Goal: Task Accomplishment & Management: Complete application form

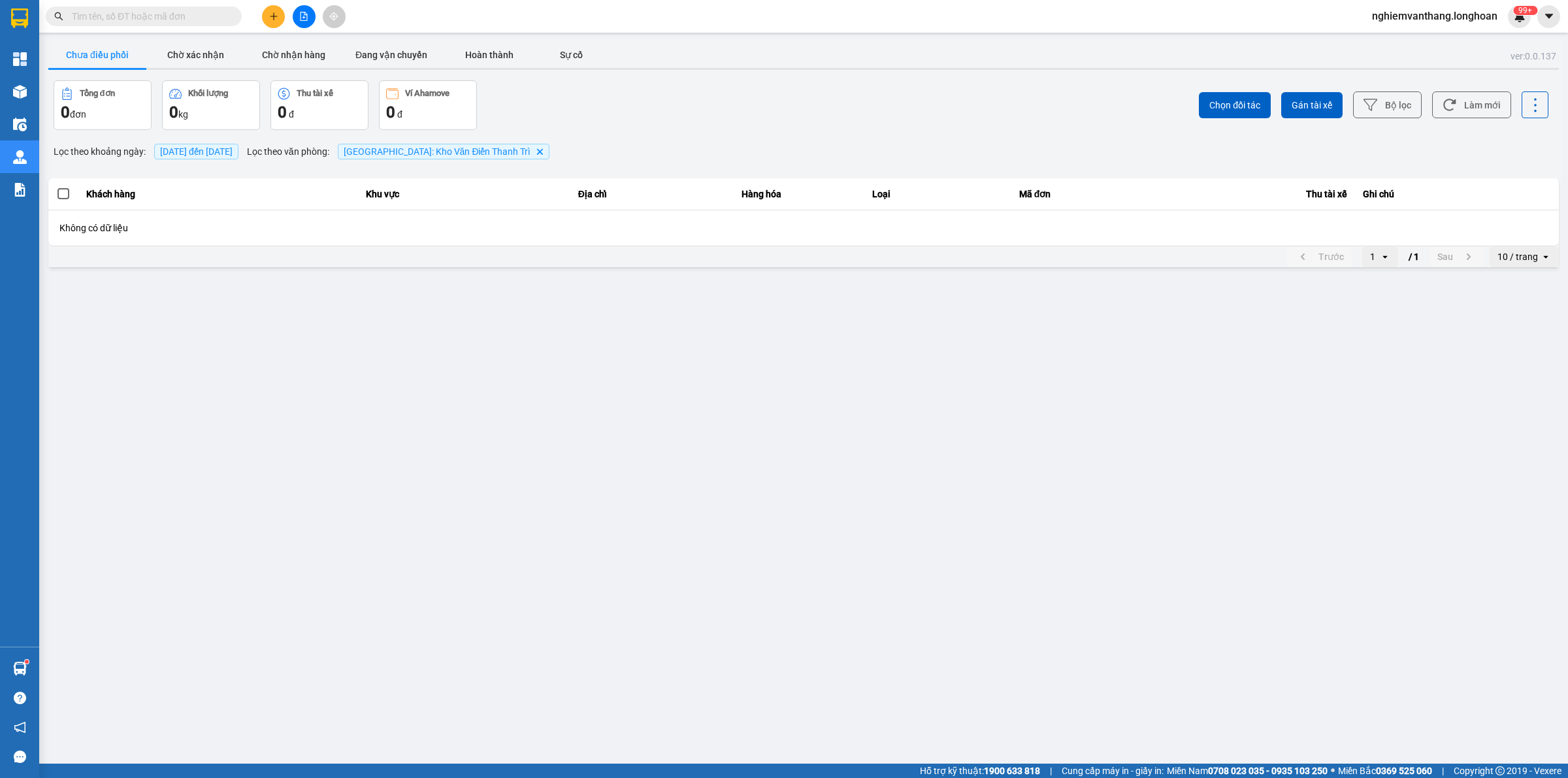
click at [122, 10] on input "text" at bounding box center [149, 16] width 154 height 14
paste input "VP100910250019"
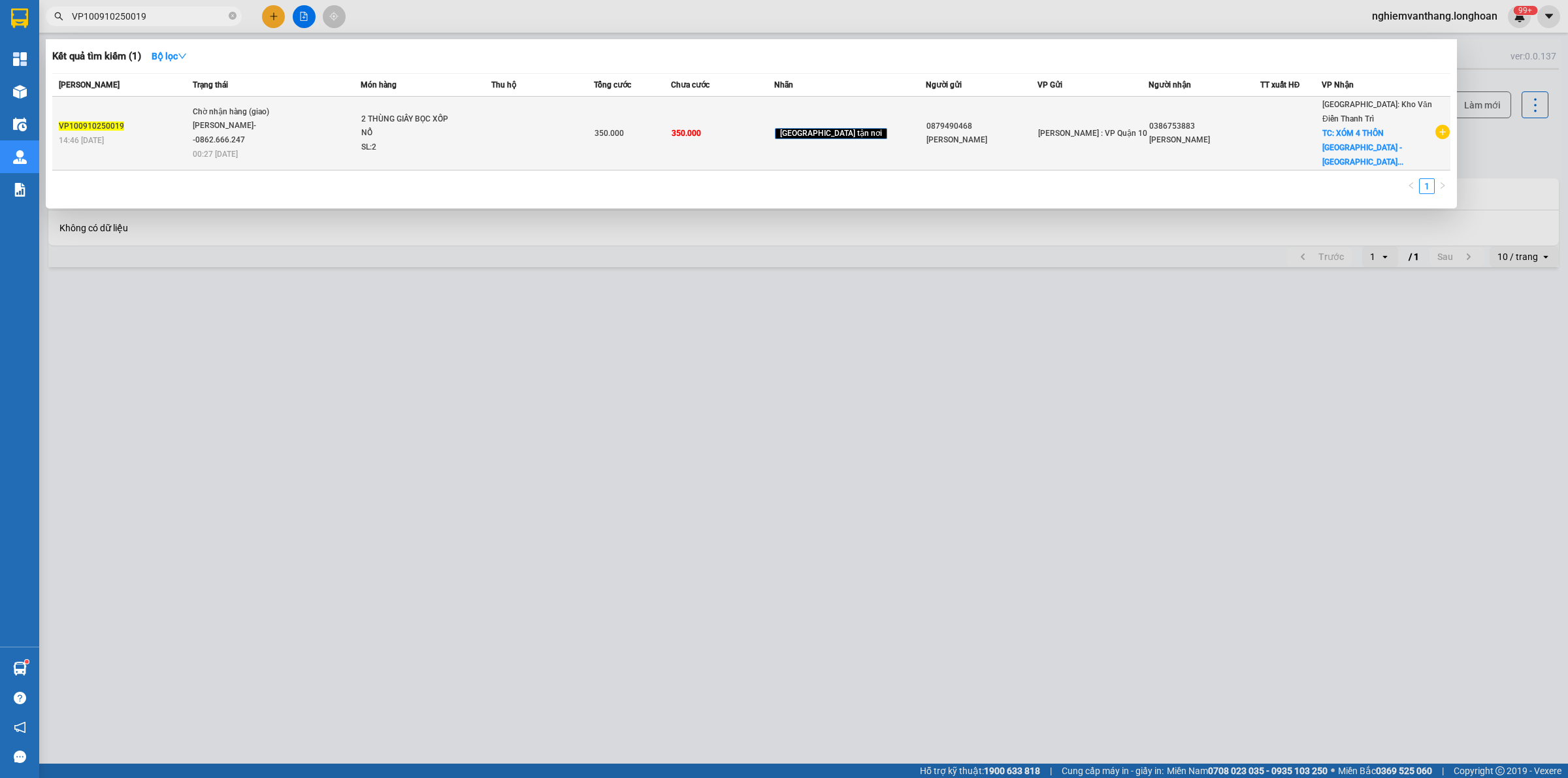
type input "VP100910250019"
click at [593, 141] on td at bounding box center [542, 133] width 103 height 73
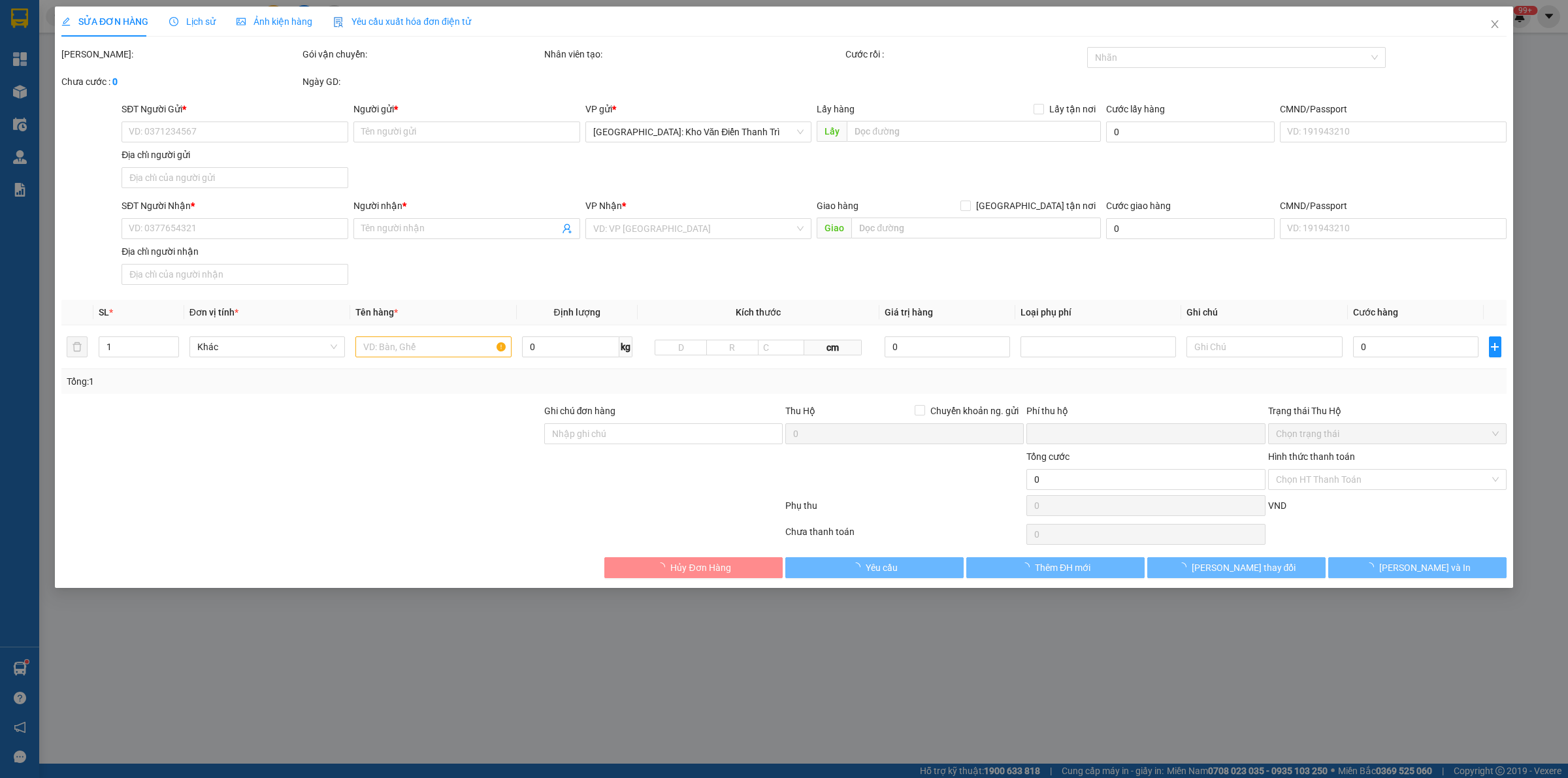
type input "0879490468"
type input "trần lộc"
type input "0386753883"
type input "ANH HÙNG"
checkbox input "true"
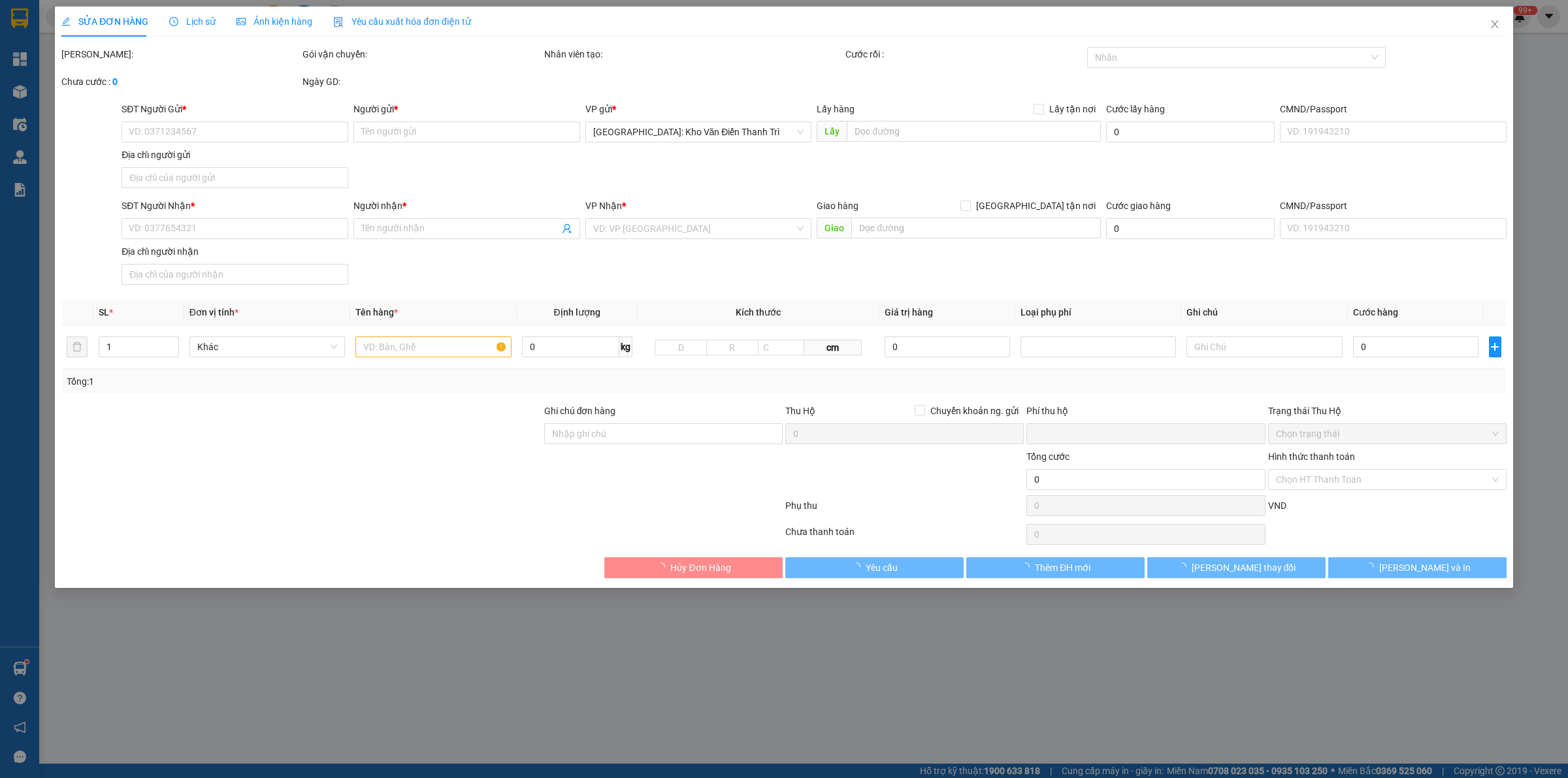
type input "XÓM 4 THÔN SÀI KHÊ - XÃ SÀI SƠN - HUYÊN QUỐC OAI - HÀ NỘI"
type input "hàng k bao bể vỡ hư hỏng"
type input "0"
type input "350.000"
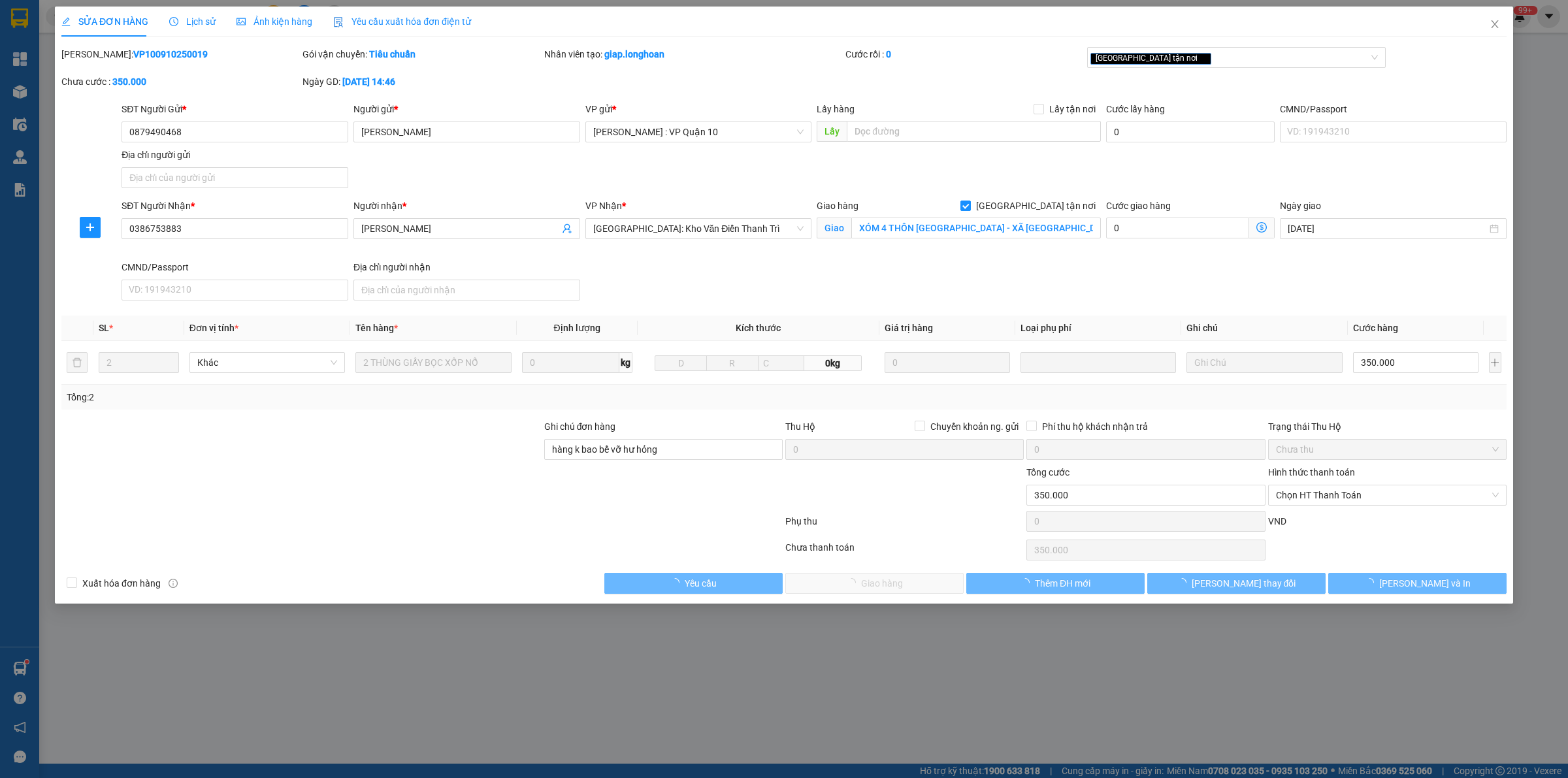
click at [194, 24] on span "Lịch sử" at bounding box center [192, 21] width 46 height 11
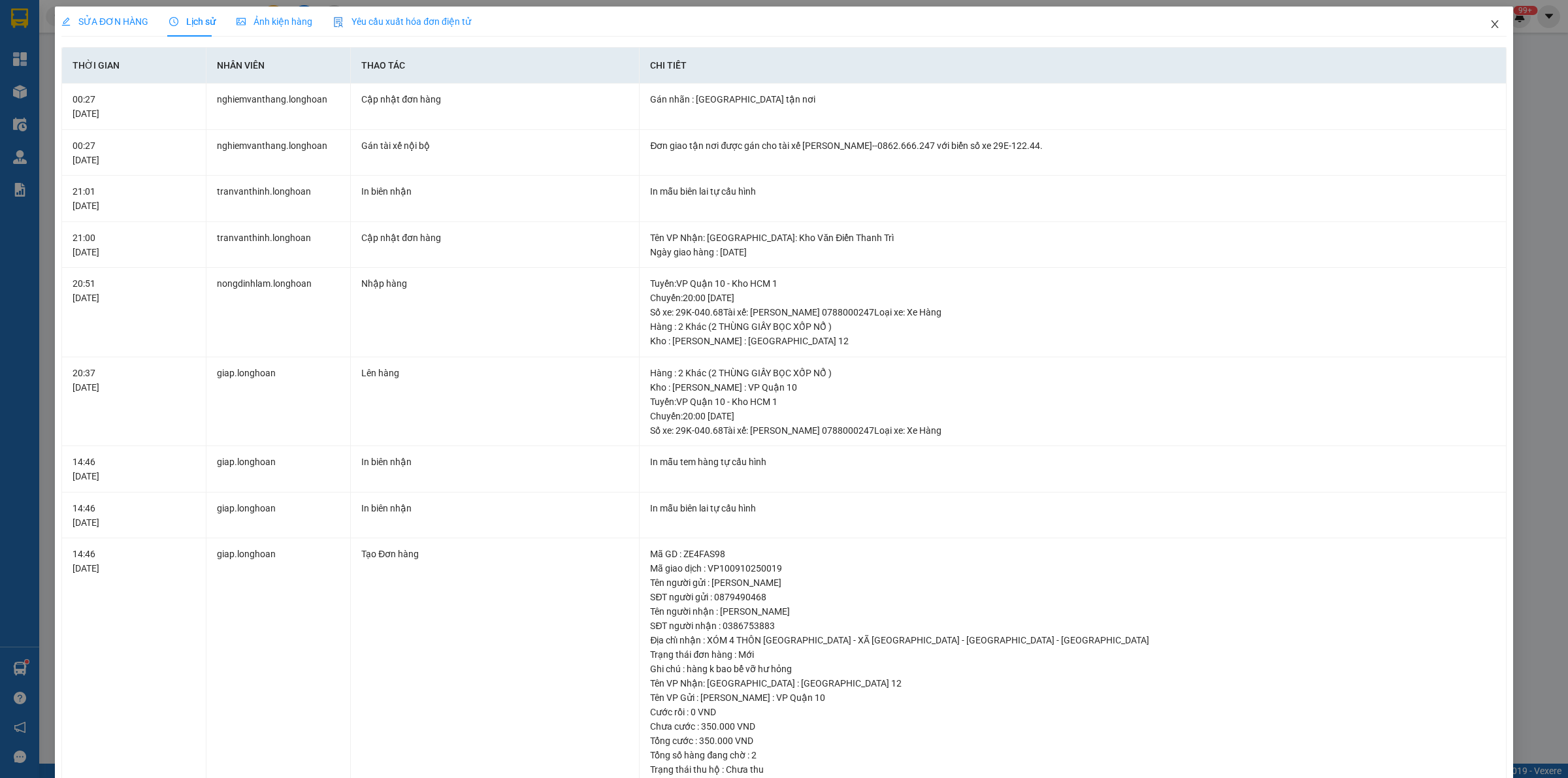
click at [1489, 24] on icon "close" at bounding box center [1495, 24] width 11 height 11
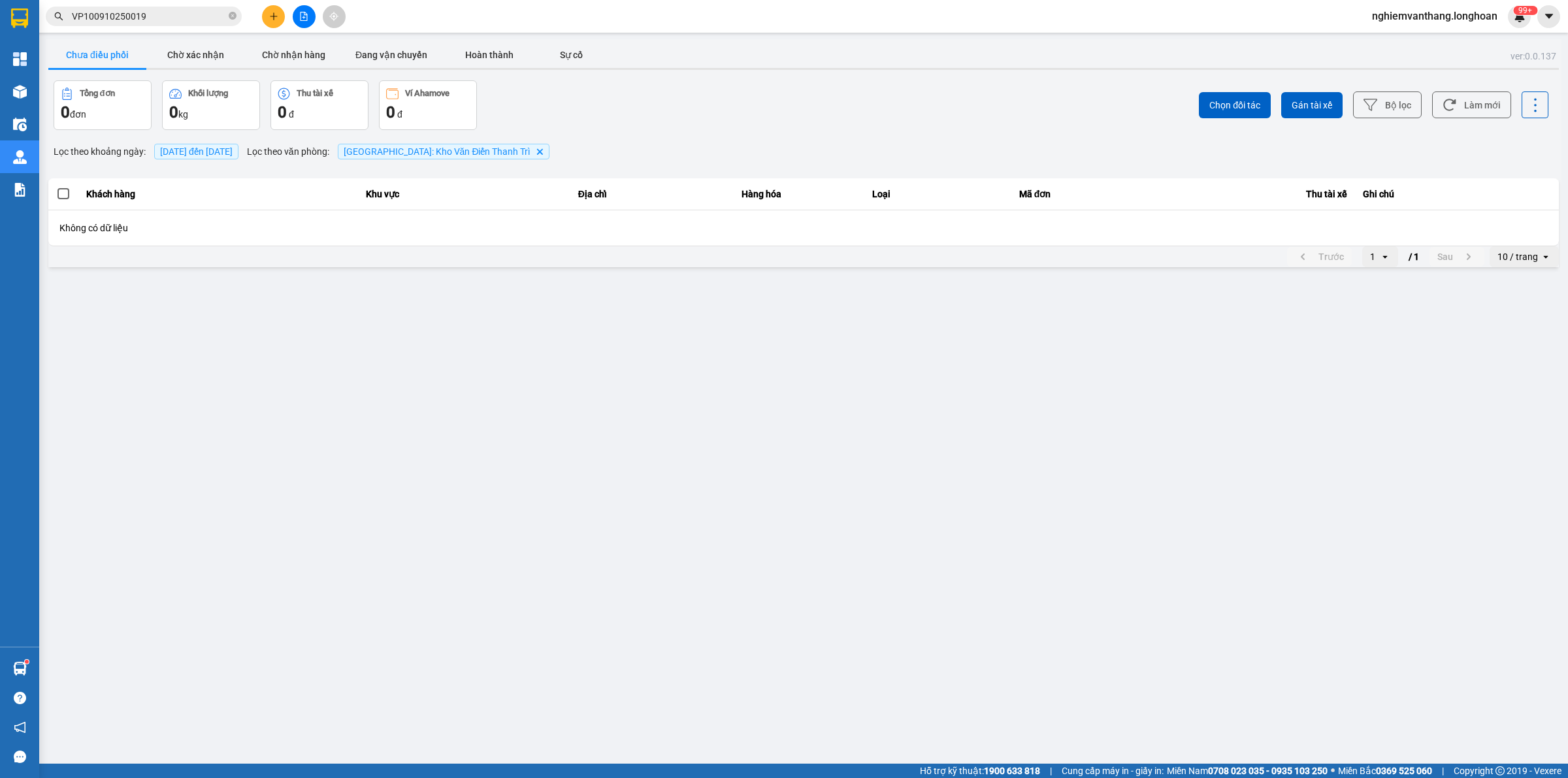
click at [65, 197] on span at bounding box center [63, 194] width 11 height 11
click at [57, 187] on input "checkbox" at bounding box center [57, 187] width 0 height 0
click at [64, 194] on span at bounding box center [63, 194] width 11 height 11
click at [57, 187] on input "checkbox" at bounding box center [57, 187] width 0 height 0
drag, startPoint x: 338, startPoint y: 191, endPoint x: 429, endPoint y: 191, distance: 91.0
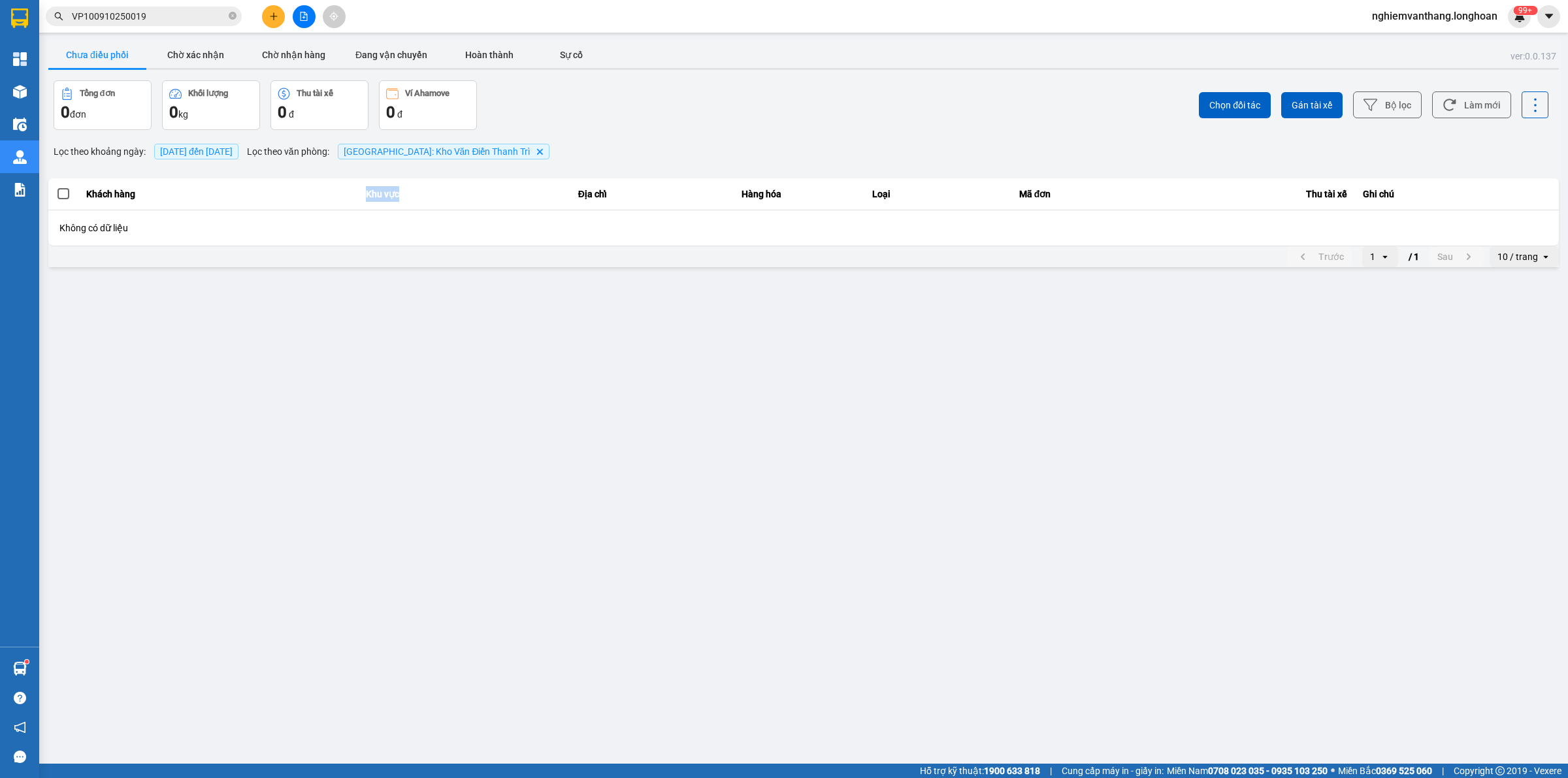
click at [429, 191] on tr "Khách hàng Khu vực Địa chỉ Hàng hóa Loại Mã đơn Thu tài xế Ghi chú" at bounding box center [804, 194] width 1511 height 32
click at [430, 191] on th "Khu vực" at bounding box center [464, 194] width 212 height 32
drag, startPoint x: 341, startPoint y: 193, endPoint x: 439, endPoint y: 196, distance: 98.0
click at [436, 196] on tr "Khách hàng Khu vực Địa chỉ Hàng hóa Loại Mã đơn Thu tài xế Ghi chú" at bounding box center [804, 194] width 1511 height 32
click at [439, 196] on th "Khu vực" at bounding box center [464, 194] width 212 height 32
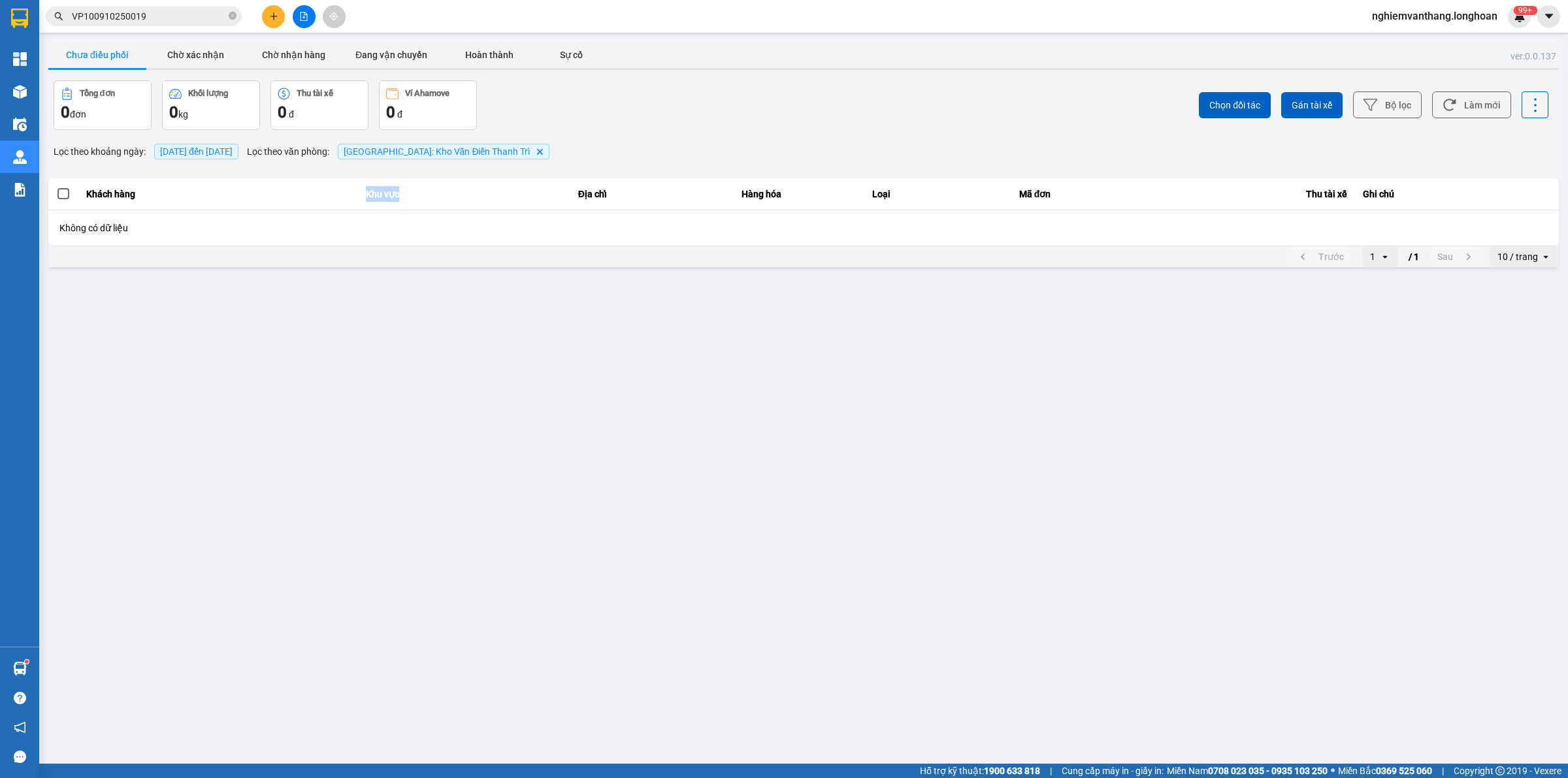
drag, startPoint x: 343, startPoint y: 191, endPoint x: 459, endPoint y: 191, distance: 116.0
click at [459, 191] on tr "Khách hàng Khu vực Địa chỉ Hàng hóa Loại Mã đơn Thu tài xế Ghi chú" at bounding box center [804, 194] width 1511 height 32
click at [445, 194] on th "Khu vực" at bounding box center [464, 194] width 212 height 32
drag, startPoint x: 348, startPoint y: 190, endPoint x: 446, endPoint y: 187, distance: 98.0
click at [434, 187] on tr "Khách hàng Khu vực Địa chỉ Hàng hóa Loại Mã đơn Thu tài xế Ghi chú" at bounding box center [804, 194] width 1511 height 32
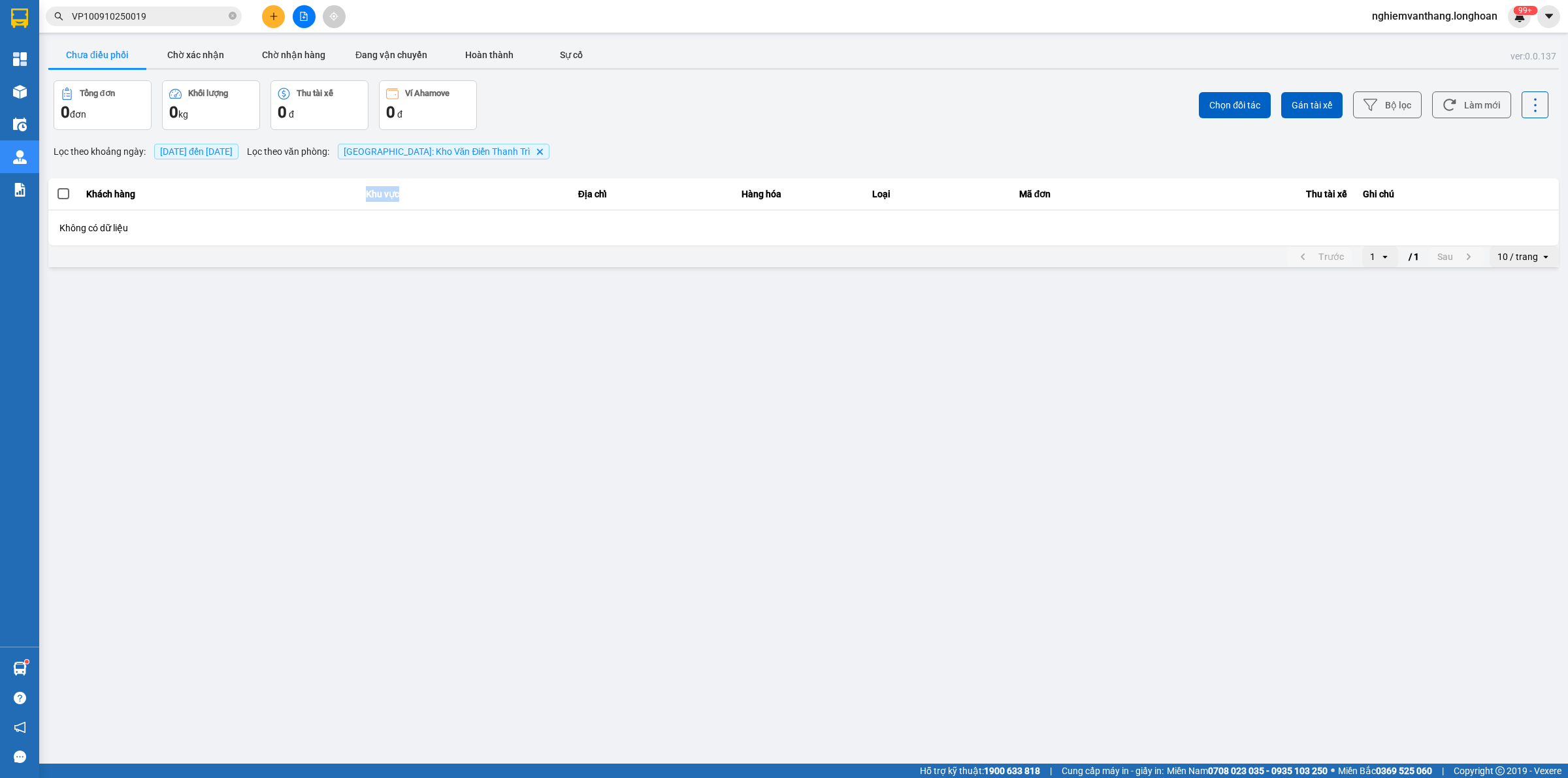
click at [446, 187] on th "Khu vực" at bounding box center [464, 194] width 212 height 32
drag, startPoint x: 348, startPoint y: 190, endPoint x: 425, endPoint y: 190, distance: 77.0
click at [425, 190] on tr "Khách hàng Khu vực Địa chỉ Hàng hóa Loại Mã đơn Thu tài xế Ghi chú" at bounding box center [804, 194] width 1511 height 32
drag, startPoint x: 585, startPoint y: 191, endPoint x: 593, endPoint y: 191, distance: 8.0
click at [593, 191] on th "Địa chỉ" at bounding box center [652, 194] width 164 height 32
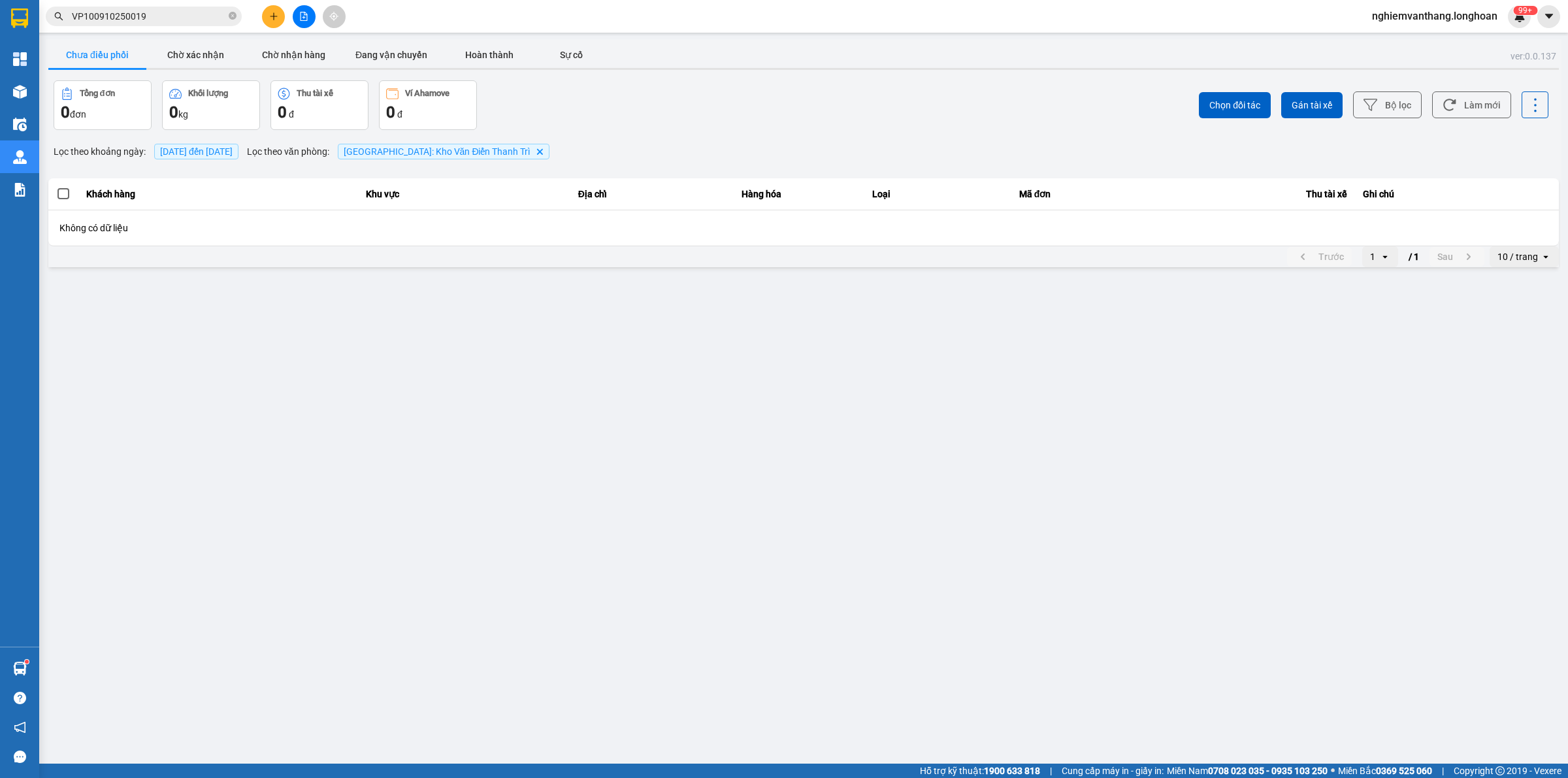
click at [581, 191] on th "Địa chỉ" at bounding box center [652, 194] width 164 height 32
drag, startPoint x: 577, startPoint y: 191, endPoint x: 616, endPoint y: 193, distance: 39.1
click at [616, 193] on th "Địa chỉ" at bounding box center [652, 194] width 164 height 32
click at [618, 193] on th "Địa chỉ" at bounding box center [652, 194] width 164 height 32
drag, startPoint x: 578, startPoint y: 194, endPoint x: 625, endPoint y: 194, distance: 47.0
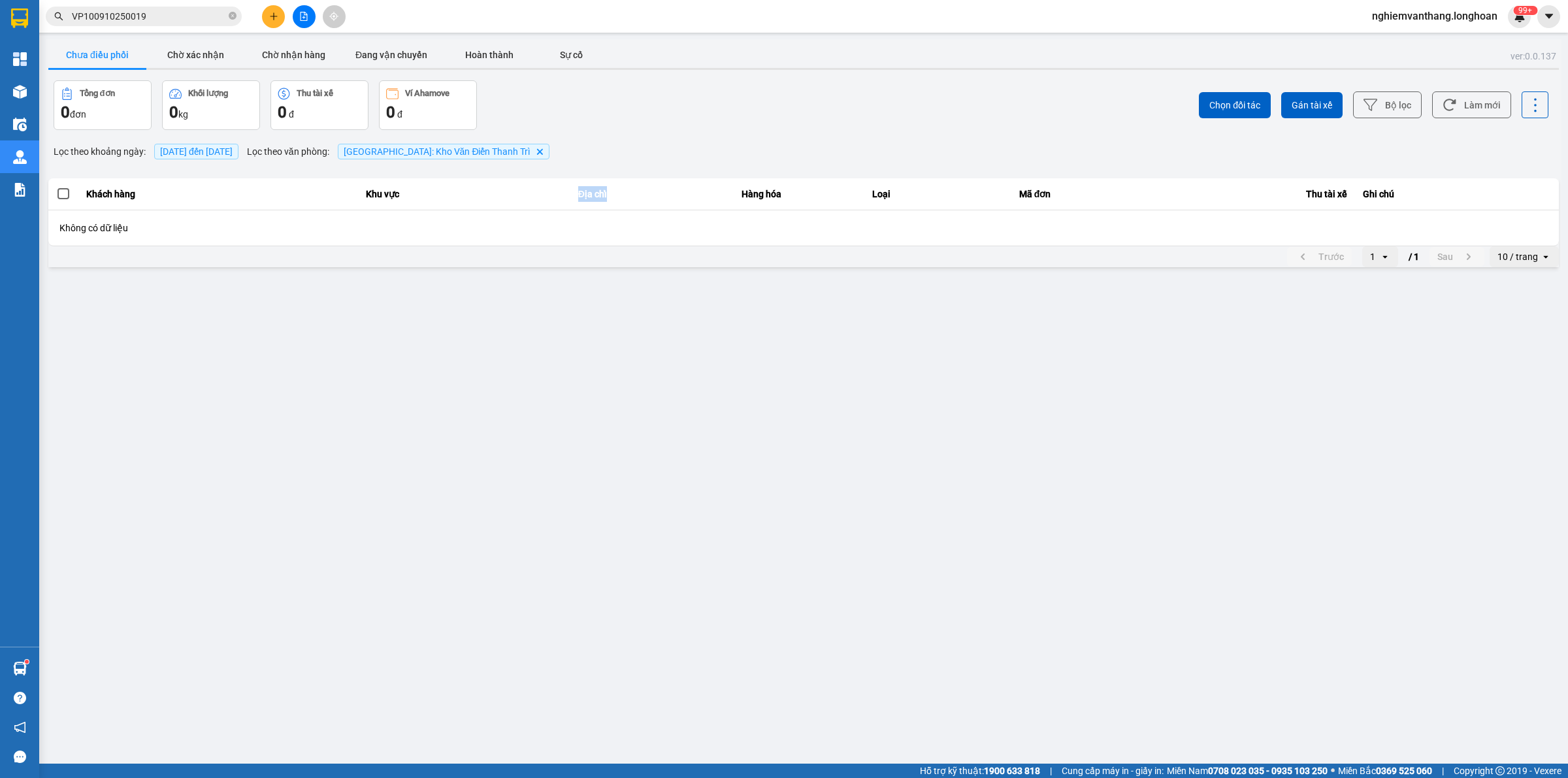
click at [625, 194] on th "Địa chỉ" at bounding box center [652, 194] width 164 height 32
drag, startPoint x: 730, startPoint y: 201, endPoint x: 804, endPoint y: 203, distance: 74.0
click at [804, 203] on tr "Khách hàng Khu vực Địa chỉ Hàng hóa Loại Mã đơn Thu tài xế Ghi chú" at bounding box center [804, 194] width 1511 height 32
click at [854, 198] on th "Hàng hóa" at bounding box center [799, 194] width 131 height 32
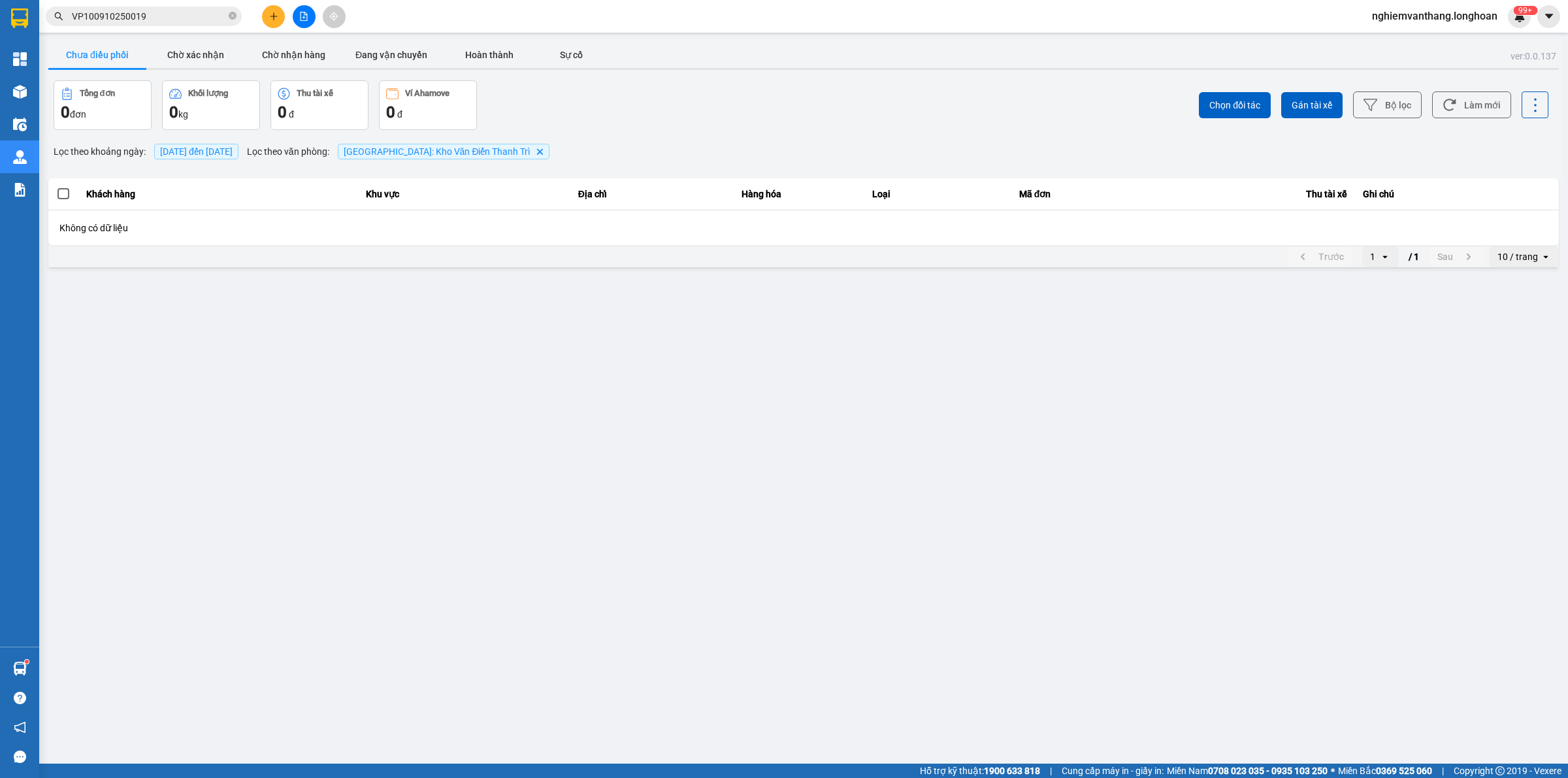
click at [92, 193] on th "Khách hàng" at bounding box center [218, 194] width 280 height 32
drag, startPoint x: 79, startPoint y: 193, endPoint x: 83, endPoint y: 187, distance: 7.2
click at [83, 187] on th "Khách hàng" at bounding box center [218, 194] width 280 height 32
drag, startPoint x: 80, startPoint y: 190, endPoint x: 971, endPoint y: 308, distance: 898.8
click at [975, 311] on main "ver: 0.0.137 Chưa điều phối Chờ xác nhận Chờ nhận hàng Đang vận chuyển Hoàn thà…" at bounding box center [784, 381] width 1568 height 763
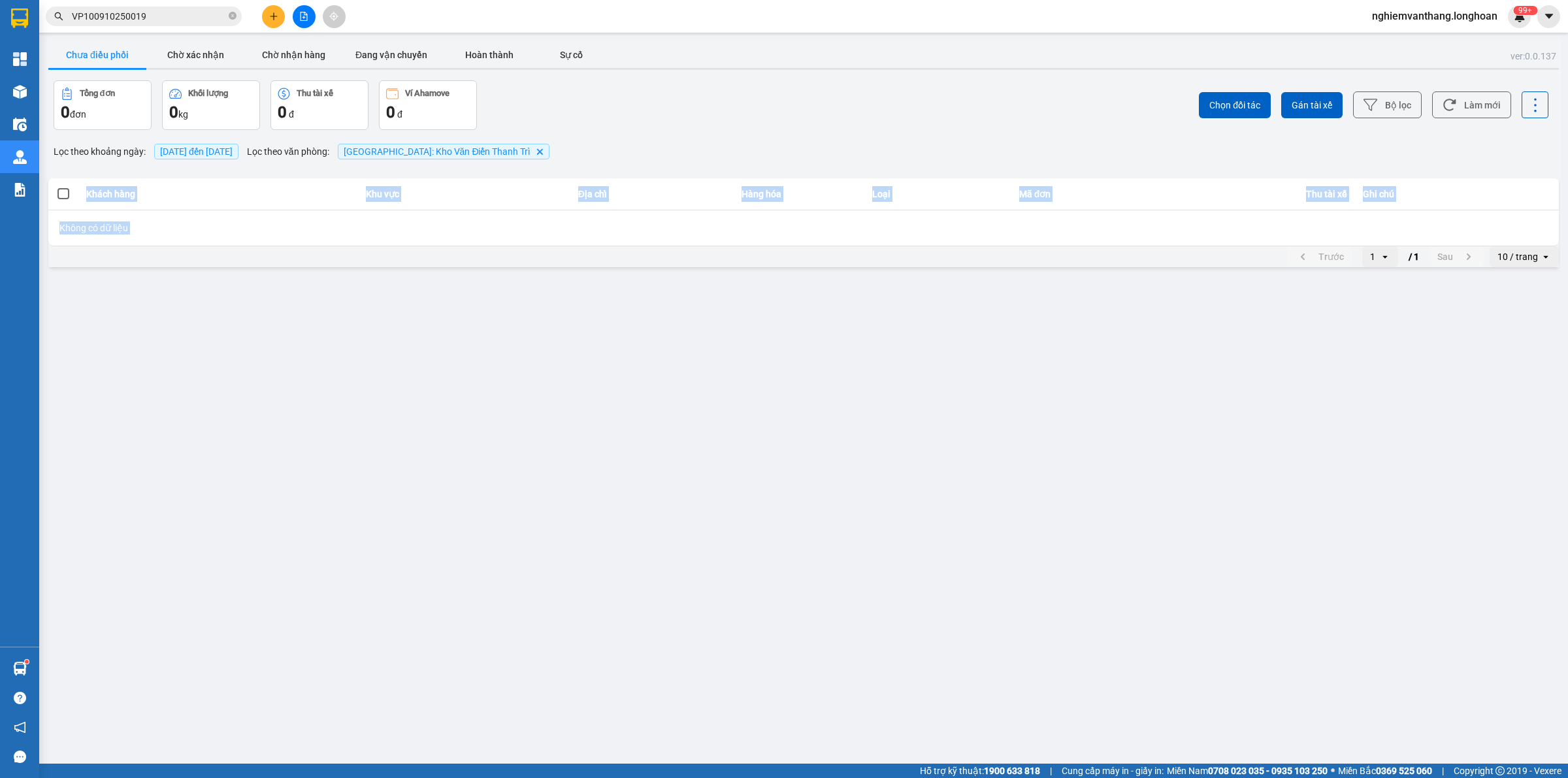
drag, startPoint x: 971, startPoint y: 308, endPoint x: 963, endPoint y: 305, distance: 8.5
click at [971, 308] on main "ver: 0.0.137 Chưa điều phối Chờ xác nhận Chờ nhận hàng Đang vận chuyển Hoàn thà…" at bounding box center [784, 381] width 1568 height 763
click at [942, 295] on main "ver: 0.0.137 Chưa điều phối Chờ xác nhận Chờ nhận hàng Đang vận chuyển Hoàn thà…" at bounding box center [784, 381] width 1568 height 763
click at [116, 13] on input "VP100910250019" at bounding box center [149, 16] width 154 height 14
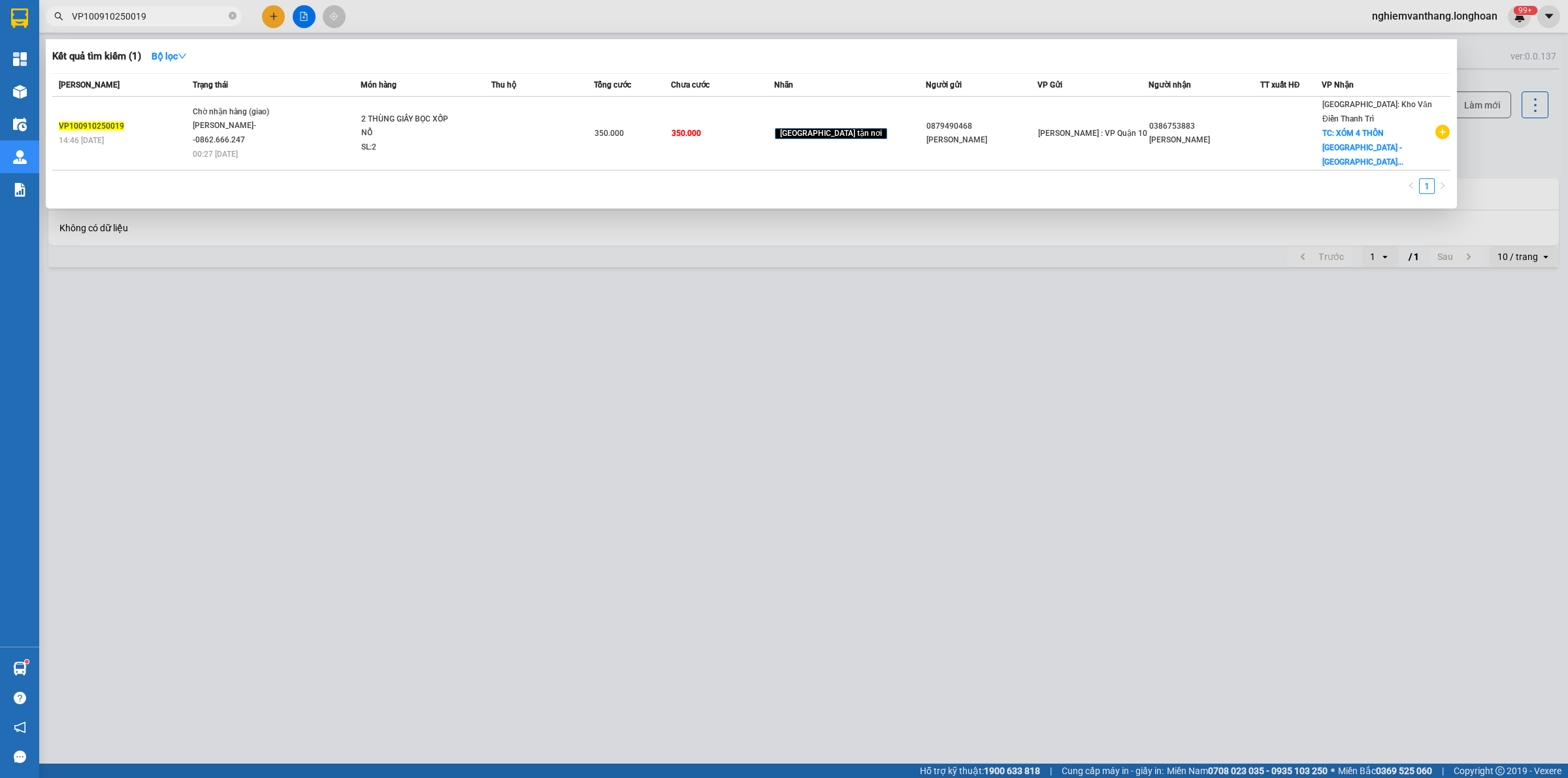
click at [116, 13] on input "VP100910250019" at bounding box center [149, 16] width 154 height 14
type input "1"
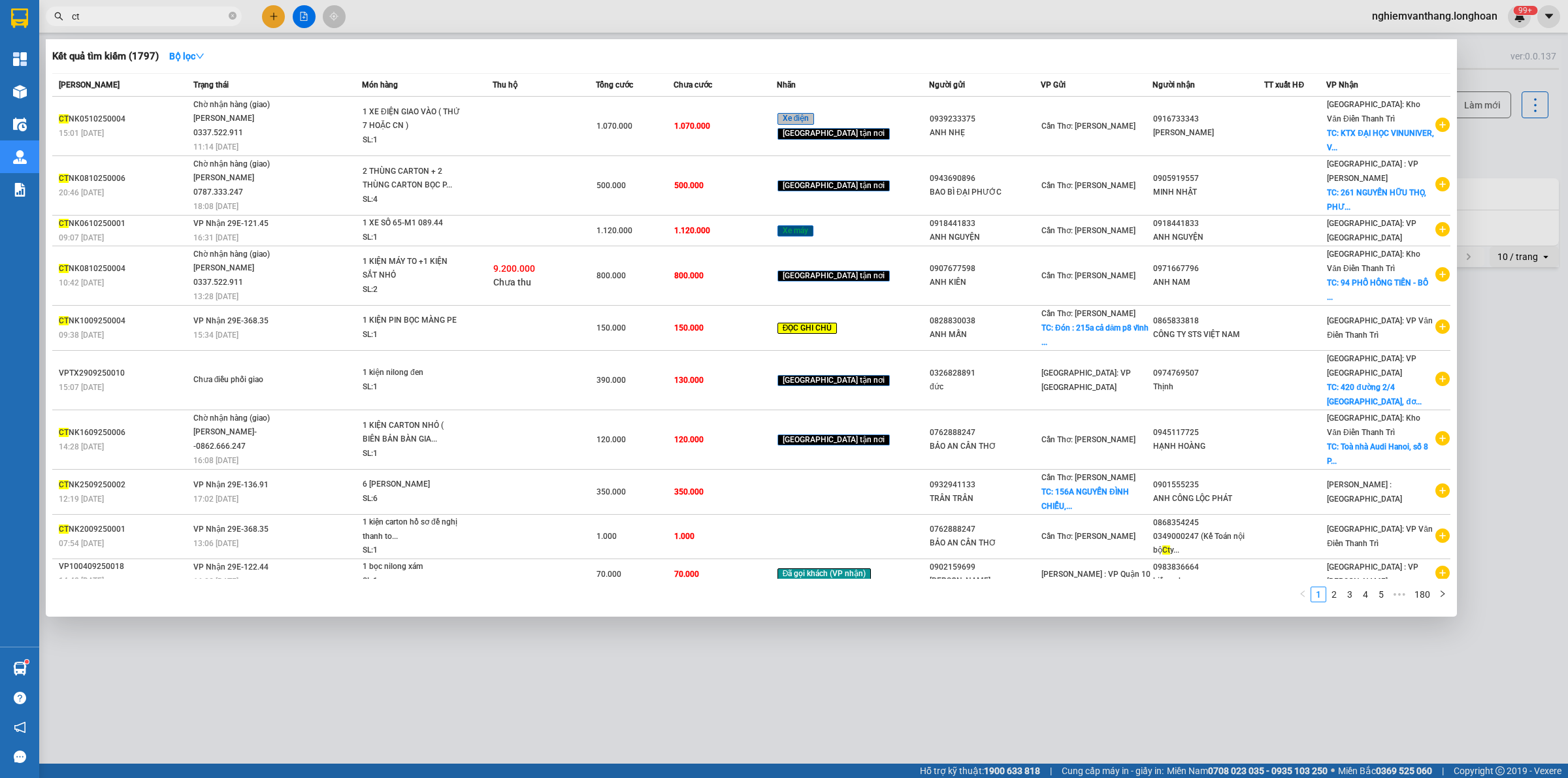
type input "c"
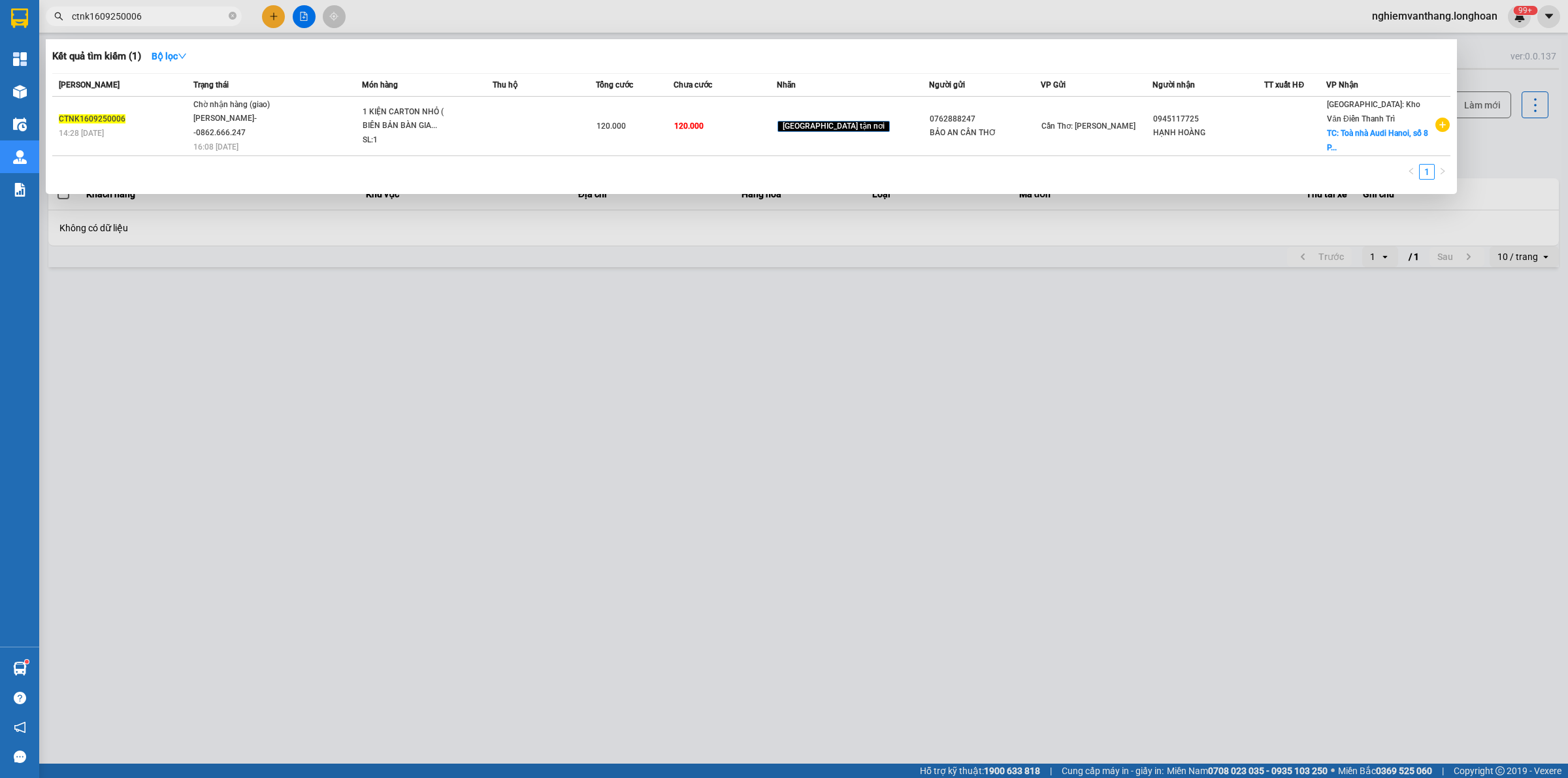
click at [124, 17] on input "ctnk1609250006" at bounding box center [149, 16] width 154 height 14
click at [191, 19] on input "ctnk1609250006" at bounding box center [149, 16] width 154 height 14
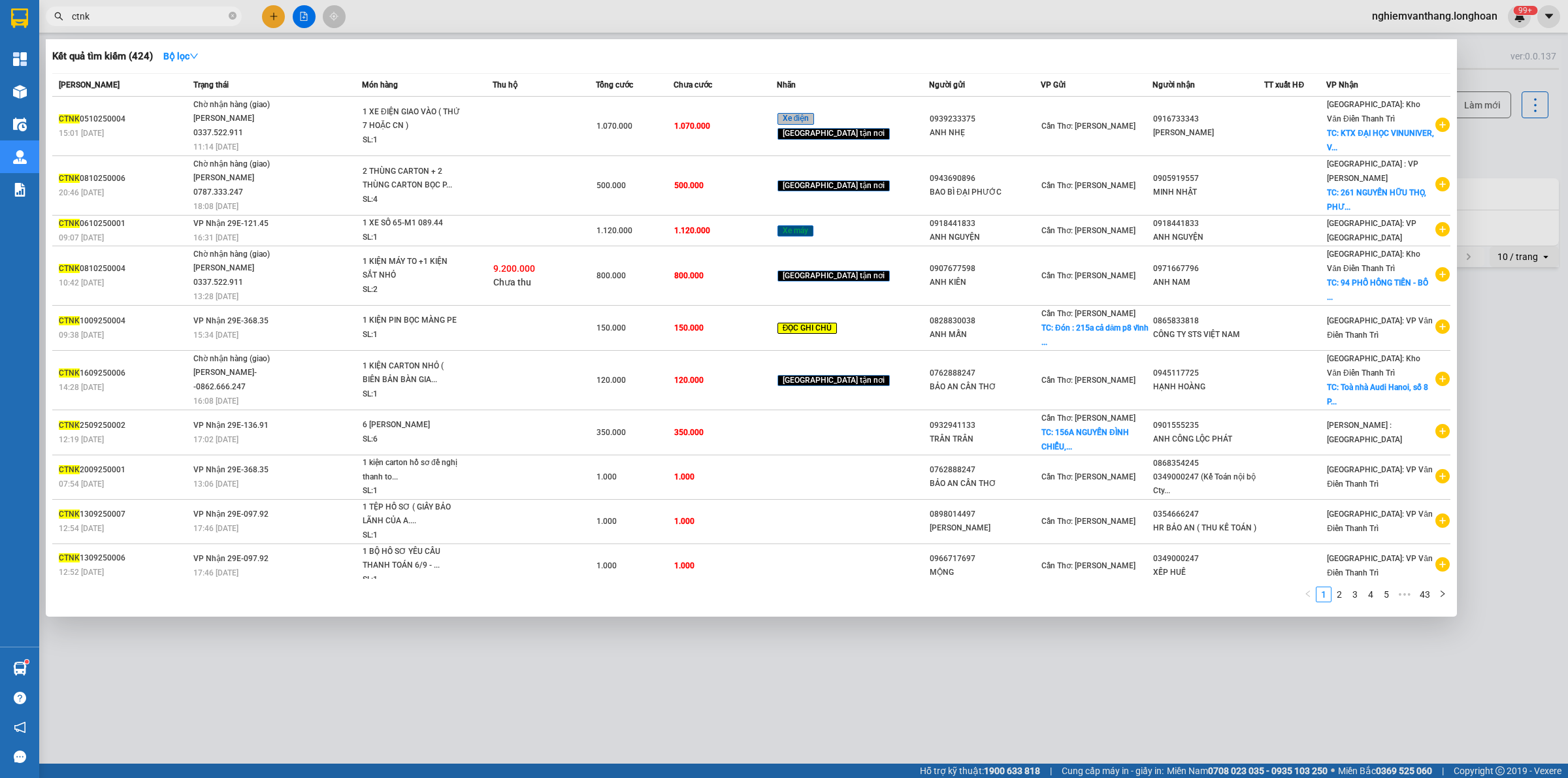
click at [142, 23] on input "ctnk" at bounding box center [149, 16] width 154 height 14
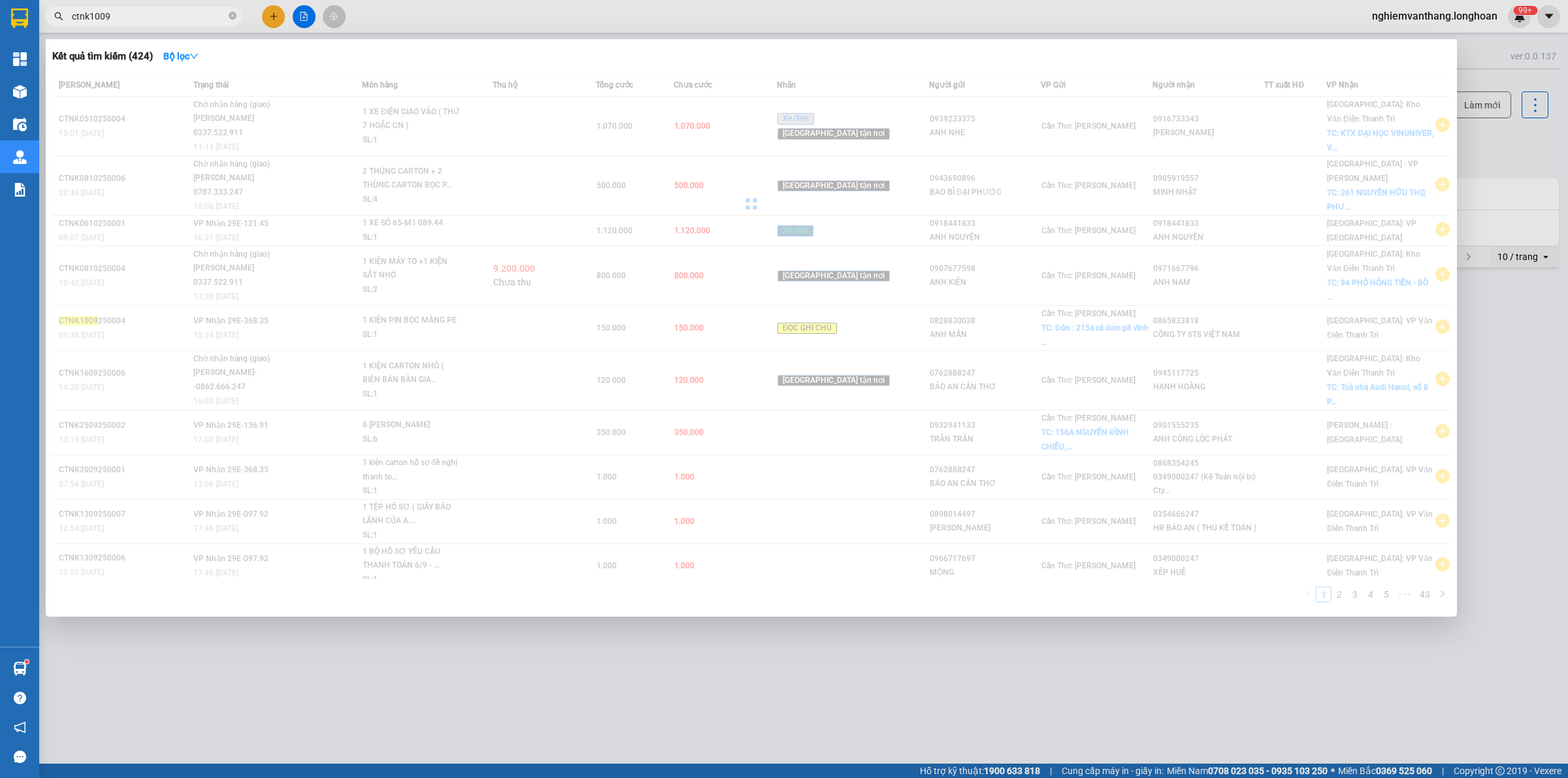
type input "ctnk1009"
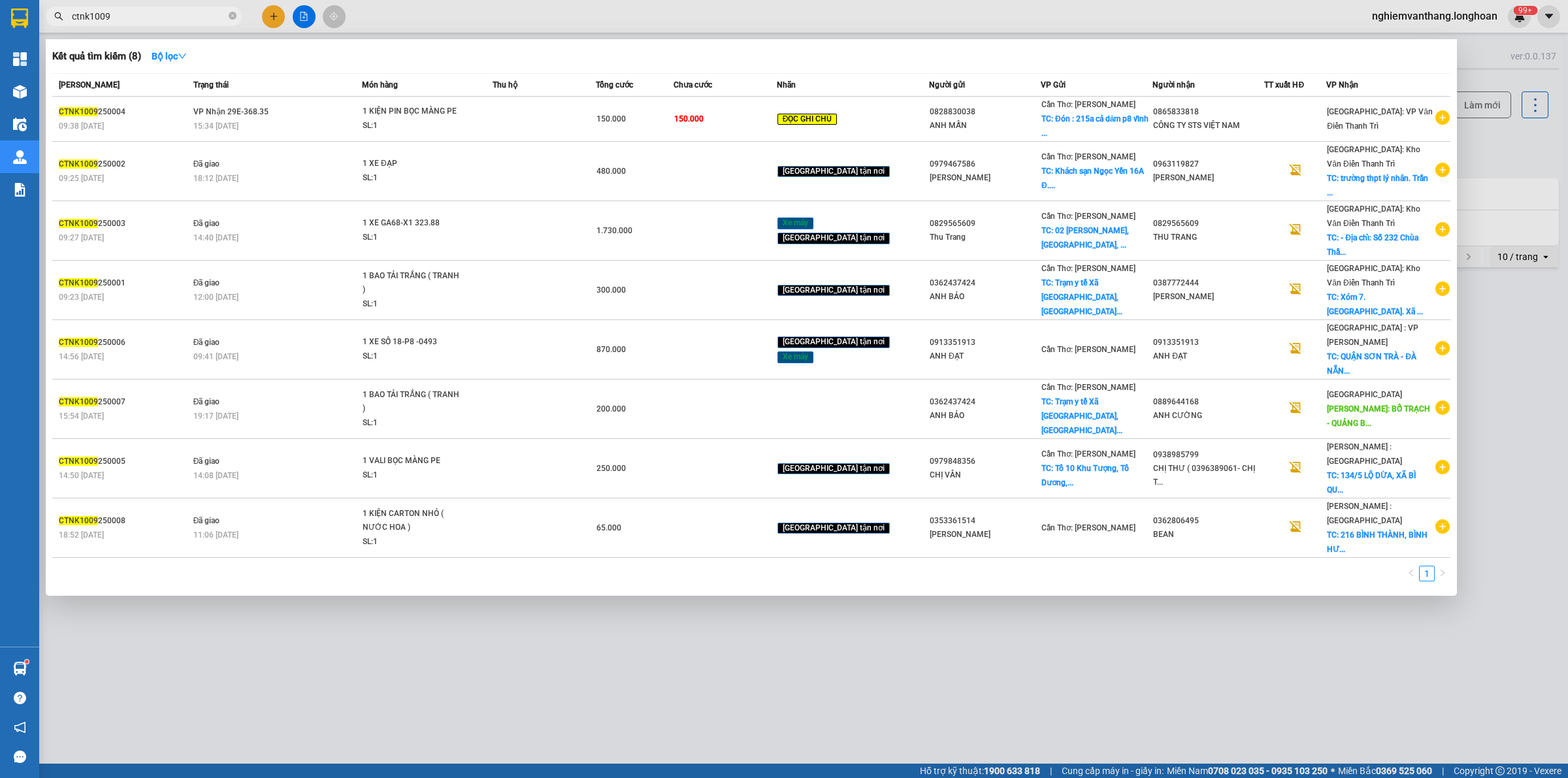
click at [142, 23] on input "ctnk1009" at bounding box center [149, 16] width 154 height 14
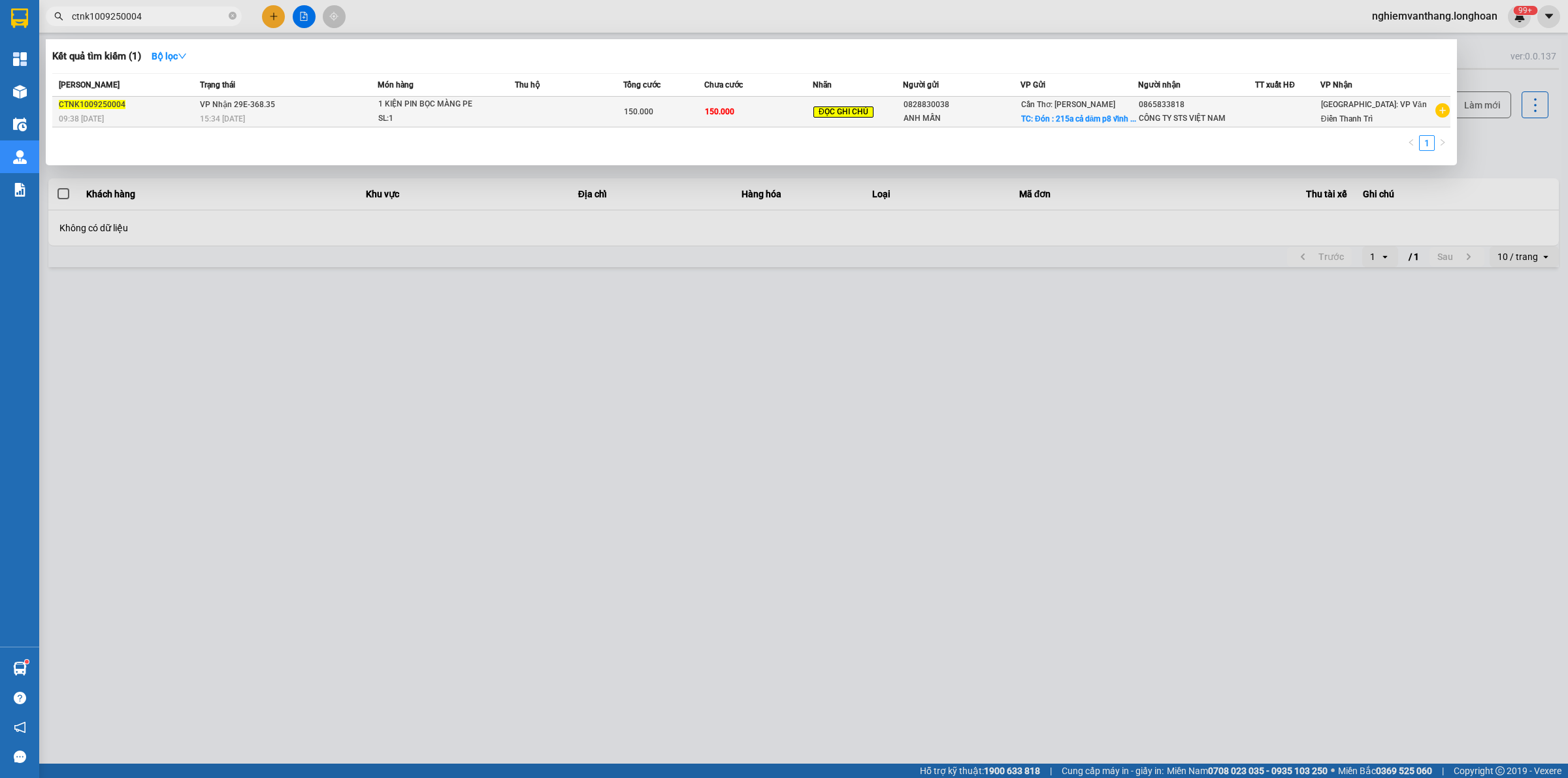
type input "ctnk1009250004"
click at [536, 314] on div at bounding box center [784, 389] width 1568 height 778
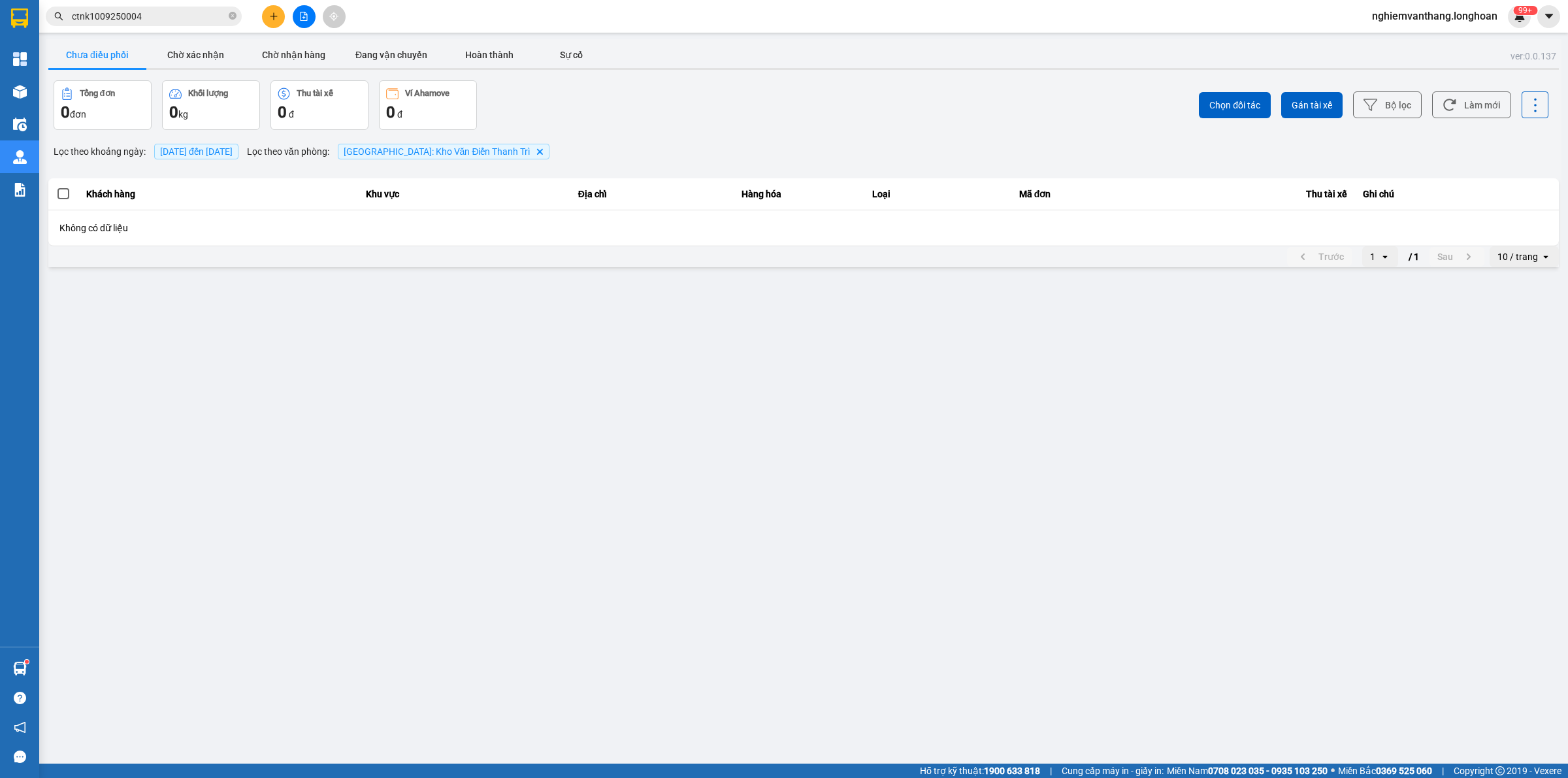
click at [93, 14] on input "ctnk1009250004" at bounding box center [149, 16] width 154 height 14
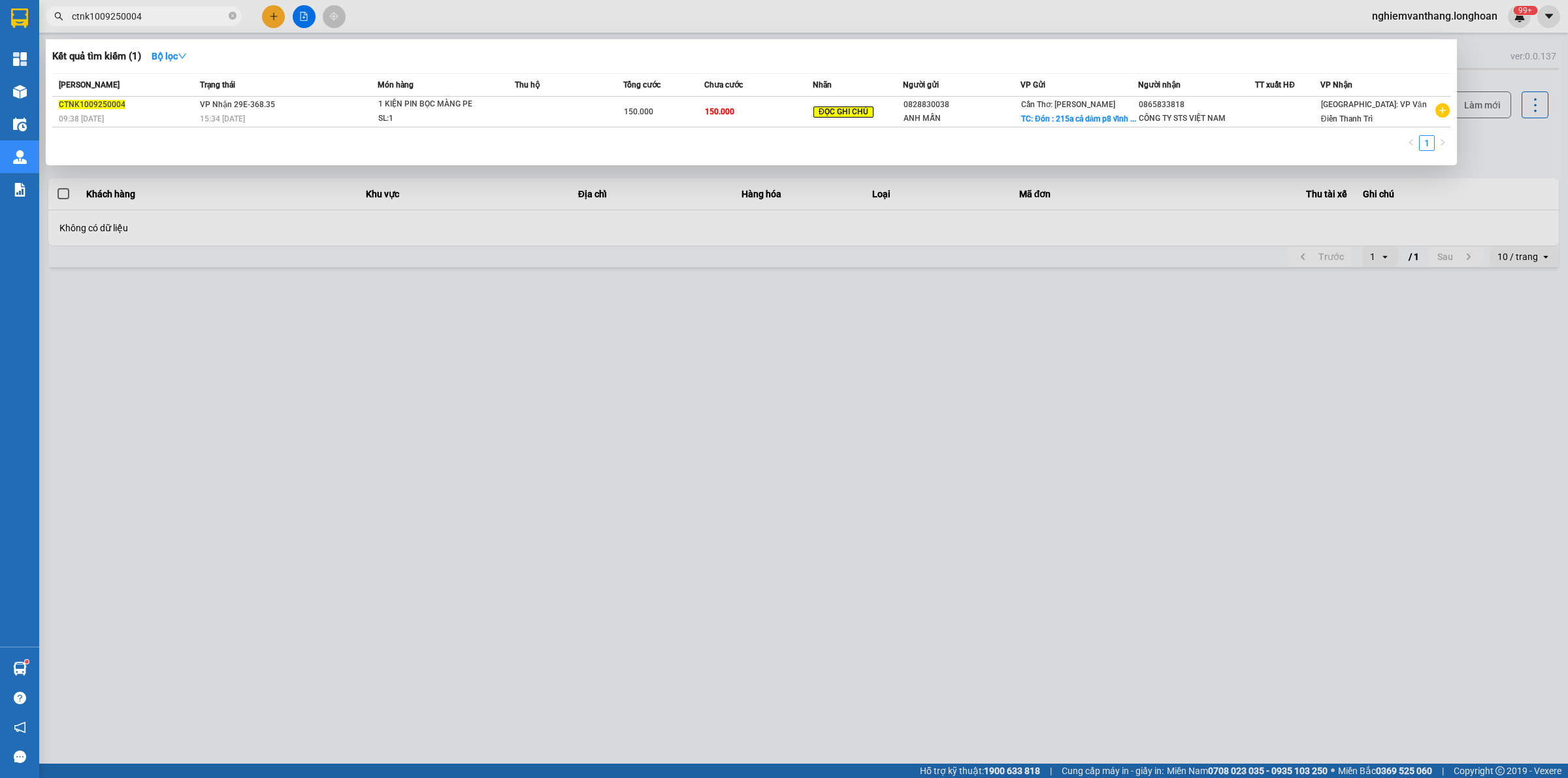
click at [93, 14] on input "ctnk1009250004" at bounding box center [149, 16] width 154 height 14
click at [608, 298] on div at bounding box center [784, 389] width 1568 height 778
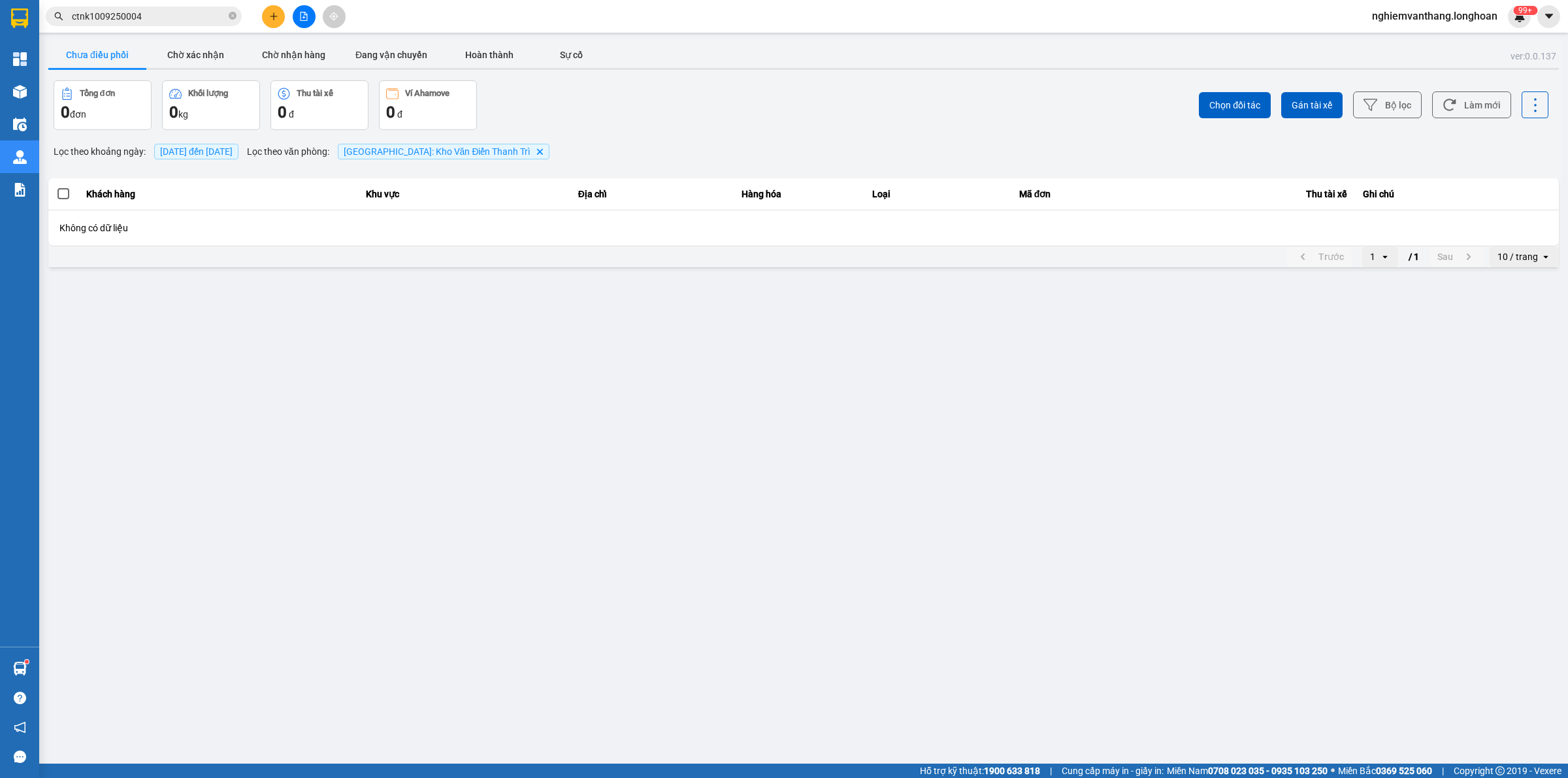
click at [98, 8] on span "ctnk1009250004" at bounding box center [144, 16] width 196 height 19
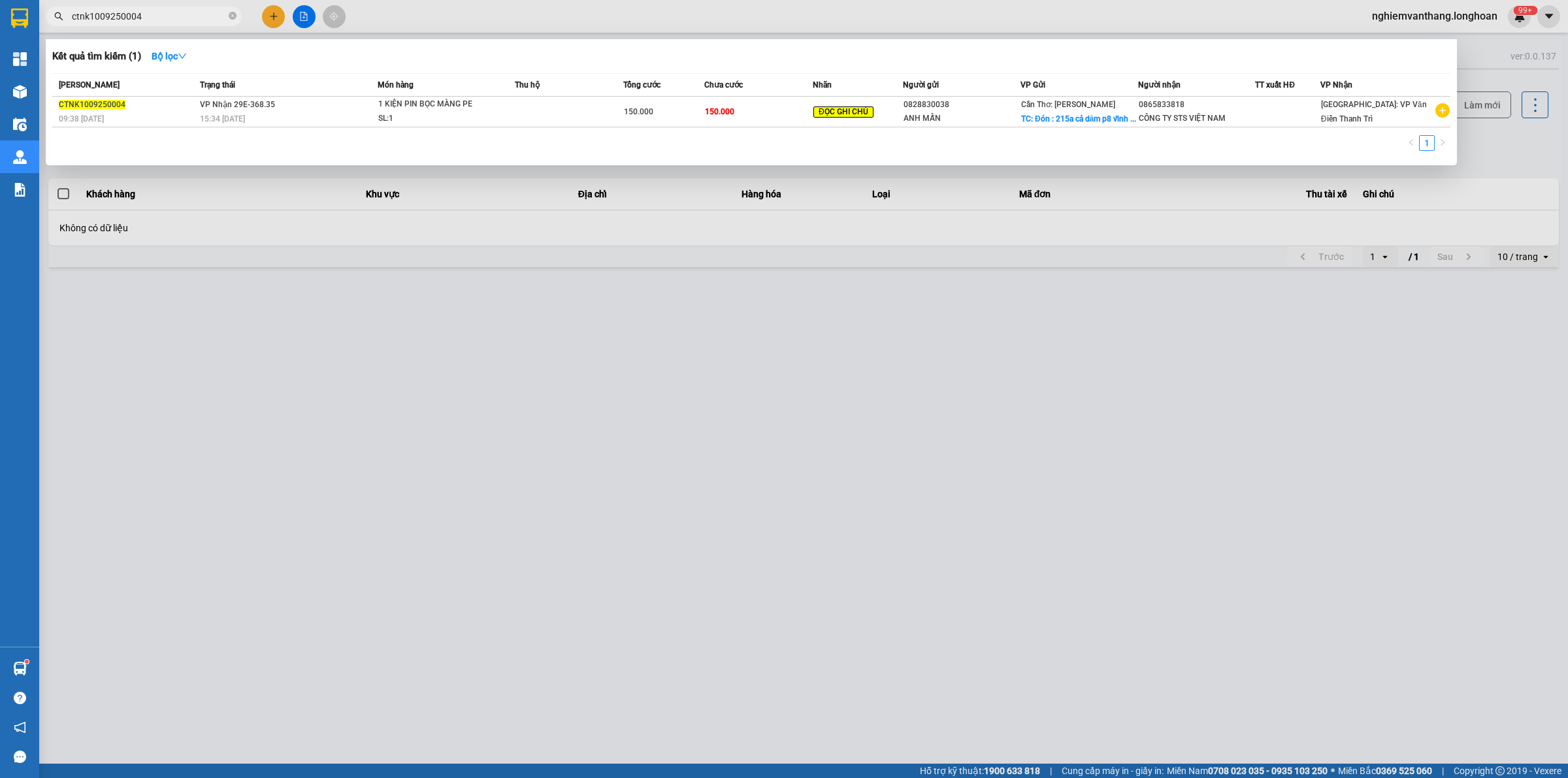
click at [98, 8] on span "ctnk1009250004" at bounding box center [144, 16] width 196 height 19
click at [99, 14] on input "ctnk1009250004" at bounding box center [149, 16] width 154 height 14
drag, startPoint x: 904, startPoint y: 334, endPoint x: 870, endPoint y: 355, distance: 40.0
click at [904, 339] on div at bounding box center [784, 389] width 1568 height 778
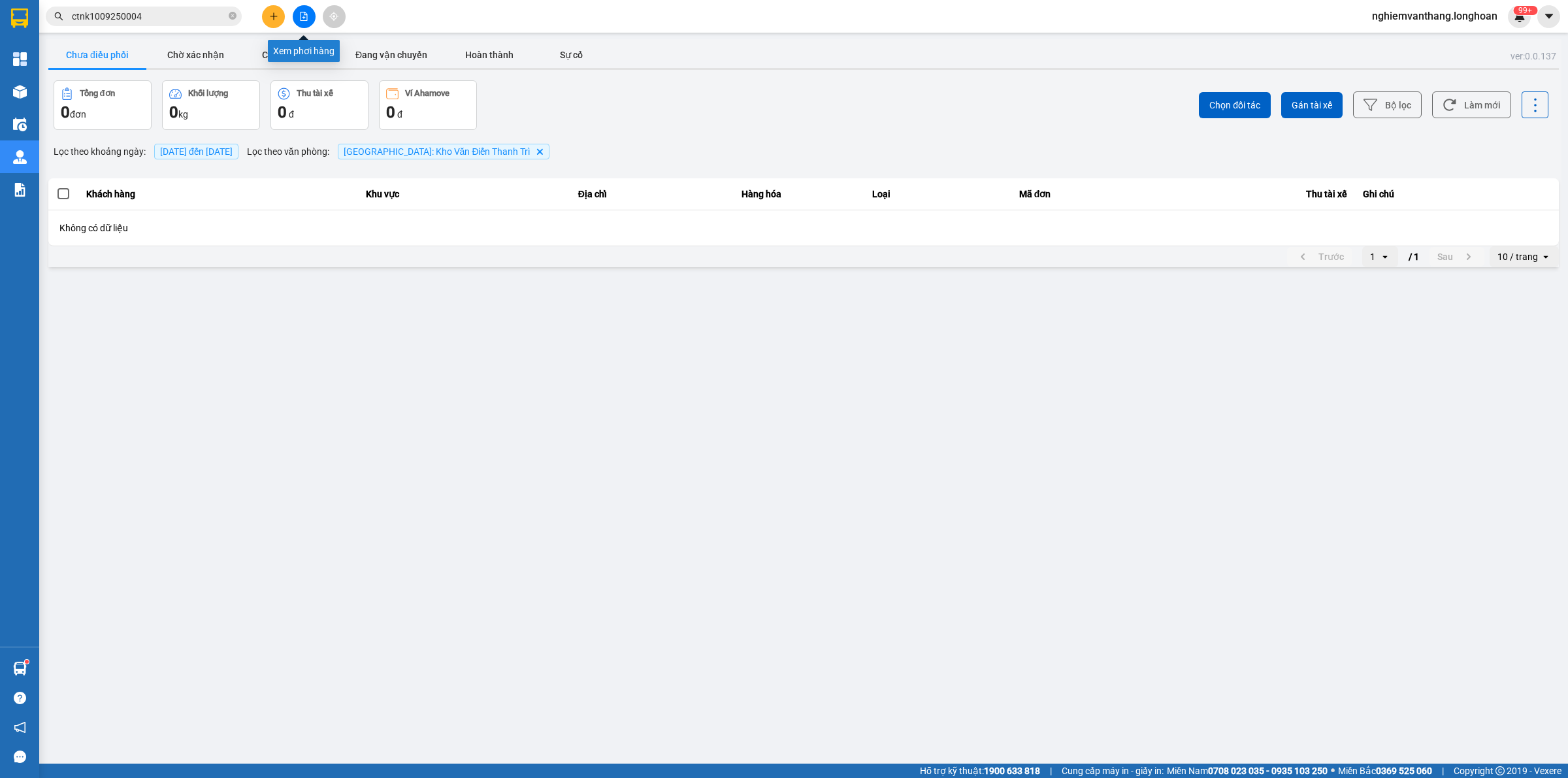
drag, startPoint x: 302, startPoint y: 18, endPoint x: 511, endPoint y: 14, distance: 209.0
click at [302, 17] on icon "file-add" at bounding box center [303, 16] width 9 height 9
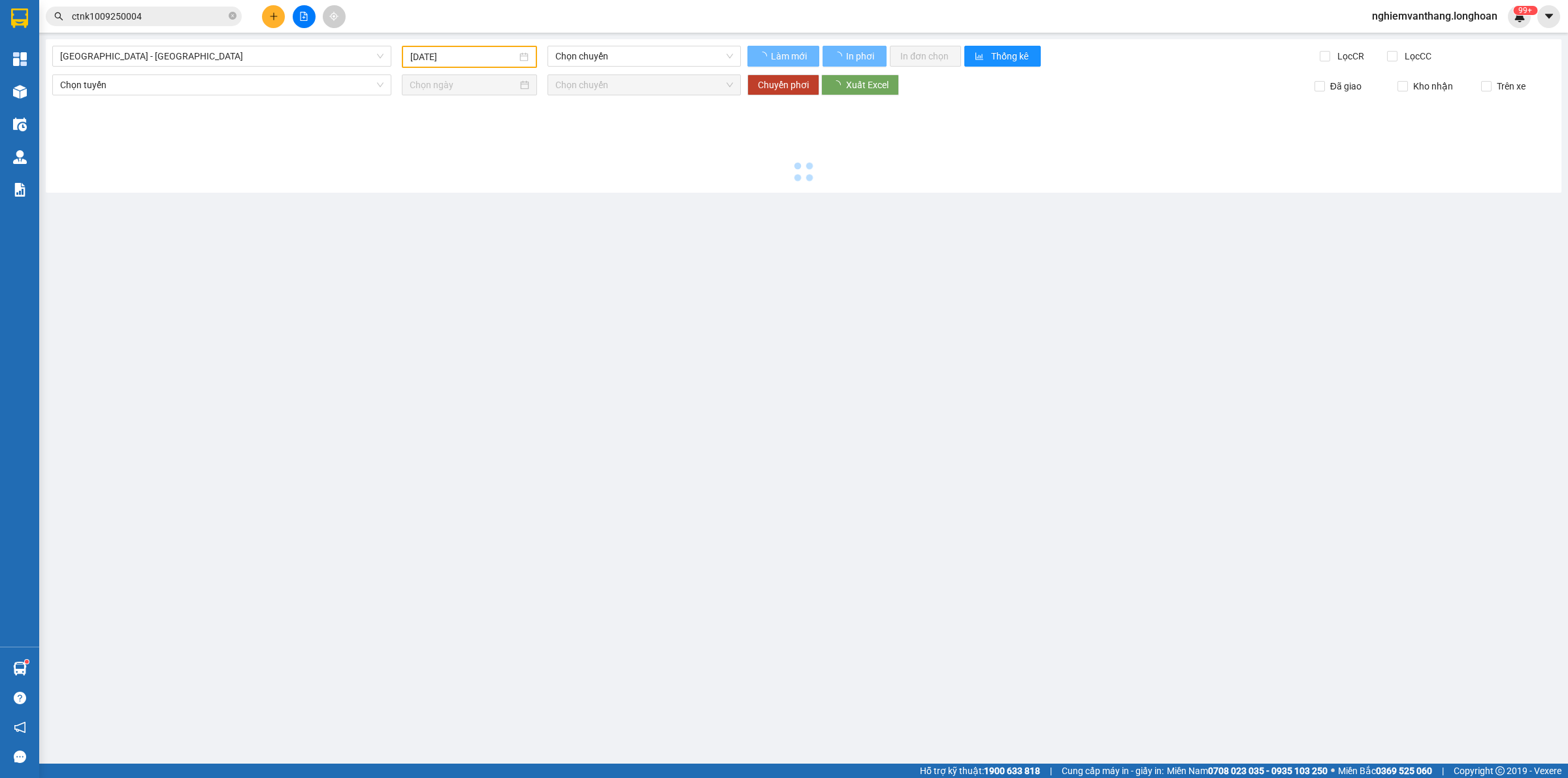
type input "[DATE]"
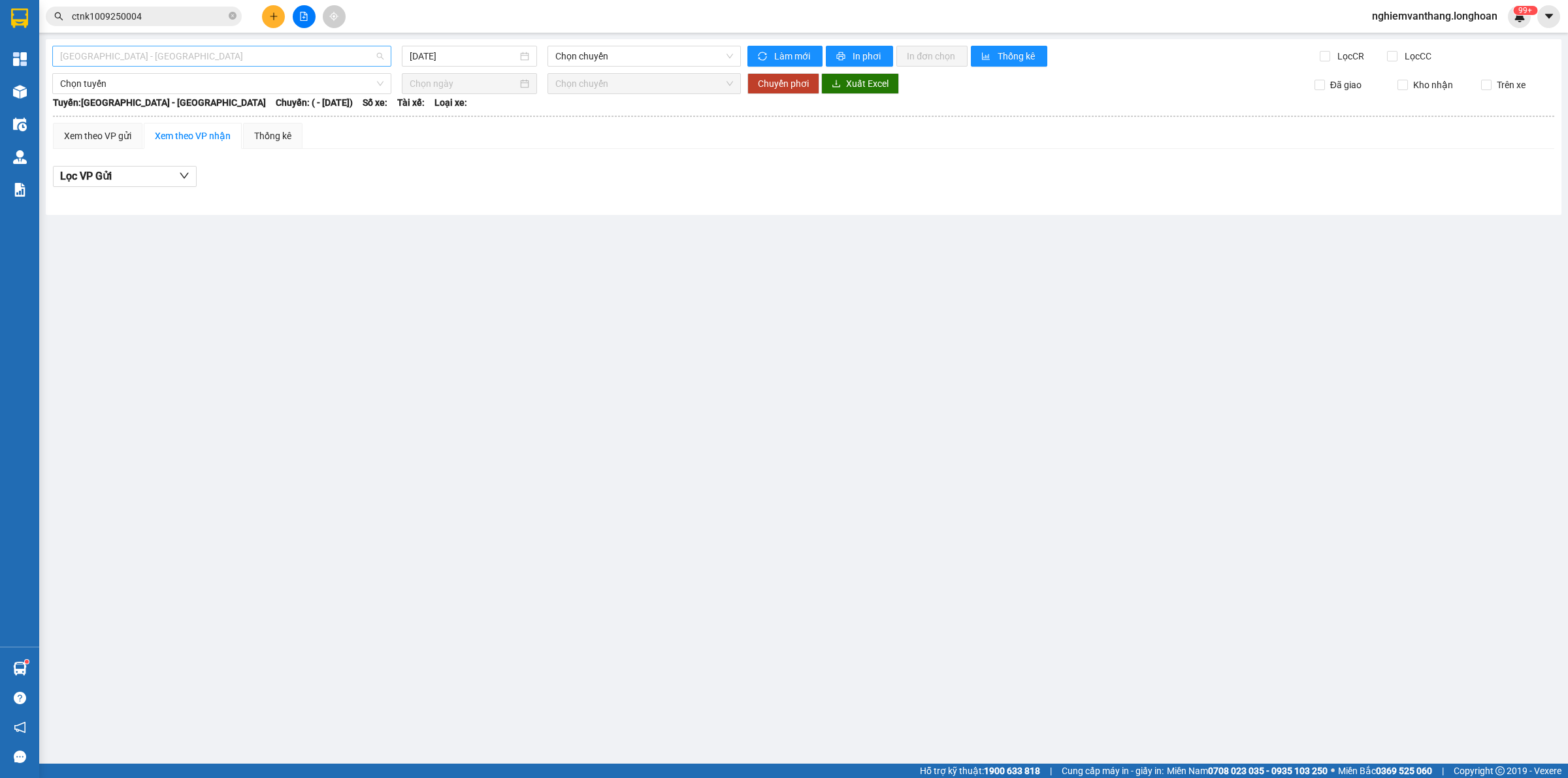
drag, startPoint x: 99, startPoint y: 51, endPoint x: 112, endPoint y: 77, distance: 29.1
click at [99, 52] on span "[GEOGRAPHIC_DATA] - [GEOGRAPHIC_DATA]" at bounding box center [222, 56] width 324 height 19
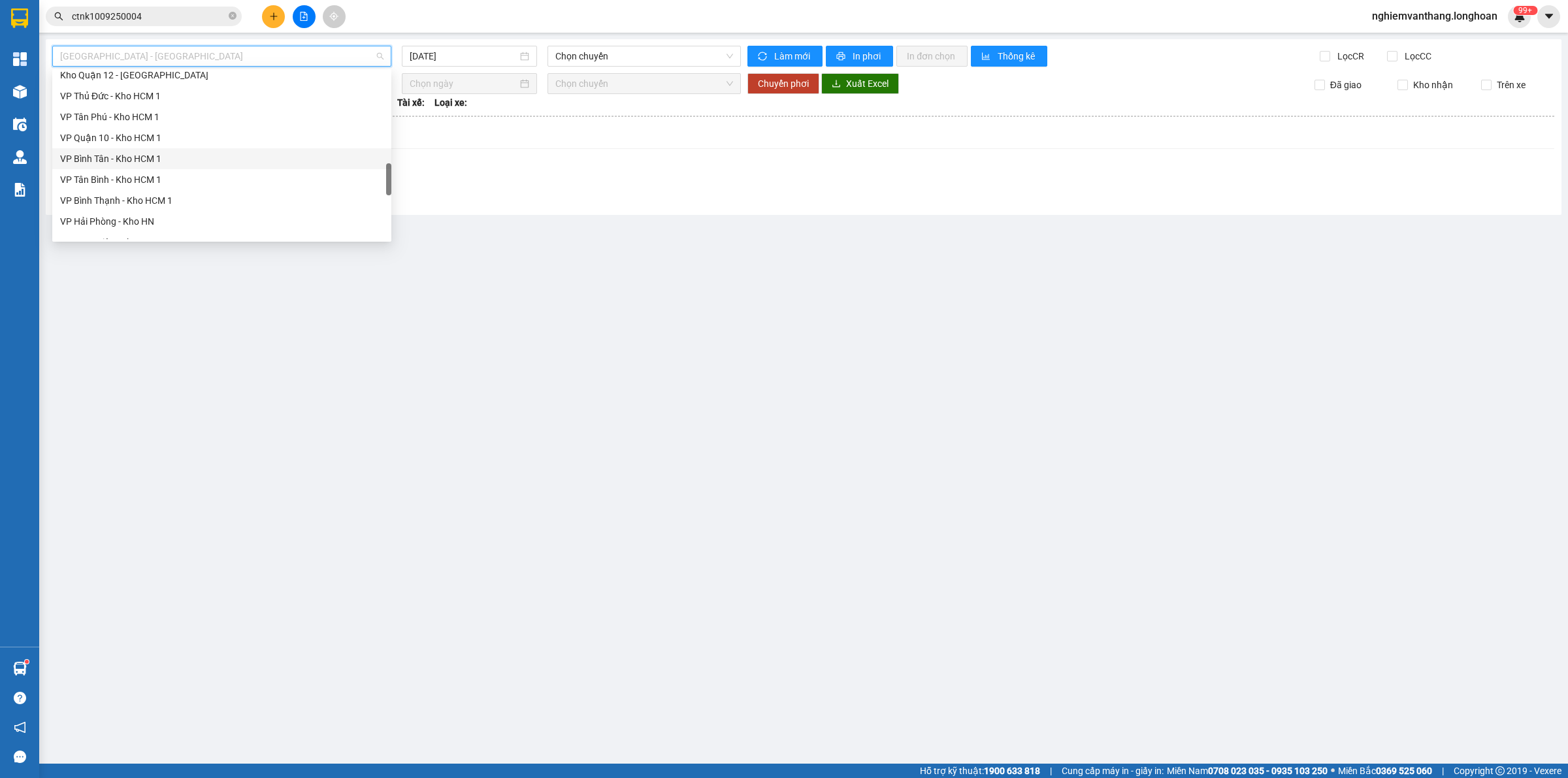
scroll to position [735, 0]
click at [149, 82] on div "VP Long Biên - Kho HN" at bounding box center [222, 79] width 324 height 14
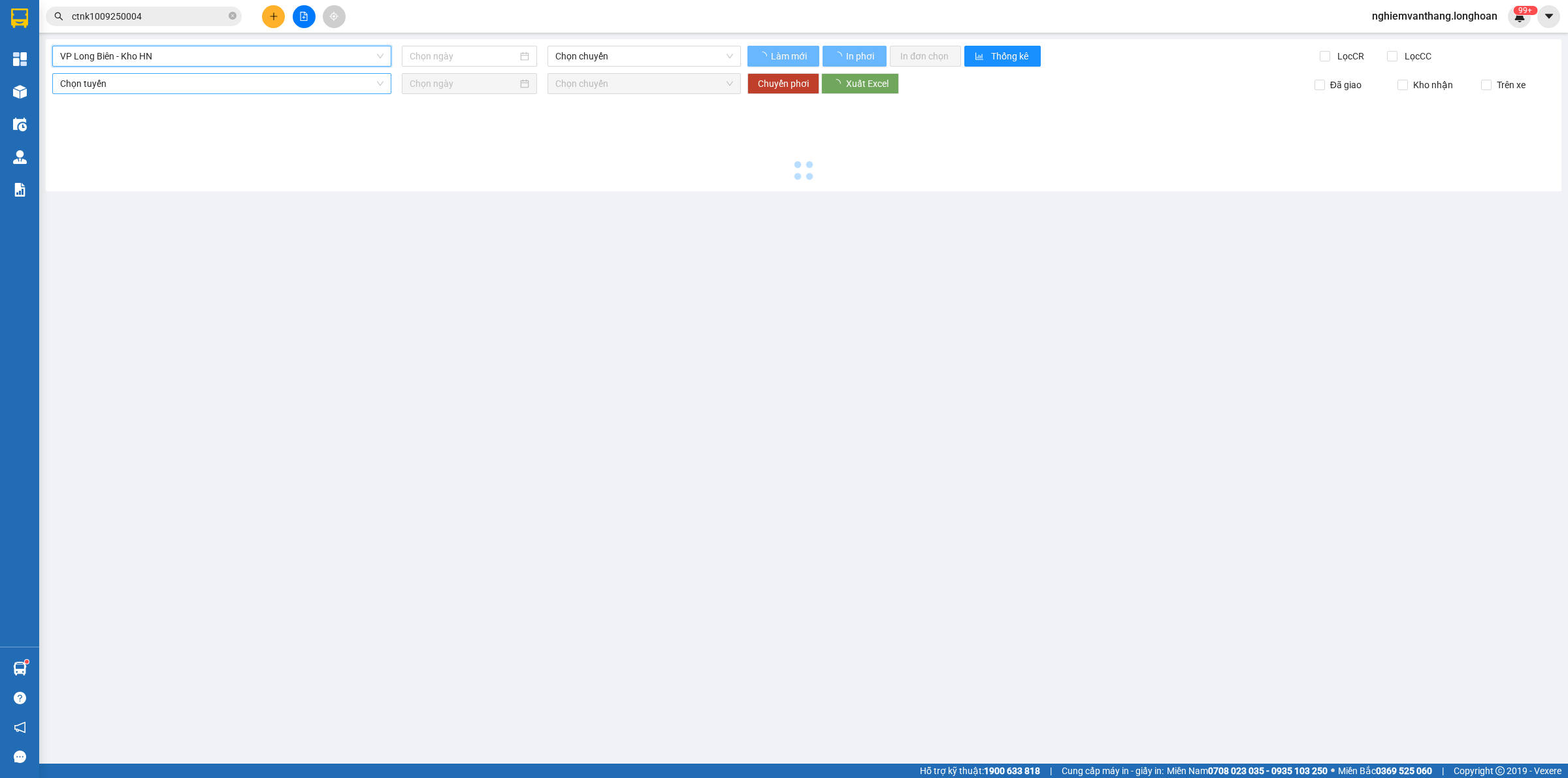
type input "[DATE]"
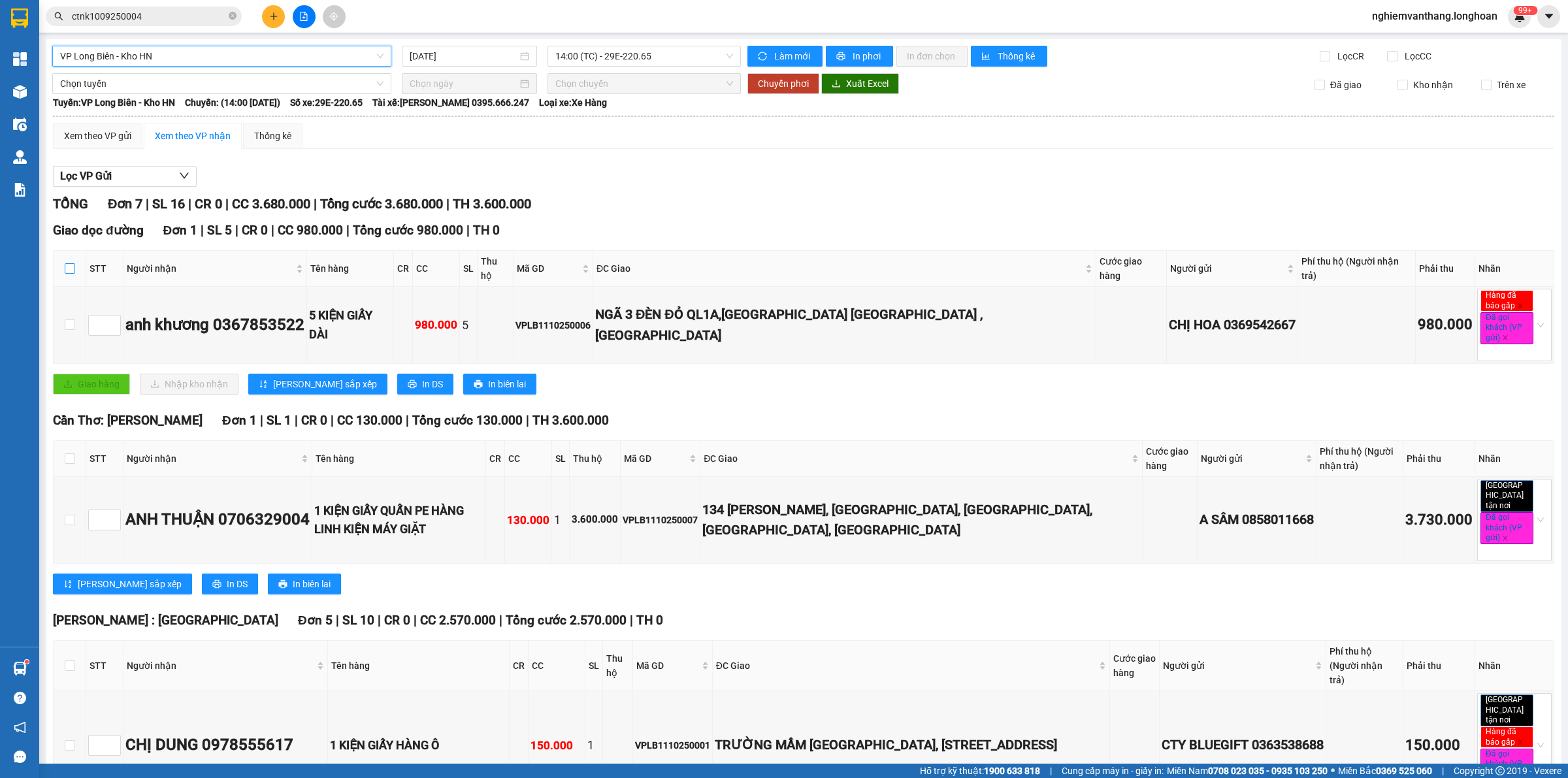
click at [73, 263] on input "checkbox" at bounding box center [70, 269] width 11 height 11
checkbox input "true"
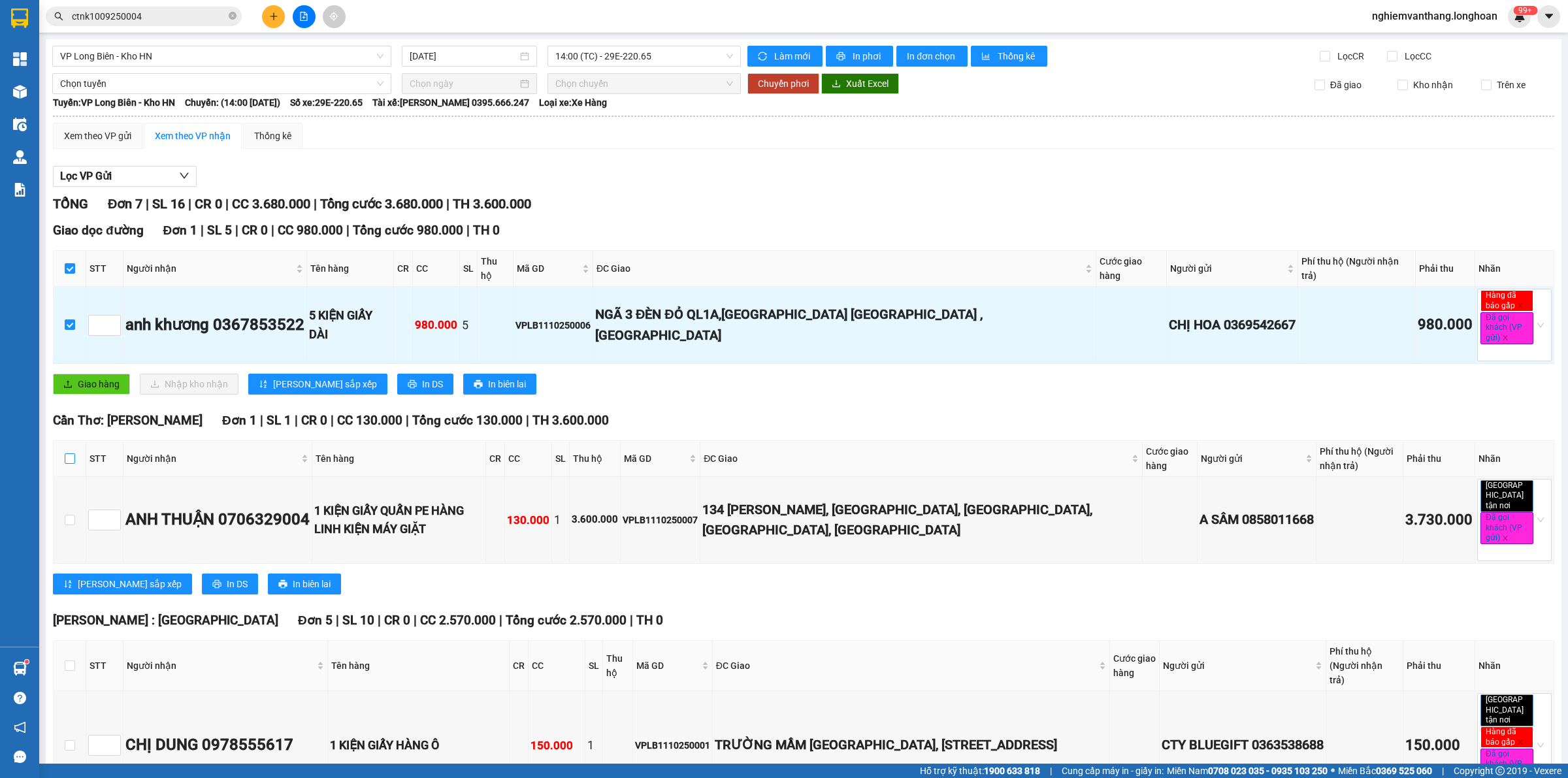
click at [70, 454] on input "checkbox" at bounding box center [70, 459] width 11 height 11
checkbox input "true"
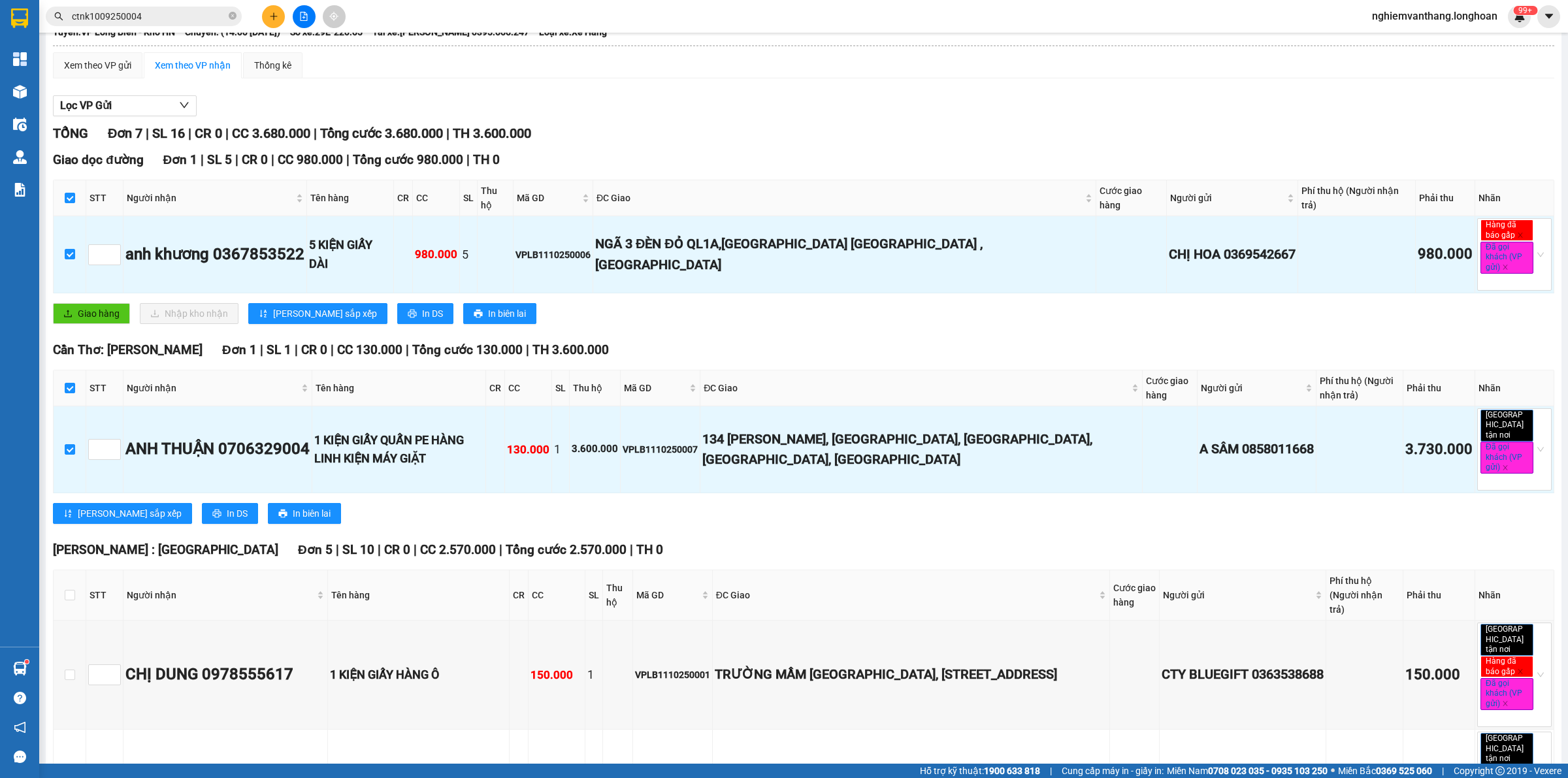
scroll to position [164, 0]
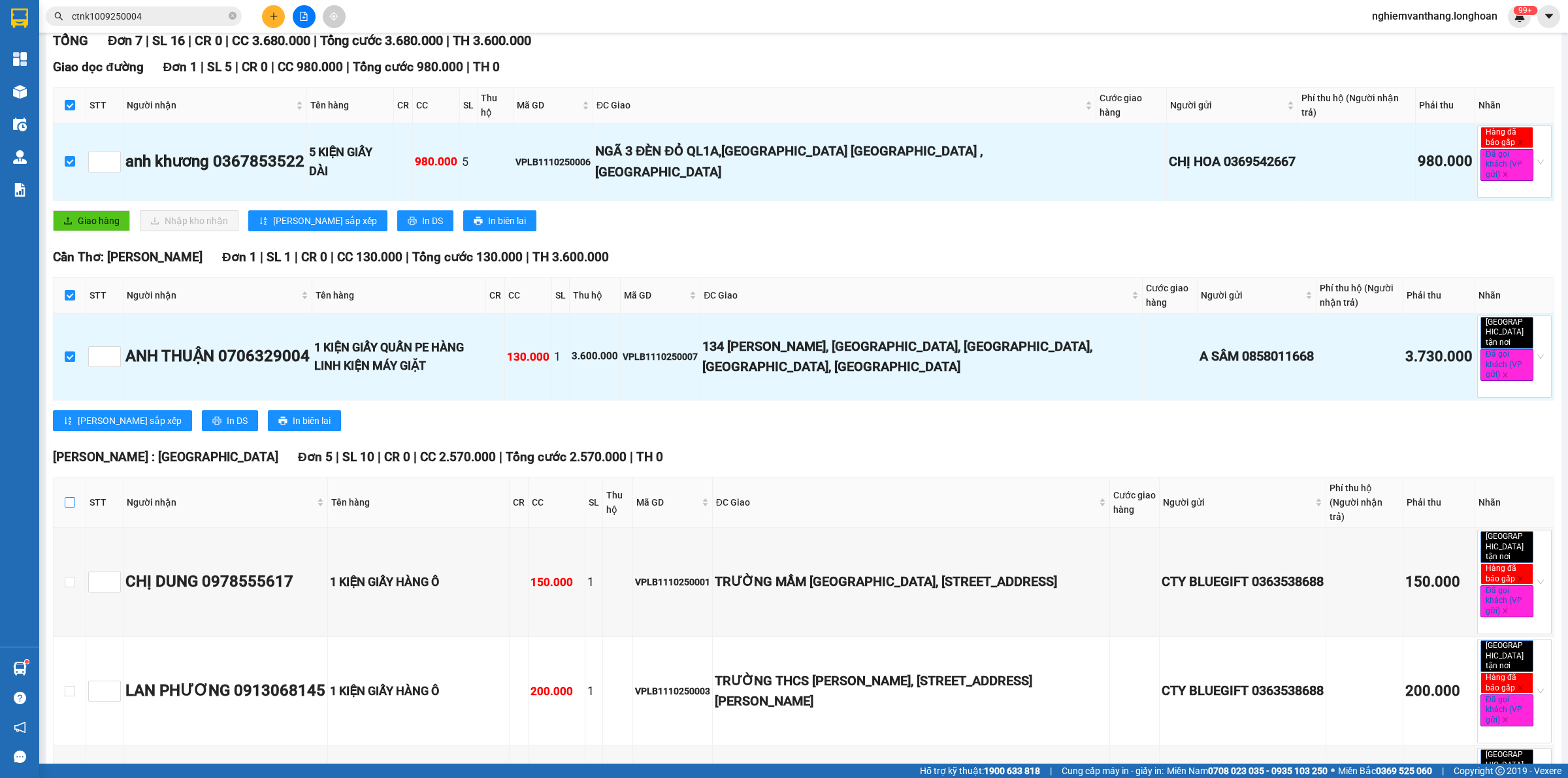
click at [69, 497] on input "checkbox" at bounding box center [70, 502] width 11 height 11
checkbox input "true"
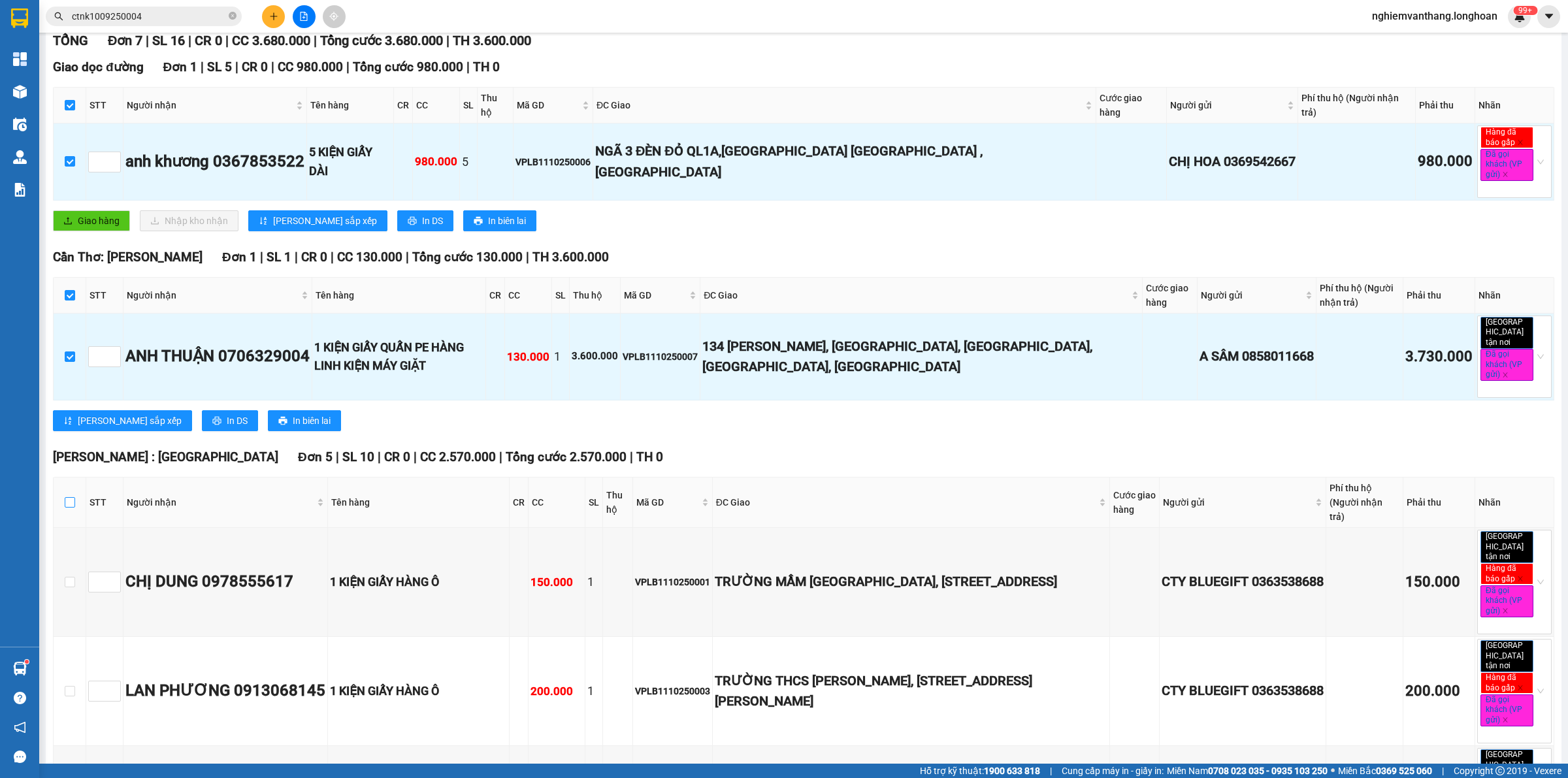
checkbox input "true"
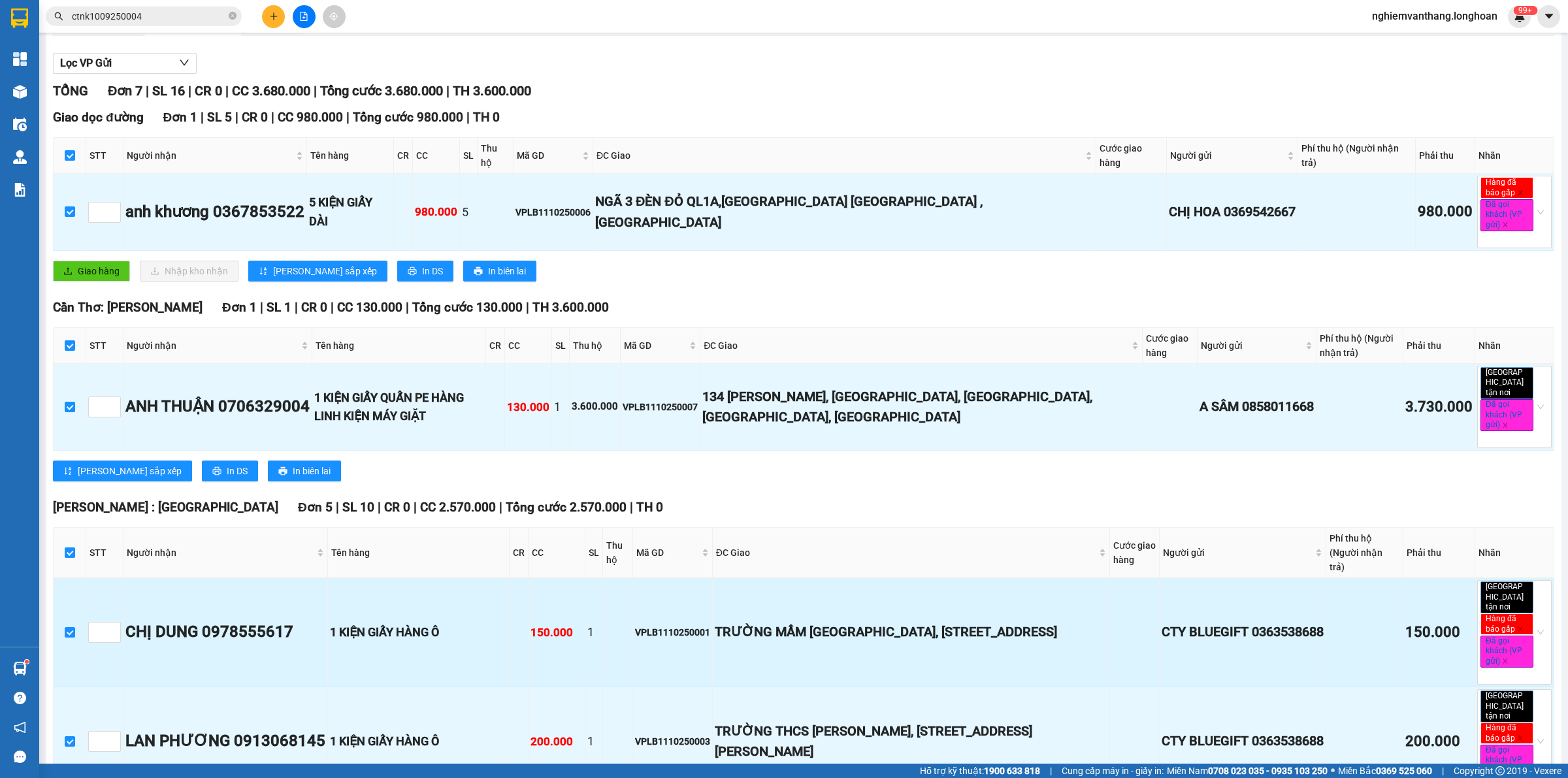
scroll to position [0, 0]
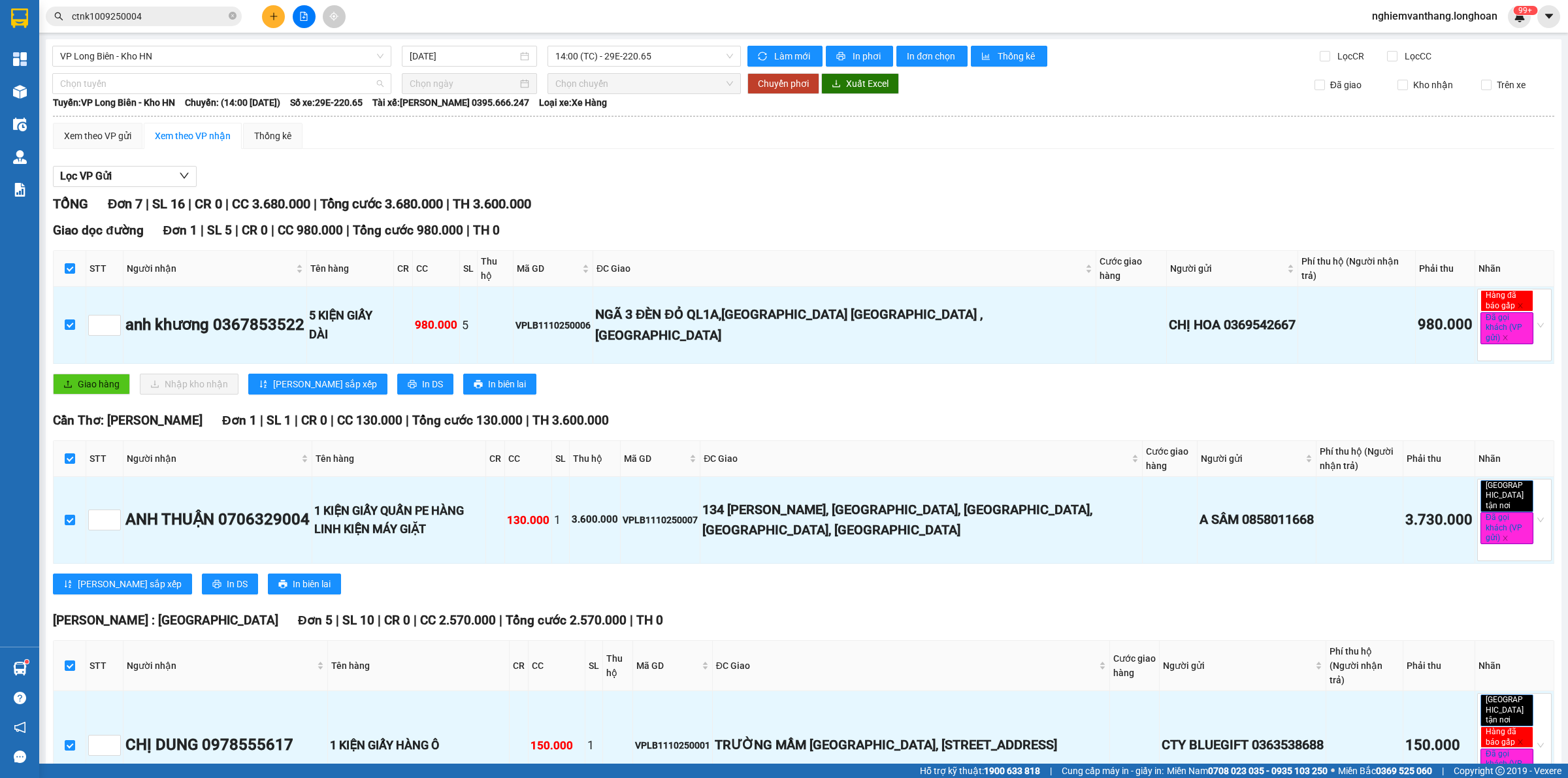
drag, startPoint x: 278, startPoint y: 79, endPoint x: 217, endPoint y: 151, distance: 94.4
click at [279, 79] on span "Chọn tuyến" at bounding box center [222, 83] width 324 height 19
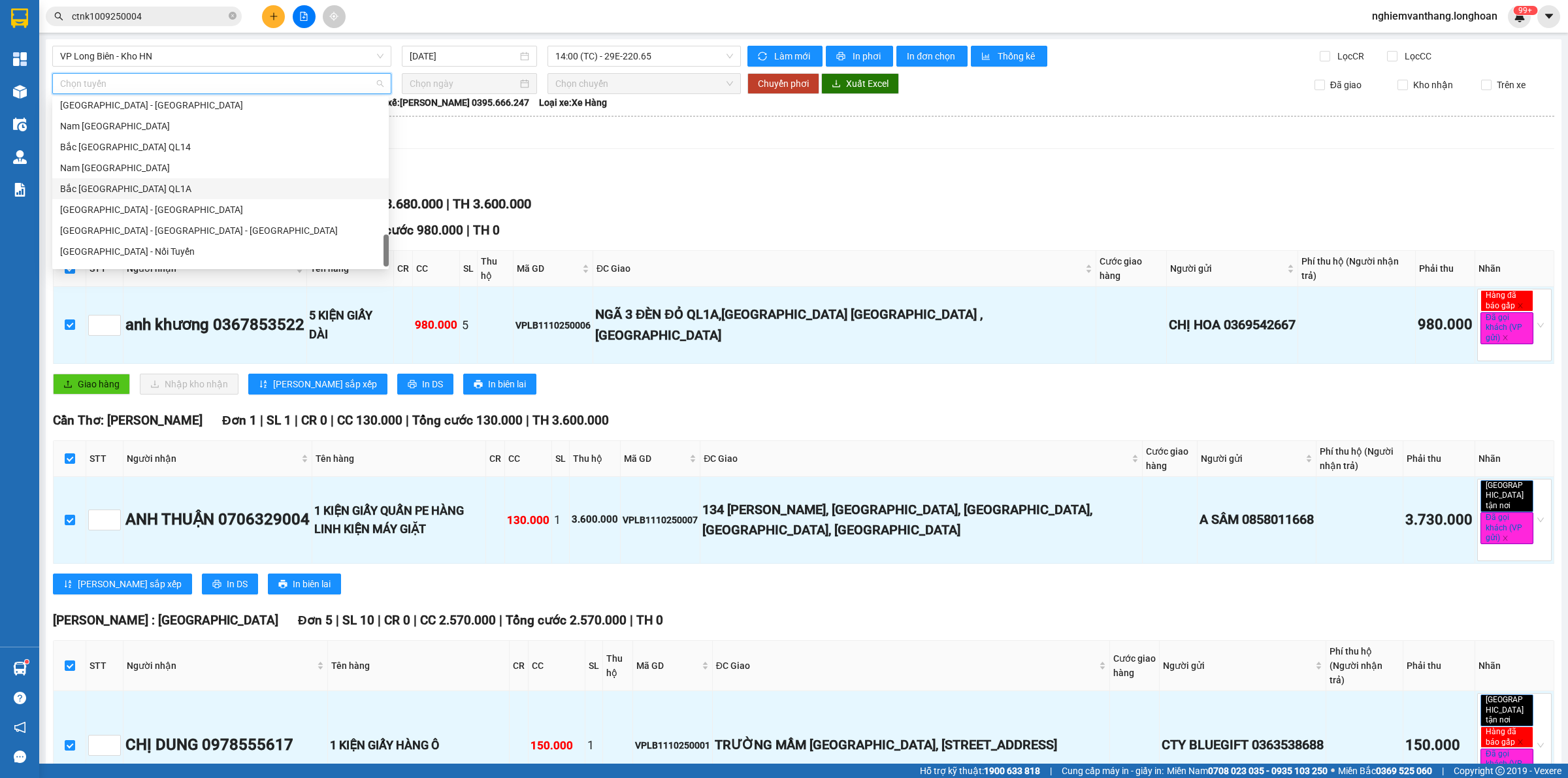
scroll to position [919, 0]
click at [142, 166] on div "Bắc [GEOGRAPHIC_DATA] QL1A" at bounding box center [220, 173] width 321 height 14
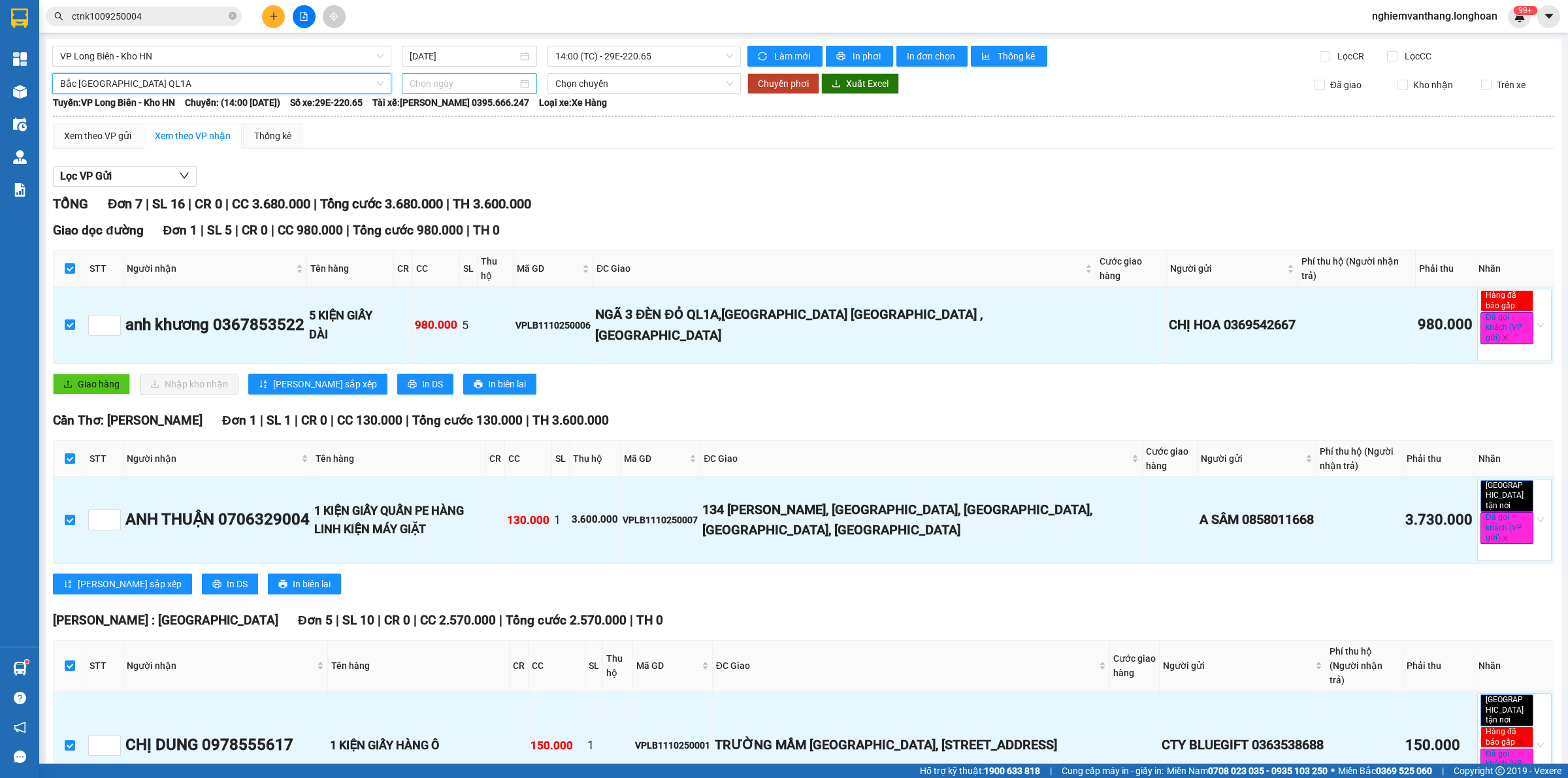
click at [487, 85] on input at bounding box center [463, 83] width 108 height 14
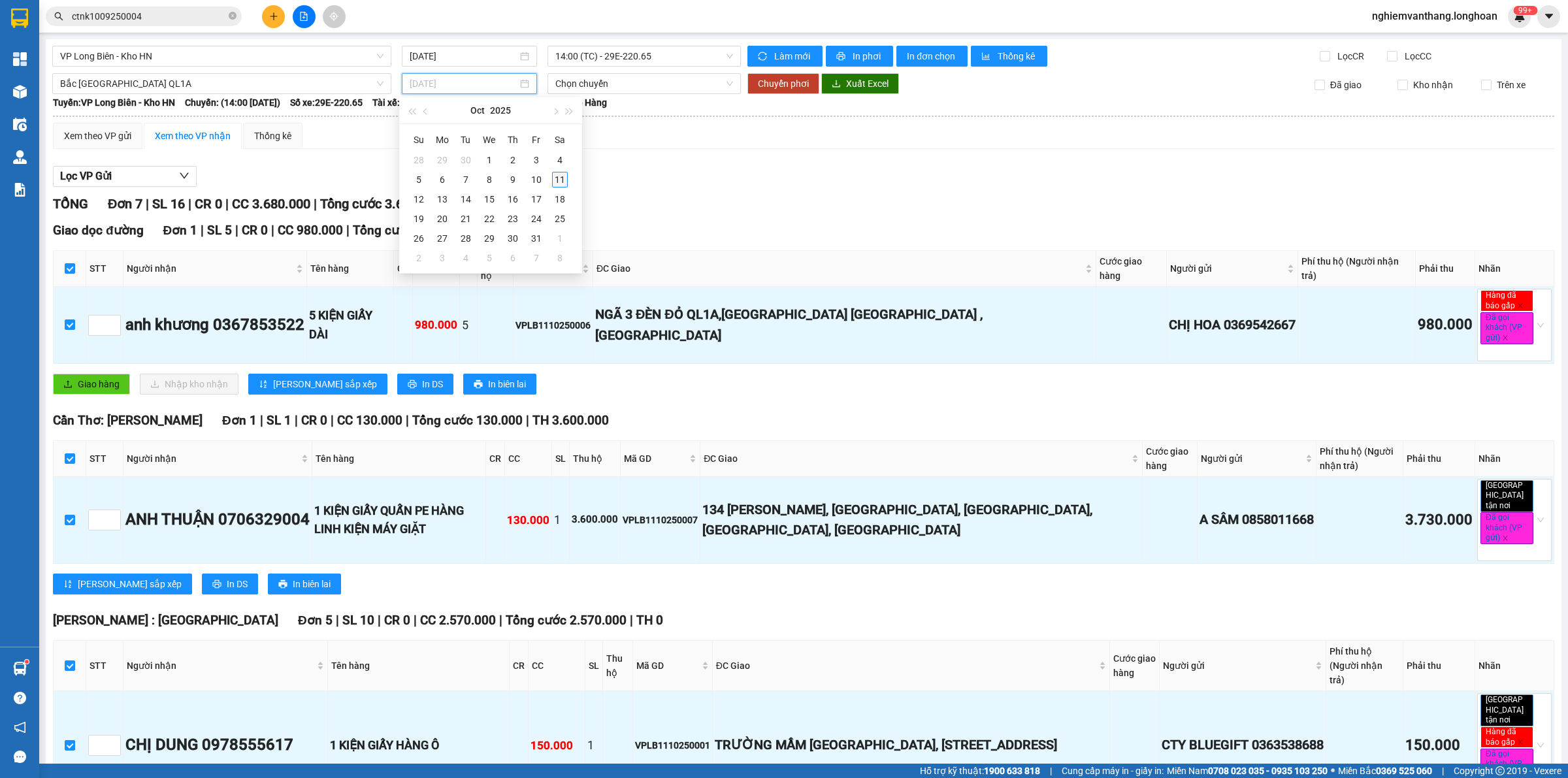
type input "[DATE]"
drag, startPoint x: 554, startPoint y: 180, endPoint x: 566, endPoint y: 178, distance: 12.2
click at [555, 180] on div "11" at bounding box center [560, 179] width 16 height 16
type input "[DATE]"
click at [798, 77] on span "Chuyển phơi" at bounding box center [784, 83] width 51 height 14
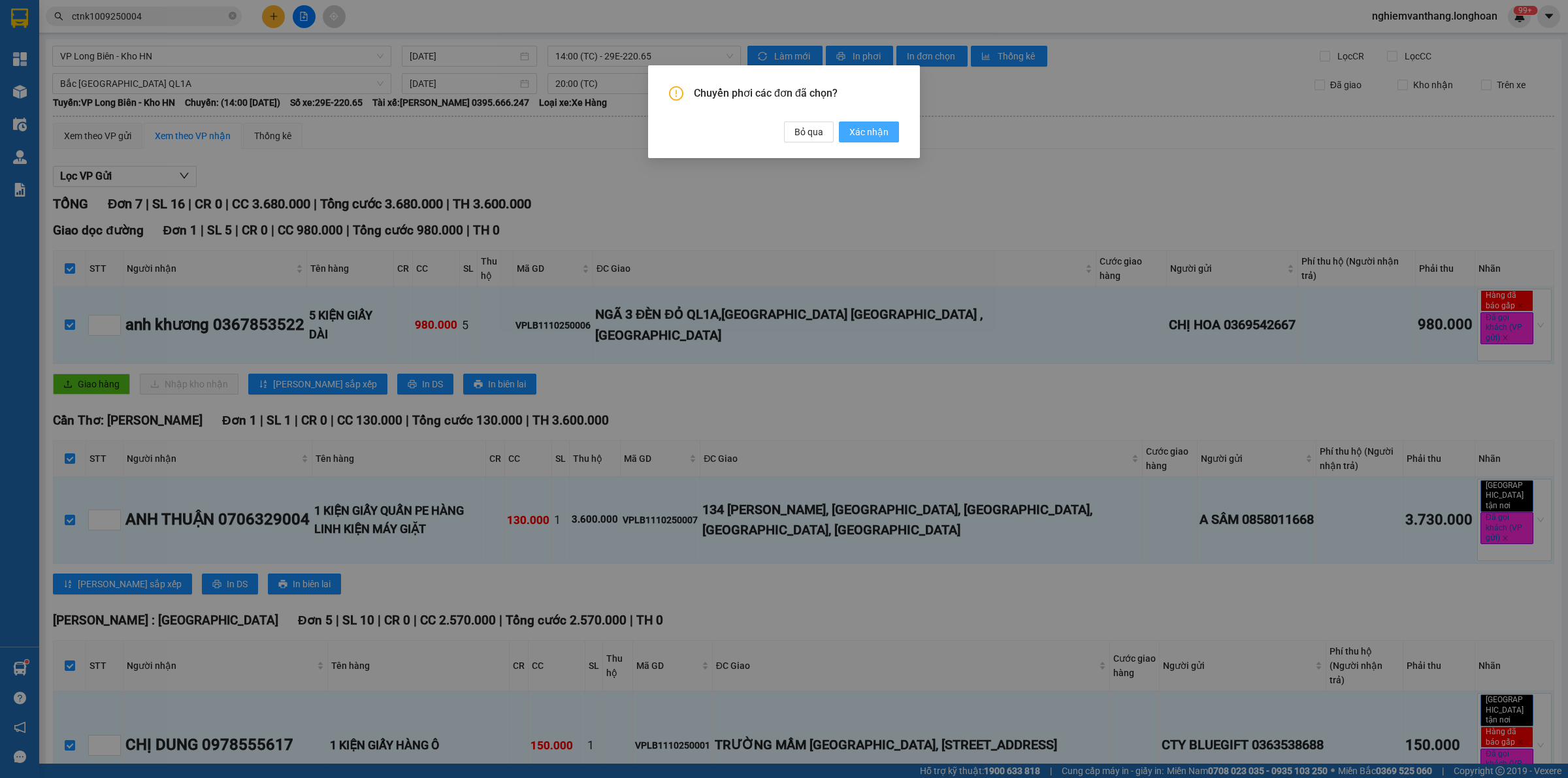
click at [864, 133] on span "Xác nhận" at bounding box center [868, 132] width 39 height 14
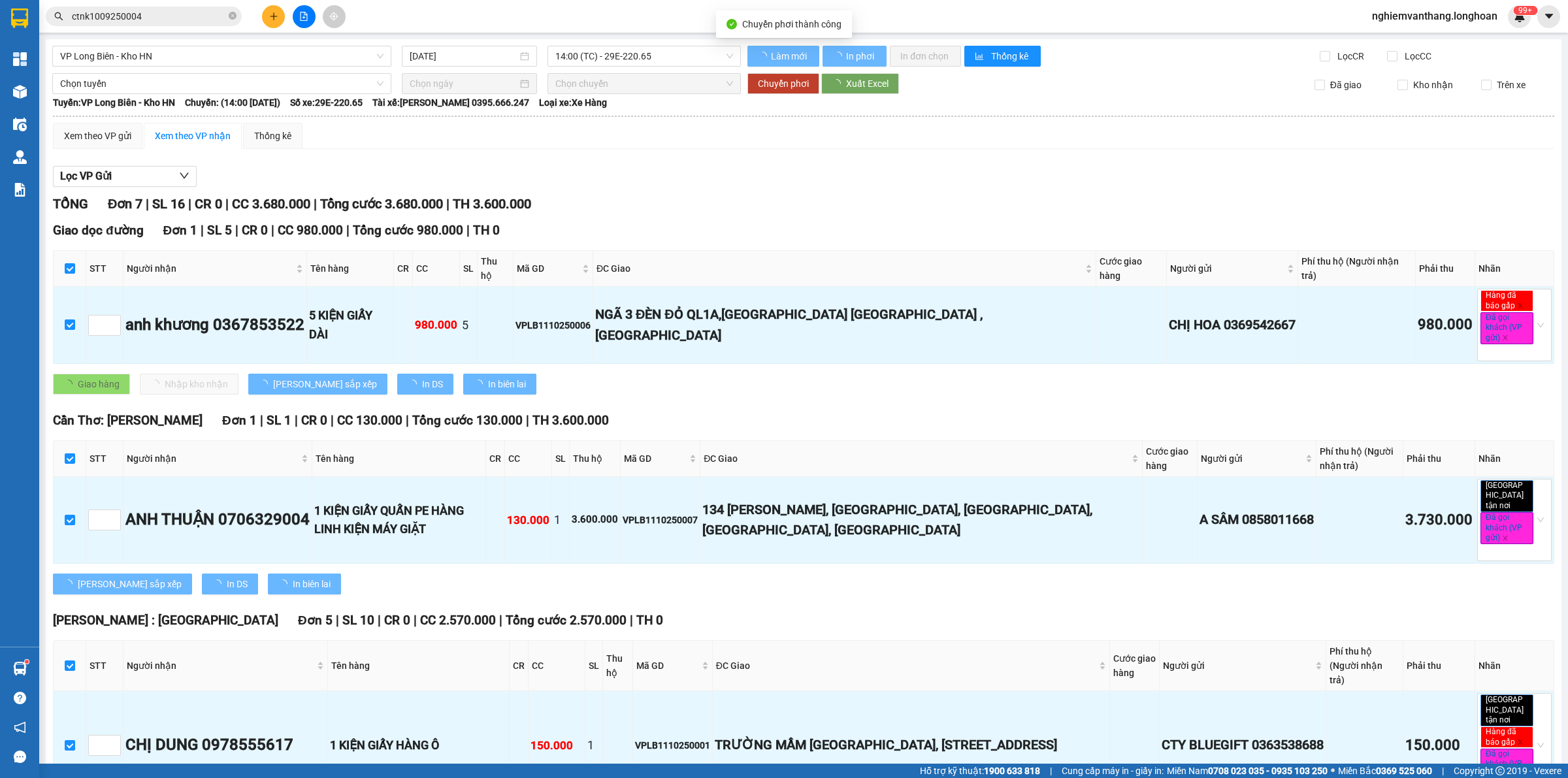
checkbox input "false"
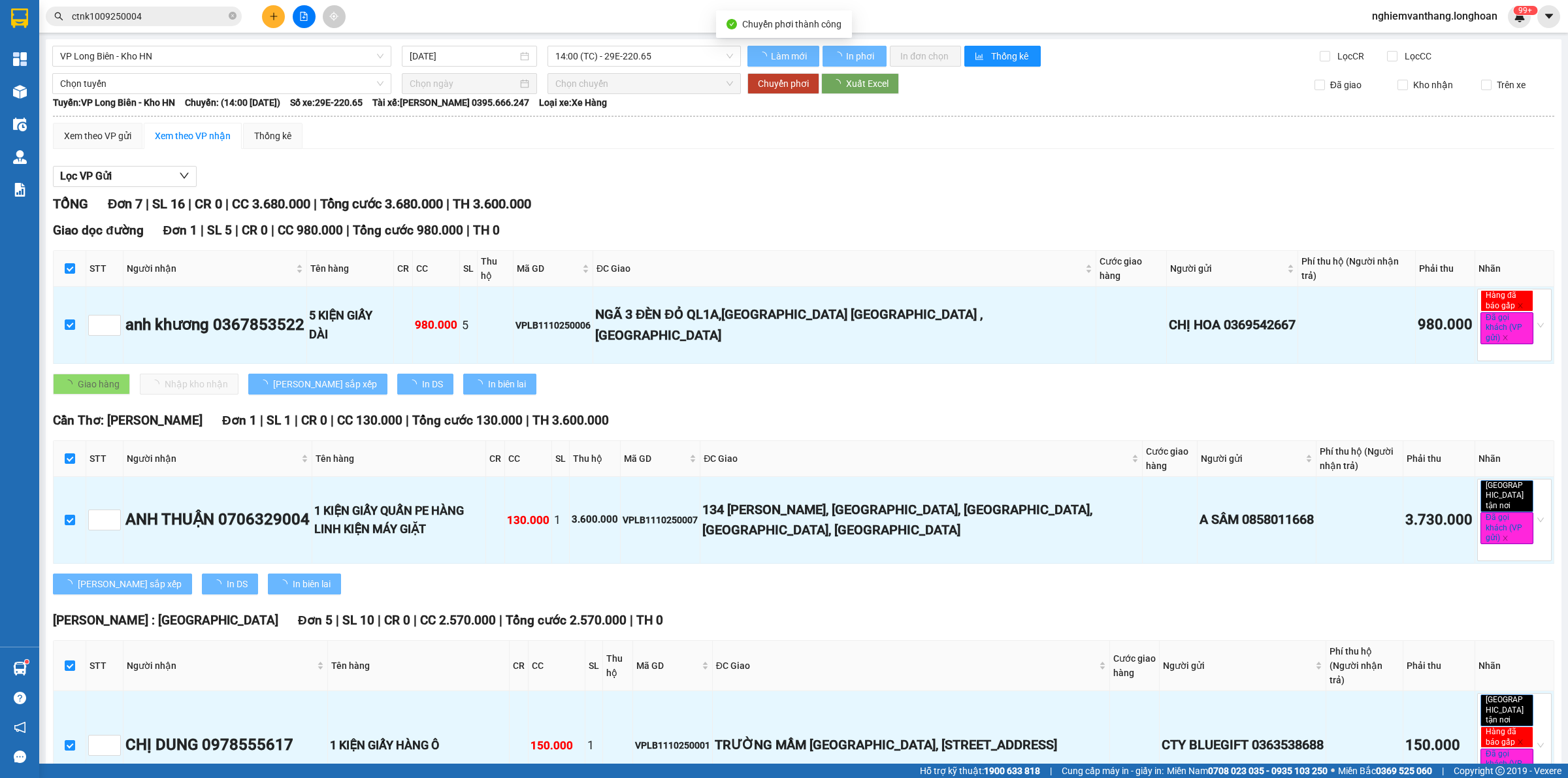
checkbox input "false"
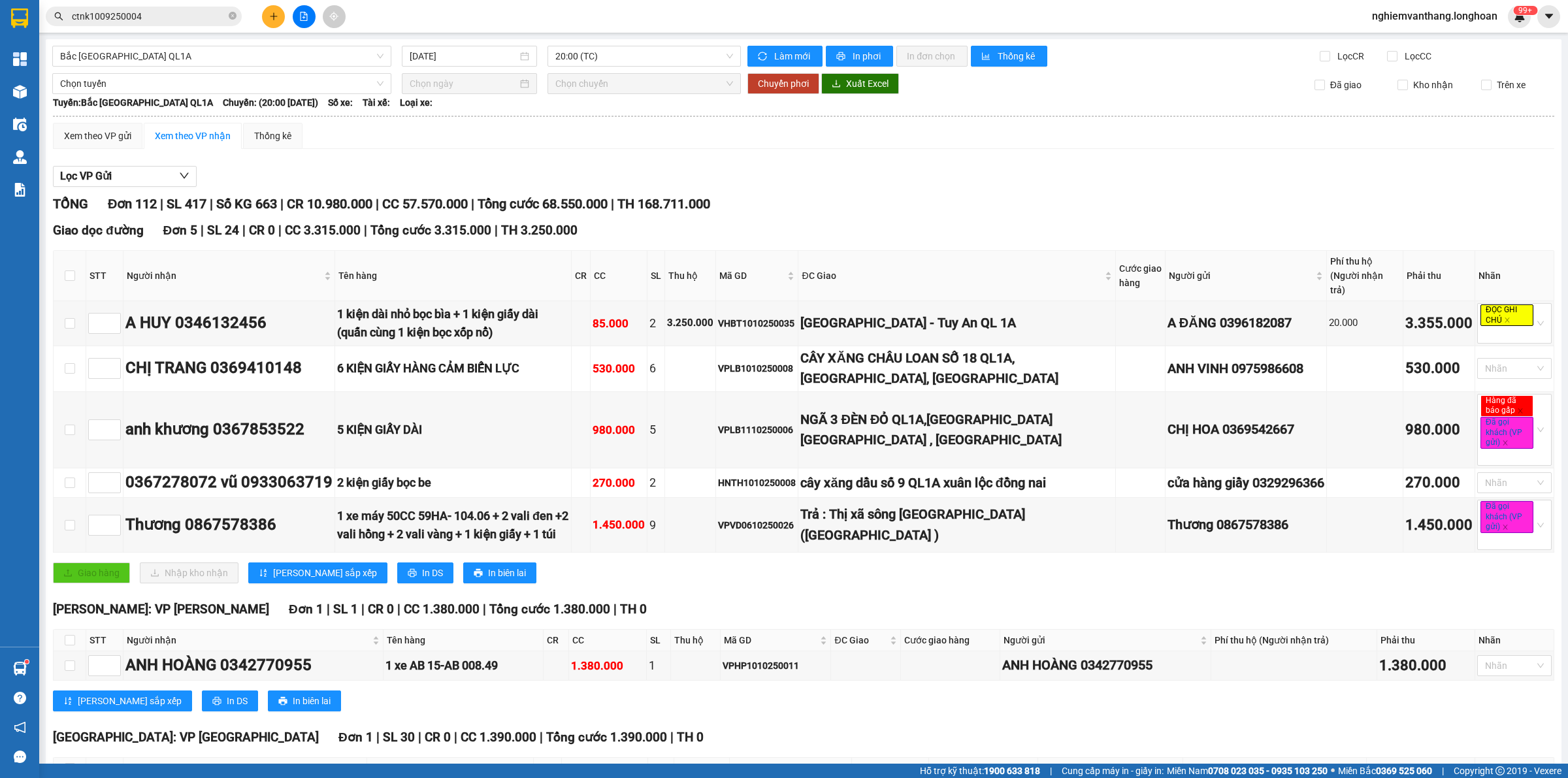
drag, startPoint x: 565, startPoint y: 207, endPoint x: 632, endPoint y: 201, distance: 67.3
click at [632, 201] on div "TỔNG Đơn 112 | SL 417 | Số KG 663 | CR 10.980.000 | CC 57.570.000 | Tổng cước 6…" at bounding box center [803, 203] width 1501 height 20
click at [748, 183] on div "Lọc VP Gửi" at bounding box center [803, 177] width 1501 height 21
click at [233, 49] on span "Bắc [GEOGRAPHIC_DATA] QL1A" at bounding box center [222, 56] width 324 height 19
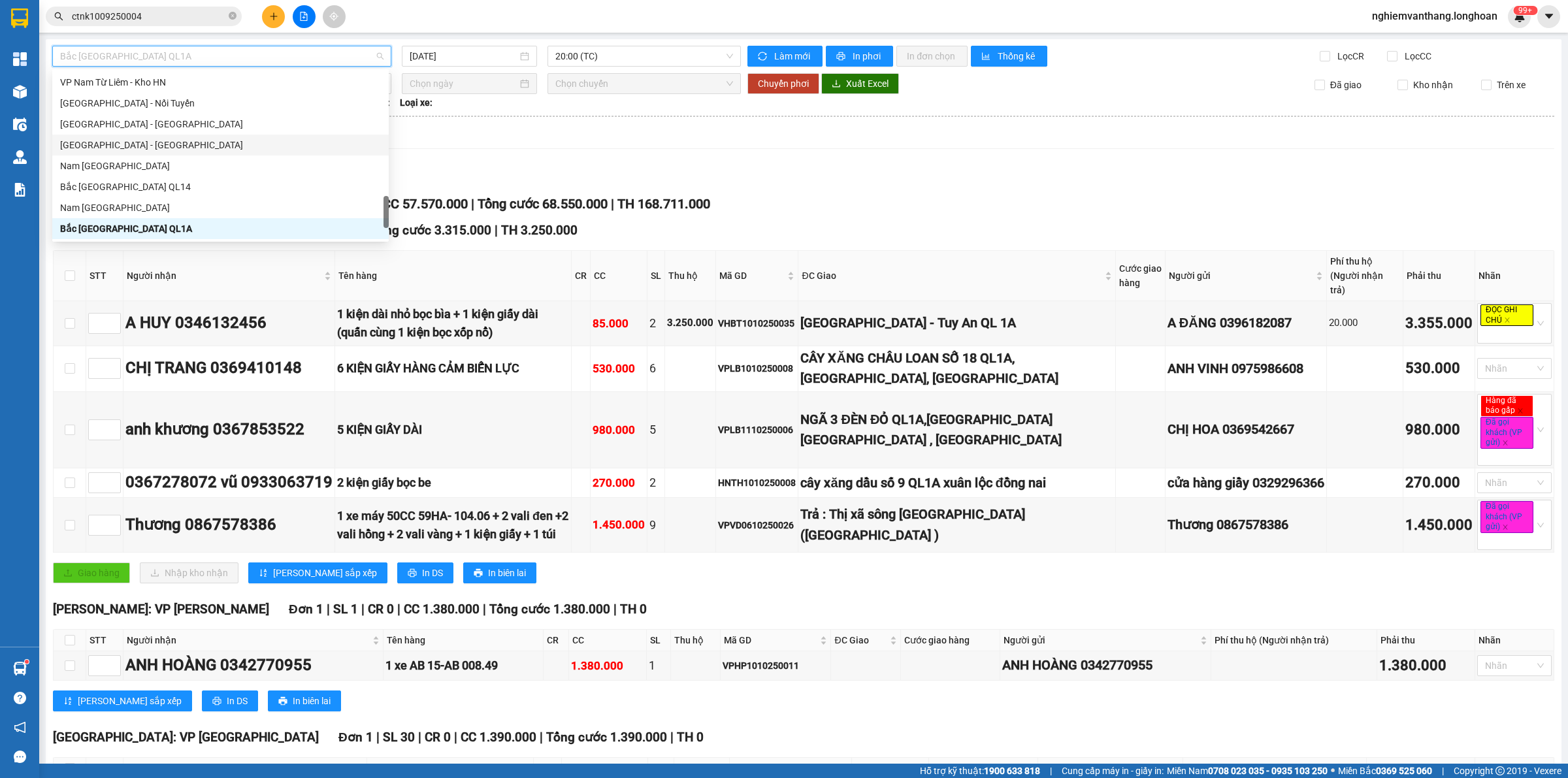
scroll to position [919, 0]
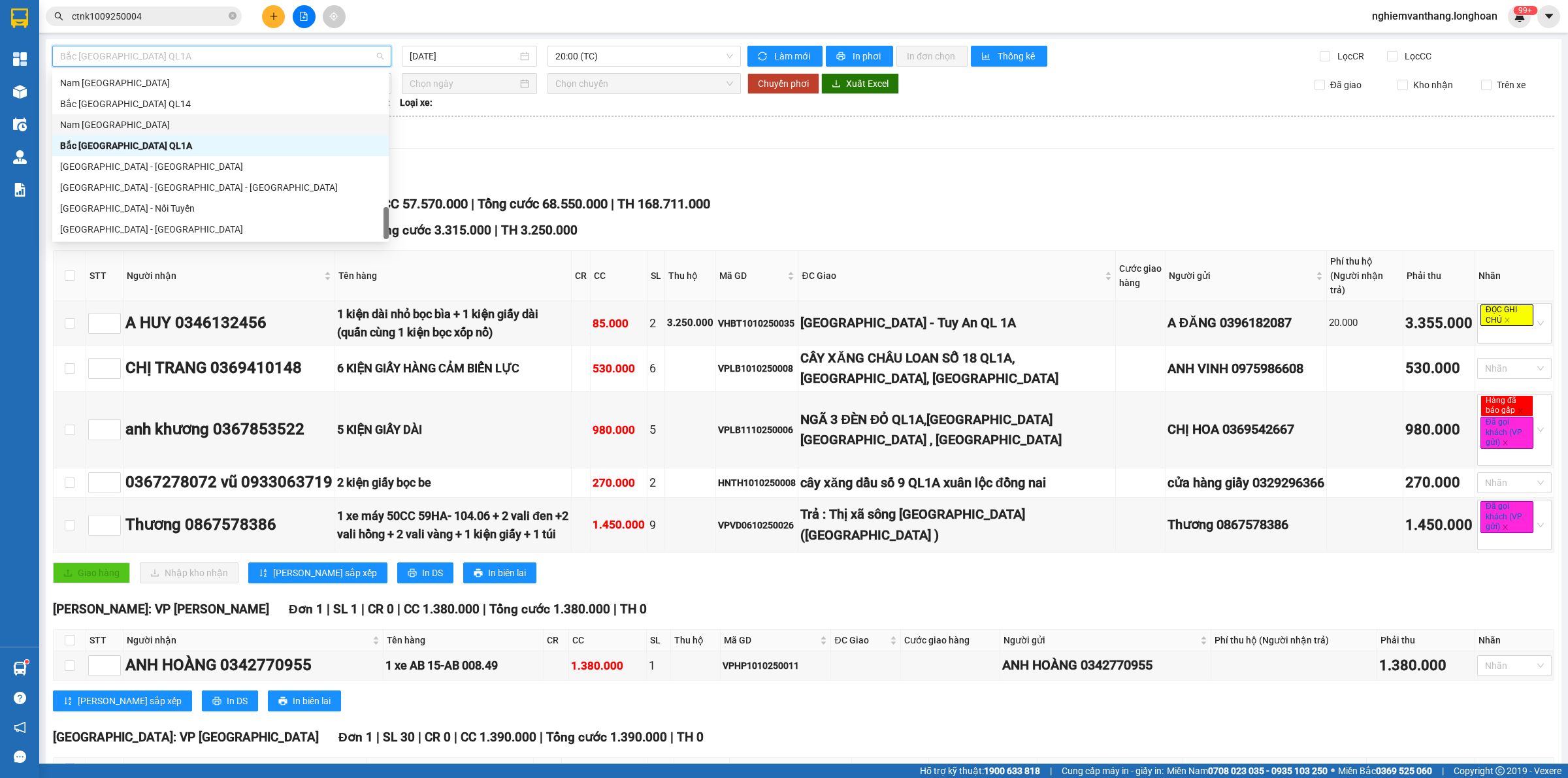
click at [124, 126] on div "Nam [GEOGRAPHIC_DATA]" at bounding box center [220, 125] width 321 height 14
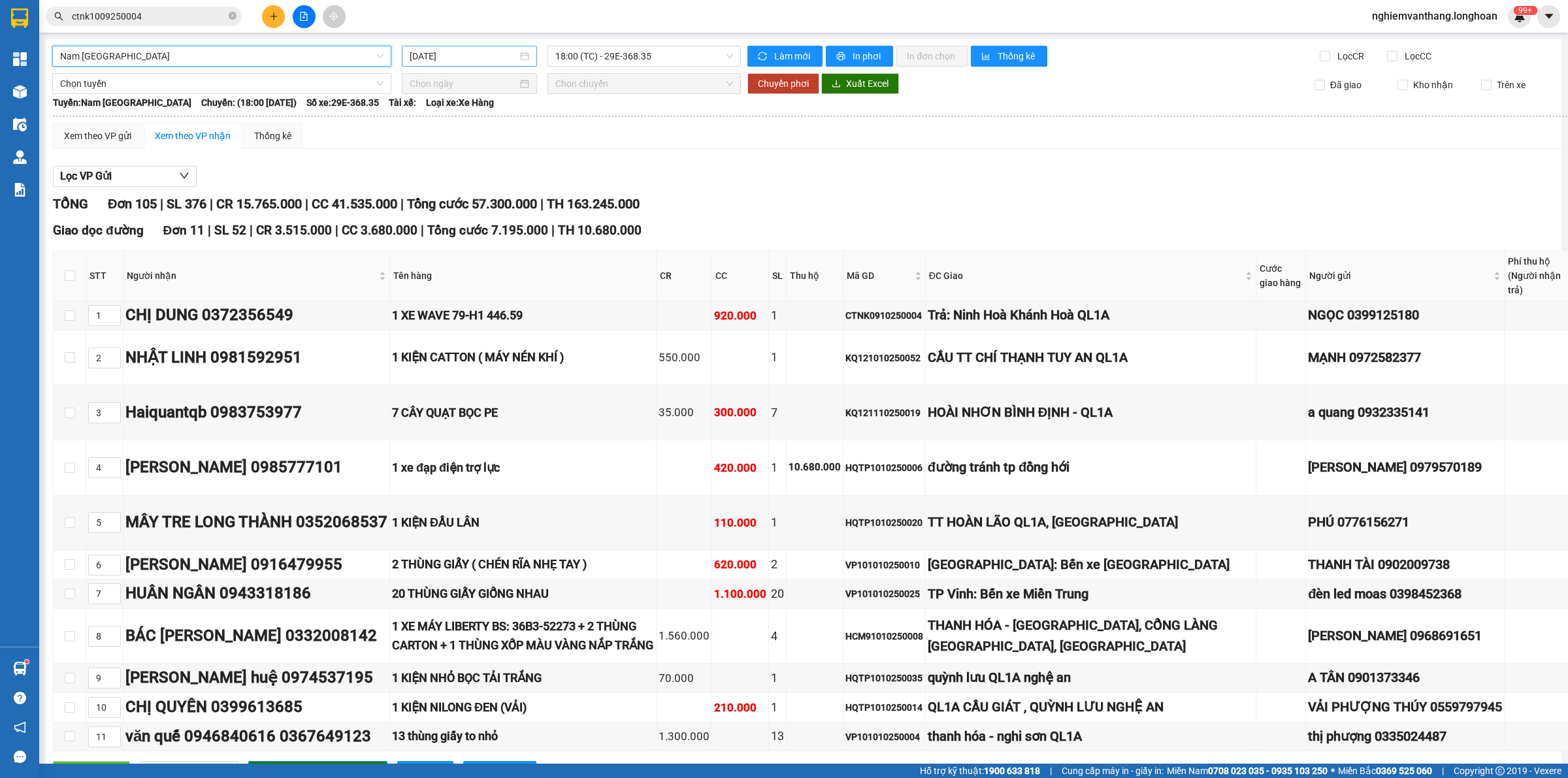
click at [471, 49] on input "[DATE]" at bounding box center [463, 56] width 108 height 14
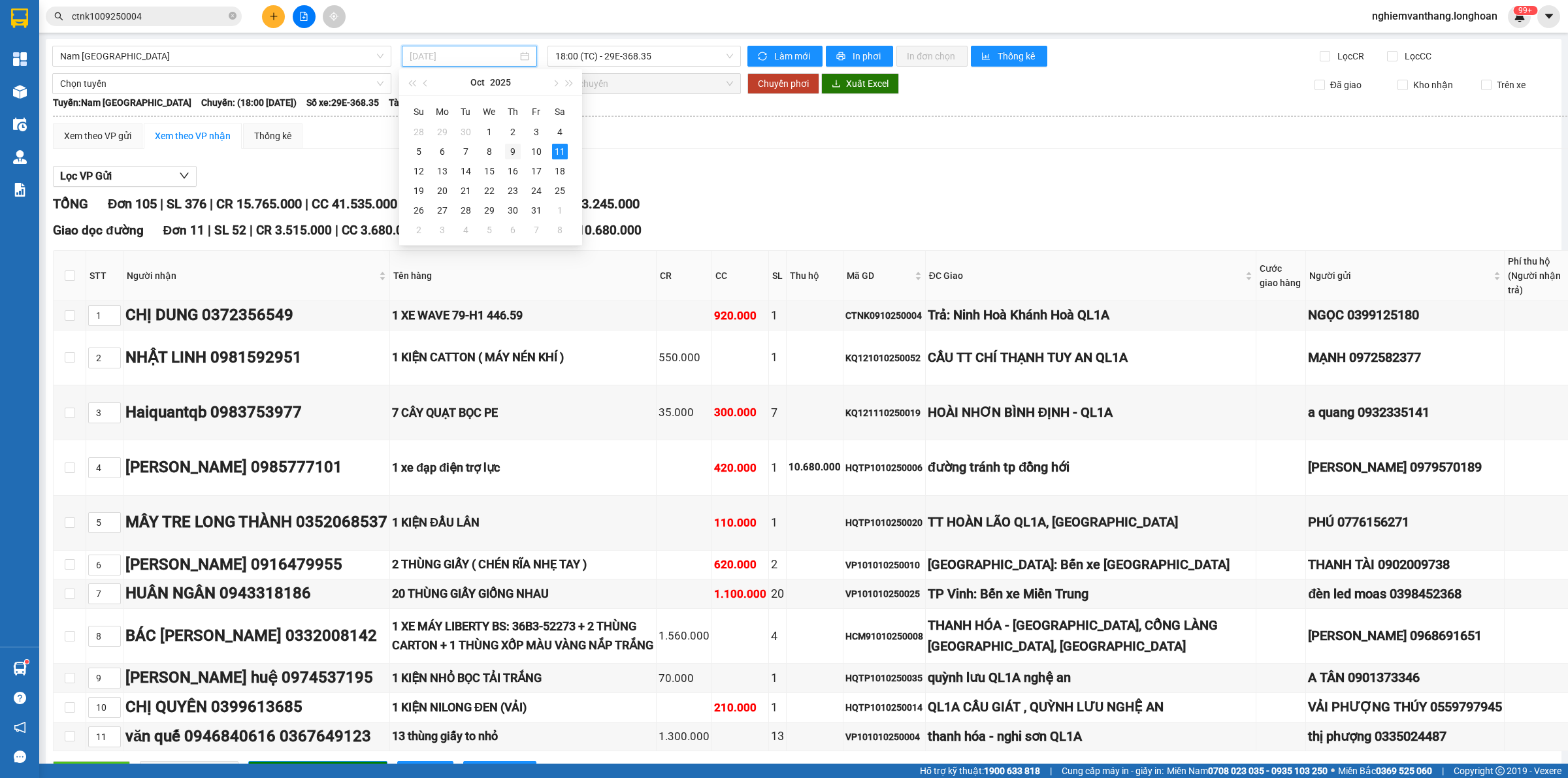
click at [514, 148] on div "9" at bounding box center [513, 151] width 16 height 16
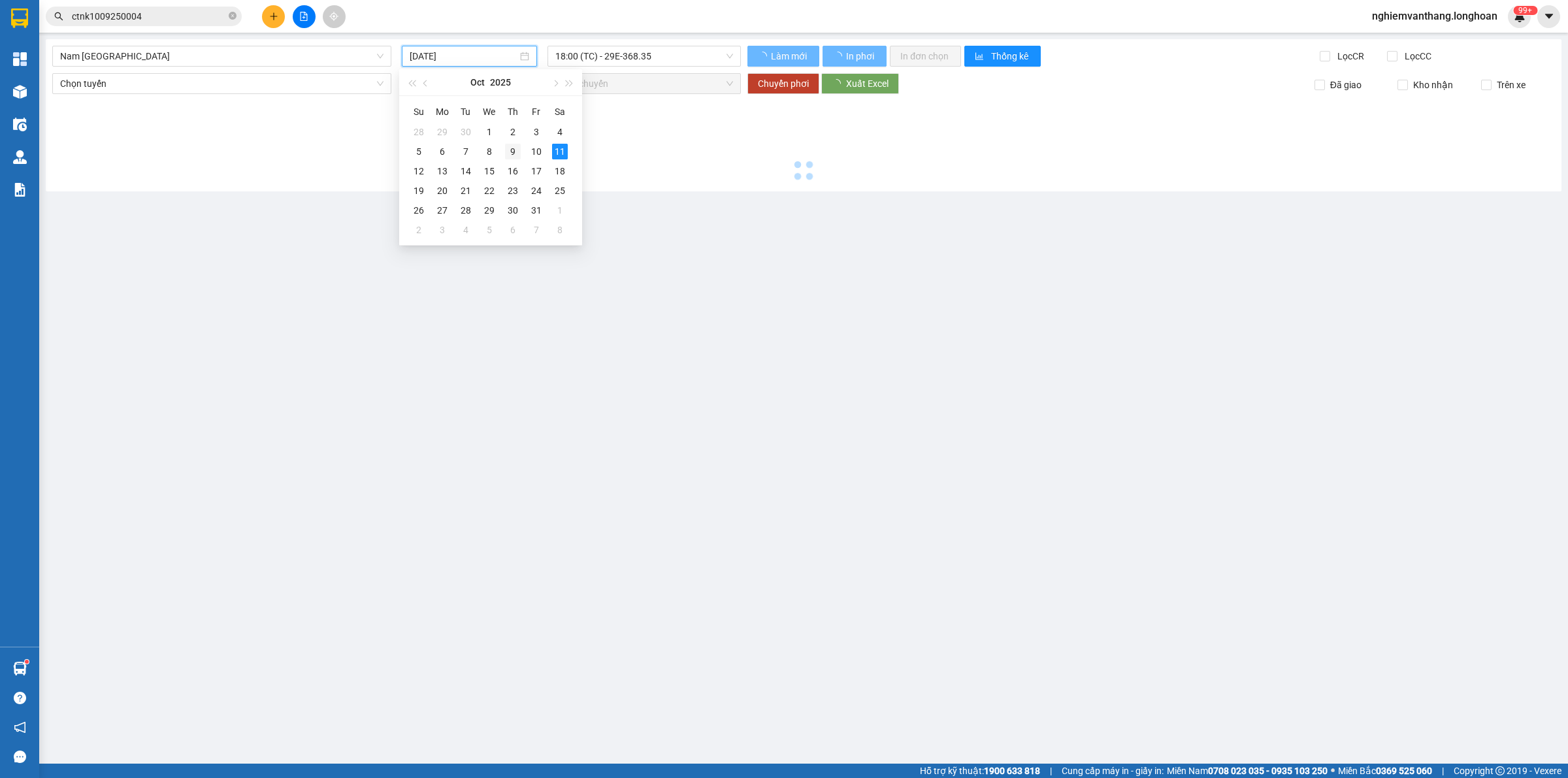
type input "09/10/2025"
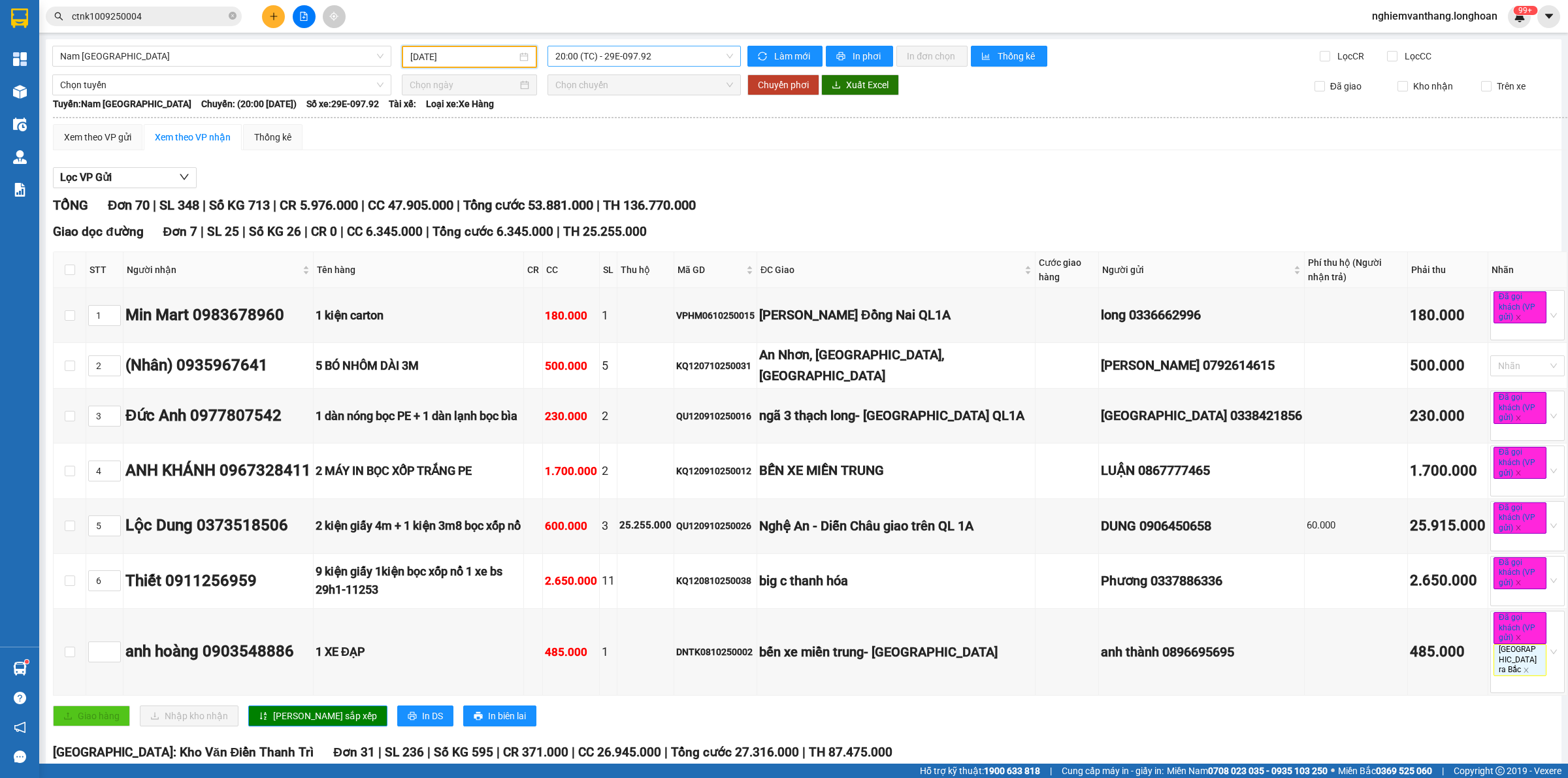
click at [629, 59] on span "20:00 (TC) - 29E-097.92" at bounding box center [644, 56] width 178 height 19
click at [617, 123] on div "22:00 (TC) - 29H-954.95" at bounding box center [601, 124] width 102 height 14
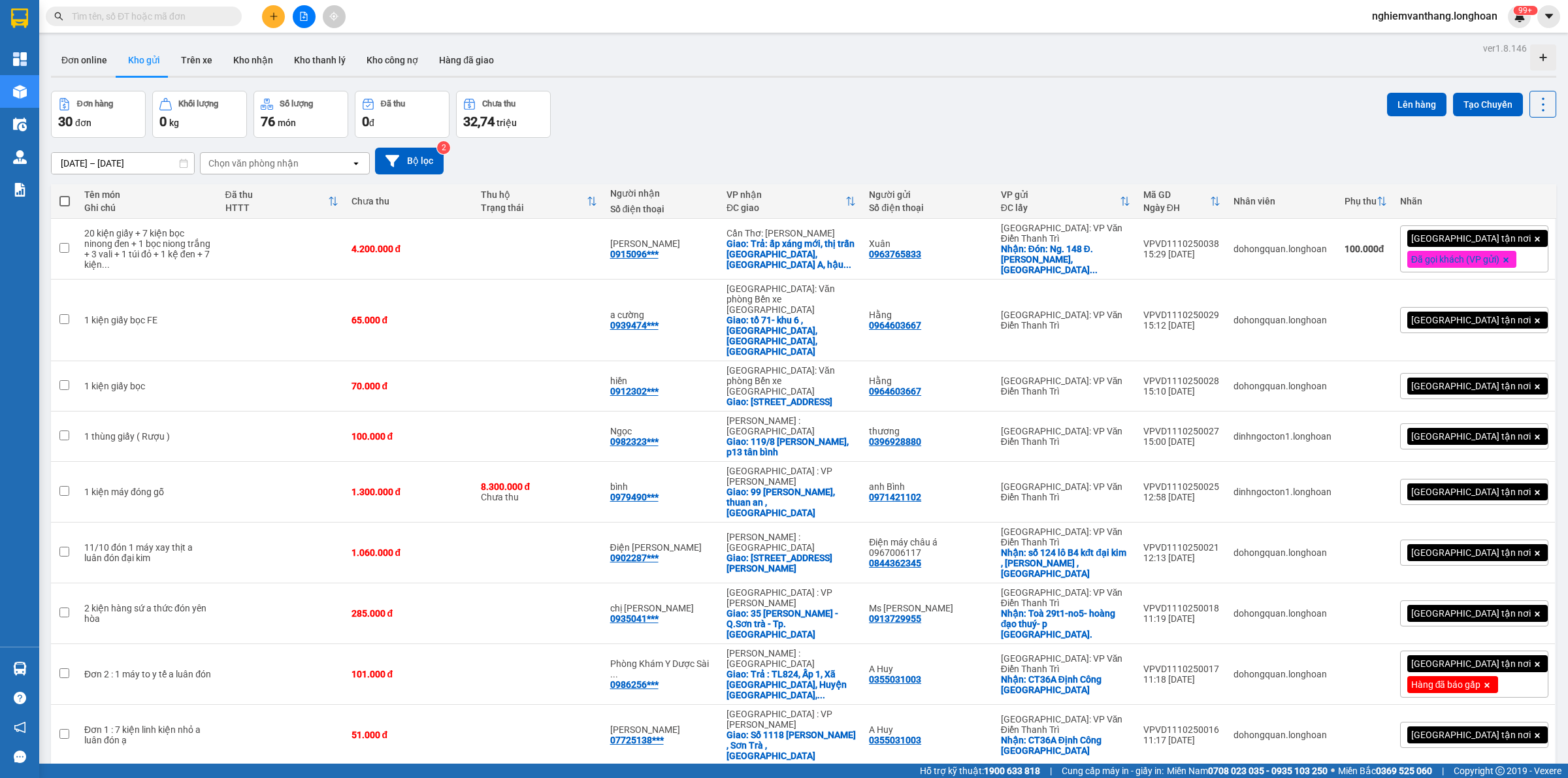
click at [298, 19] on button at bounding box center [304, 17] width 23 height 23
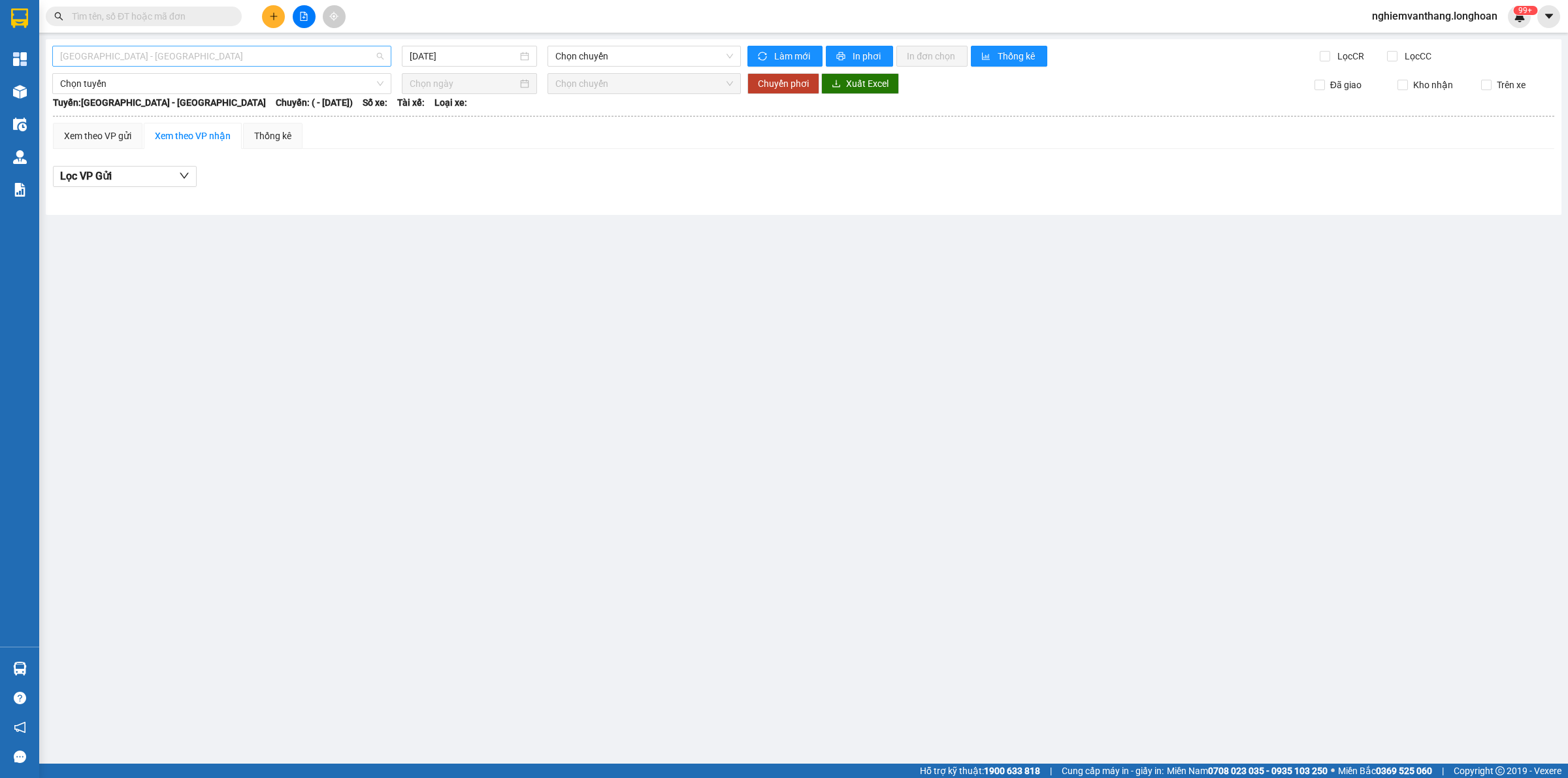
click at [142, 64] on span "[GEOGRAPHIC_DATA] - [GEOGRAPHIC_DATA]" at bounding box center [222, 56] width 324 height 19
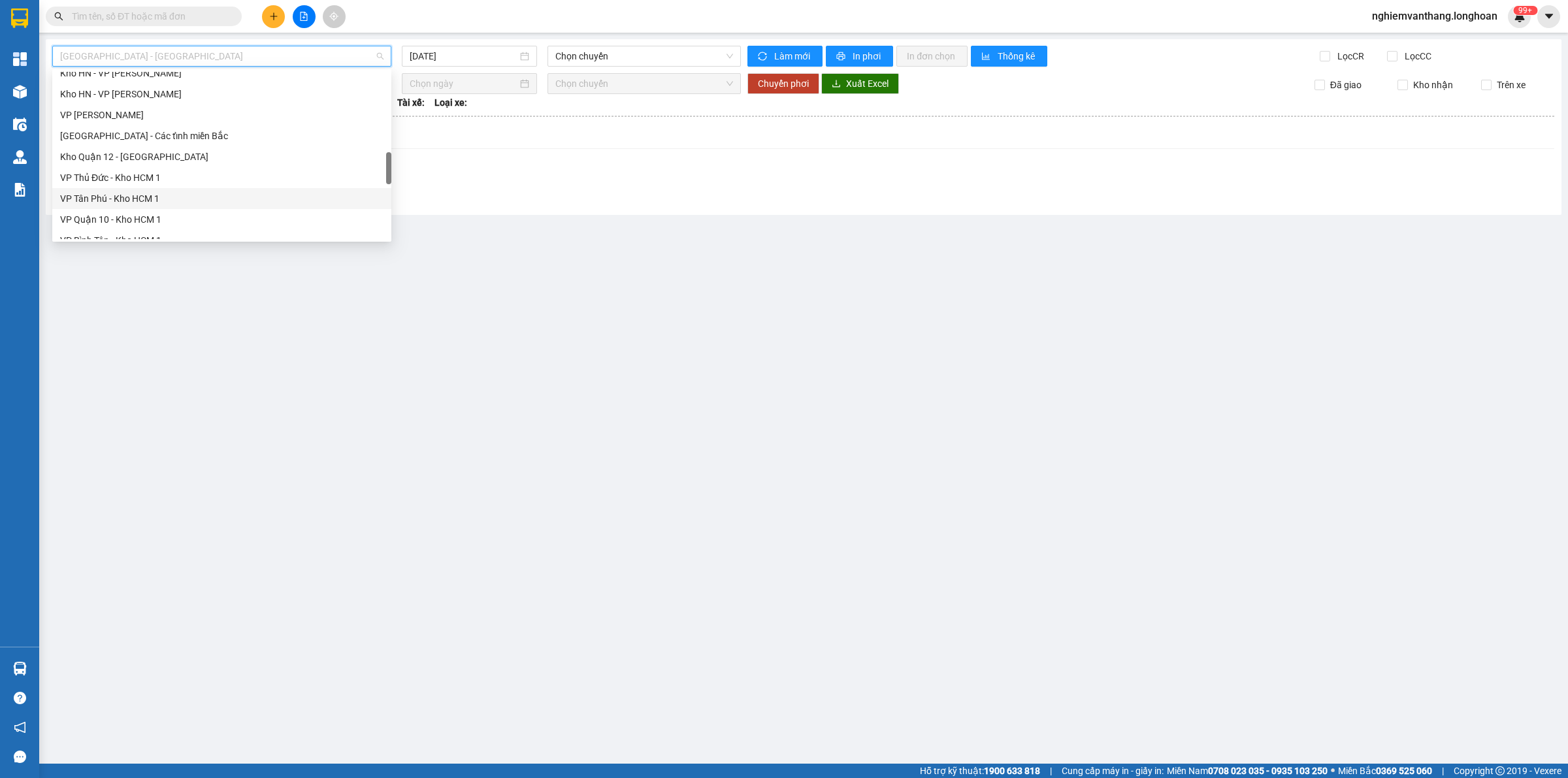
scroll to position [919, 0]
click at [148, 147] on div "Bắc [GEOGRAPHIC_DATA] QL1A" at bounding box center [222, 146] width 324 height 14
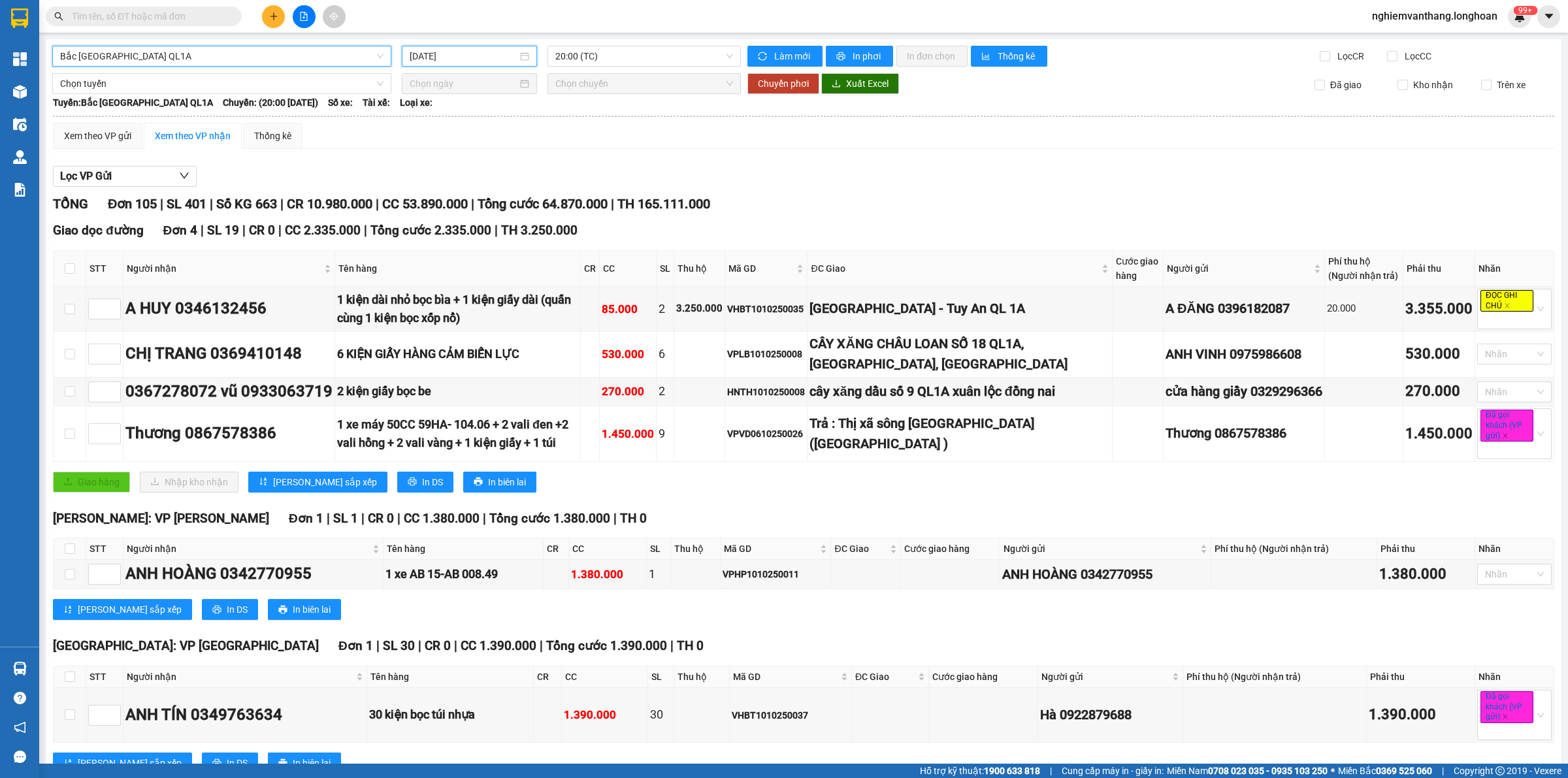
click at [459, 61] on input "[DATE]" at bounding box center [463, 56] width 108 height 14
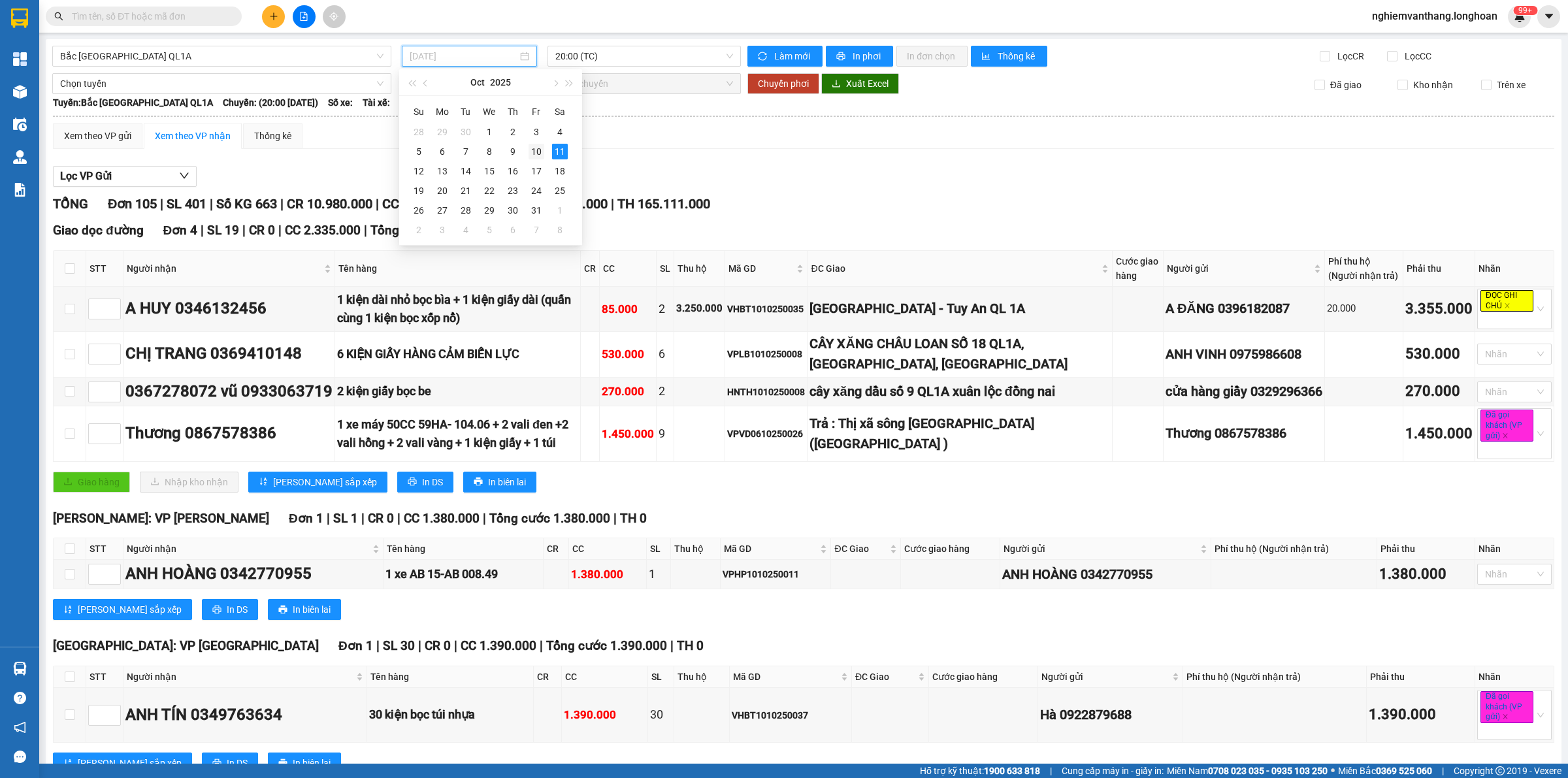
click at [536, 149] on div "10" at bounding box center [537, 151] width 16 height 16
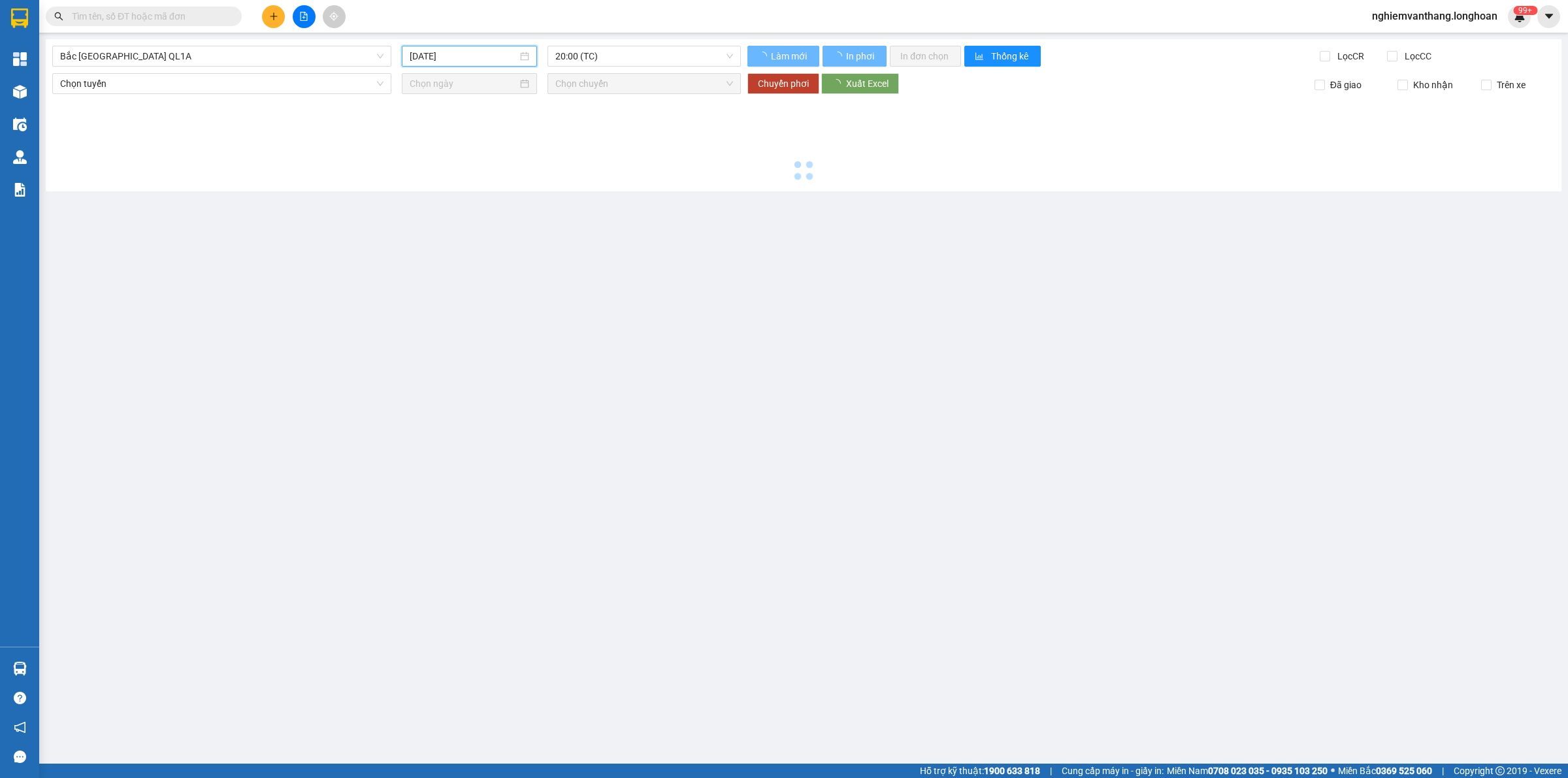
type input "10/10/2025"
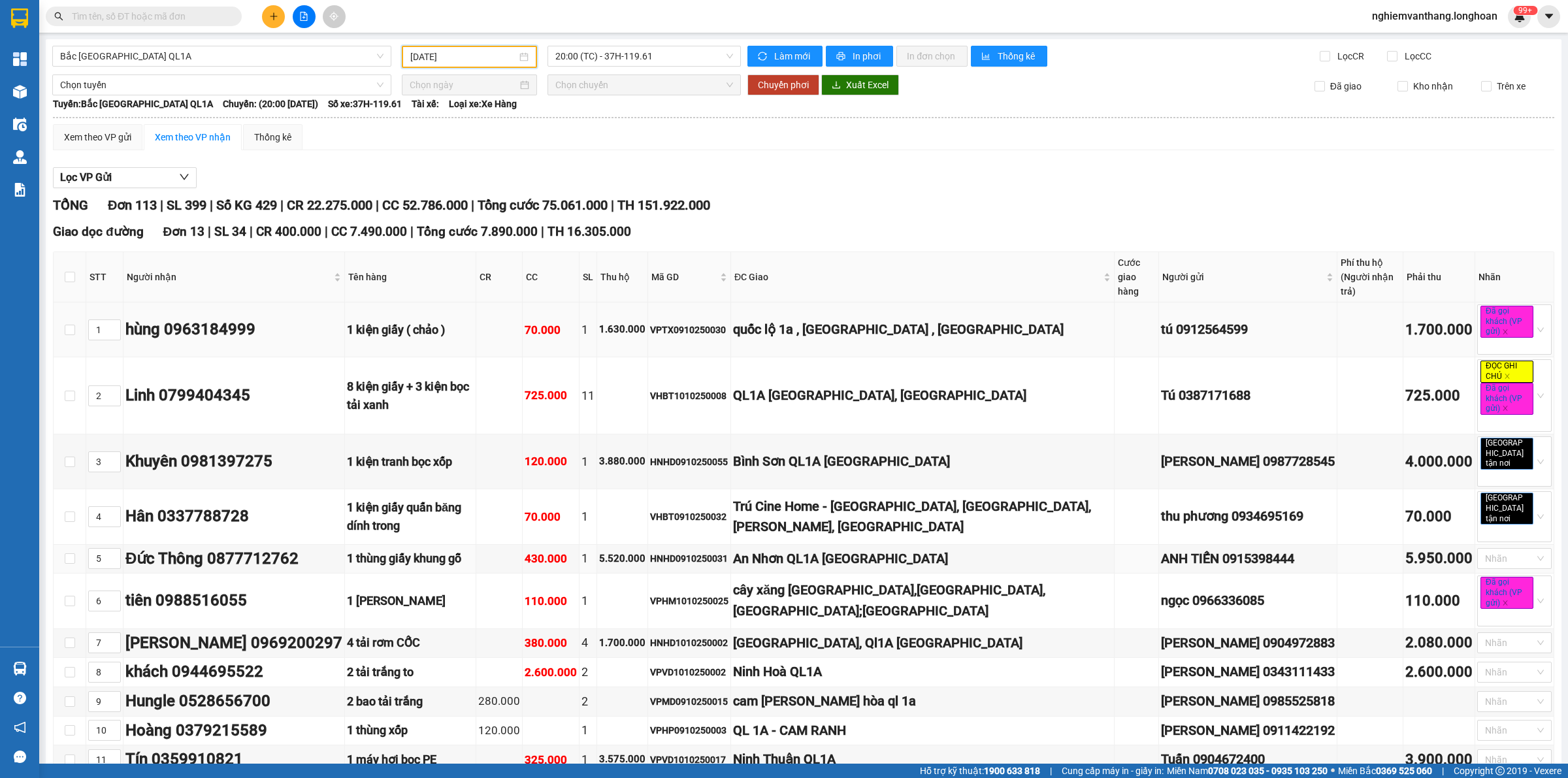
scroll to position [245, 0]
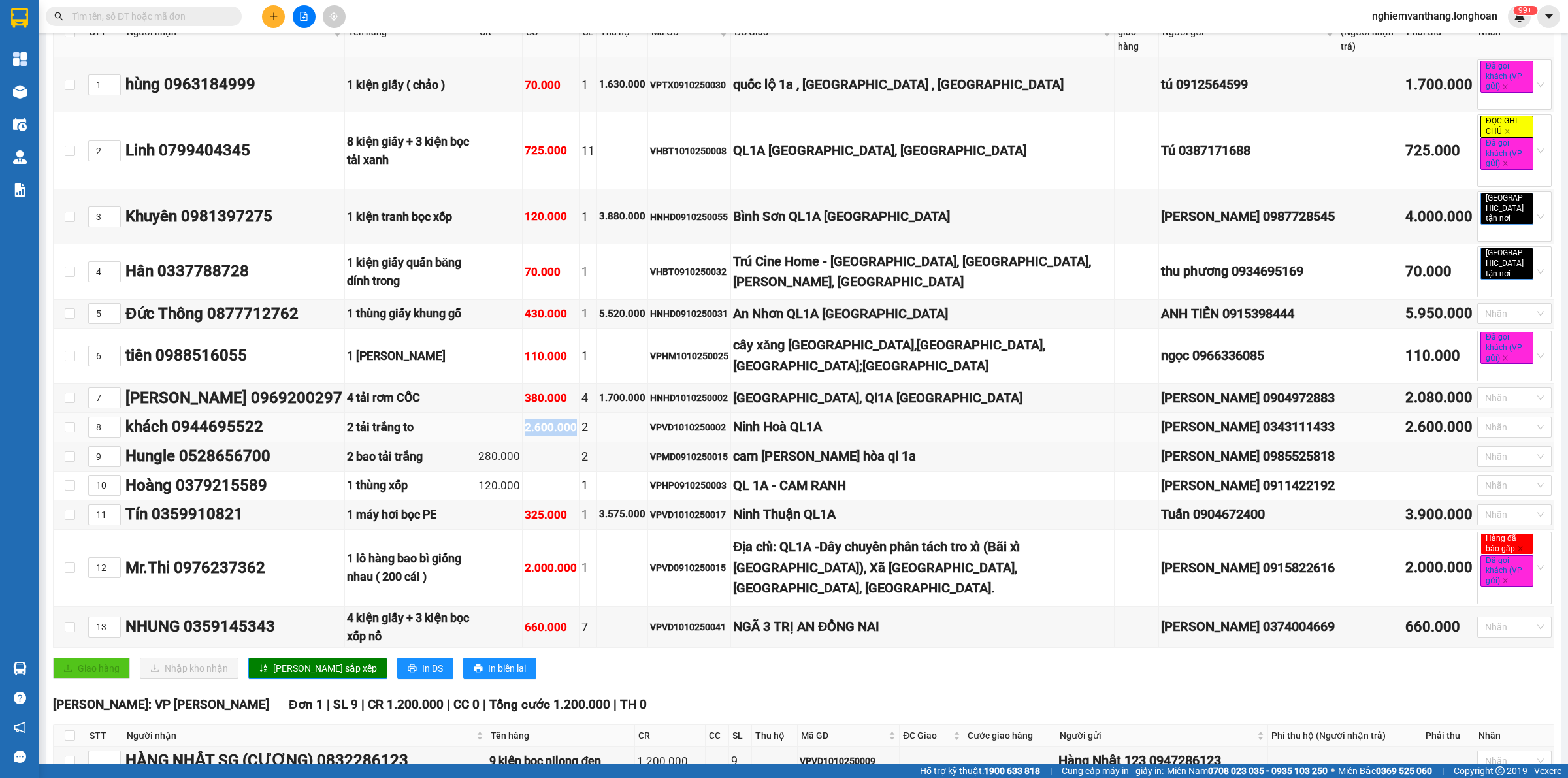
drag, startPoint x: 484, startPoint y: 429, endPoint x: 531, endPoint y: 431, distance: 47.0
click at [531, 431] on div "2.600.000" at bounding box center [550, 427] width 52 height 18
click at [597, 431] on td at bounding box center [623, 427] width 51 height 29
click at [131, 13] on input "text" at bounding box center [149, 16] width 154 height 14
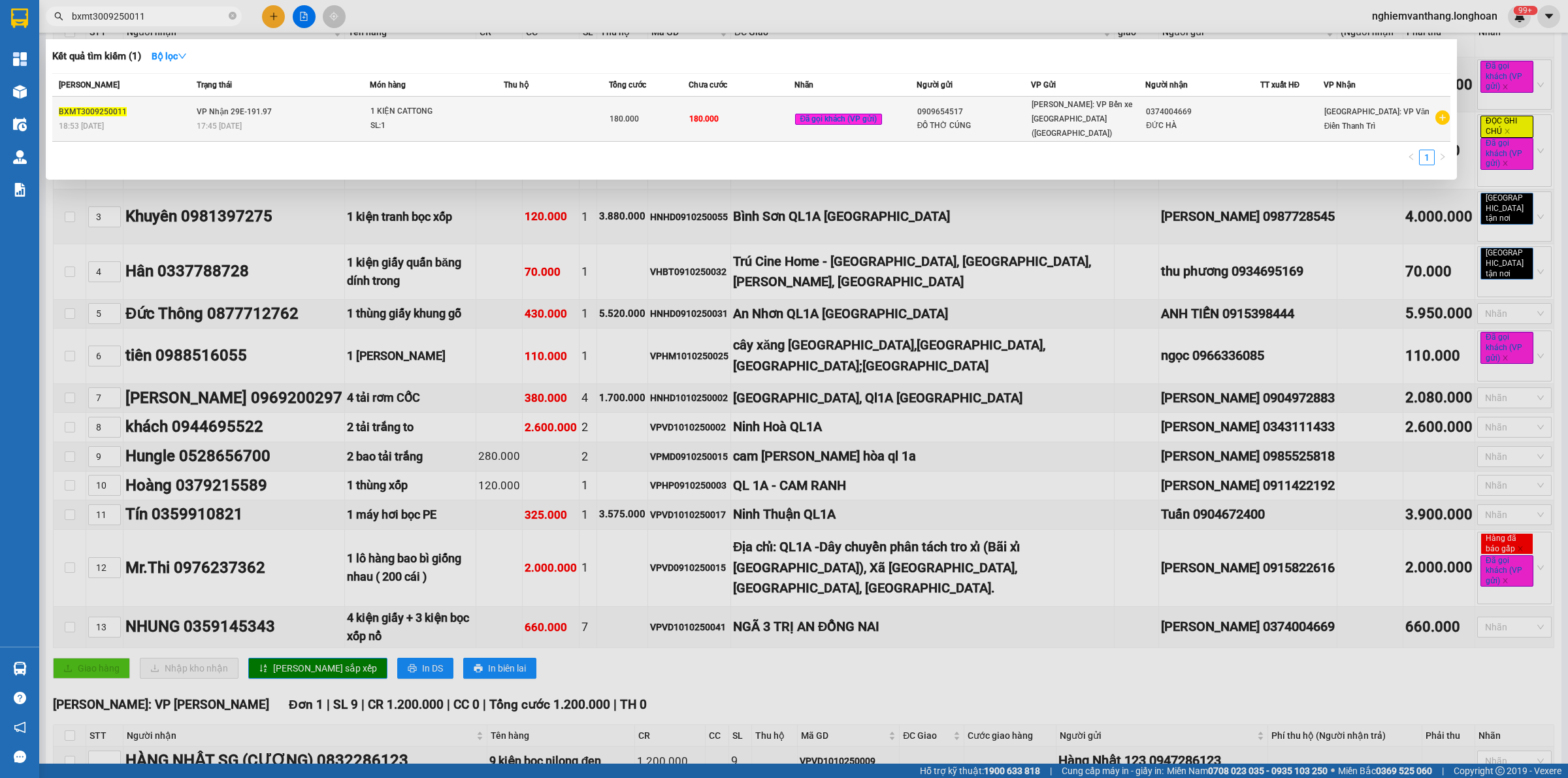
type input "bxmt3009250011"
click at [490, 109] on span "1 KIỆN CATTONG SL: 1" at bounding box center [437, 118] width 133 height 28
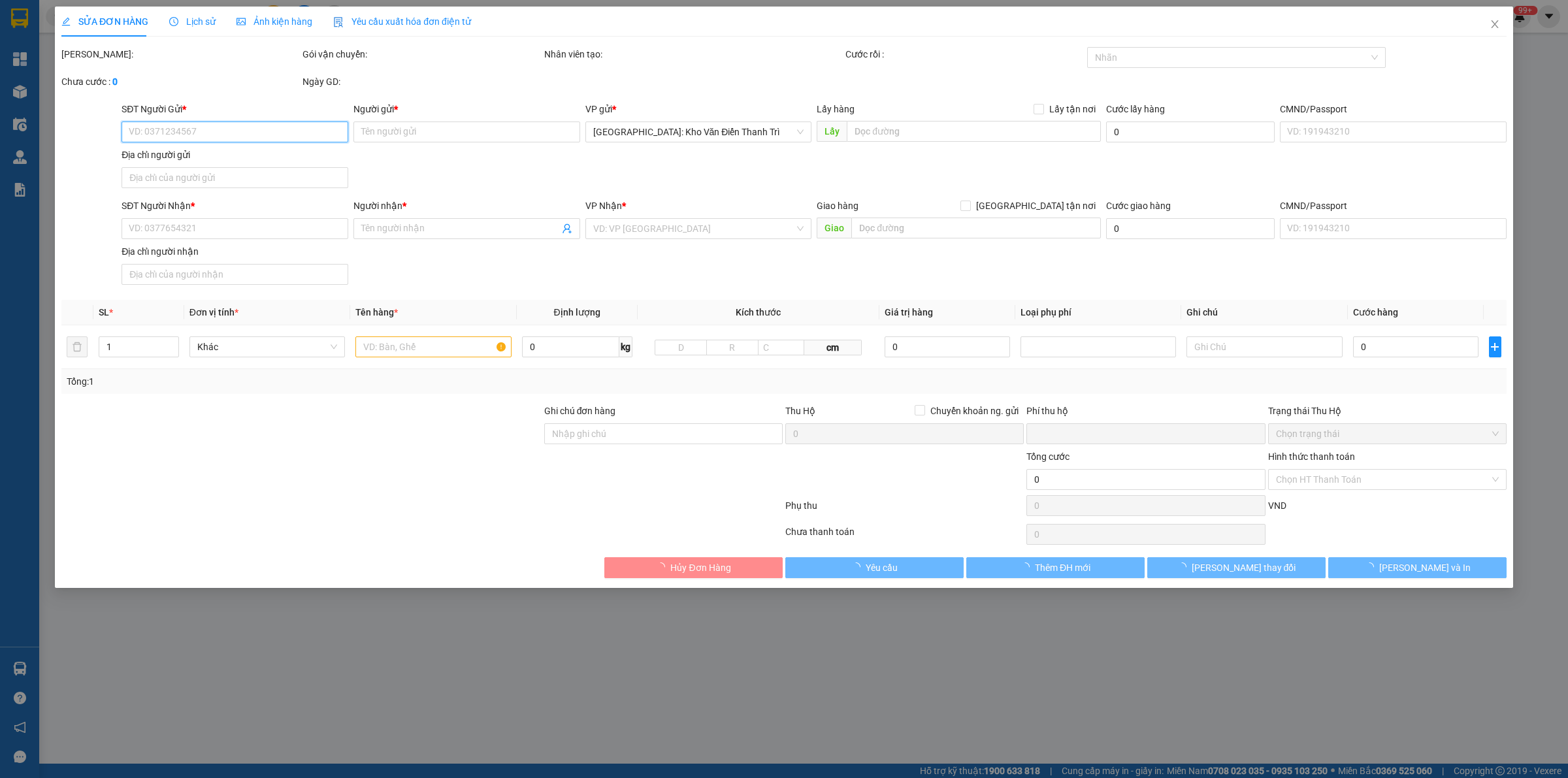
type input "0909654517"
type input "ĐỒ THỜ CÚNG"
type input "0374004669"
type input "ĐỨC HÀ"
type input "0"
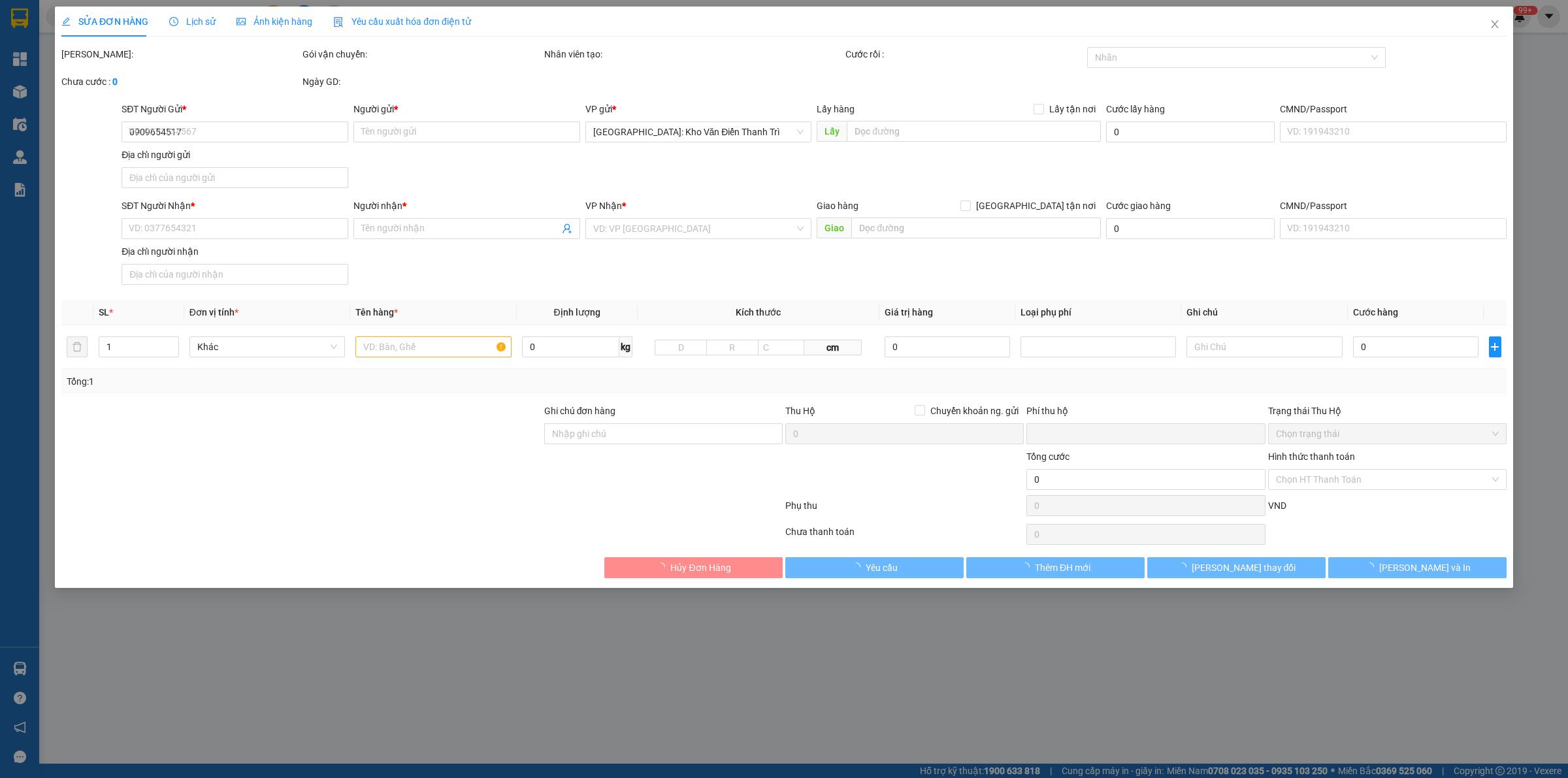
type input "180.000"
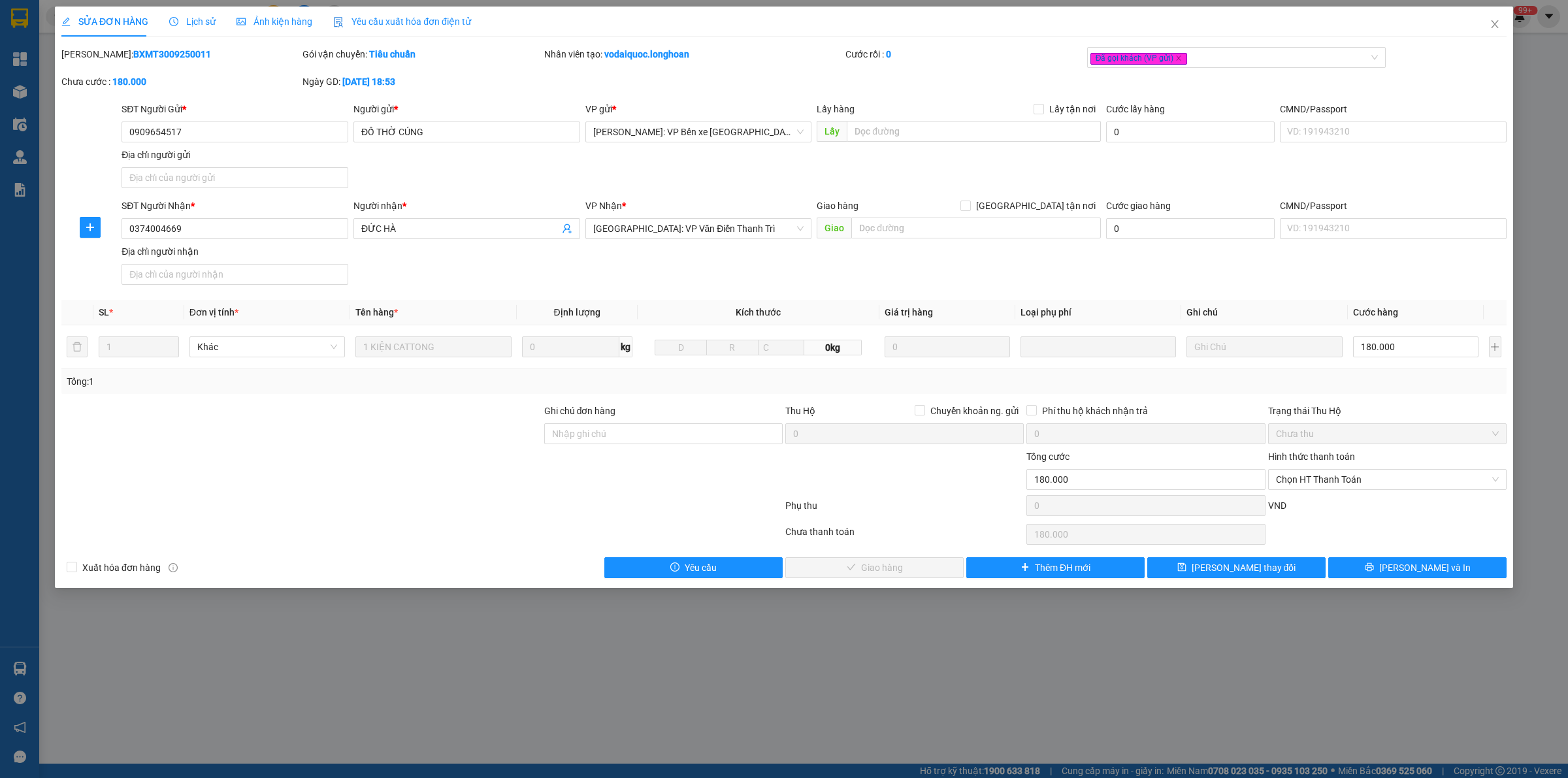
drag, startPoint x: 1552, startPoint y: 121, endPoint x: 1062, endPoint y: 82, distance: 491.5
click at [1551, 121] on div "SỬA ĐƠN HÀNG Lịch sử Ảnh kiện hàng Yêu cầu xuất hóa đơn điện tử Total Paid Fee …" at bounding box center [784, 389] width 1568 height 778
click at [1082, 626] on div "SỬA ĐƠN HÀNG Lịch sử Ảnh kiện hàng Yêu cầu xuất hóa đơn điện tử Total Paid Fee …" at bounding box center [784, 389] width 1568 height 778
click at [1488, 18] on span "Close" at bounding box center [1494, 24] width 36 height 36
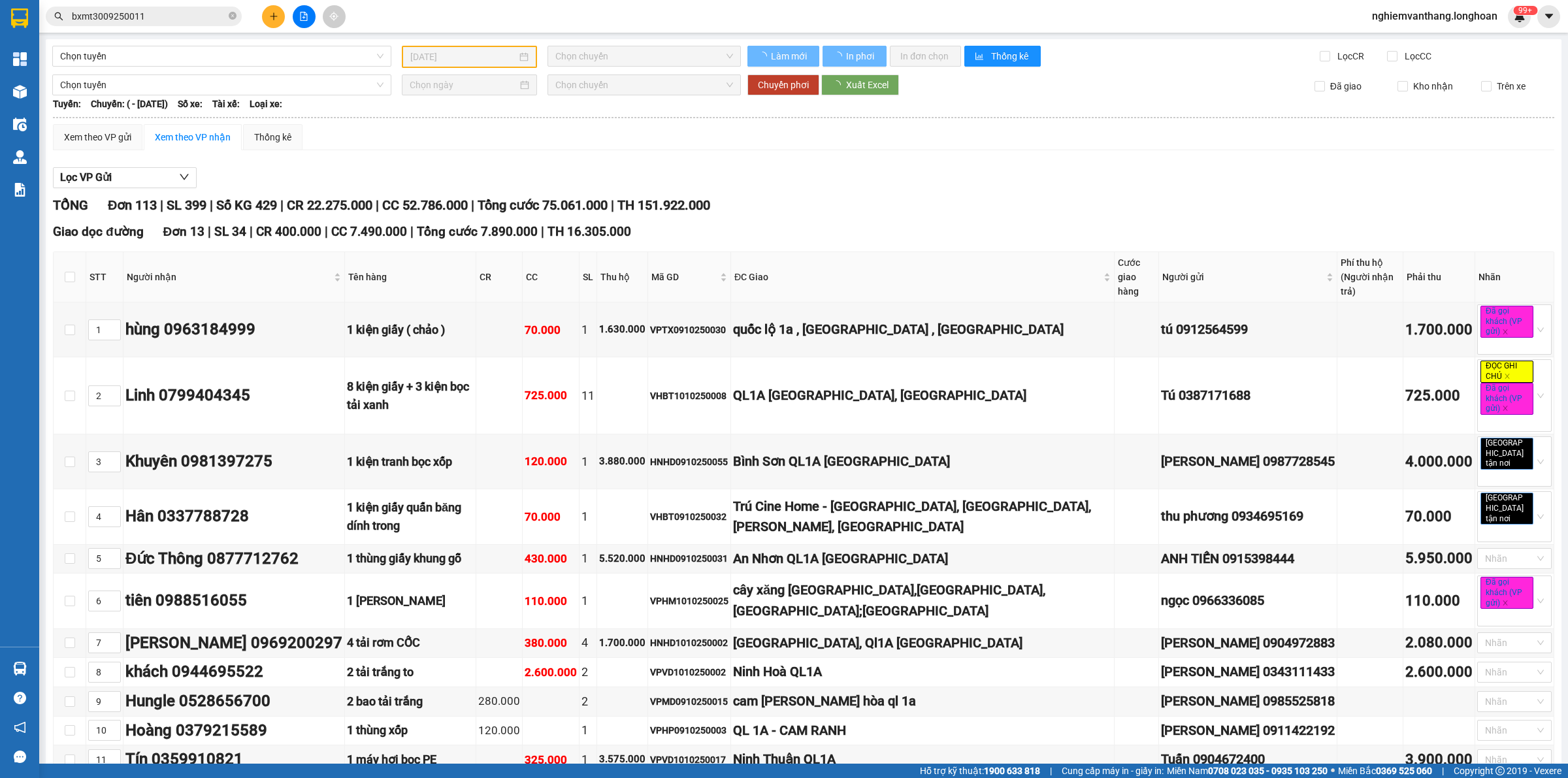
click at [171, 17] on input "bxmt3009250011" at bounding box center [149, 16] width 154 height 14
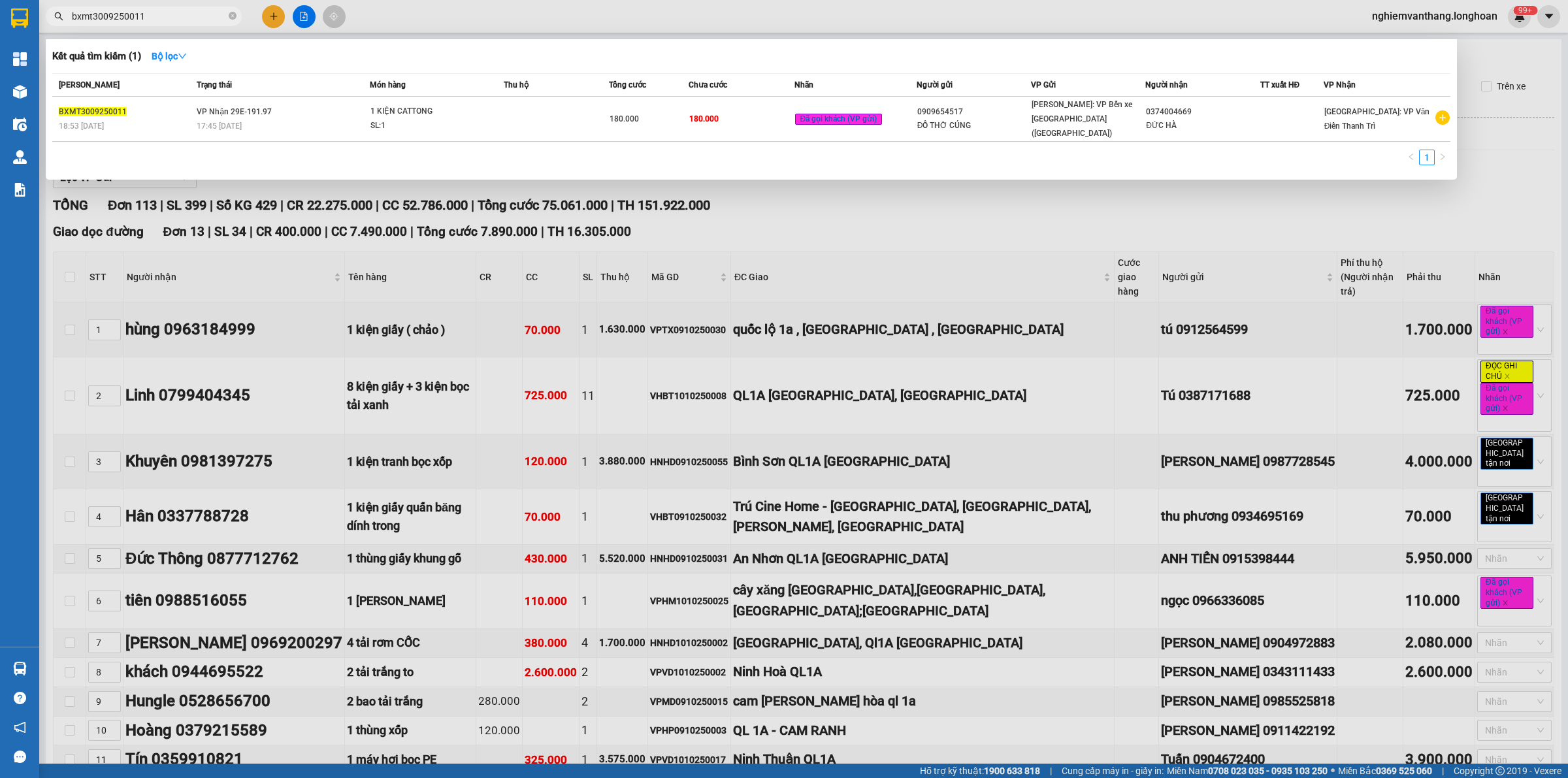
click at [170, 11] on input "bxmt3009250011" at bounding box center [149, 16] width 154 height 14
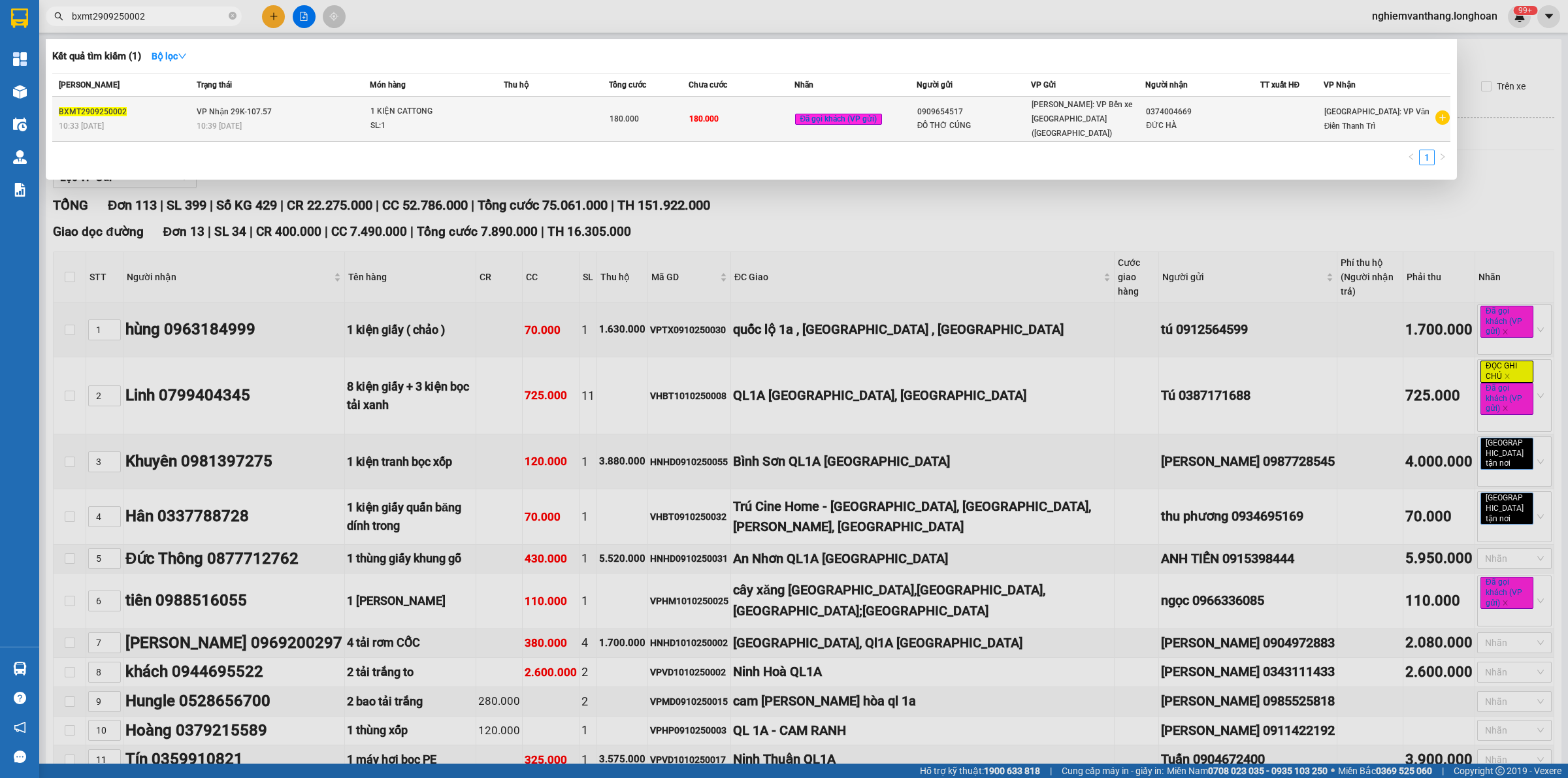
type input "bxmt2909250002"
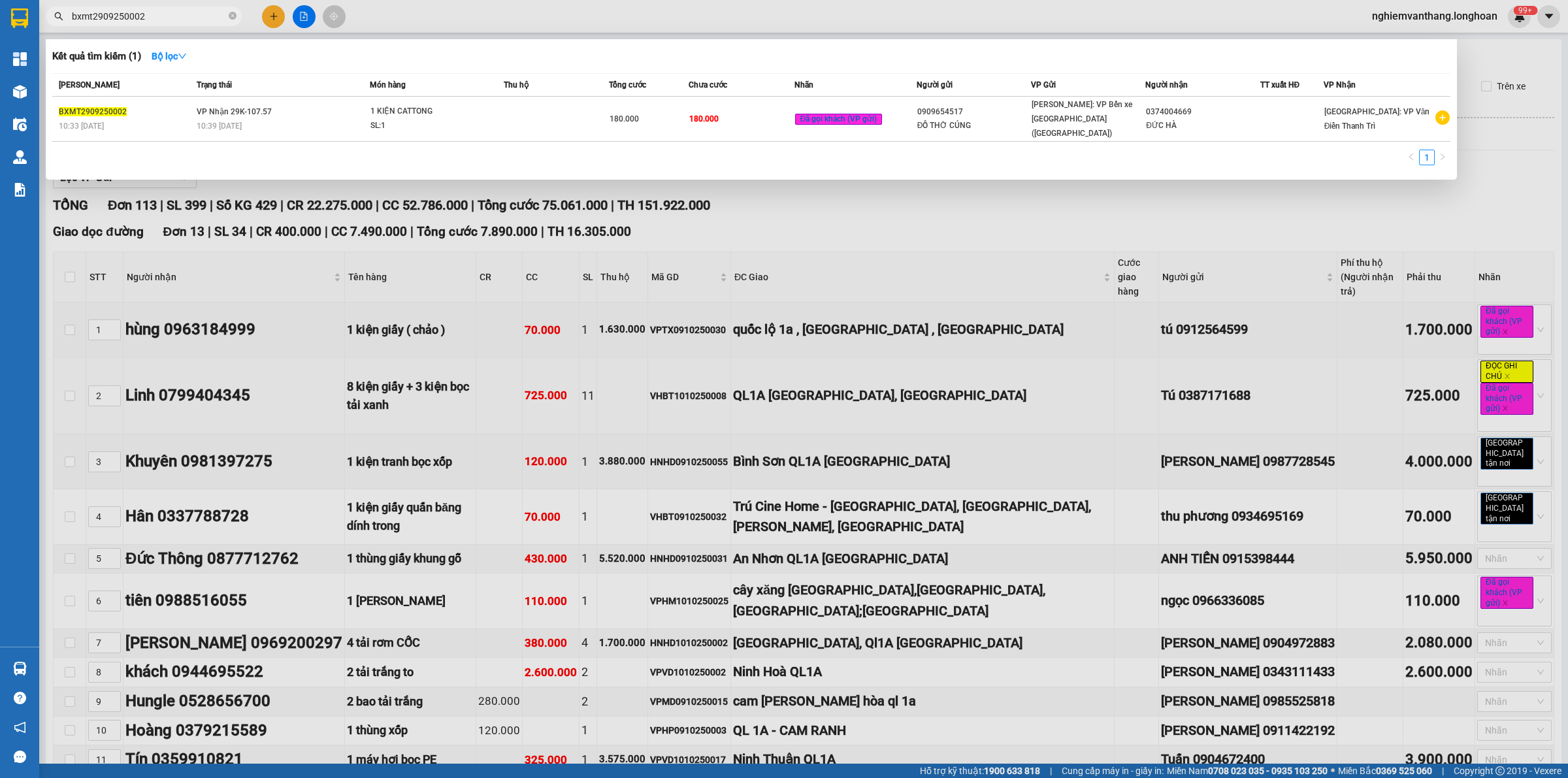
drag, startPoint x: 616, startPoint y: 372, endPoint x: 623, endPoint y: 379, distance: 9.9
click at [618, 377] on div at bounding box center [784, 389] width 1568 height 778
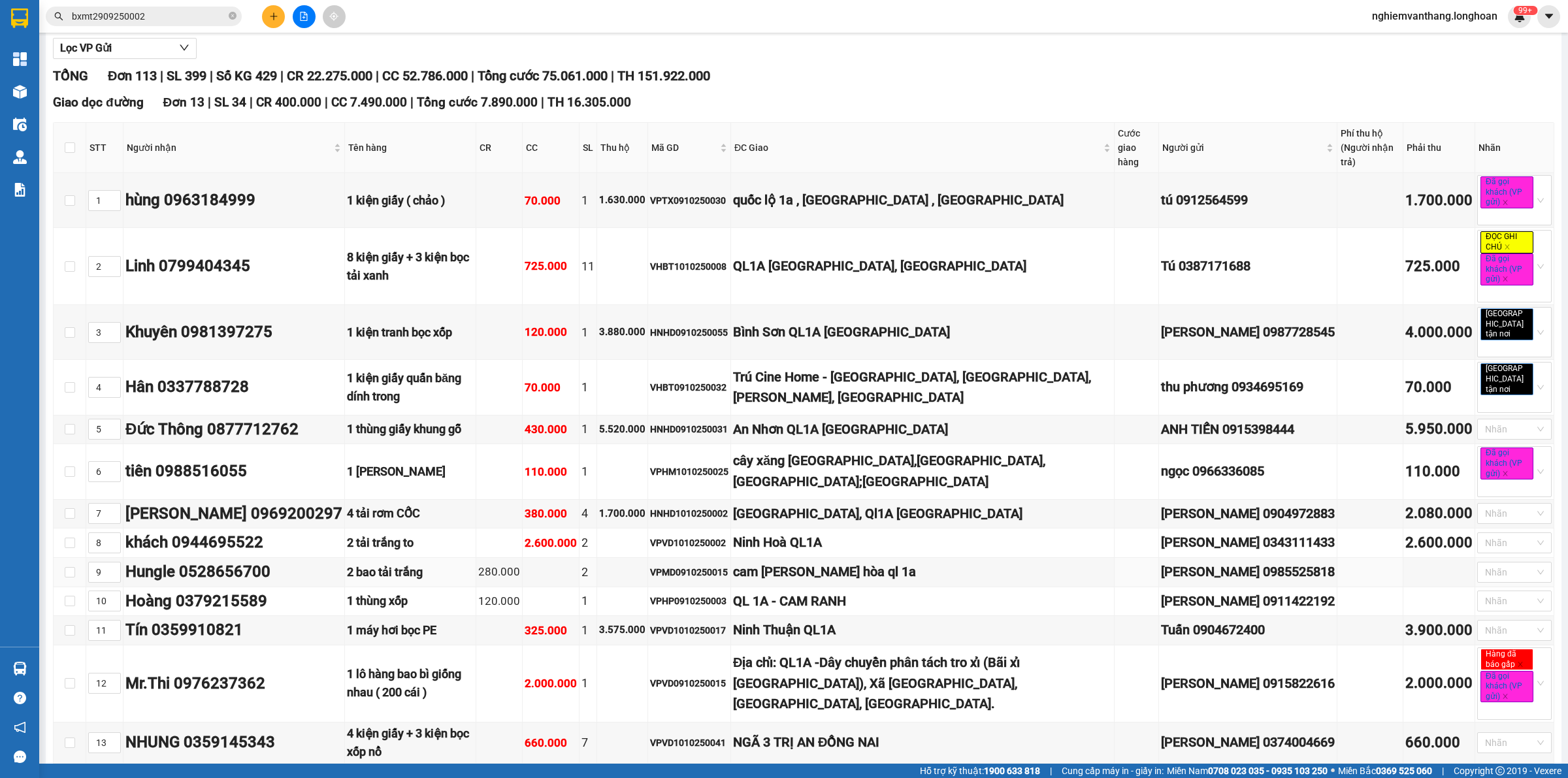
scroll to position [245, 0]
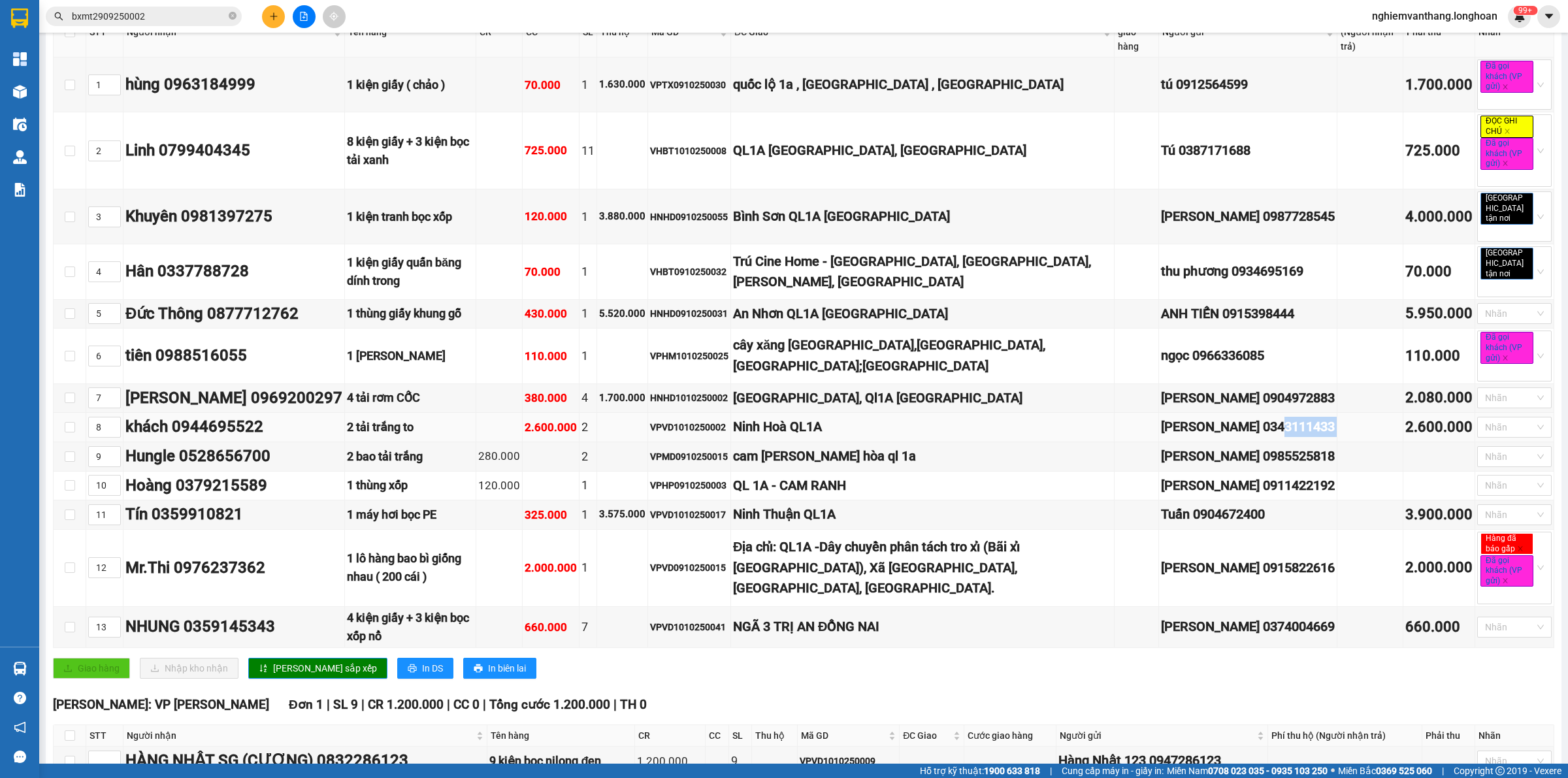
drag, startPoint x: 1259, startPoint y: 430, endPoint x: 1325, endPoint y: 438, distance: 66.5
click at [1325, 438] on tr "8 khách 0944695522 2 tải trắng to 2.600.000 2 VPVD1010250002 Ninh Hoà QL1A Linh…" at bounding box center [804, 427] width 1501 height 29
click at [1301, 448] on div "Quỳnh Vân 0985525818" at bounding box center [1248, 455] width 173 height 20
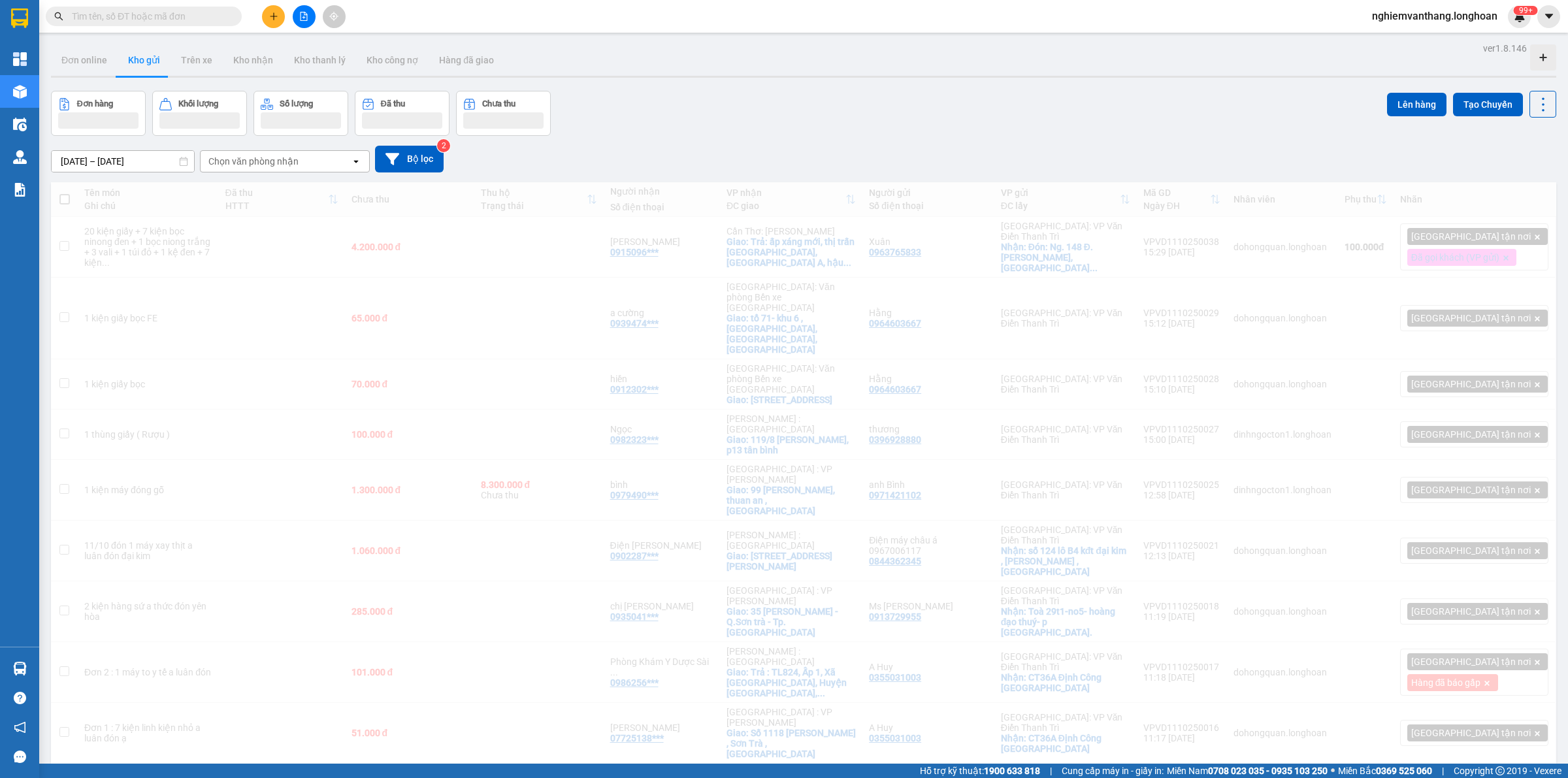
click at [174, 5] on div "Kết quả tìm kiếm ( 0 ) Bộ lọc No Data" at bounding box center [127, 17] width 255 height 23
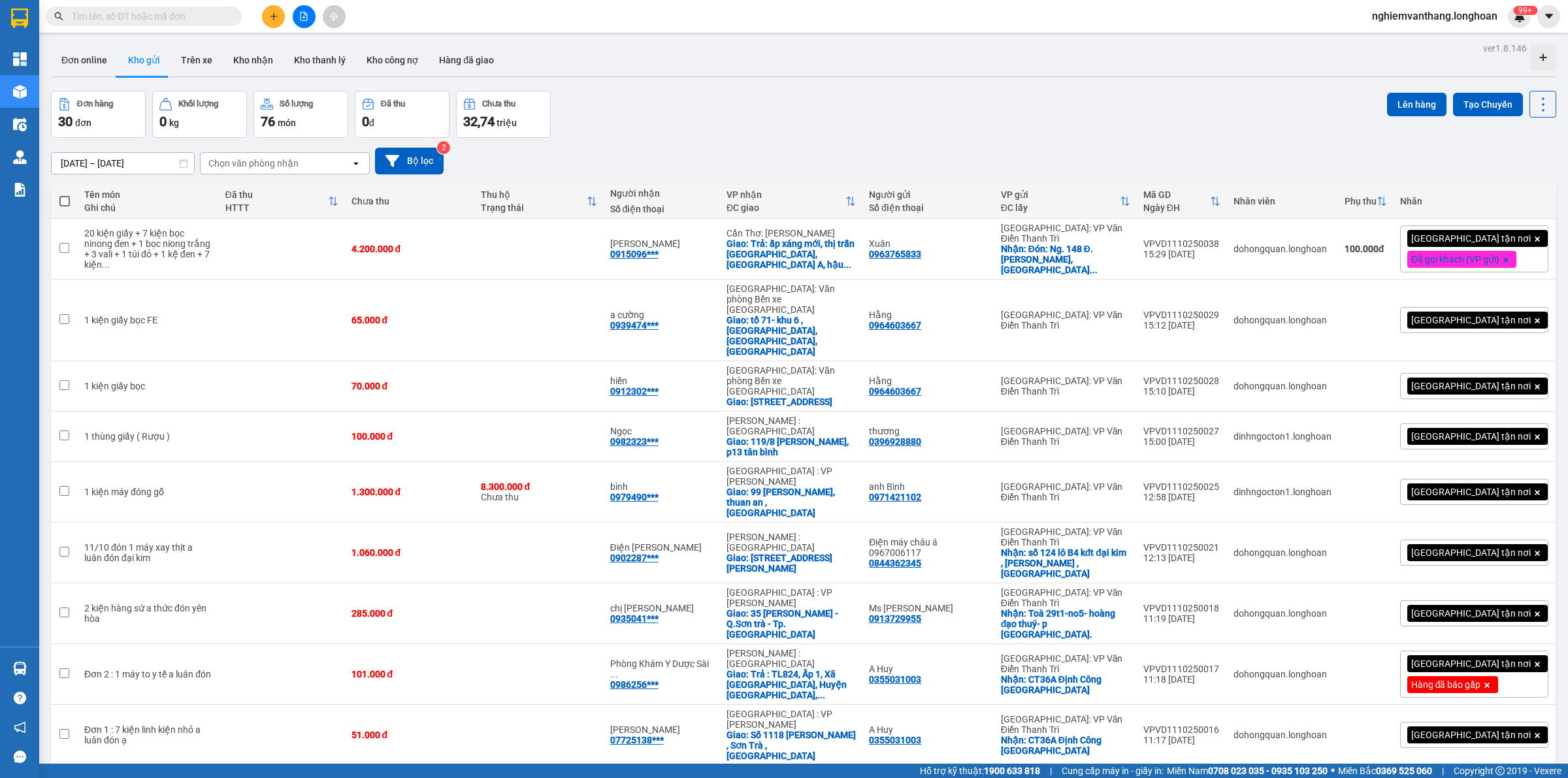
click at [172, 11] on input "text" at bounding box center [149, 16] width 154 height 14
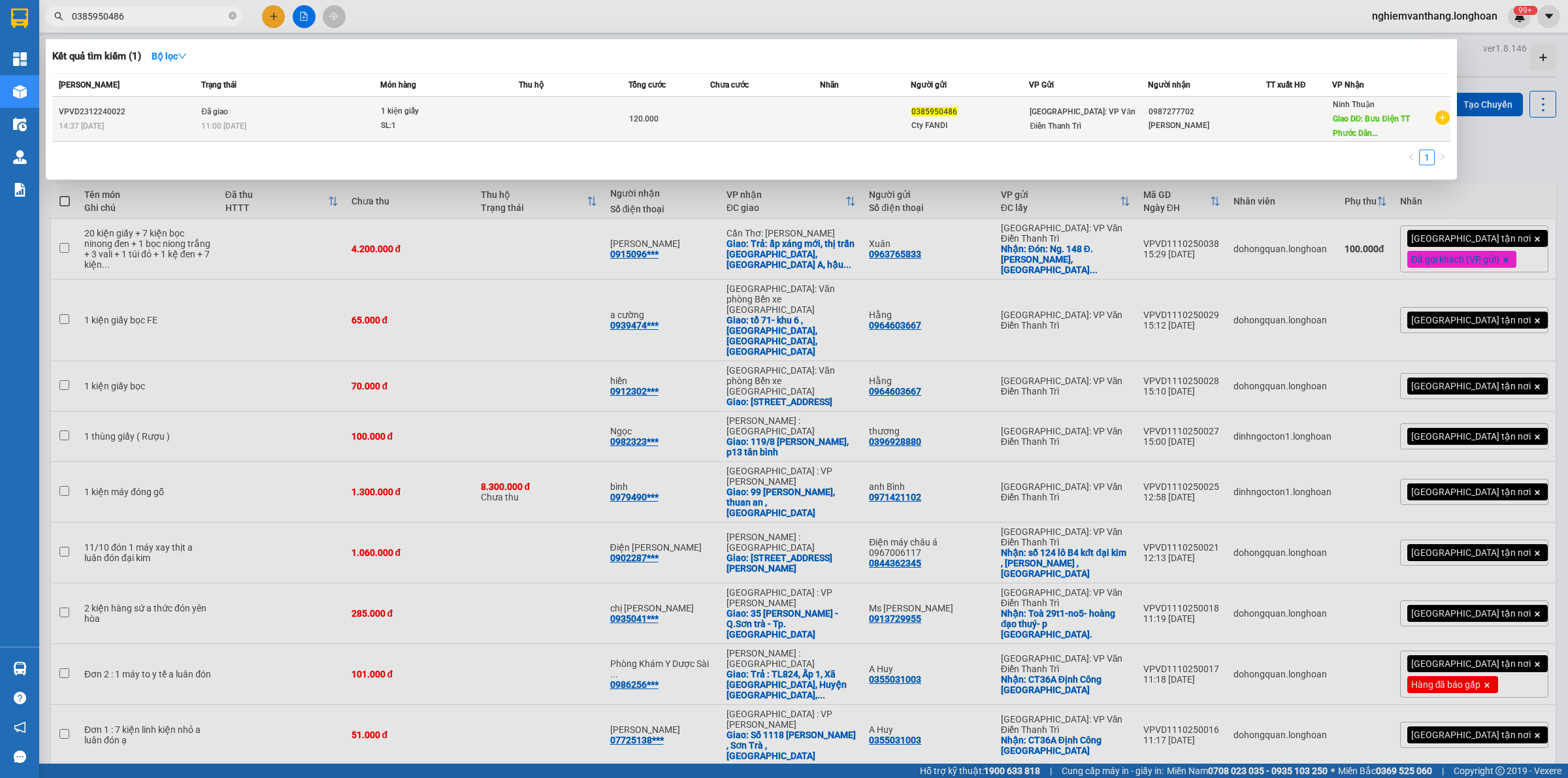
type input "0385950486"
click at [1170, 105] on div "0987277702" at bounding box center [1206, 112] width 117 height 14
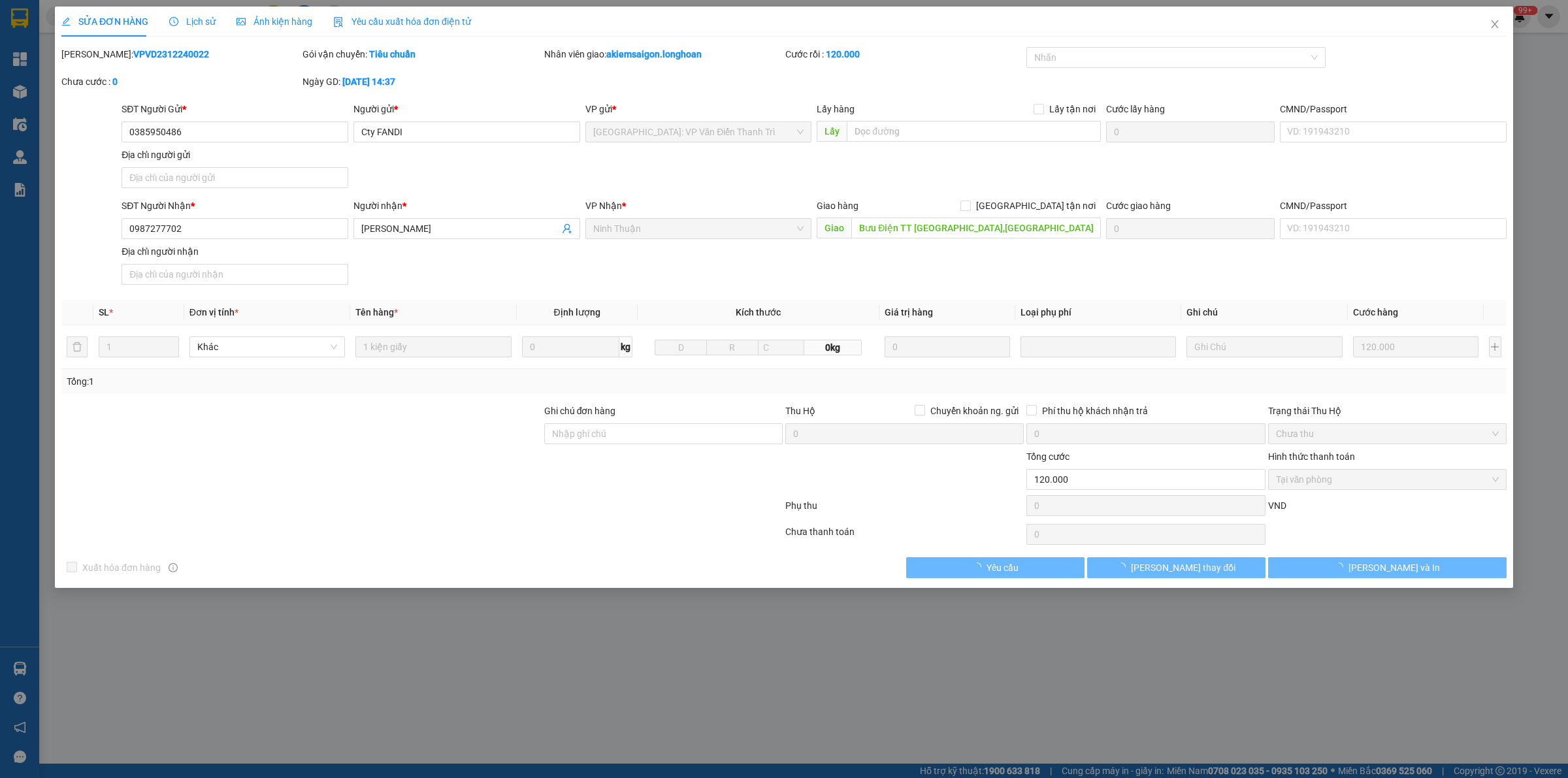
type input "0385950486"
type input "Cty FANDI"
type input "0987277702"
type input "[PERSON_NAME]"
type input "Bưu Điện TT [GEOGRAPHIC_DATA],[GEOGRAPHIC_DATA]-[GEOGRAPHIC_DATA]"
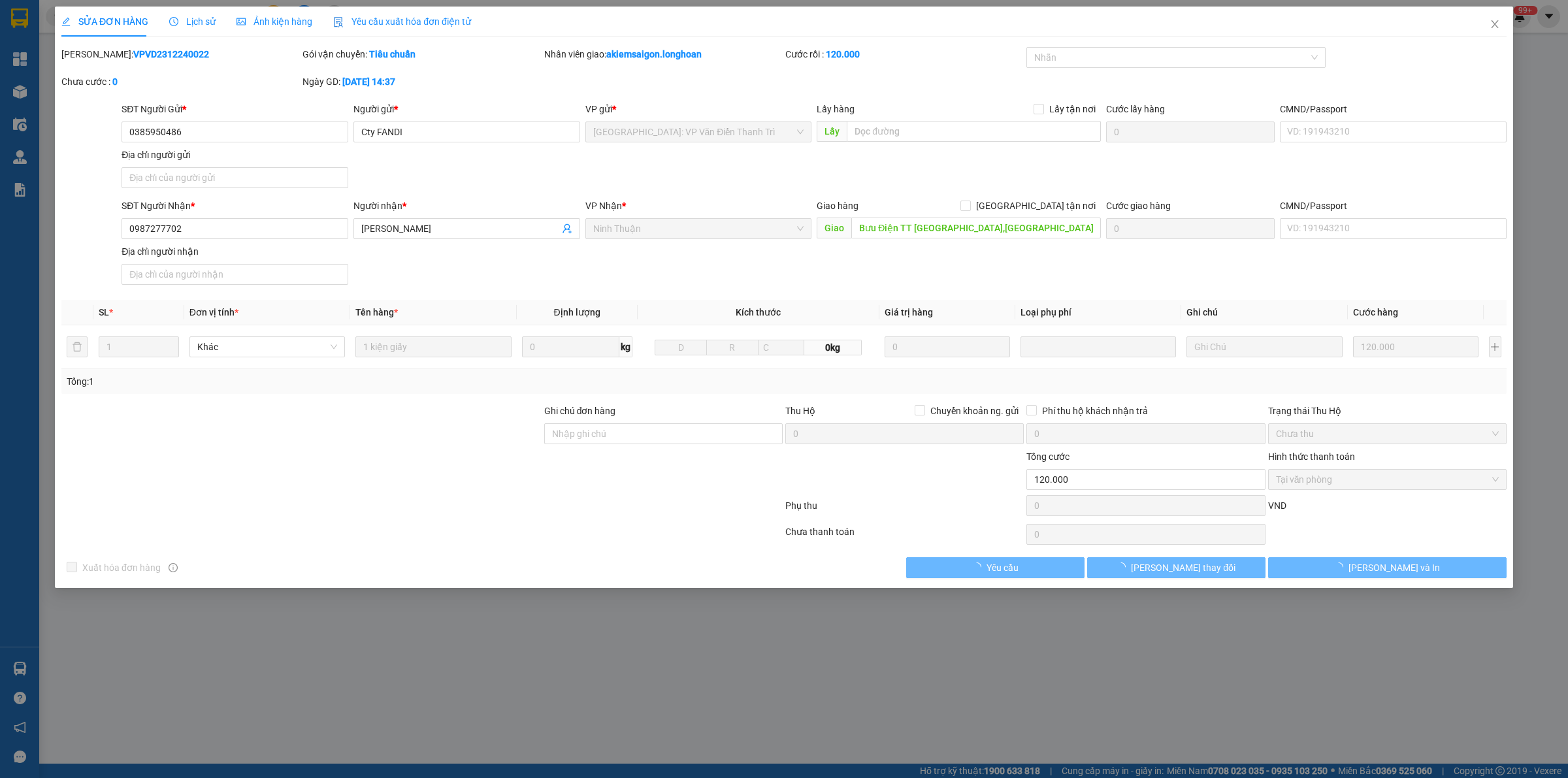
type input "0"
type input "120.000"
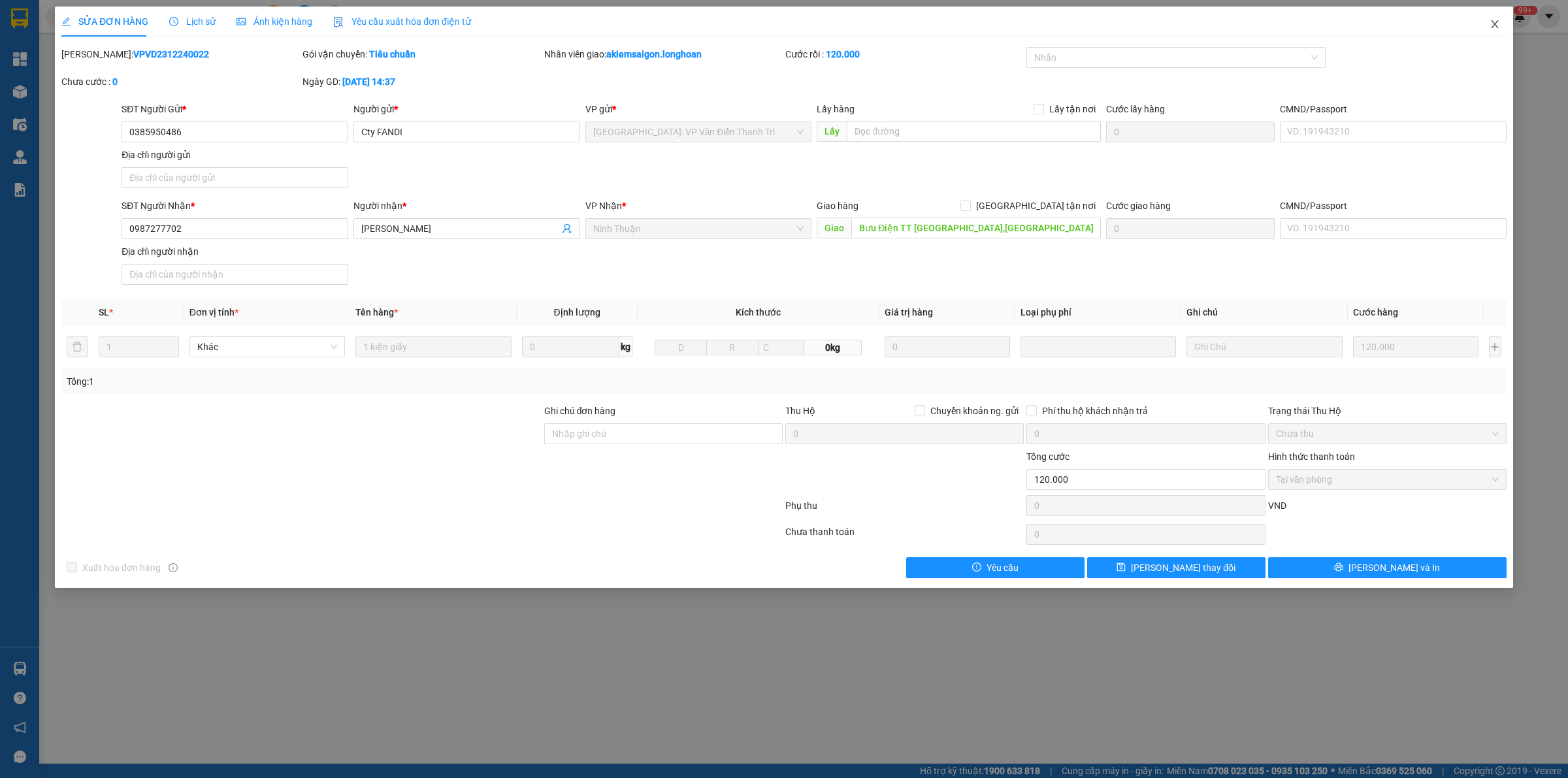
click at [1493, 27] on icon "close" at bounding box center [1495, 24] width 11 height 11
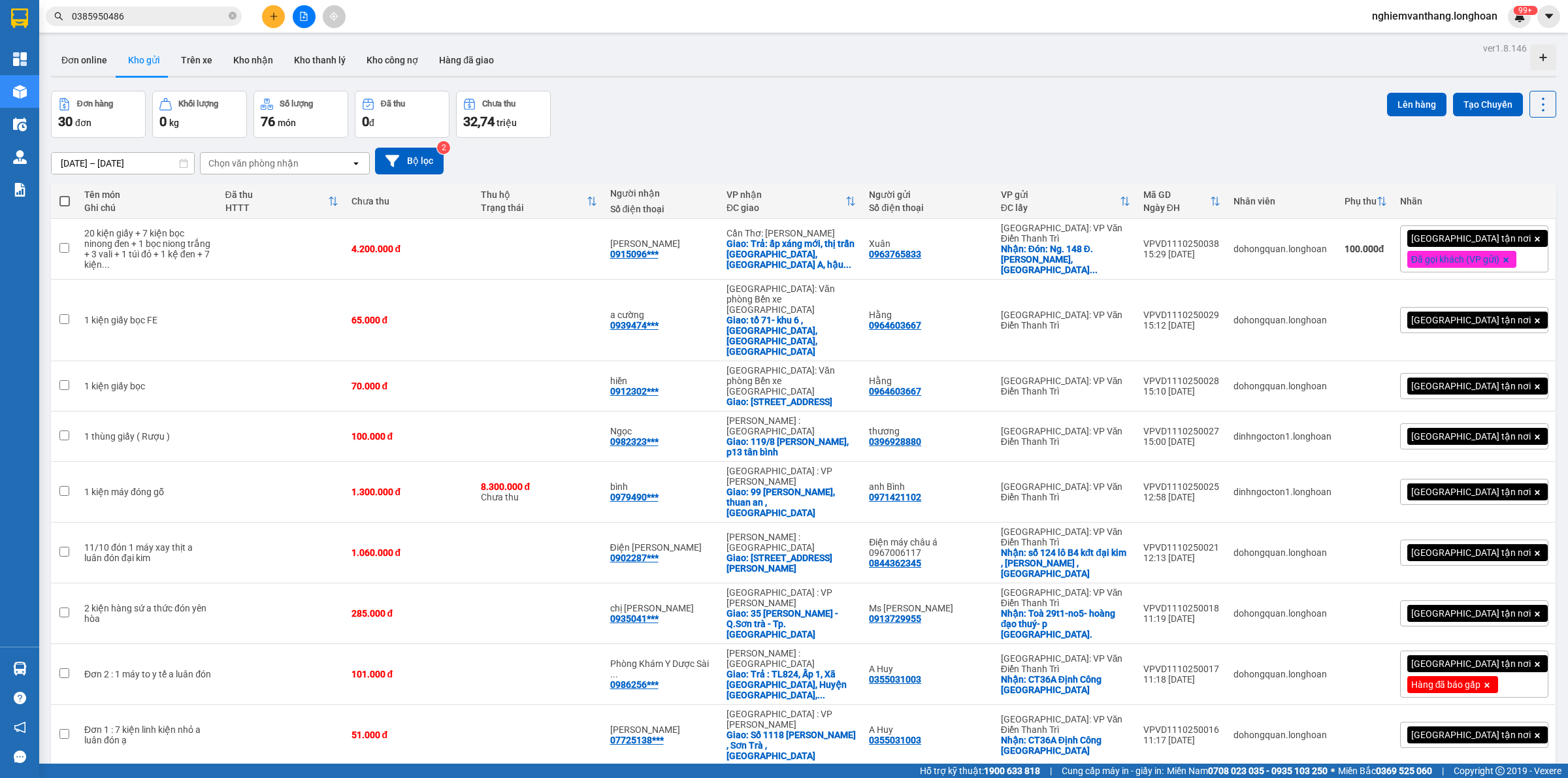
click at [132, 14] on input "0385950486" at bounding box center [149, 16] width 154 height 14
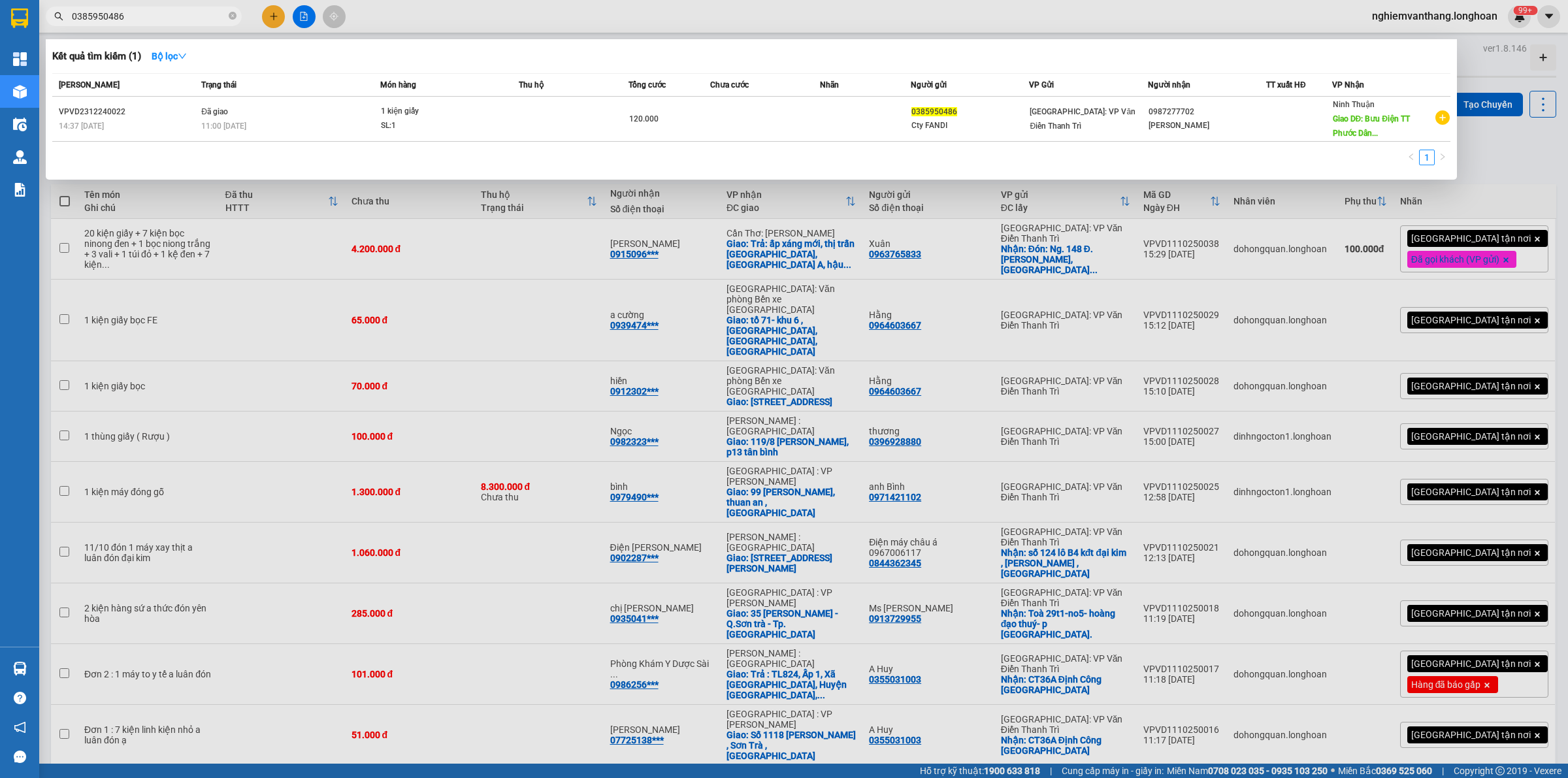
click at [132, 14] on input "0385950486" at bounding box center [149, 16] width 154 height 14
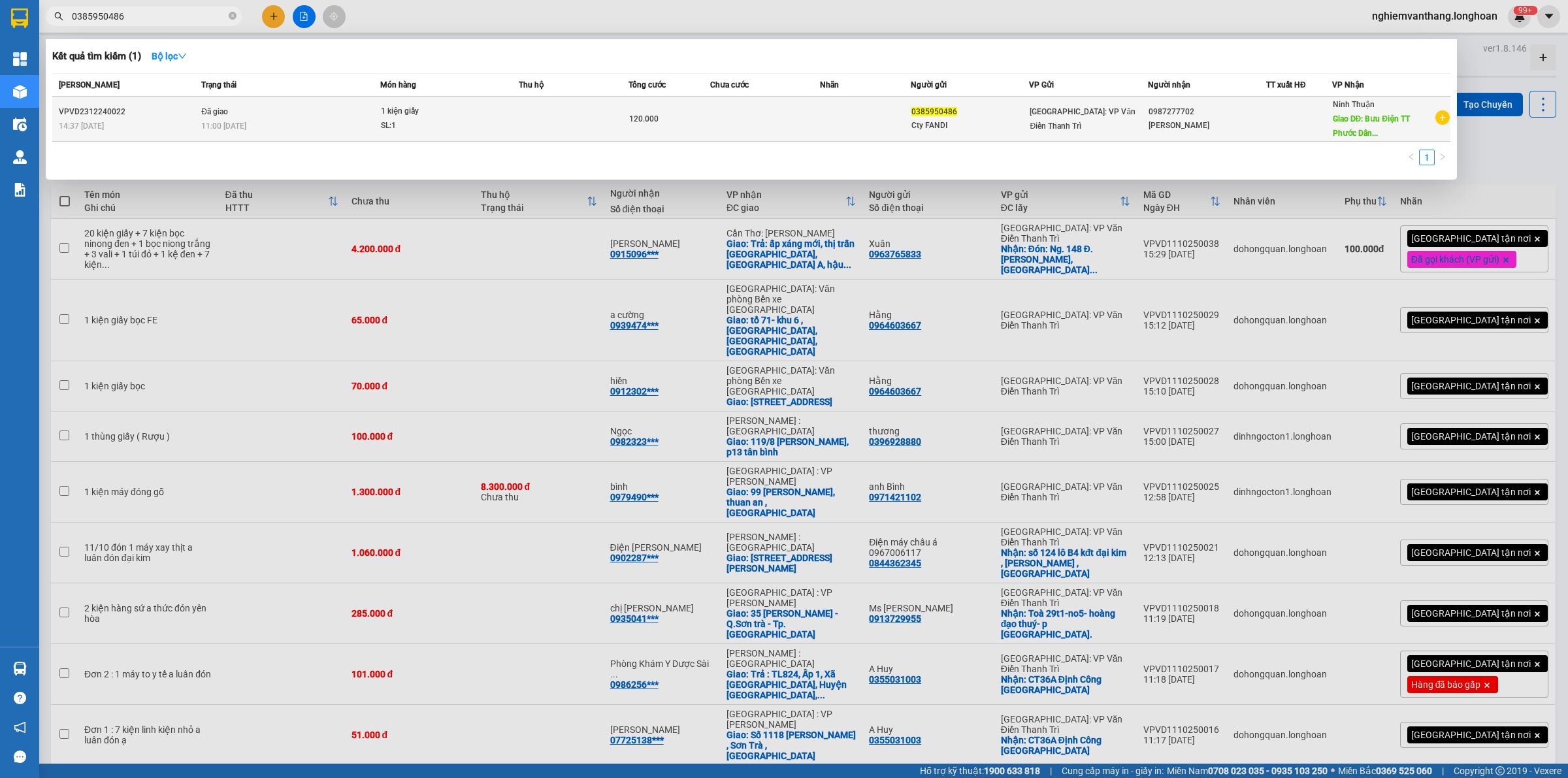
click at [441, 118] on div "SL: 1" at bounding box center [430, 126] width 98 height 14
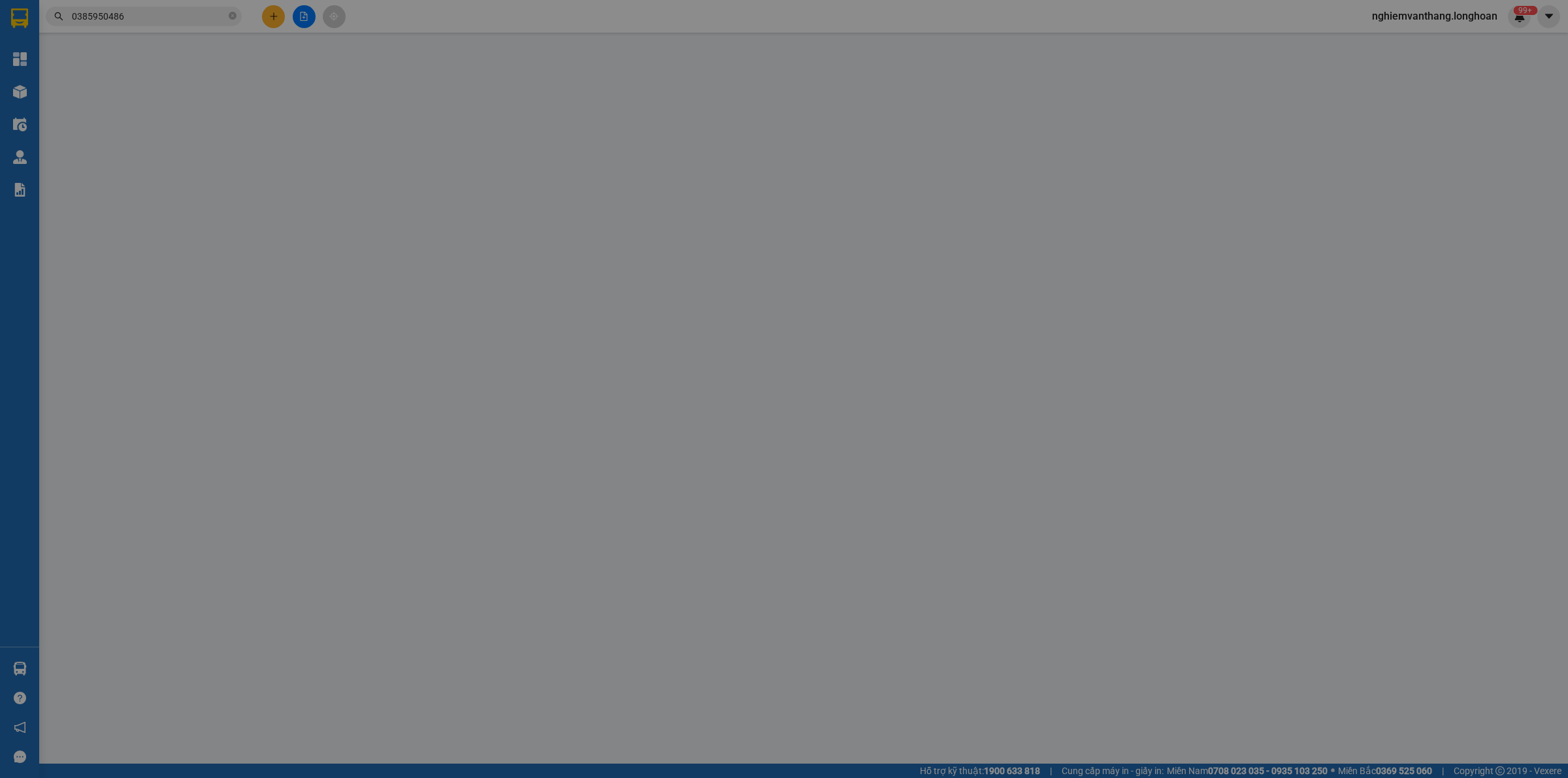
type input "0385950486"
type input "Cty FANDI"
type input "0987277702"
type input "[PERSON_NAME]"
type input "Bưu Điện TT [GEOGRAPHIC_DATA],[GEOGRAPHIC_DATA]-[GEOGRAPHIC_DATA]"
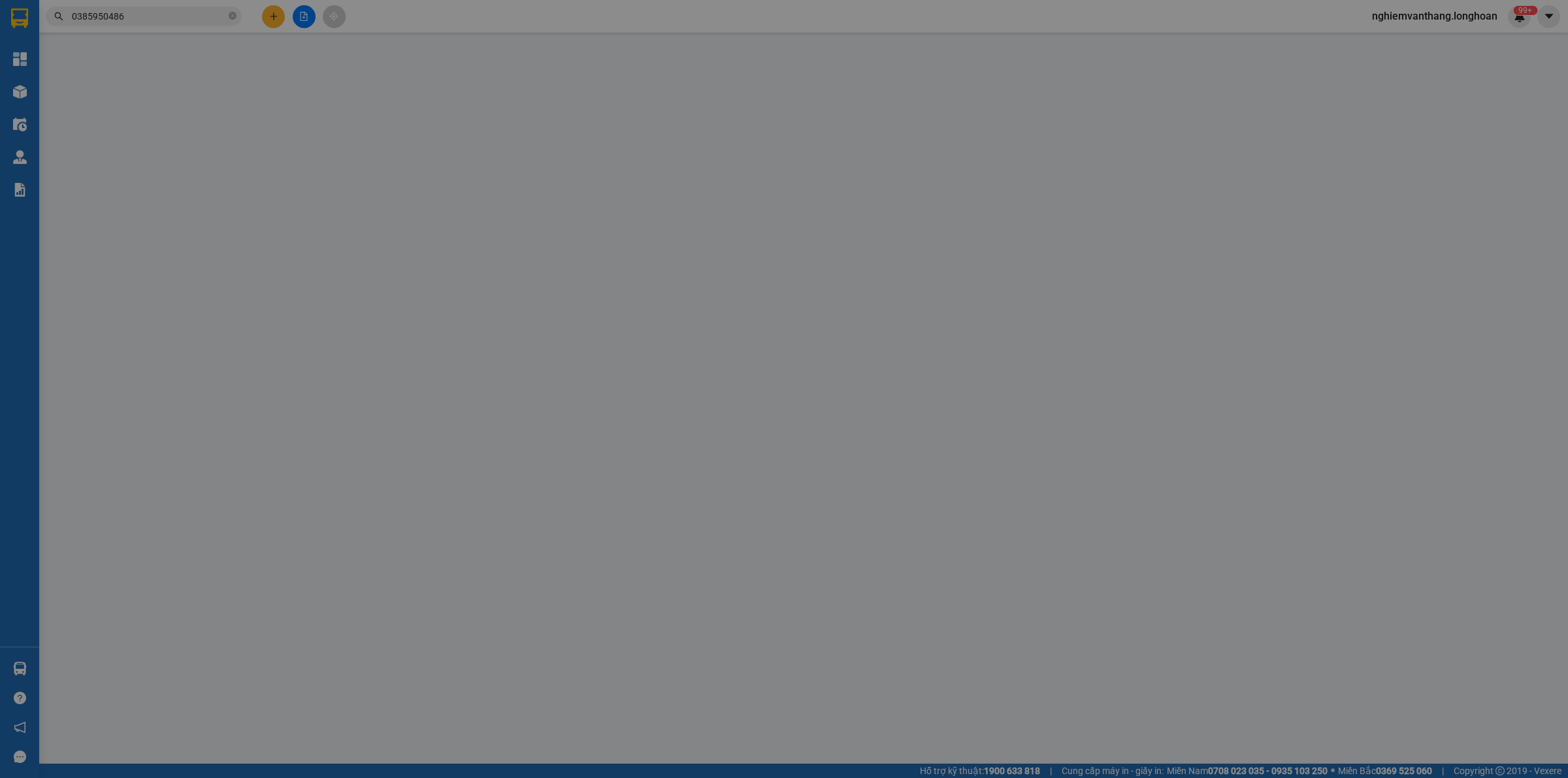
type input "0"
type input "120.000"
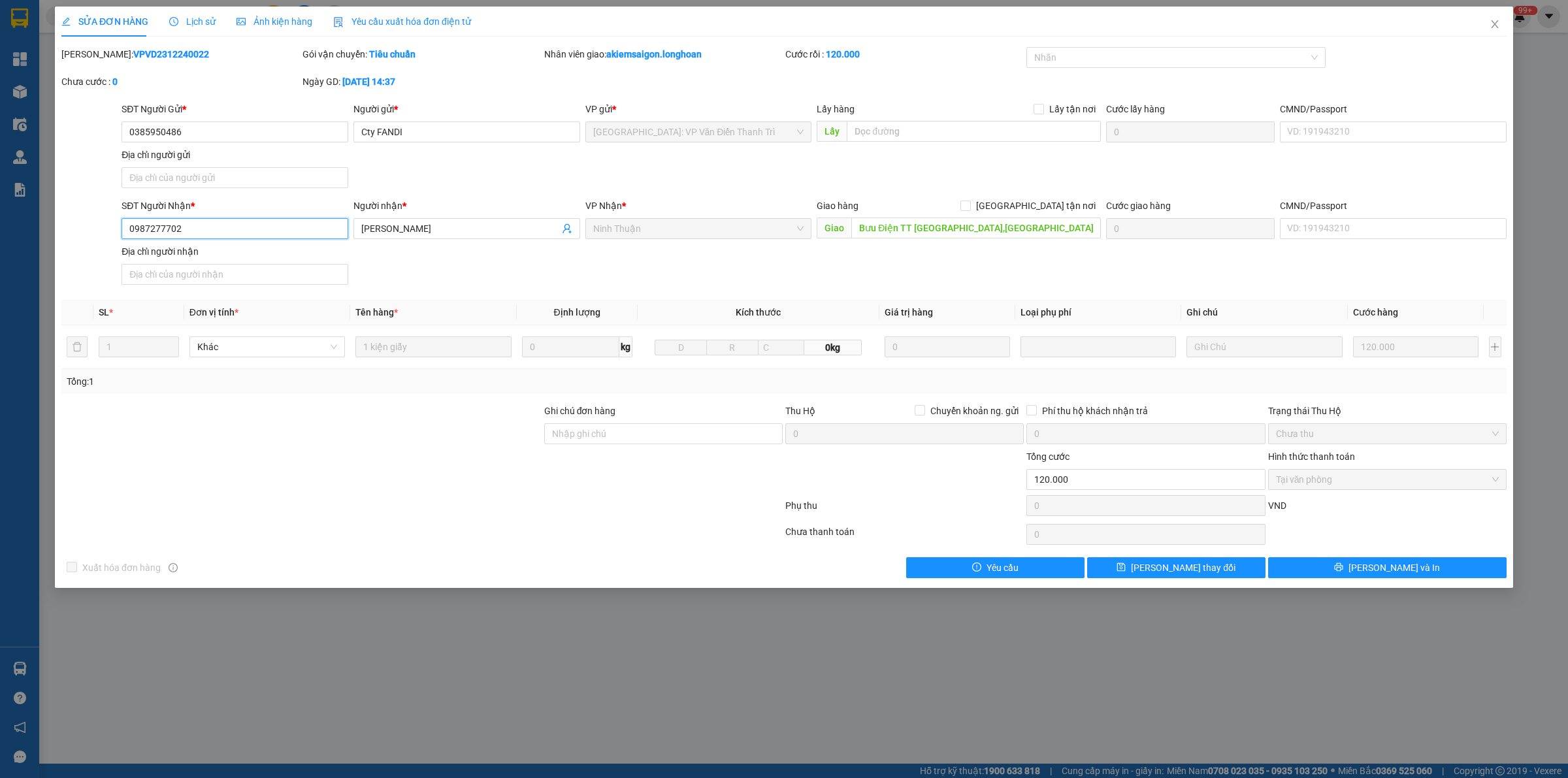
click at [314, 231] on input "0987277702" at bounding box center [234, 229] width 226 height 21
click at [173, 232] on input "0987277702" at bounding box center [234, 229] width 226 height 21
click at [1496, 28] on icon "close" at bounding box center [1495, 24] width 11 height 11
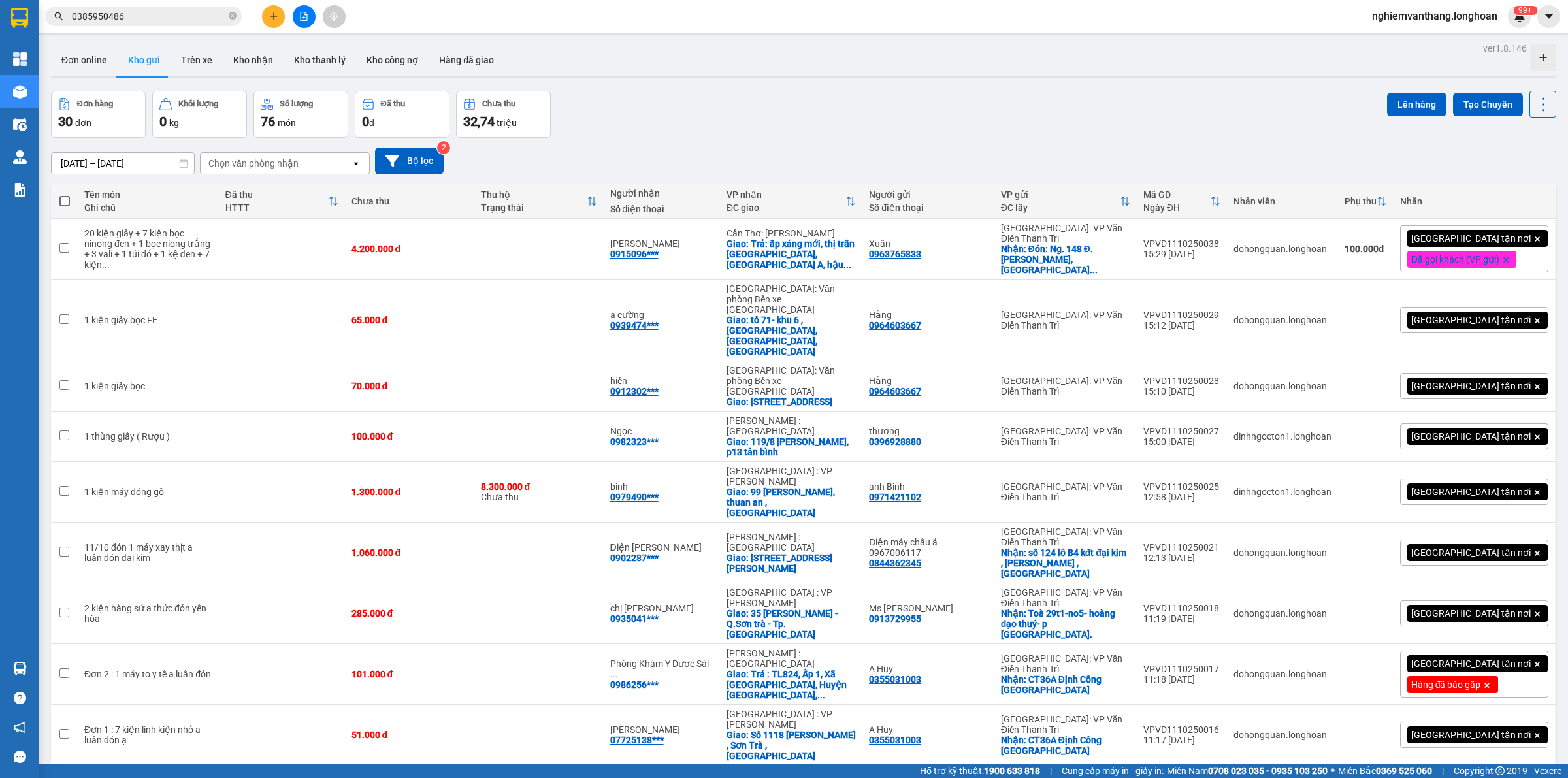
click at [173, 14] on input "0385950486" at bounding box center [149, 16] width 154 height 14
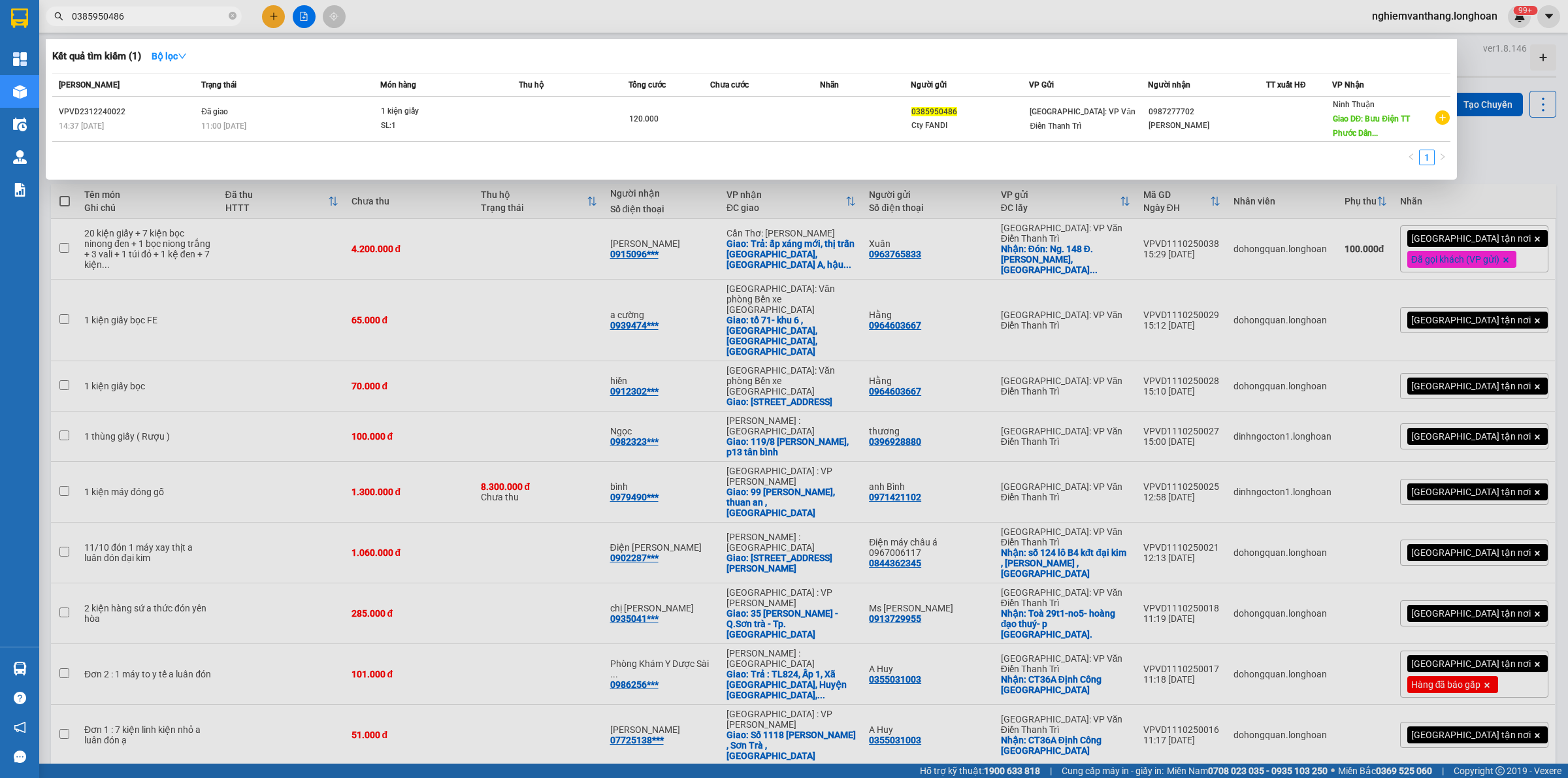
click at [173, 14] on input "0385950486" at bounding box center [149, 16] width 154 height 14
paste input "987277702"
click at [493, 23] on div at bounding box center [784, 389] width 1568 height 778
click at [137, 24] on span "0987277702" at bounding box center [144, 16] width 196 height 19
click at [139, 18] on input "0987277702" at bounding box center [149, 16] width 154 height 14
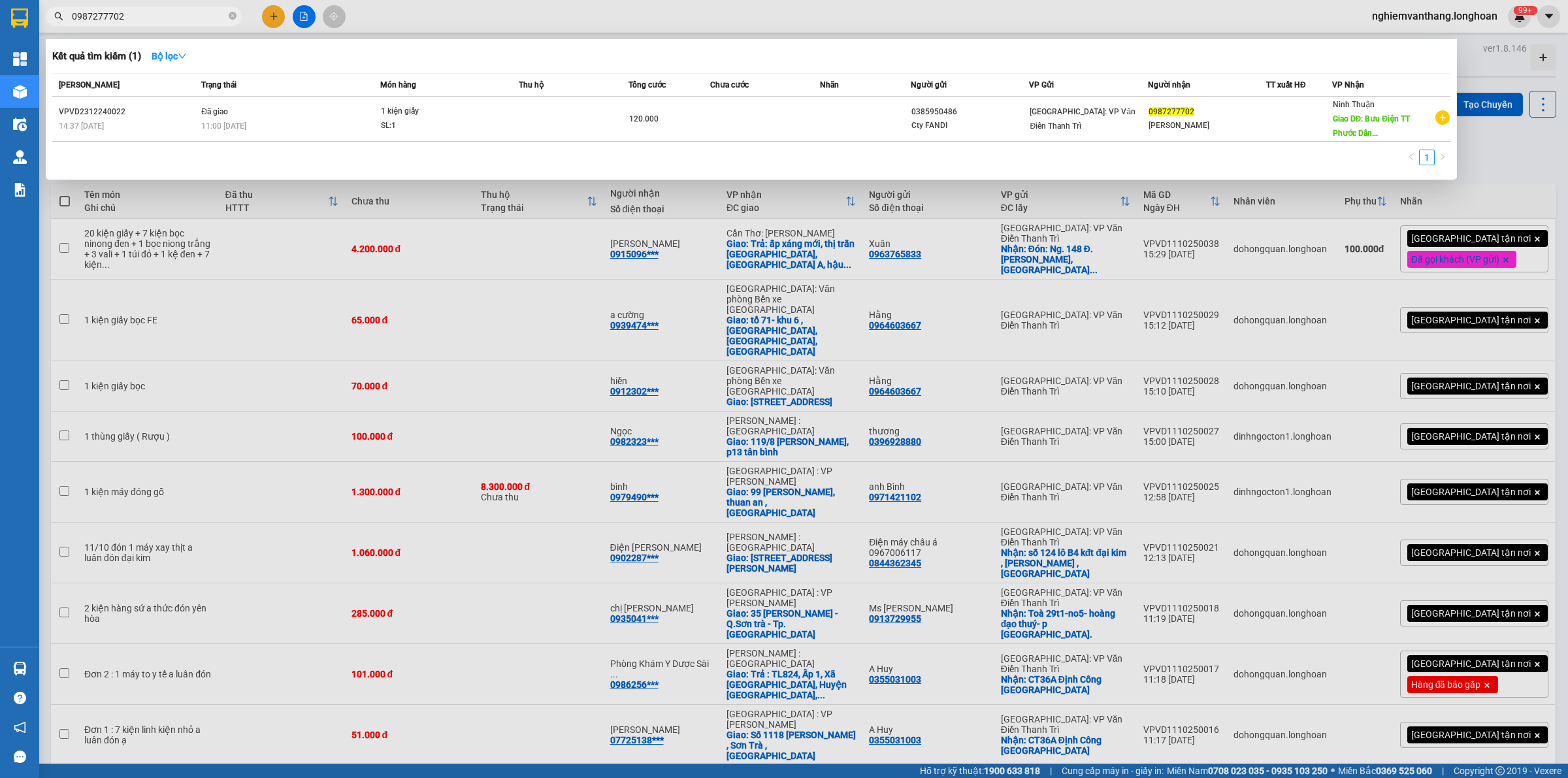
click at [139, 18] on input "0987277702" at bounding box center [149, 16] width 154 height 14
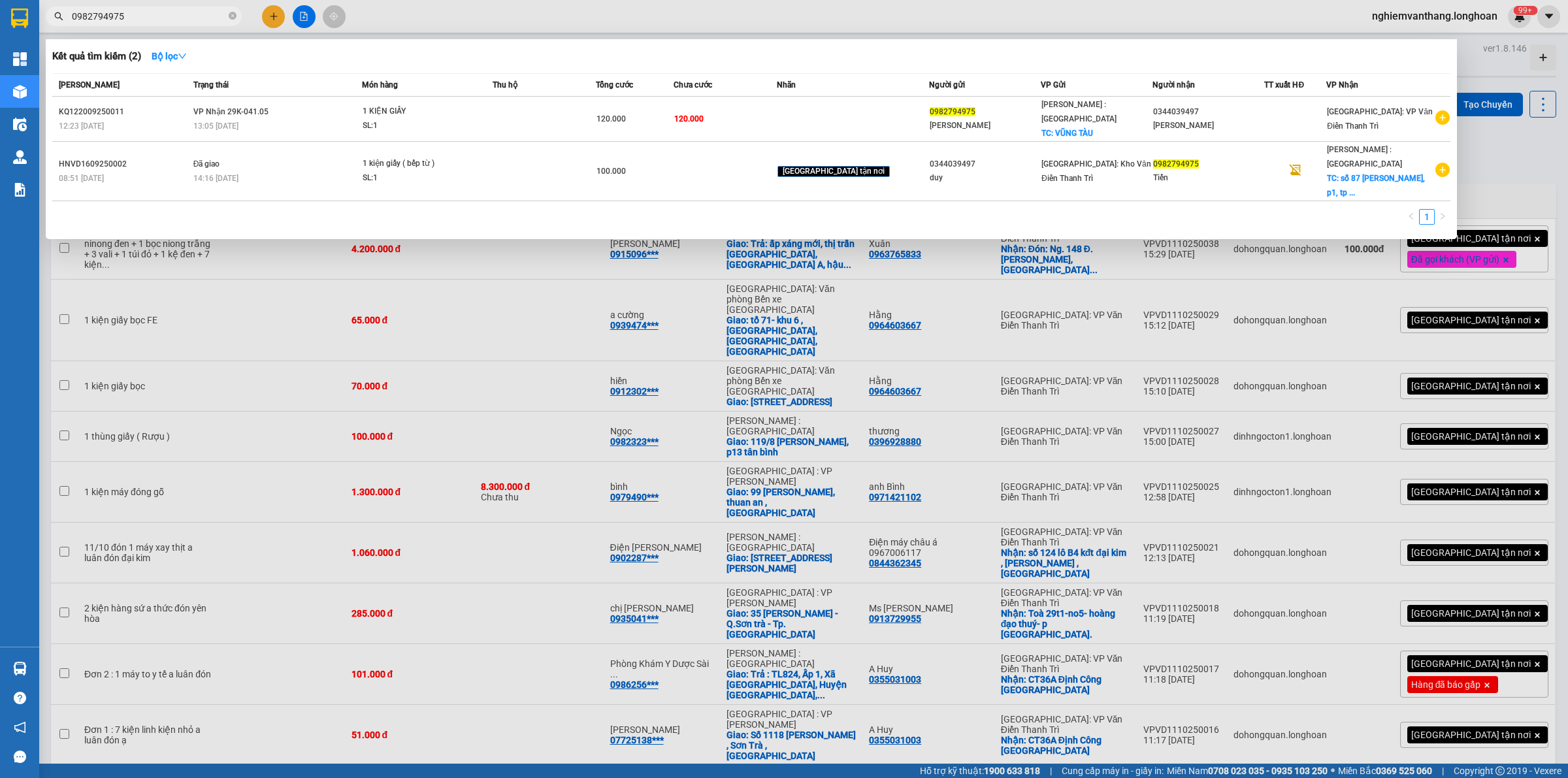
click at [139, 16] on input "0982794975" at bounding box center [149, 16] width 154 height 14
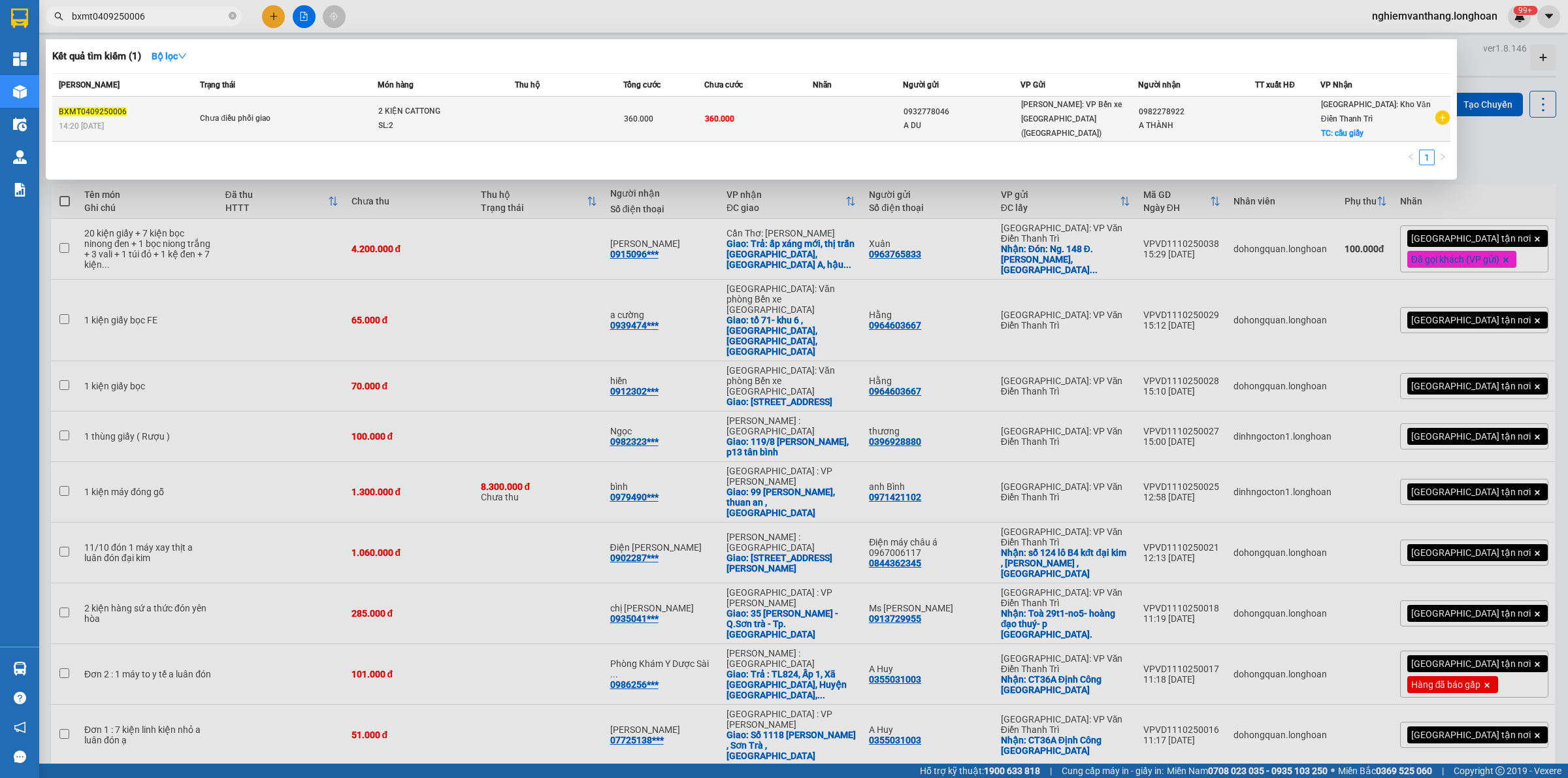
type input "bxmt0409250006"
click at [876, 116] on td at bounding box center [858, 118] width 90 height 45
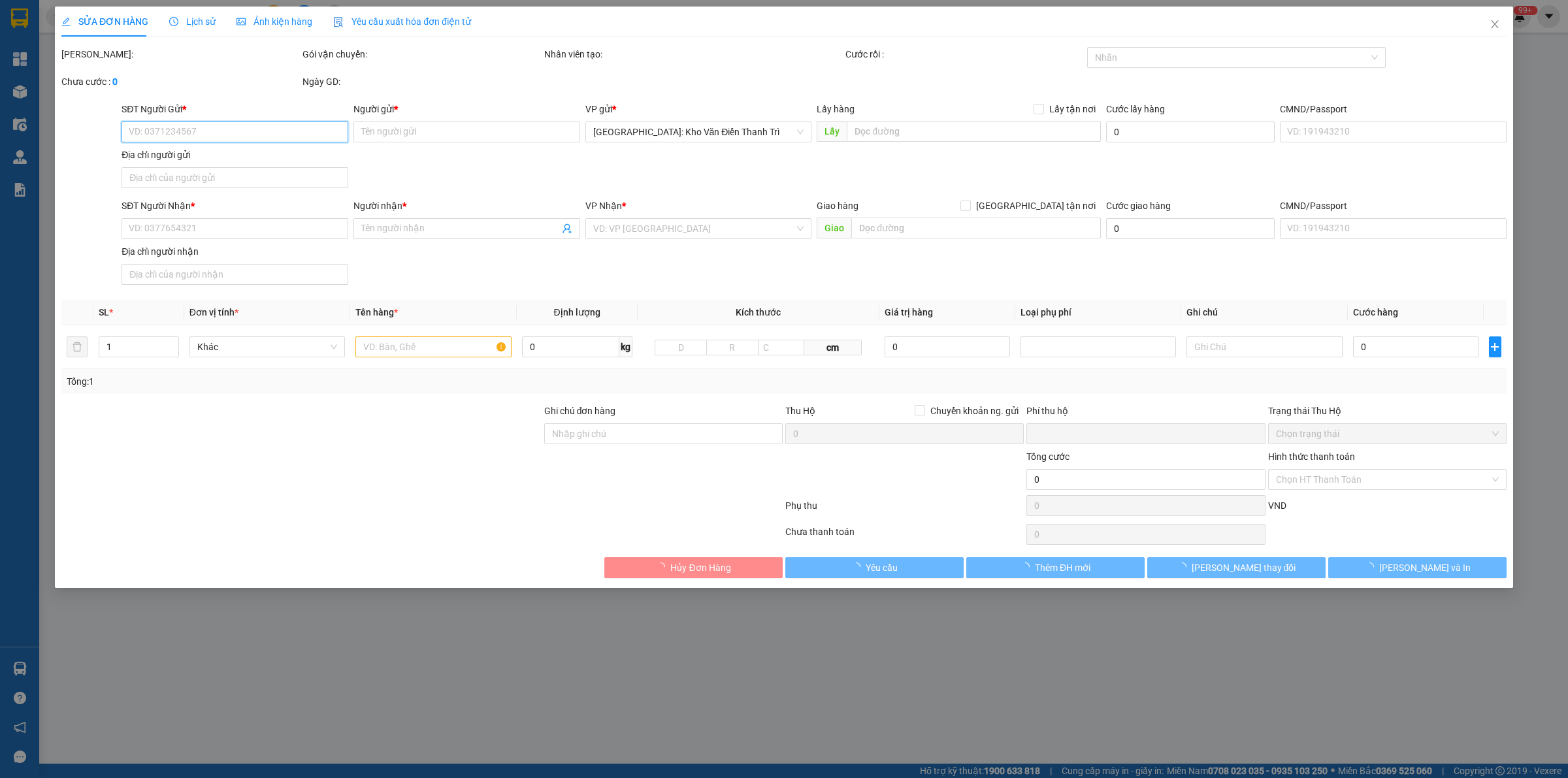
type input "0932778046"
type input "A DU"
type input "0982278922"
type input "A THÀNH"
checkbox input "true"
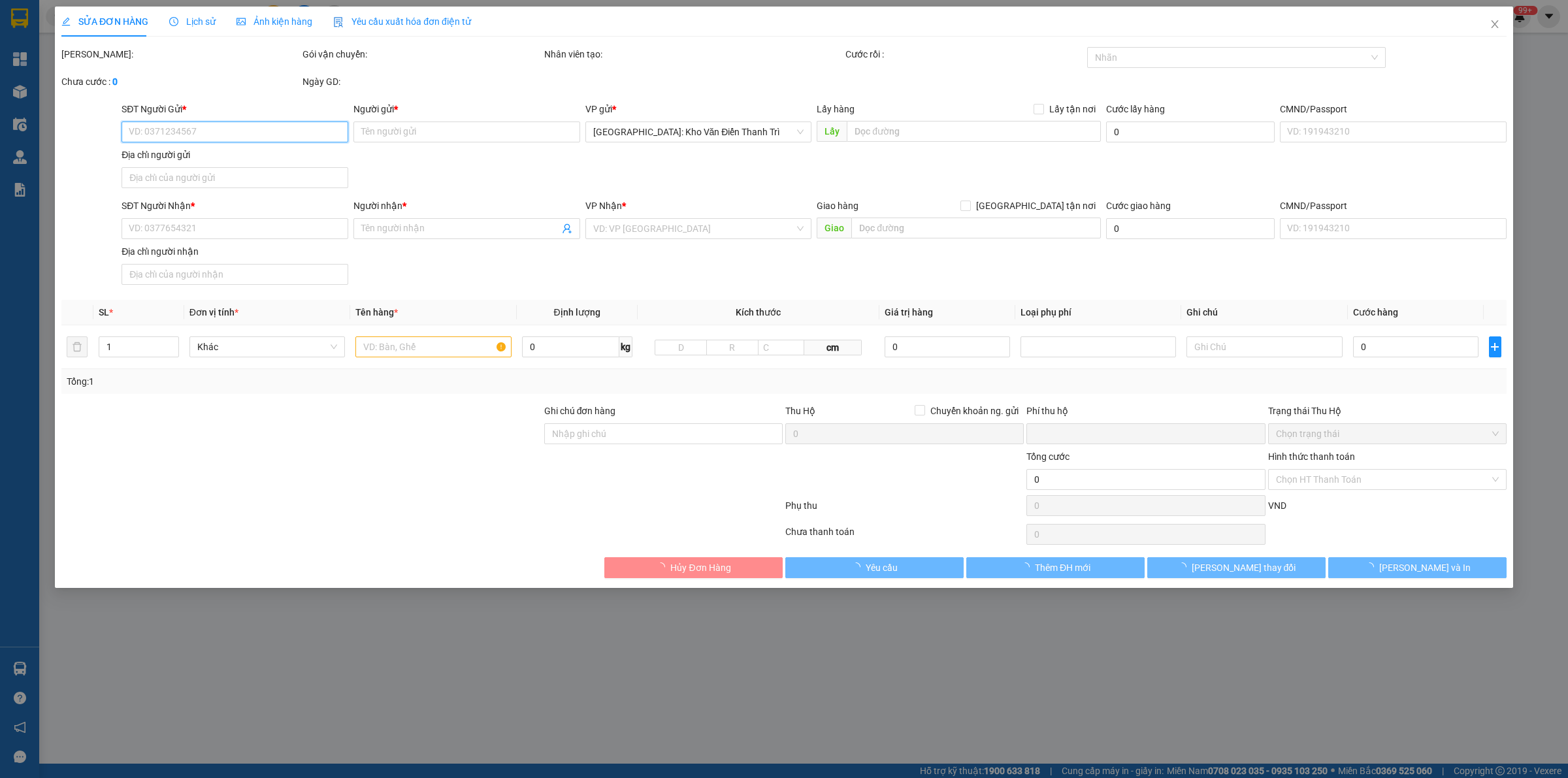
type input "cầu giấy"
type input "0"
type input "360.000"
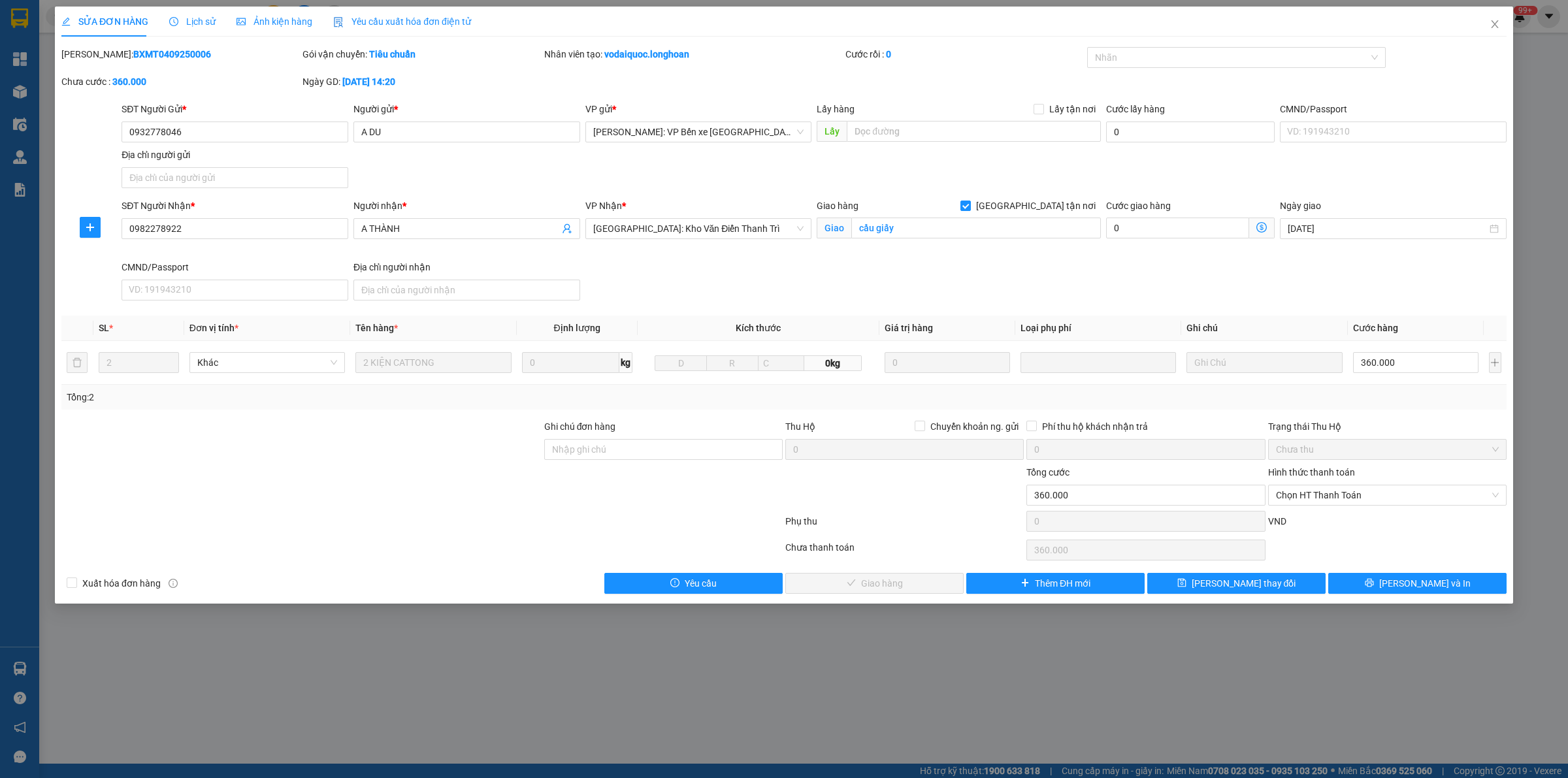
click at [179, 13] on div "Lịch sử" at bounding box center [192, 21] width 46 height 30
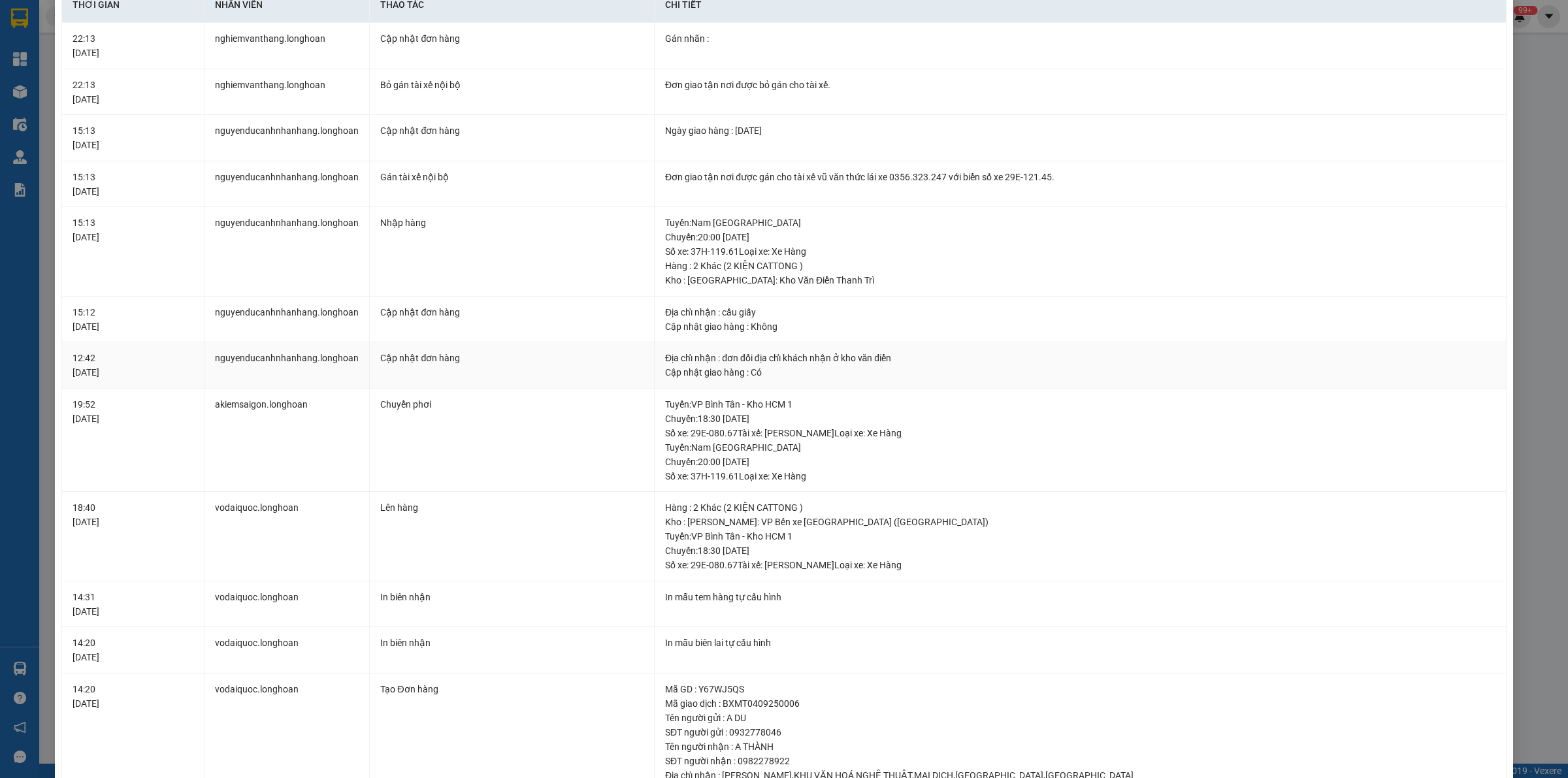
scroll to position [245, 0]
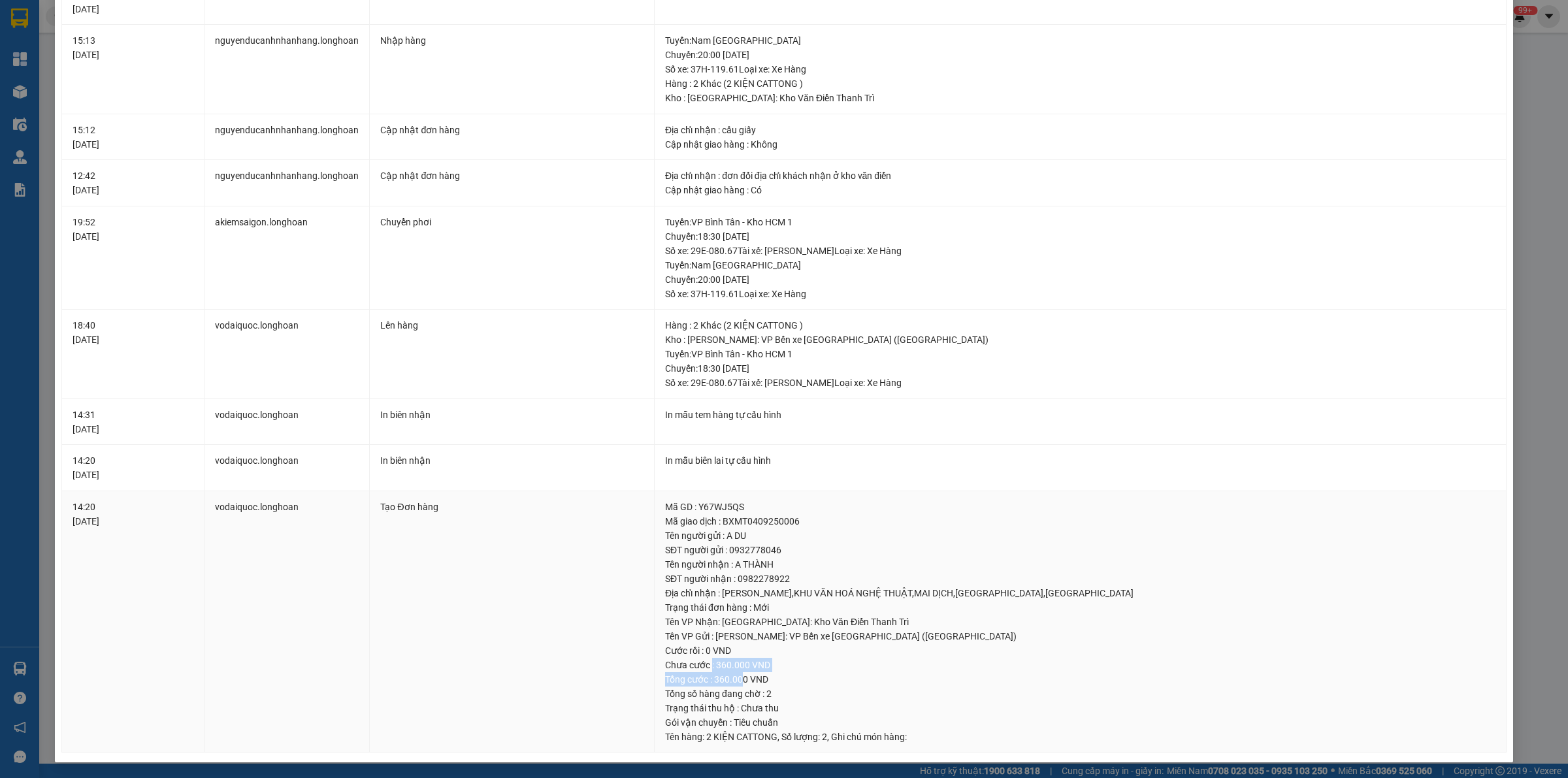
drag, startPoint x: 706, startPoint y: 667, endPoint x: 745, endPoint y: 671, distance: 39.2
click at [737, 673] on td "Mã GD : Y67WJ5QS Mã giao dịch : BXMT0409250006 Tên người gửi : A DU SĐT người g…" at bounding box center [1080, 622] width 852 height 262
click at [745, 672] on div "Tổng cước : 360.000 VND" at bounding box center [1080, 679] width 830 height 14
drag, startPoint x: 706, startPoint y: 669, endPoint x: 743, endPoint y: 667, distance: 37.1
click at [743, 667] on div "Chưa cước : 360.000 VND" at bounding box center [1080, 665] width 830 height 14
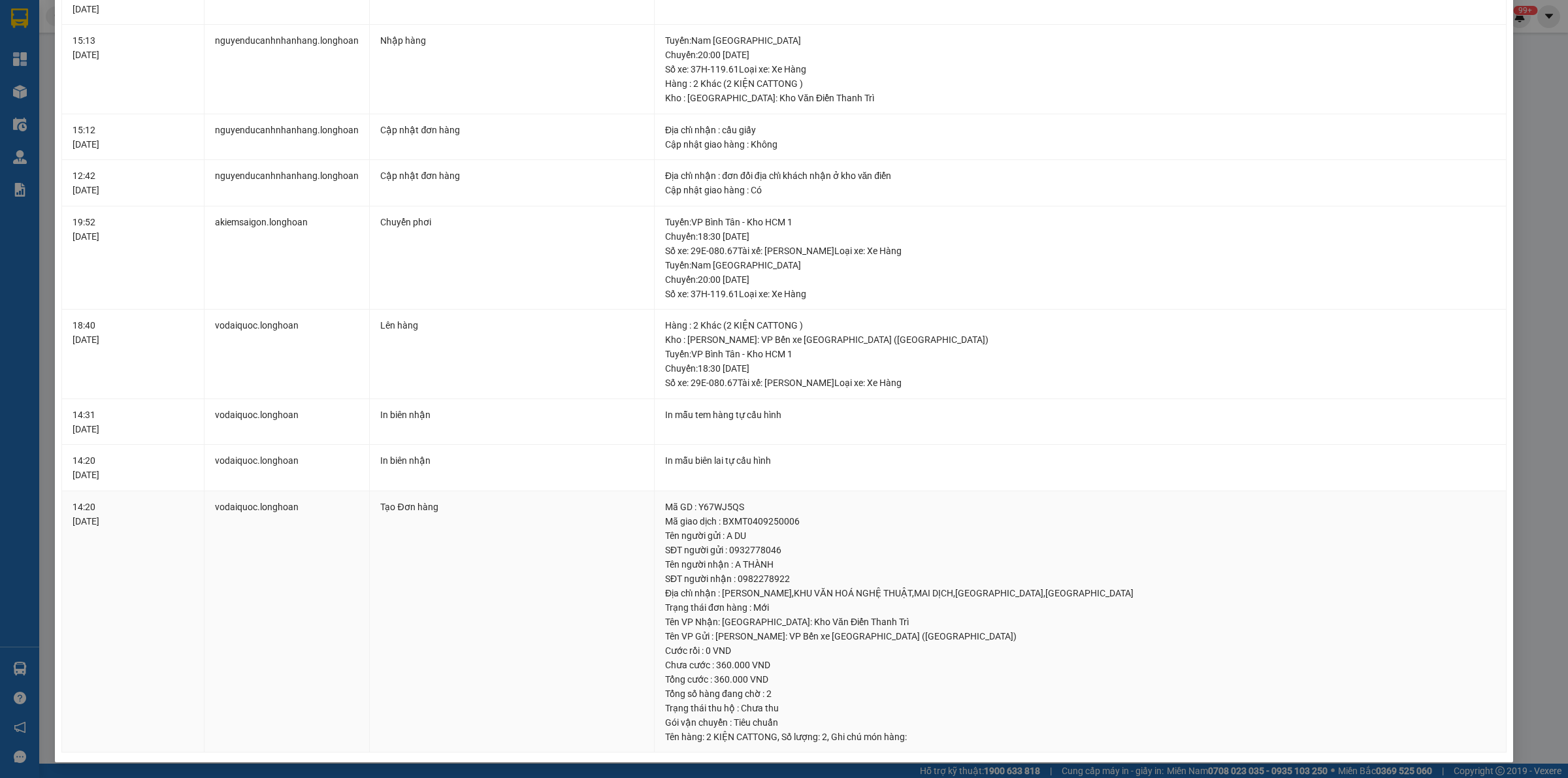
click at [771, 674] on div "Tổng cước : 360.000 VND" at bounding box center [1080, 679] width 830 height 14
drag, startPoint x: 708, startPoint y: 667, endPoint x: 739, endPoint y: 667, distance: 31.0
click at [739, 667] on div "Chưa cước : 360.000 VND" at bounding box center [1080, 665] width 830 height 14
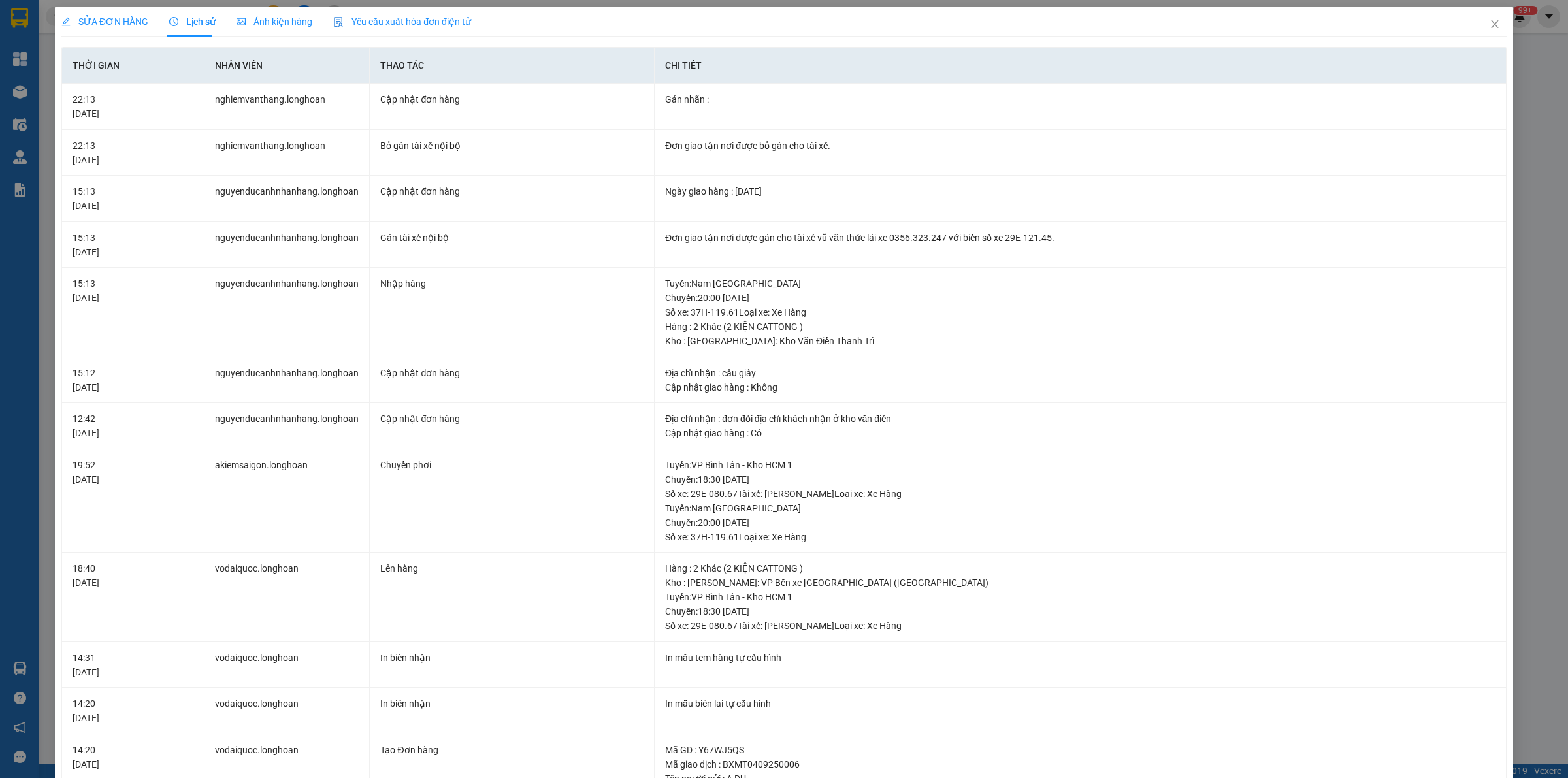
click at [1464, 10] on div "SỬA ĐƠN HÀNG Lịch sử Ảnh kiện hàng Yêu cầu xuất hóa đơn điện tử" at bounding box center [784, 21] width 1445 height 30
click at [1491, 21] on icon "close" at bounding box center [1495, 24] width 7 height 8
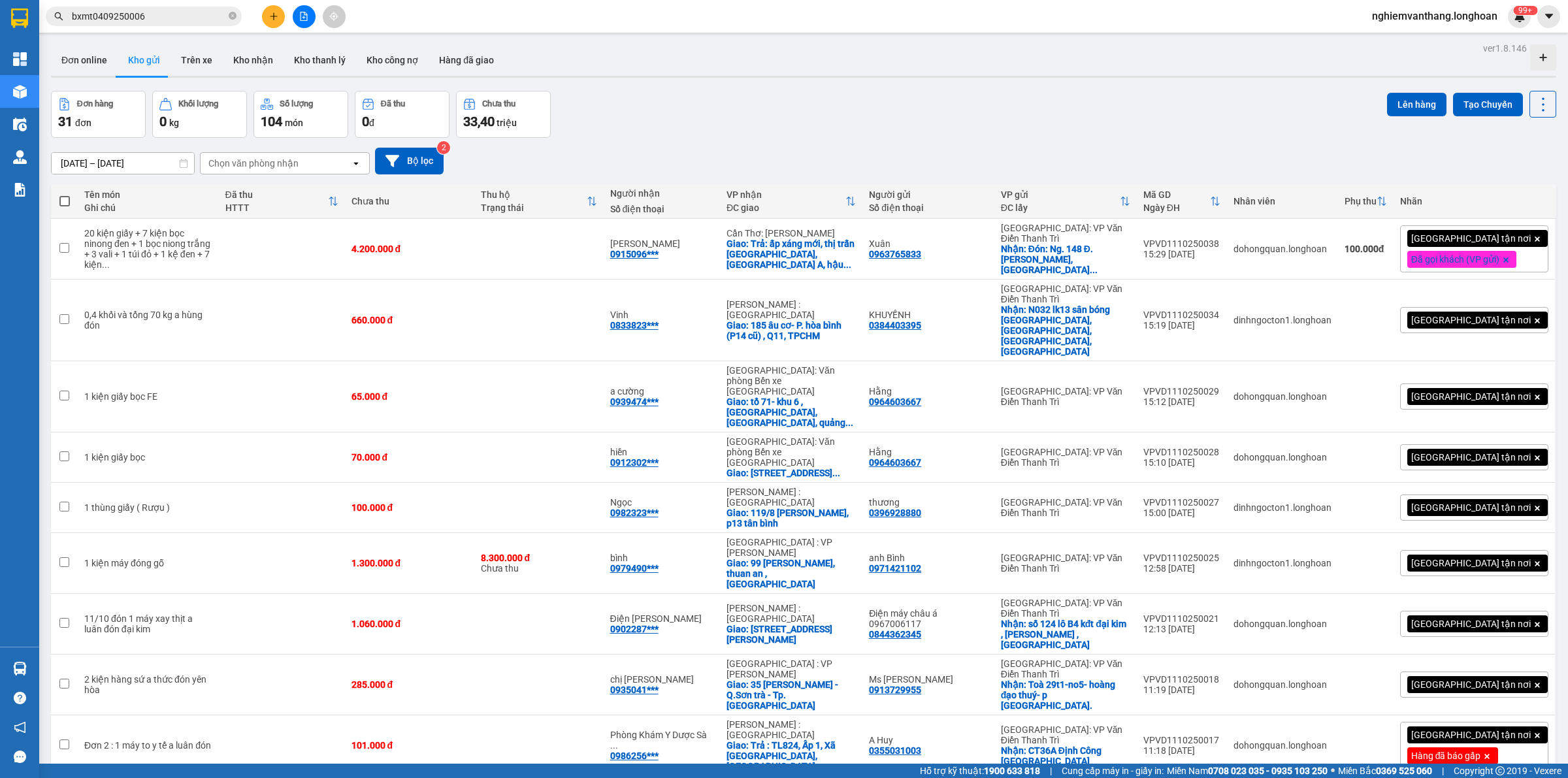
click at [149, 17] on input "bxmt0409250006" at bounding box center [149, 16] width 154 height 14
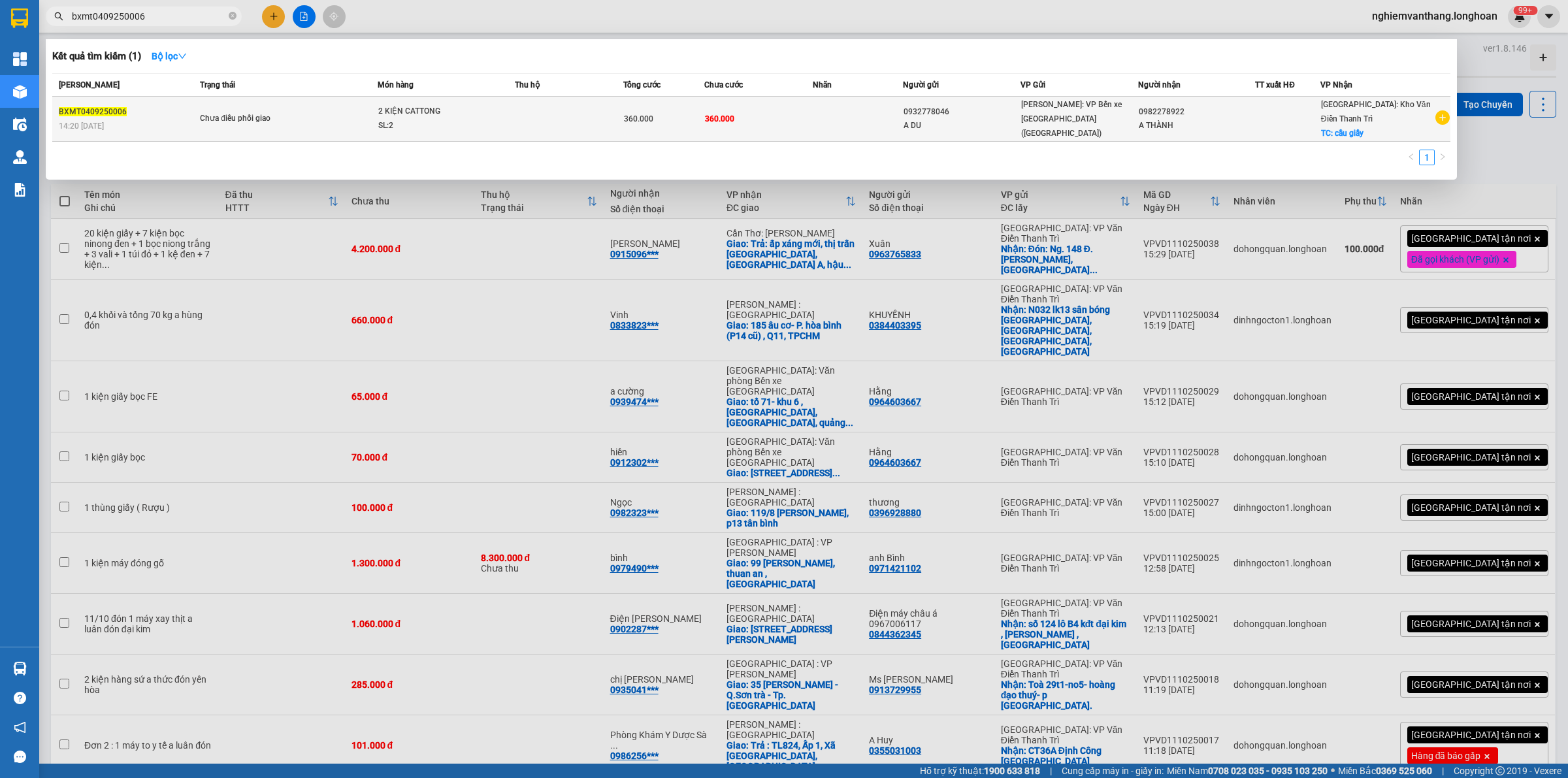
click at [272, 116] on div "Chưa điều phối giao" at bounding box center [249, 118] width 98 height 14
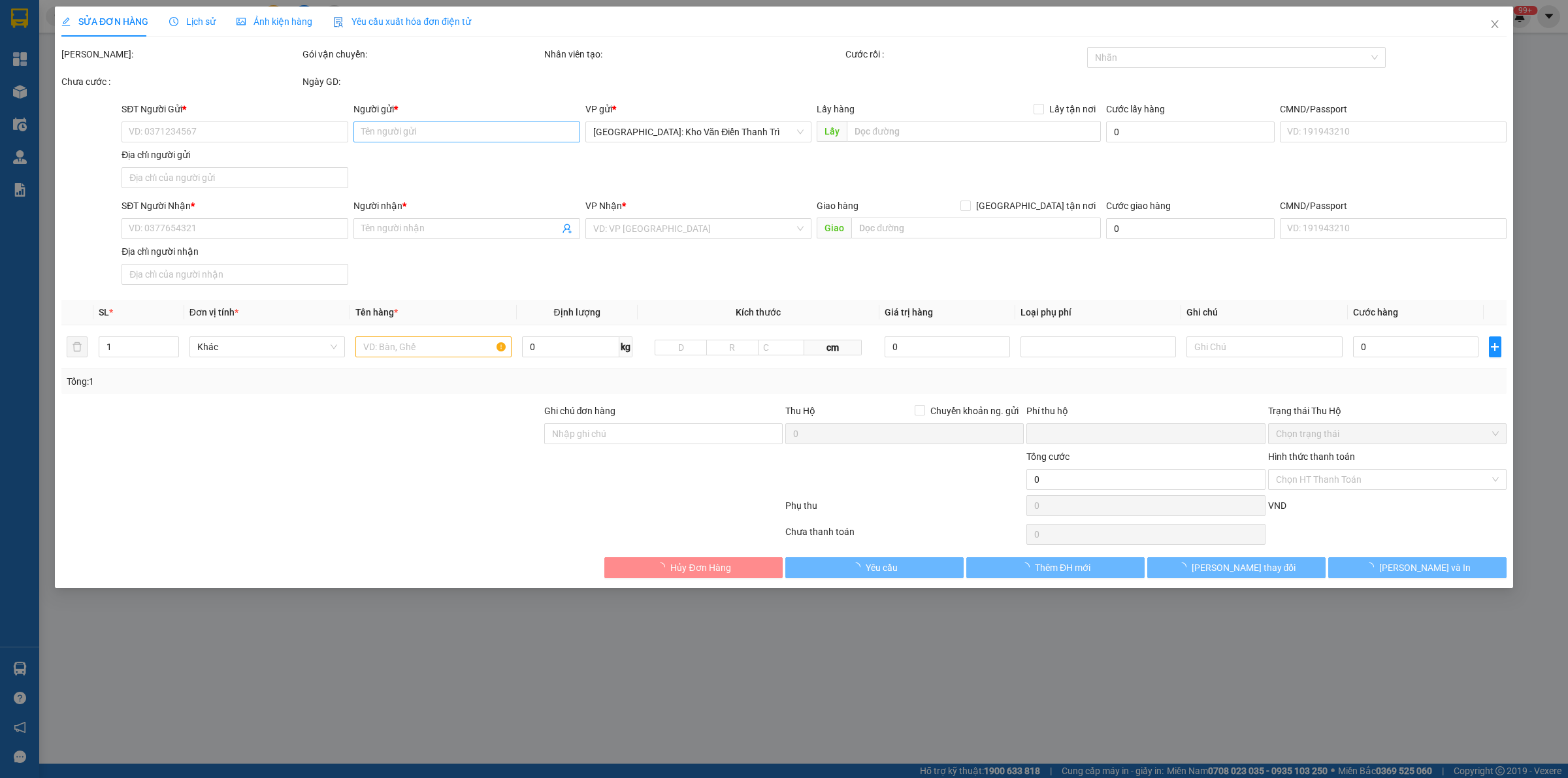
type input "0932778046"
type input "A DU"
type input "0982278922"
type input "A THÀNH"
checkbox input "true"
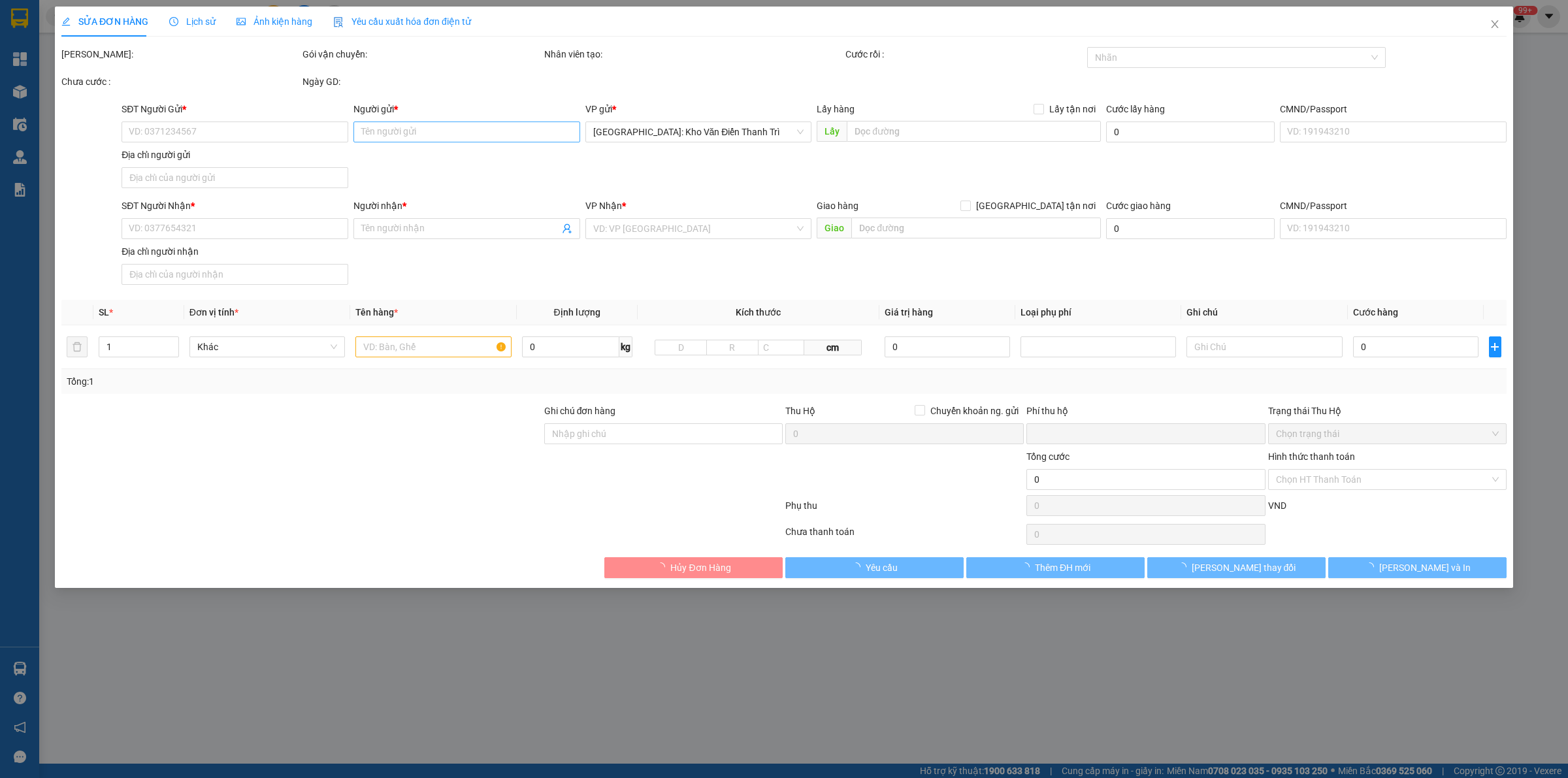
type input "cầu giấy"
type input "0"
type input "360.000"
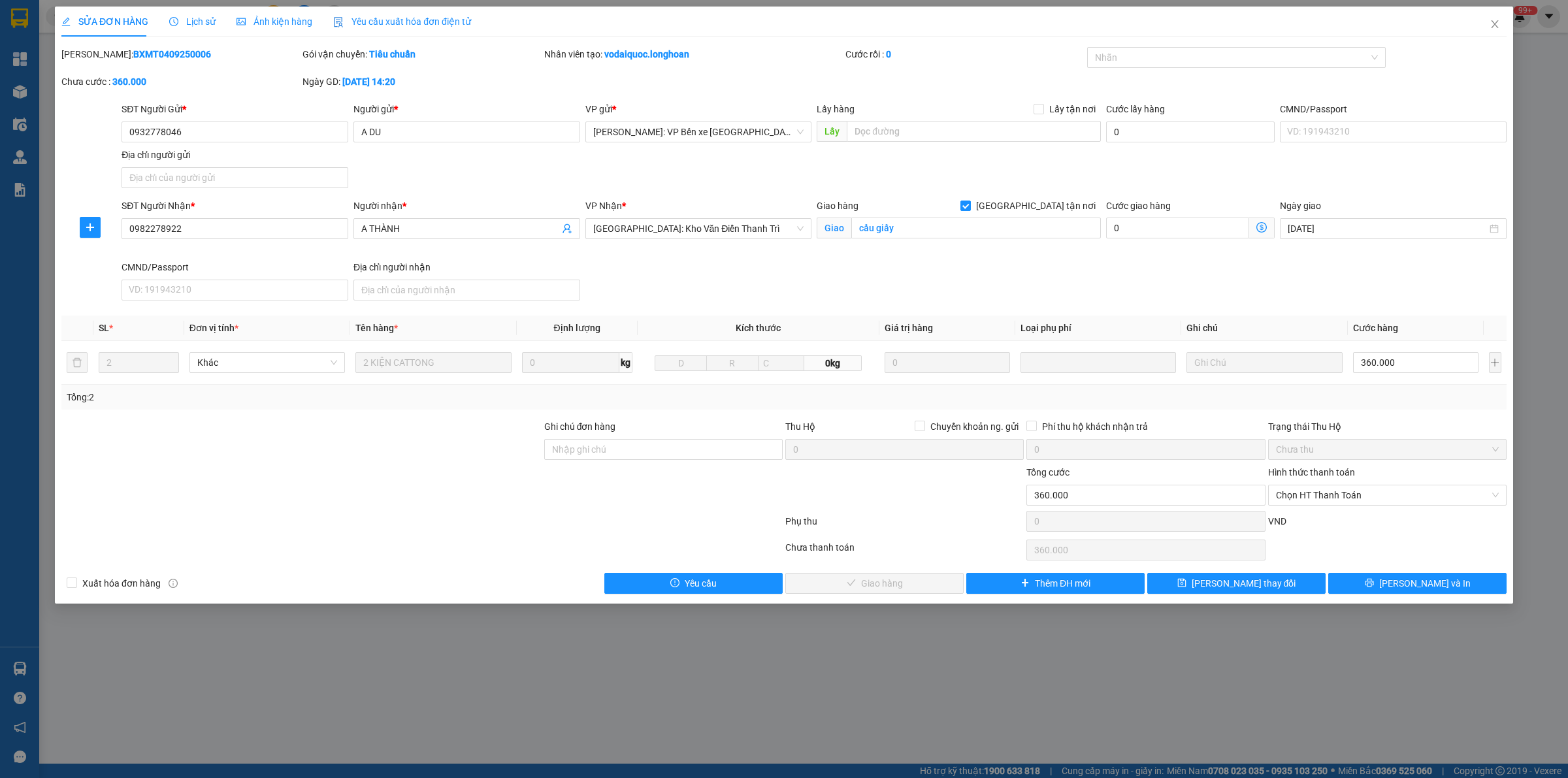
click at [187, 20] on span "Lịch sử" at bounding box center [192, 21] width 46 height 11
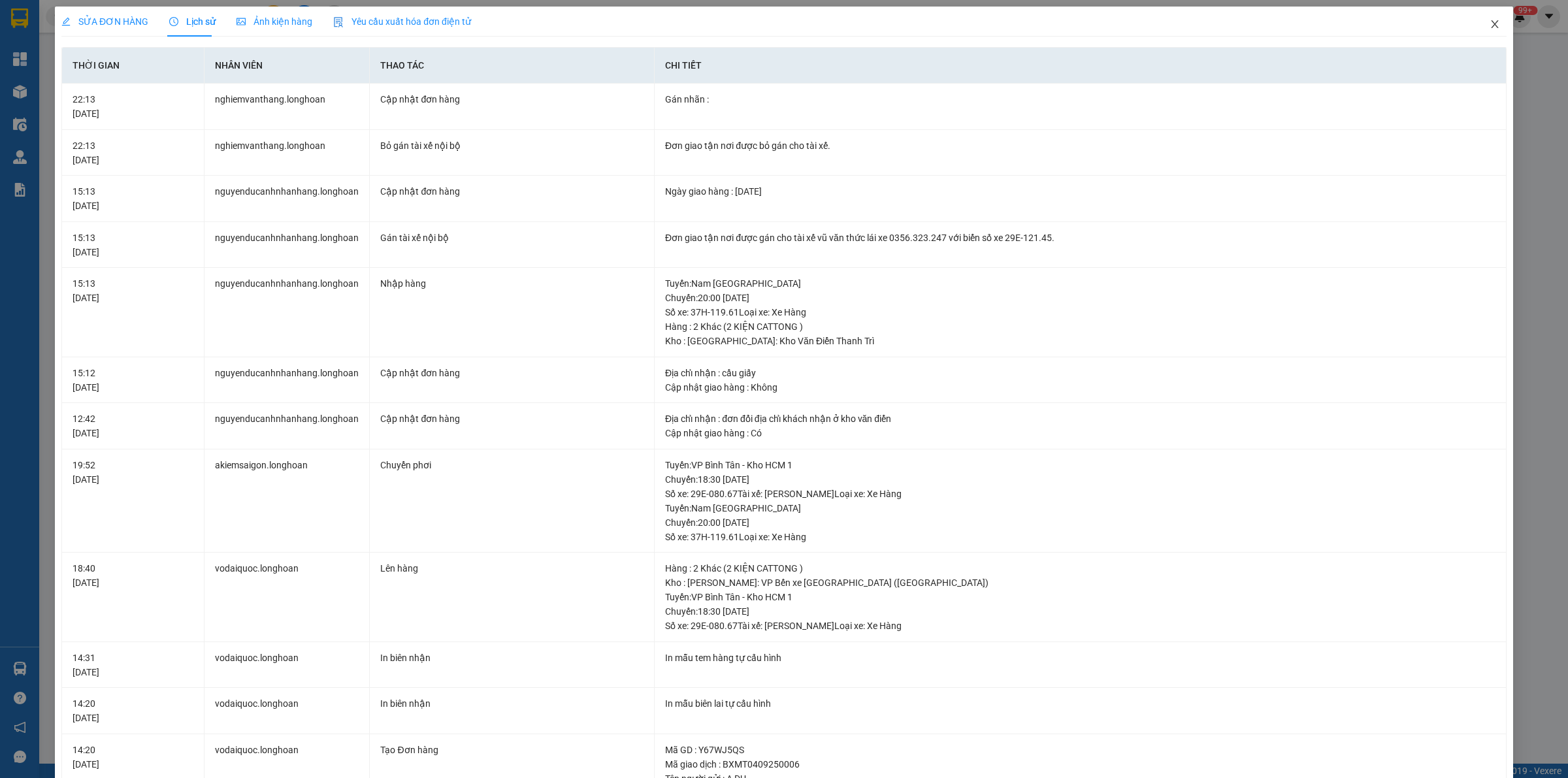
click at [1491, 25] on icon "close" at bounding box center [1495, 24] width 7 height 8
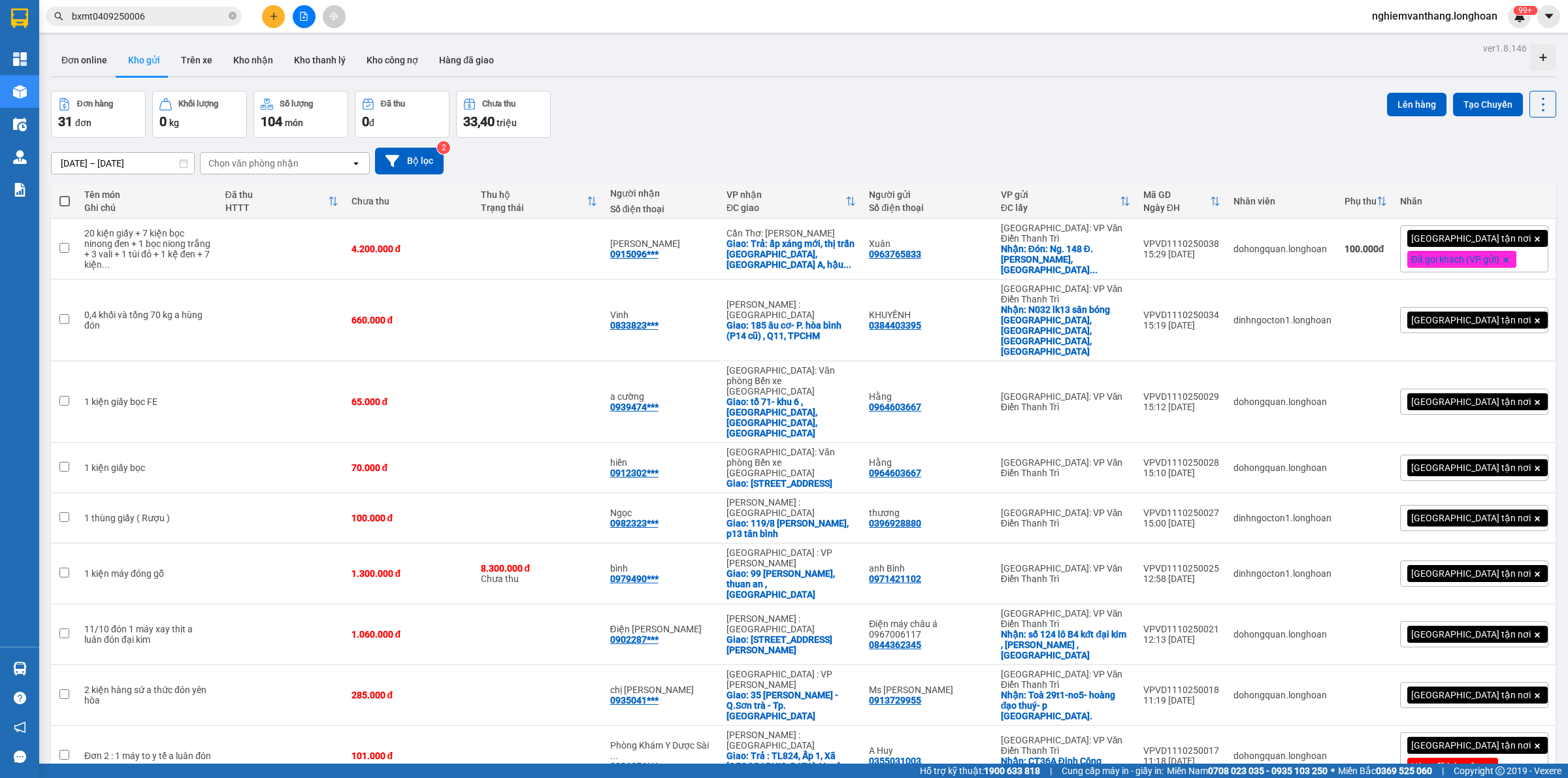
click at [155, 15] on input "bxmt0409250006" at bounding box center [149, 16] width 154 height 14
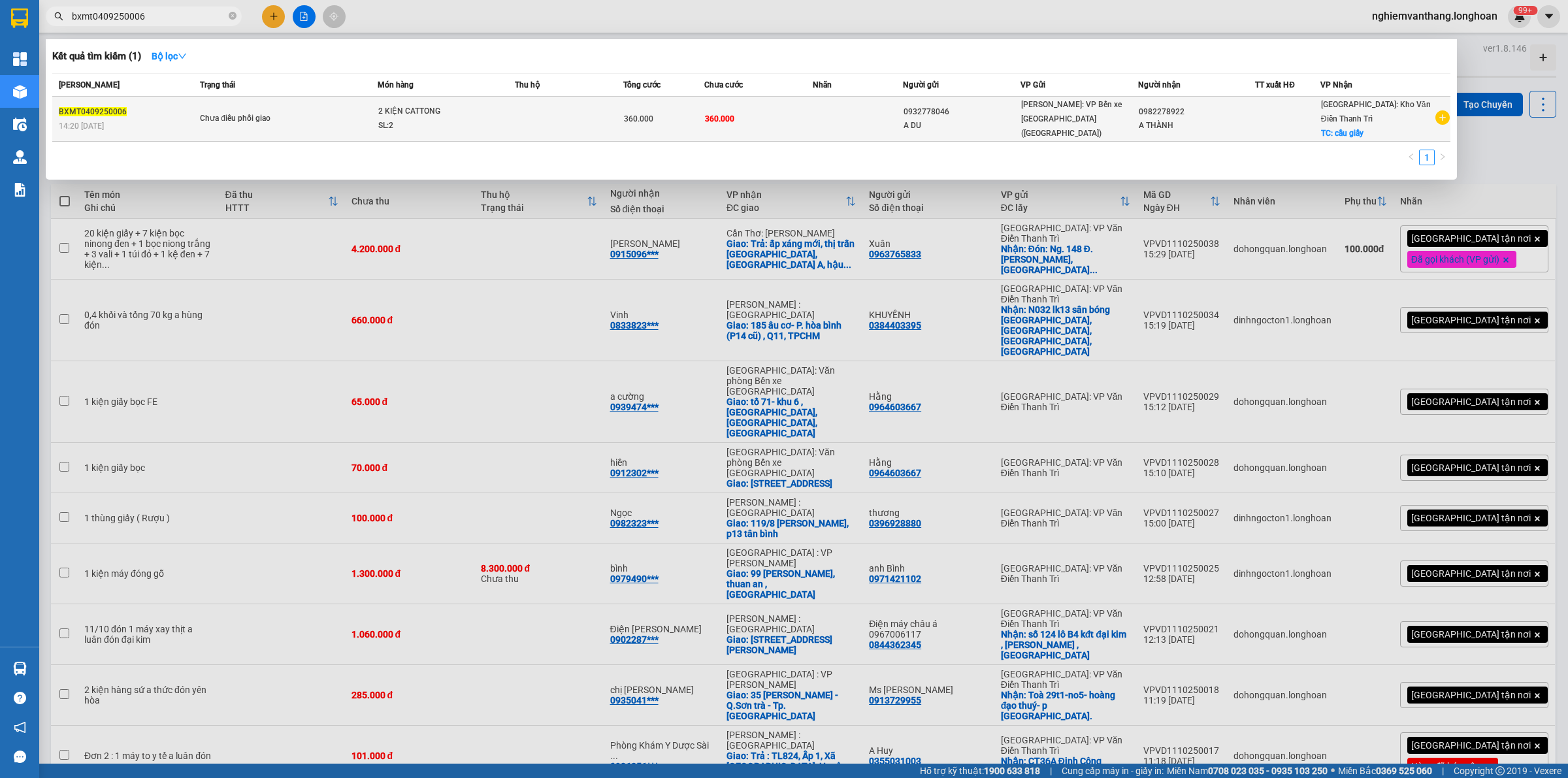
click at [321, 113] on span "Chưa điều phối giao" at bounding box center [287, 118] width 176 height 14
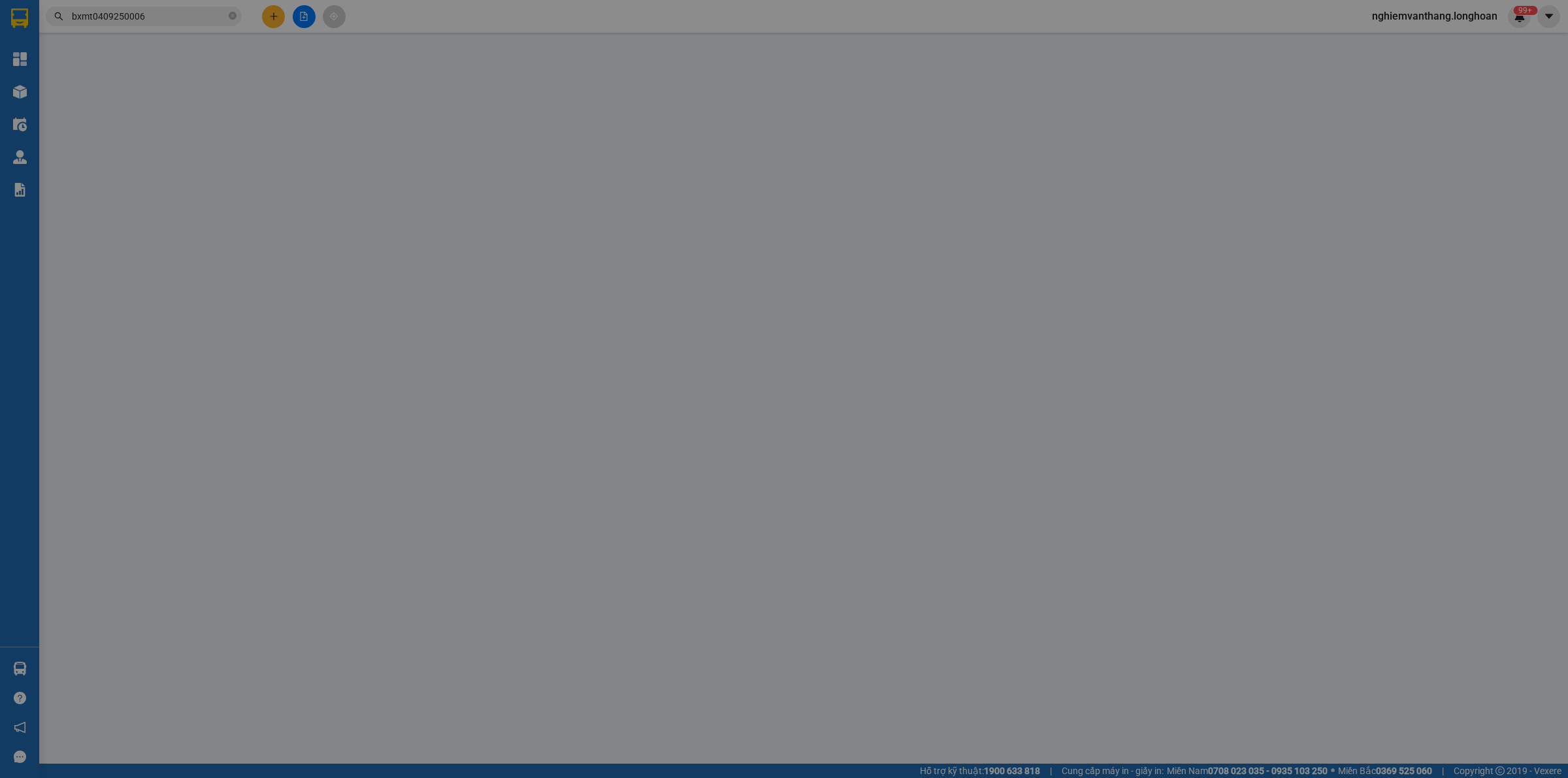
type input "0932778046"
type input "A DU"
type input "0982278922"
type input "A THÀNH"
checkbox input "true"
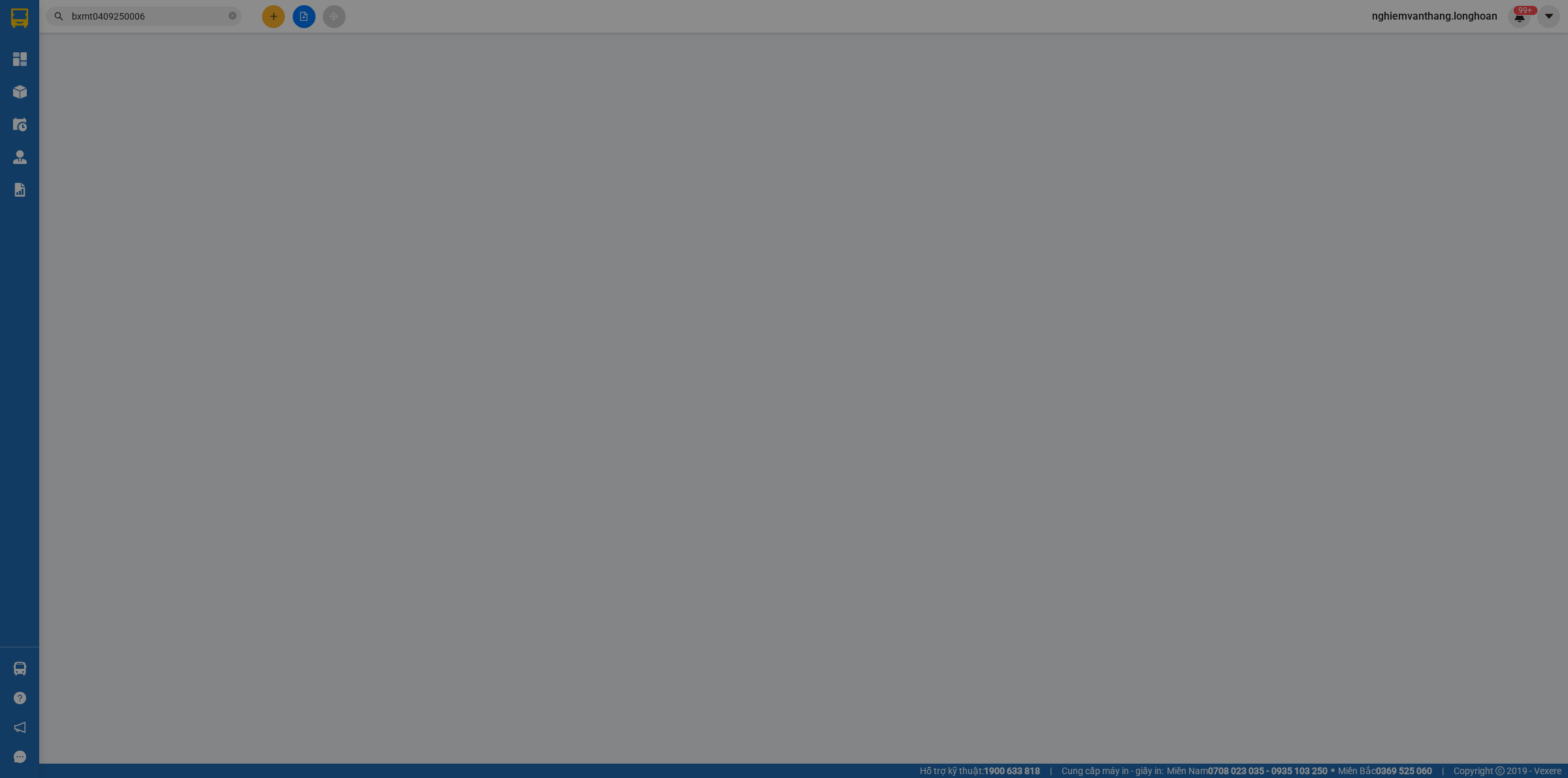
type input "cầu giấy"
type input "0"
type input "360.000"
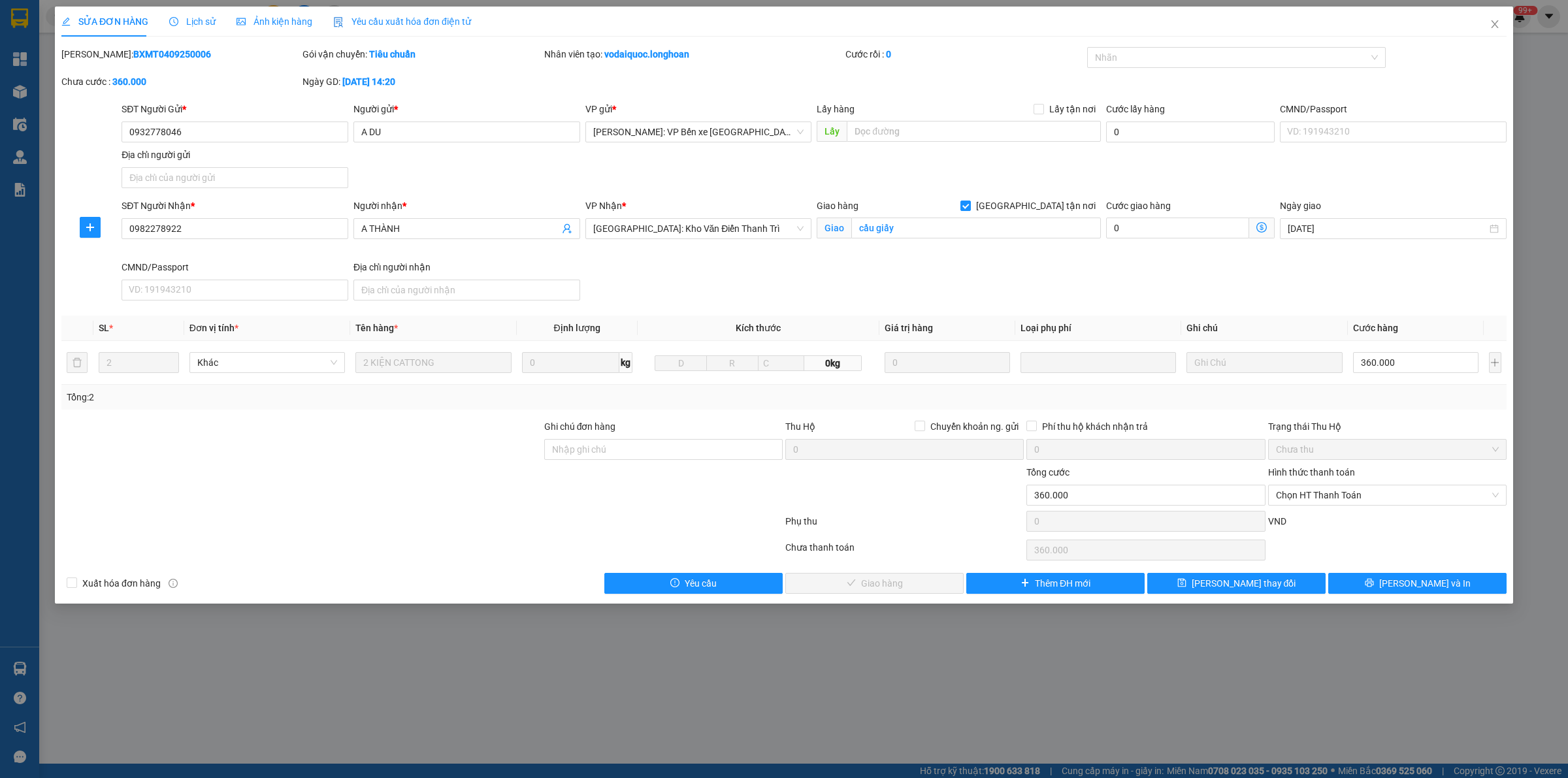
click at [633, 54] on b "vodaiquoc.longhoan" at bounding box center [646, 54] width 85 height 11
drag, startPoint x: 633, startPoint y: 54, endPoint x: 481, endPoint y: 95, distance: 157.4
click at [485, 95] on div "Ngày GD: [DATE] 14:20" at bounding box center [422, 88] width 241 height 27
click at [146, 57] on b "BXMT0409250006" at bounding box center [172, 54] width 78 height 11
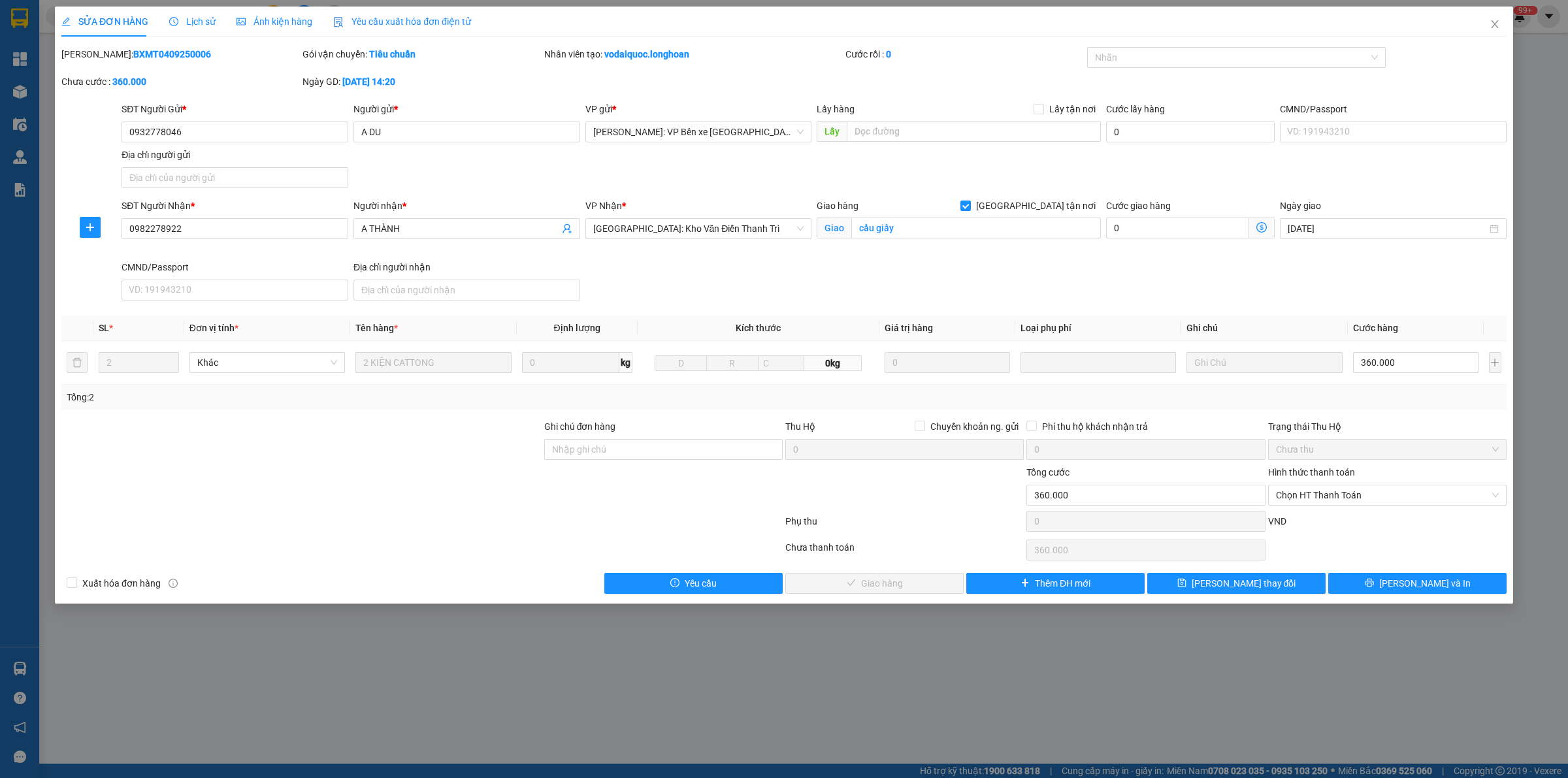
click at [146, 57] on b "BXMT0409250006" at bounding box center [172, 54] width 78 height 11
copy b "BXMT0409250006"
click at [1491, 24] on icon "close" at bounding box center [1495, 24] width 11 height 11
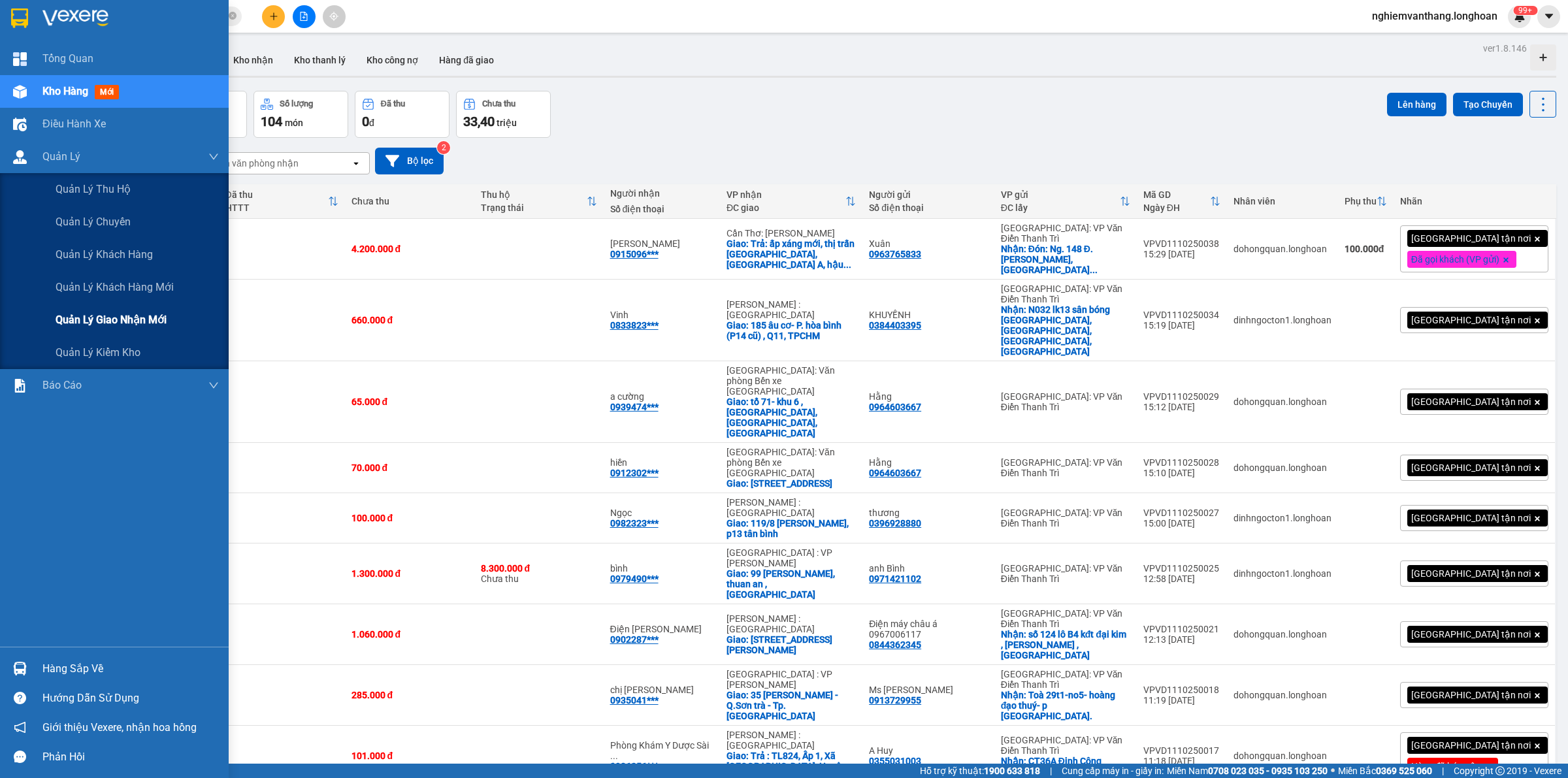
click at [103, 325] on span "Quản lý giao nhận mới" at bounding box center [111, 319] width 111 height 16
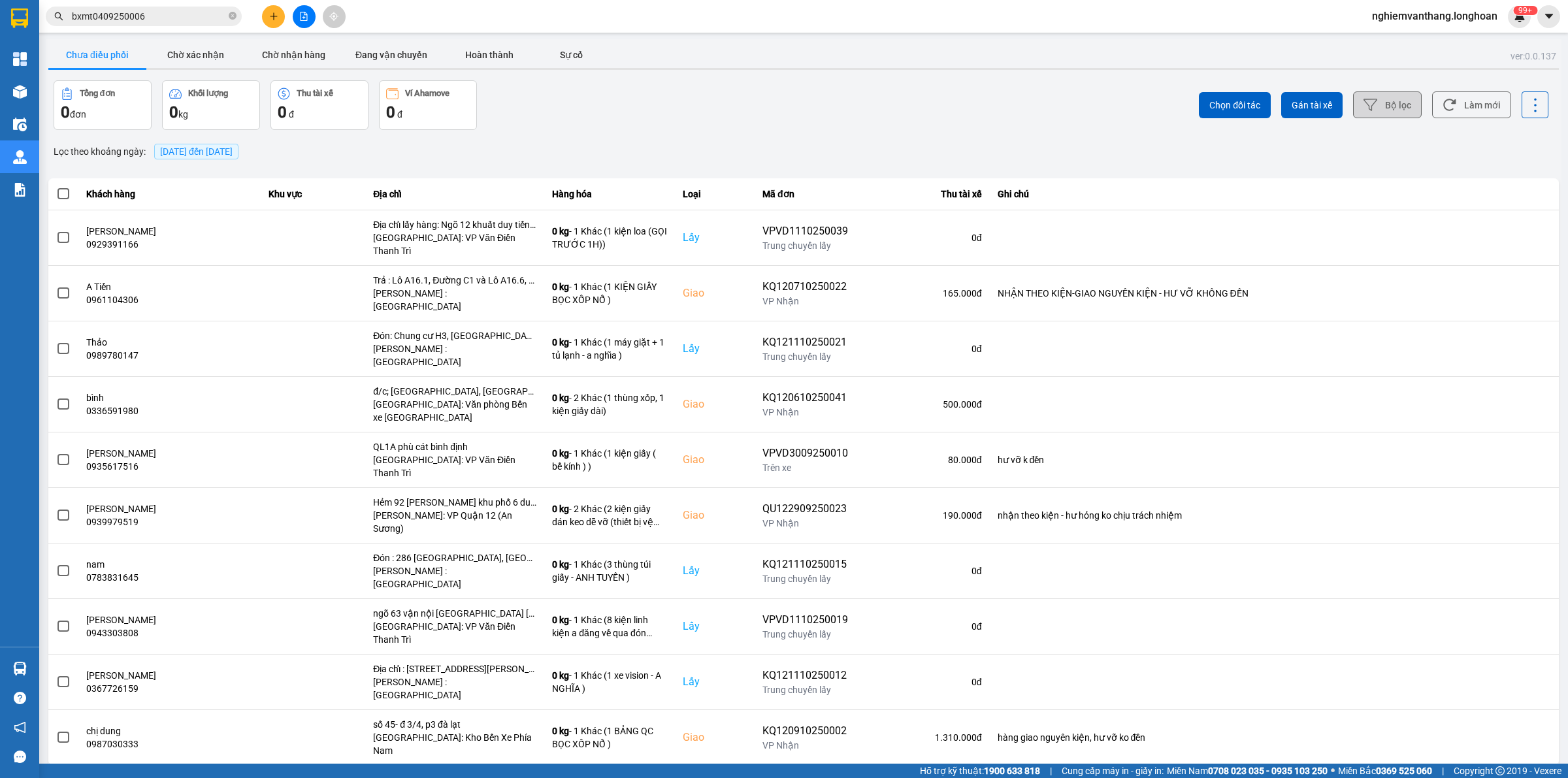
click at [1393, 96] on button "Bộ lọc" at bounding box center [1388, 104] width 69 height 27
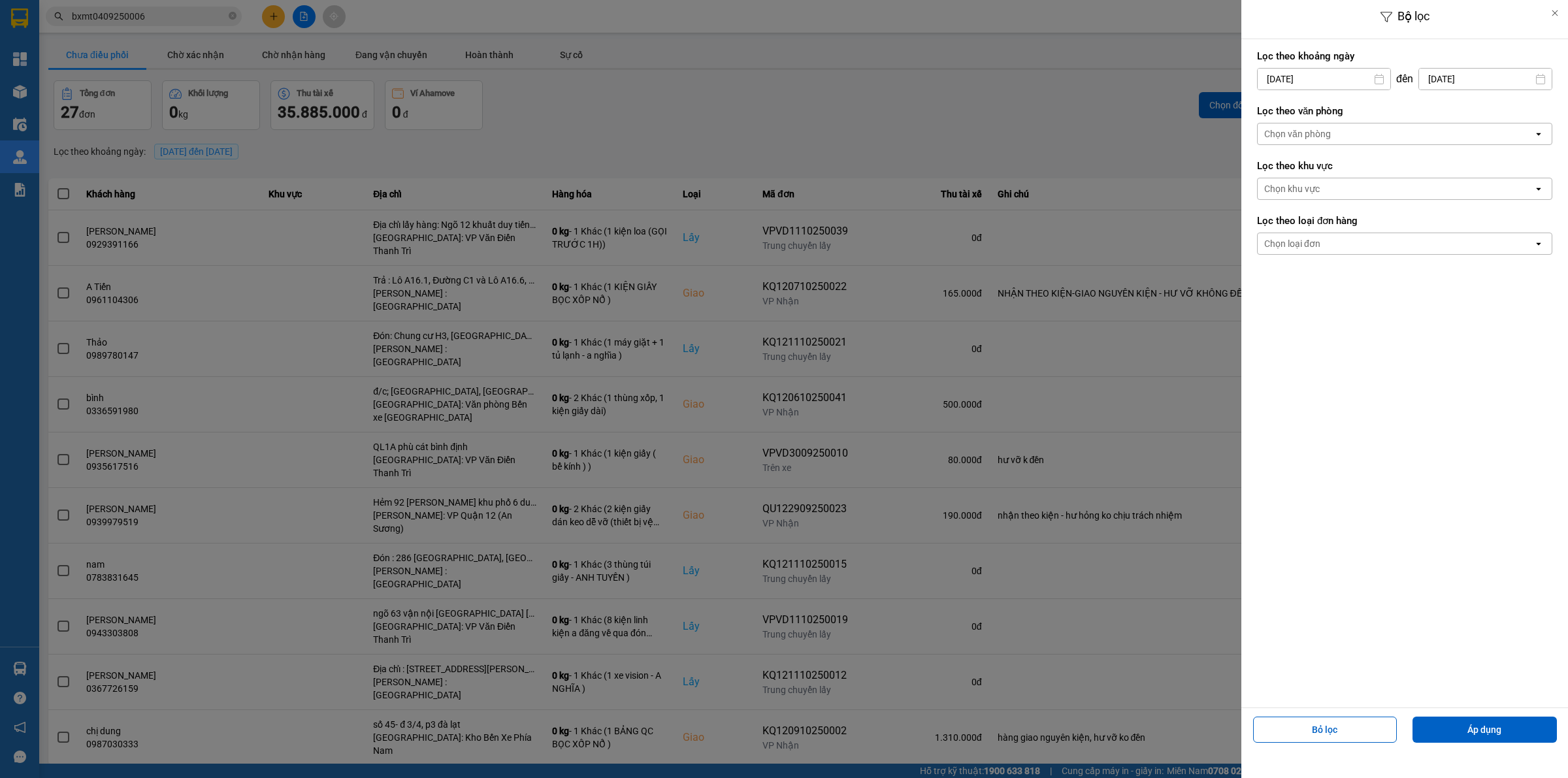
click at [1312, 749] on div "Bộ lọc Lọc theo khoảng [DATE] Press the down arrow key to interact with the cal…" at bounding box center [804, 789] width 1516 height 0
click at [1314, 167] on div "1" at bounding box center [1317, 174] width 19 height 16
click at [1439, 72] on input "[DATE]" at bounding box center [1485, 80] width 133 height 21
click at [1519, 196] on div "11" at bounding box center [1518, 203] width 19 height 16
click at [1307, 135] on div "Chọn văn phòng" at bounding box center [1296, 133] width 66 height 13
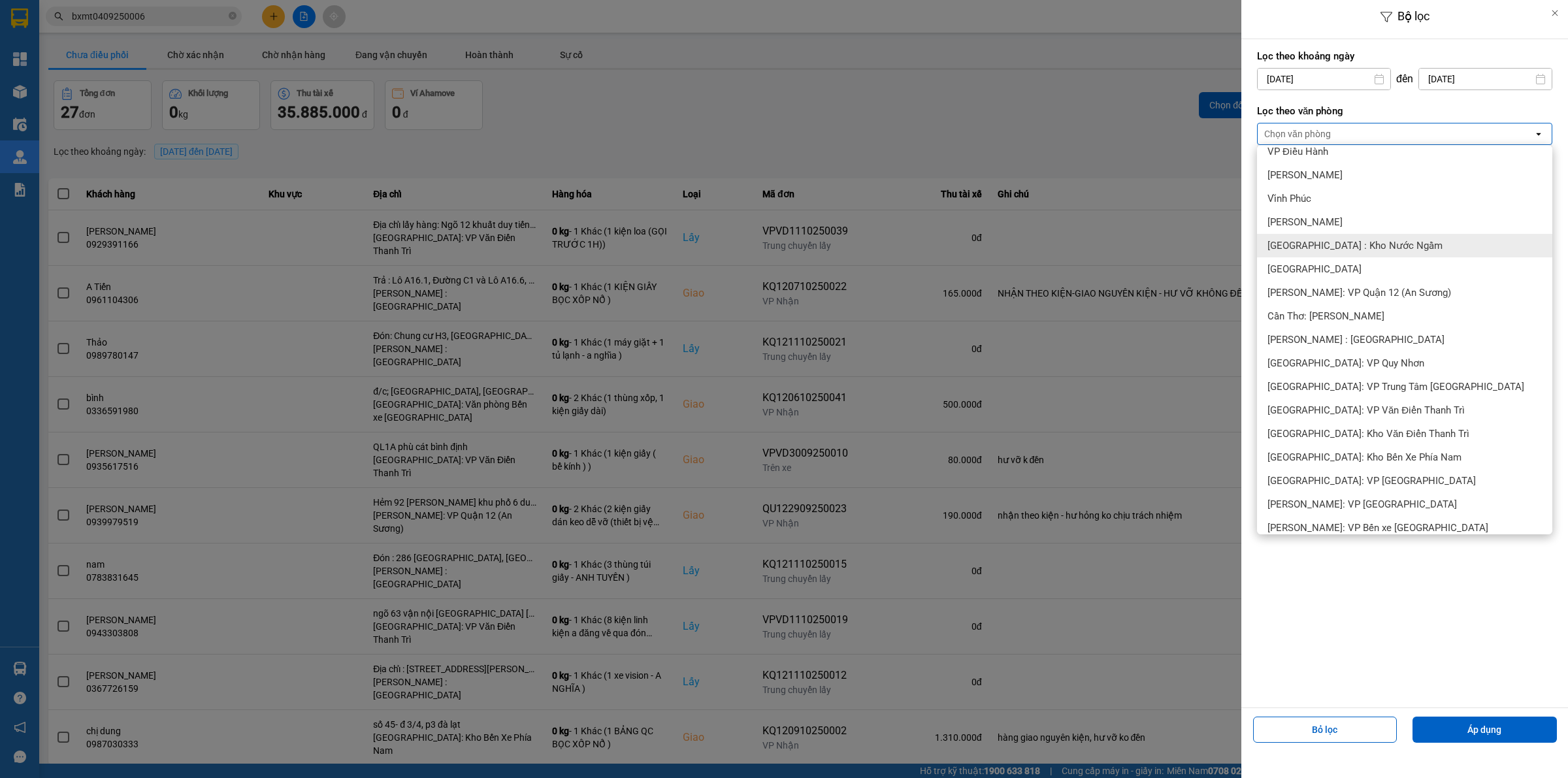
scroll to position [571, 0]
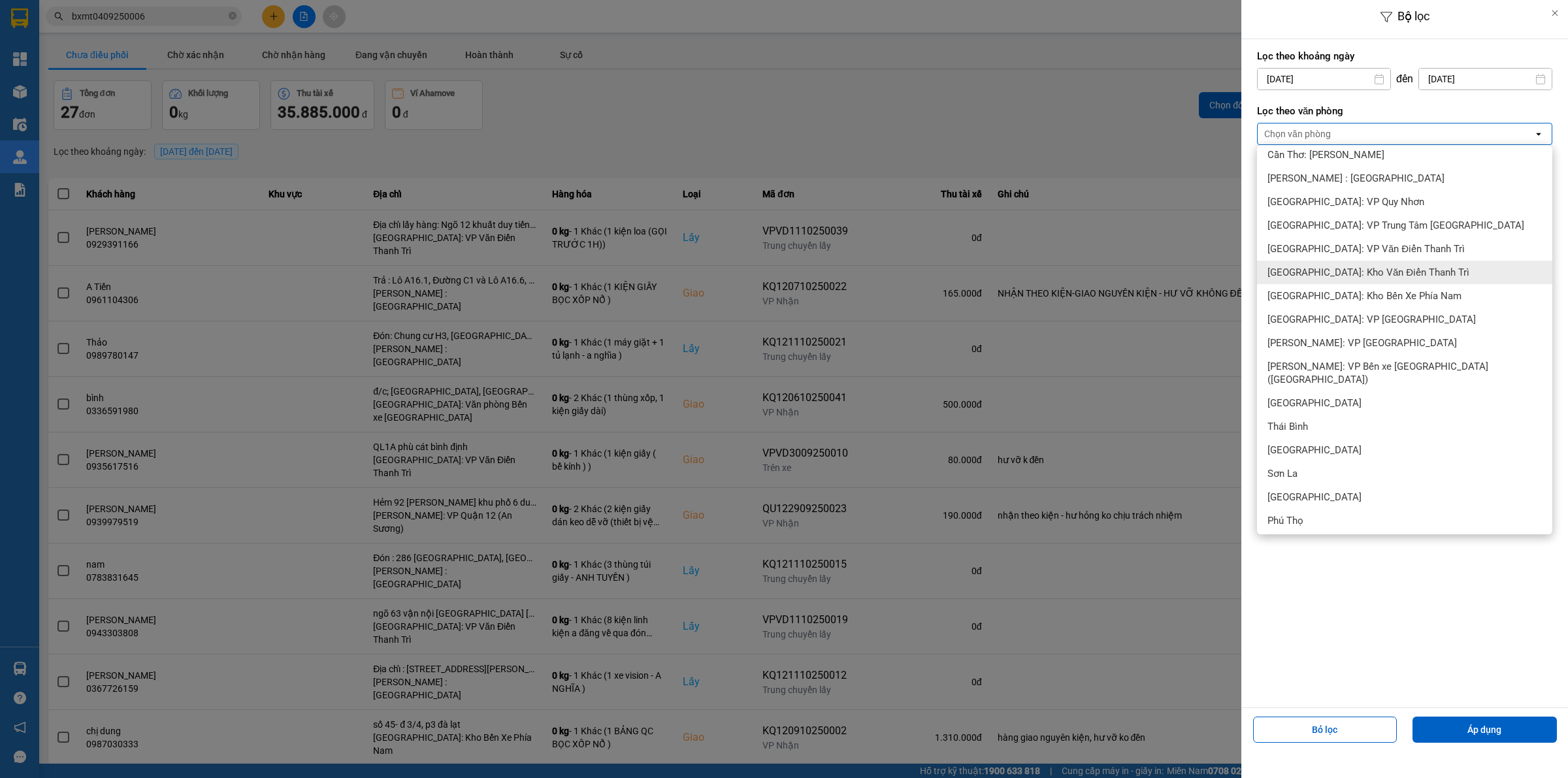
click at [1391, 263] on div "[GEOGRAPHIC_DATA]: Kho Văn Điển Thanh Trì" at bounding box center [1404, 272] width 295 height 24
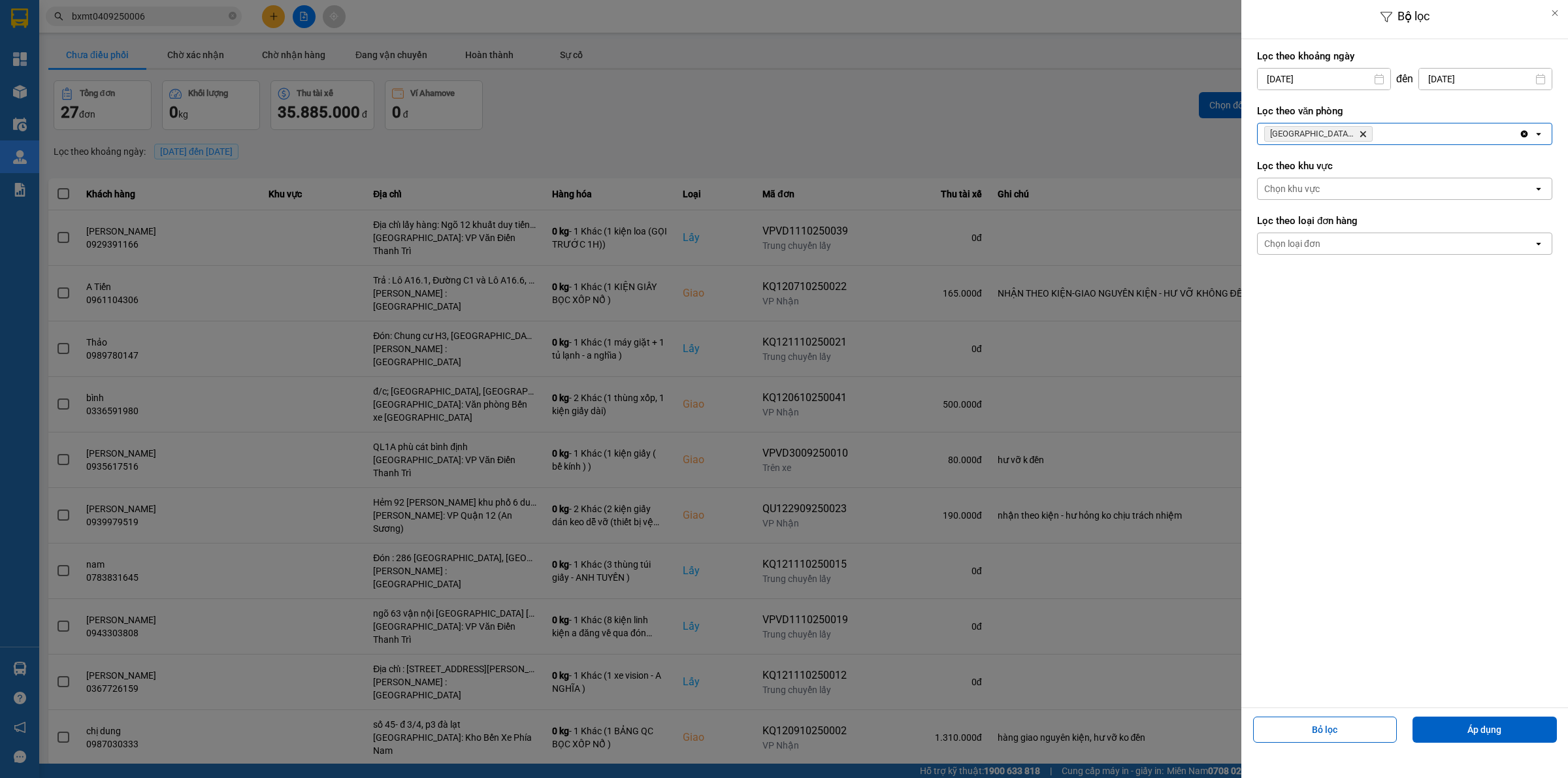
click at [1350, 80] on input "[DATE]" at bounding box center [1324, 80] width 133 height 21
click at [1262, 111] on icon "Previous month." at bounding box center [1263, 111] width 8 height 6
click at [1266, 172] on div "1" at bounding box center [1265, 174] width 19 height 16
type input "[DATE]"
click at [1503, 725] on button "Áp dụng" at bounding box center [1484, 729] width 144 height 27
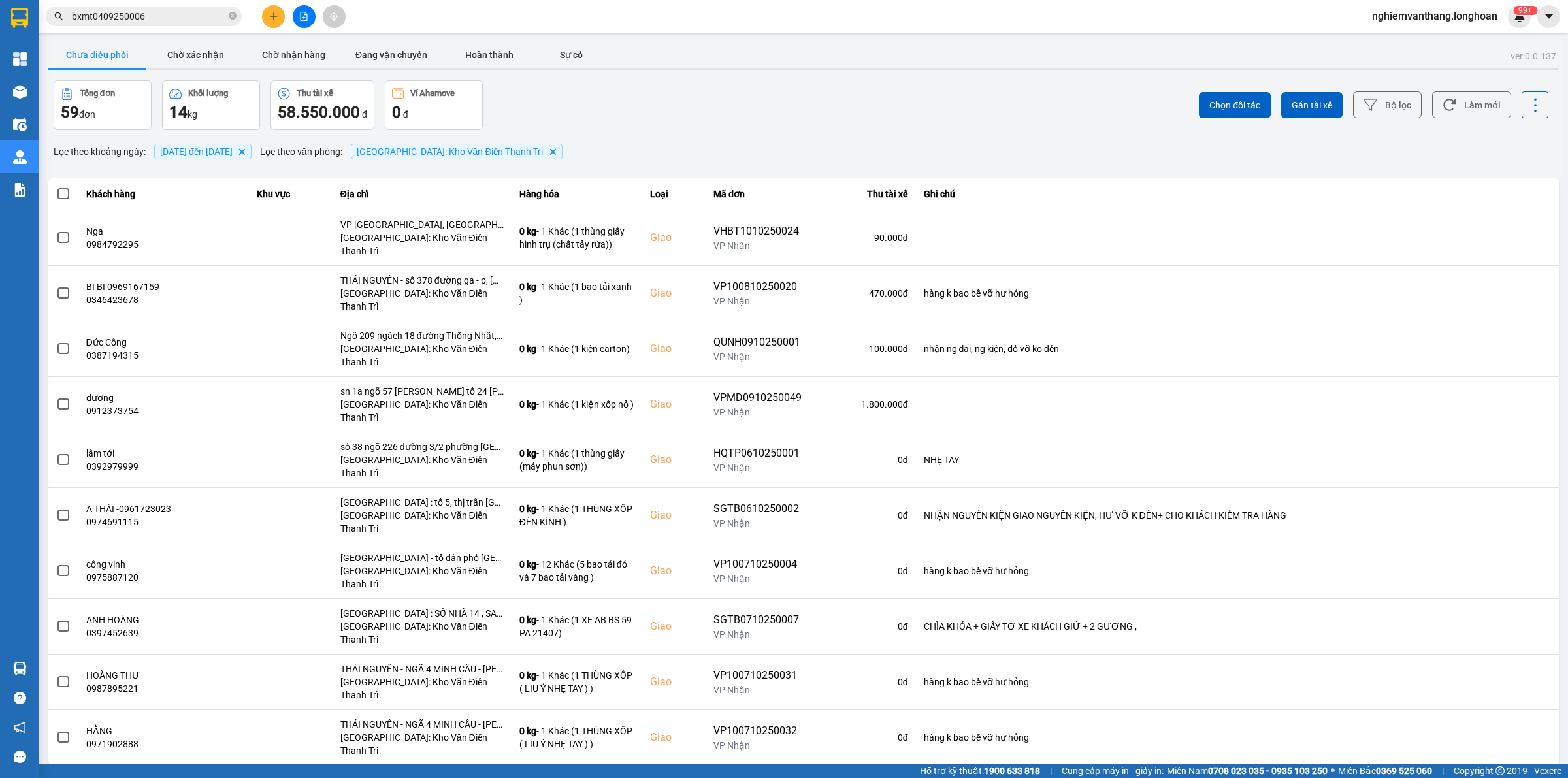
click at [1521, 749] on div "10 / trang" at bounding box center [1518, 775] width 41 height 13
click at [1517, 633] on li "100 / trang" at bounding box center [1525, 645] width 69 height 24
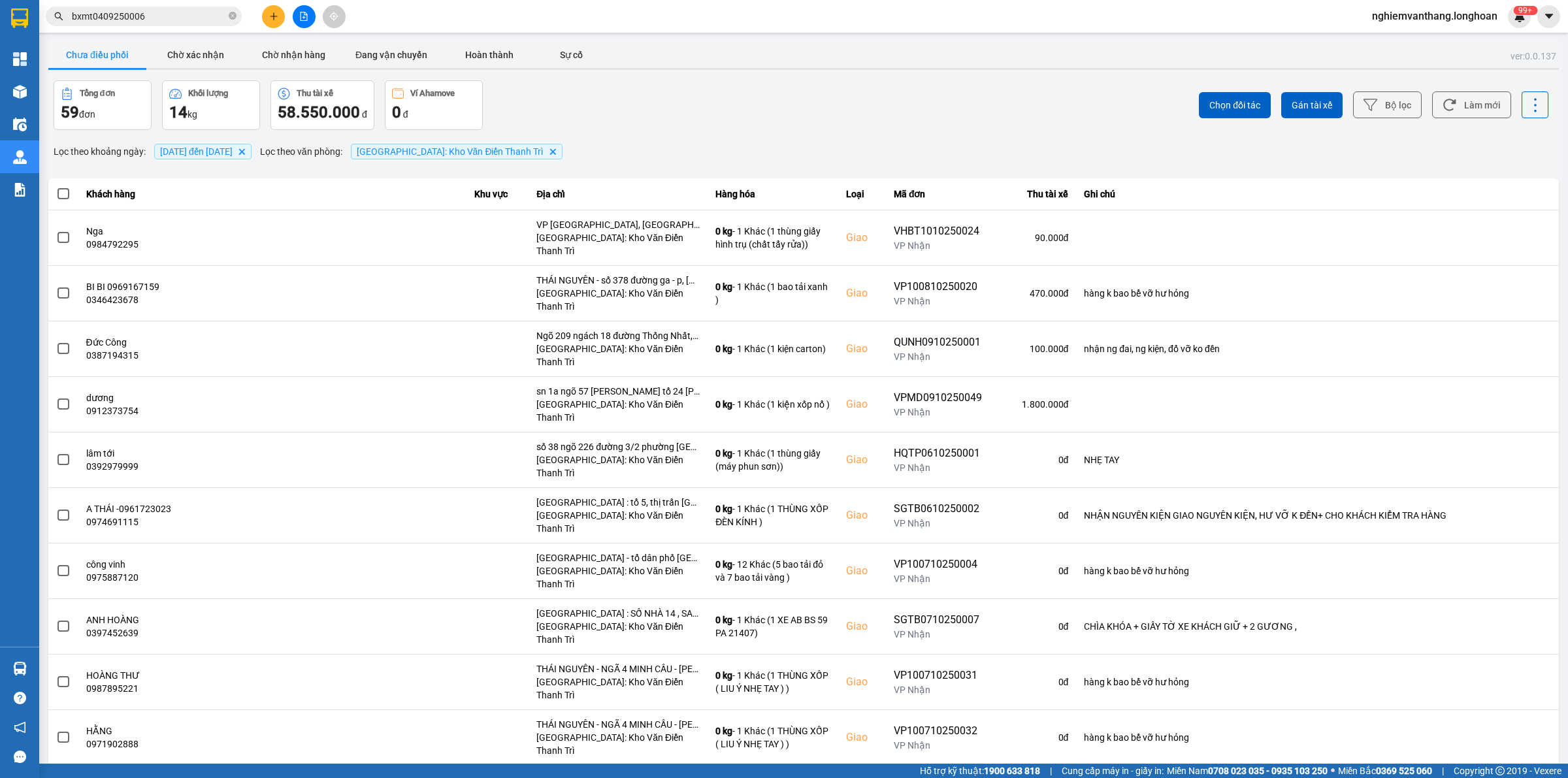
scroll to position [2145, 0]
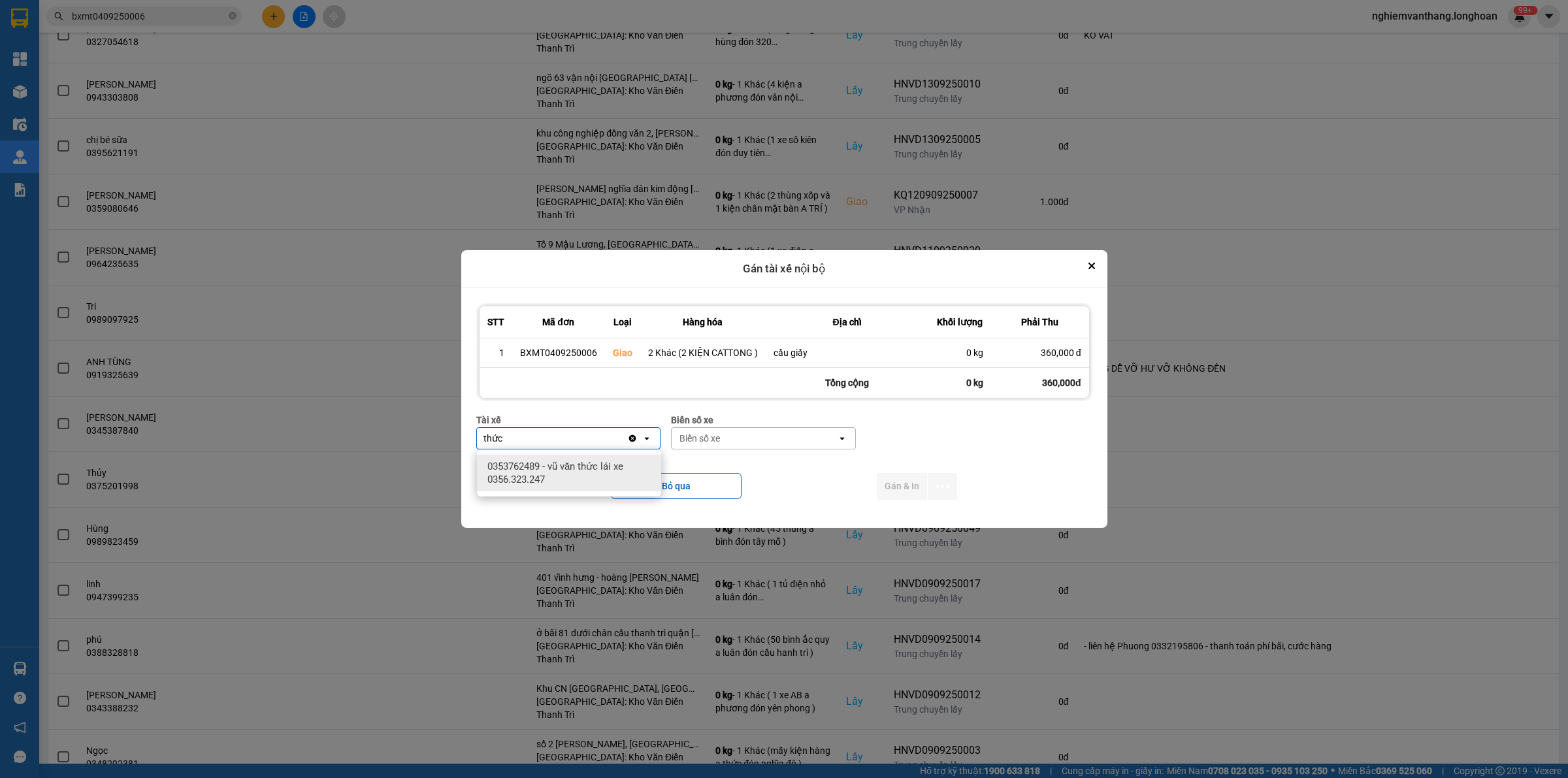
type input "thức"
click at [623, 462] on span "0353762489 - vũ văn thức lái xe 0356.323.247" at bounding box center [571, 473] width 169 height 27
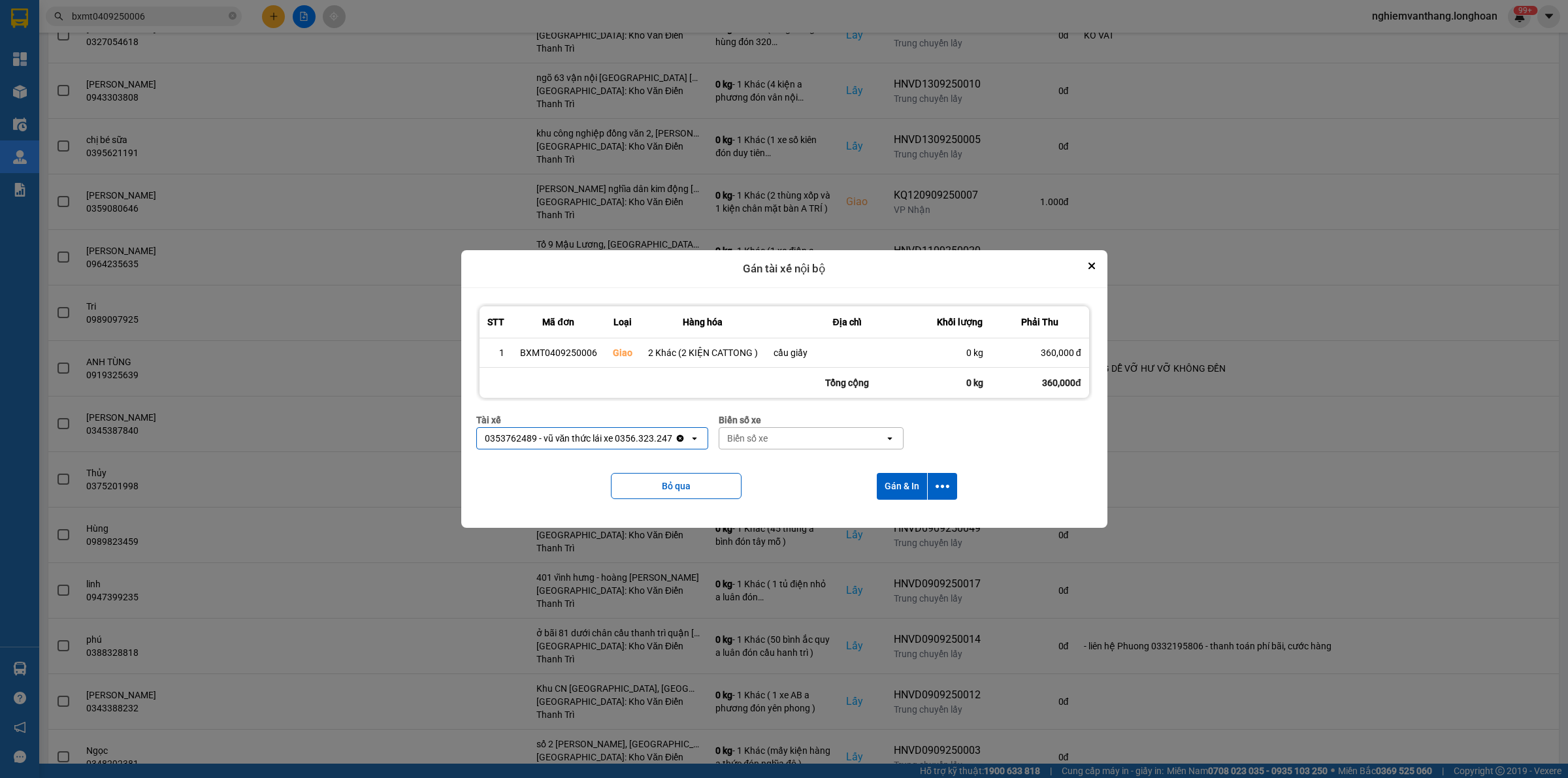
click at [761, 448] on div "Biển số xe Biển số xe open" at bounding box center [810, 436] width 185 height 47
click at [768, 436] on div "Biển số xe" at bounding box center [747, 438] width 41 height 13
type input "45"
drag, startPoint x: 784, startPoint y: 461, endPoint x: 795, endPoint y: 464, distance: 11.4
click at [784, 462] on div "29E-121.45" at bounding box center [811, 466] width 184 height 24
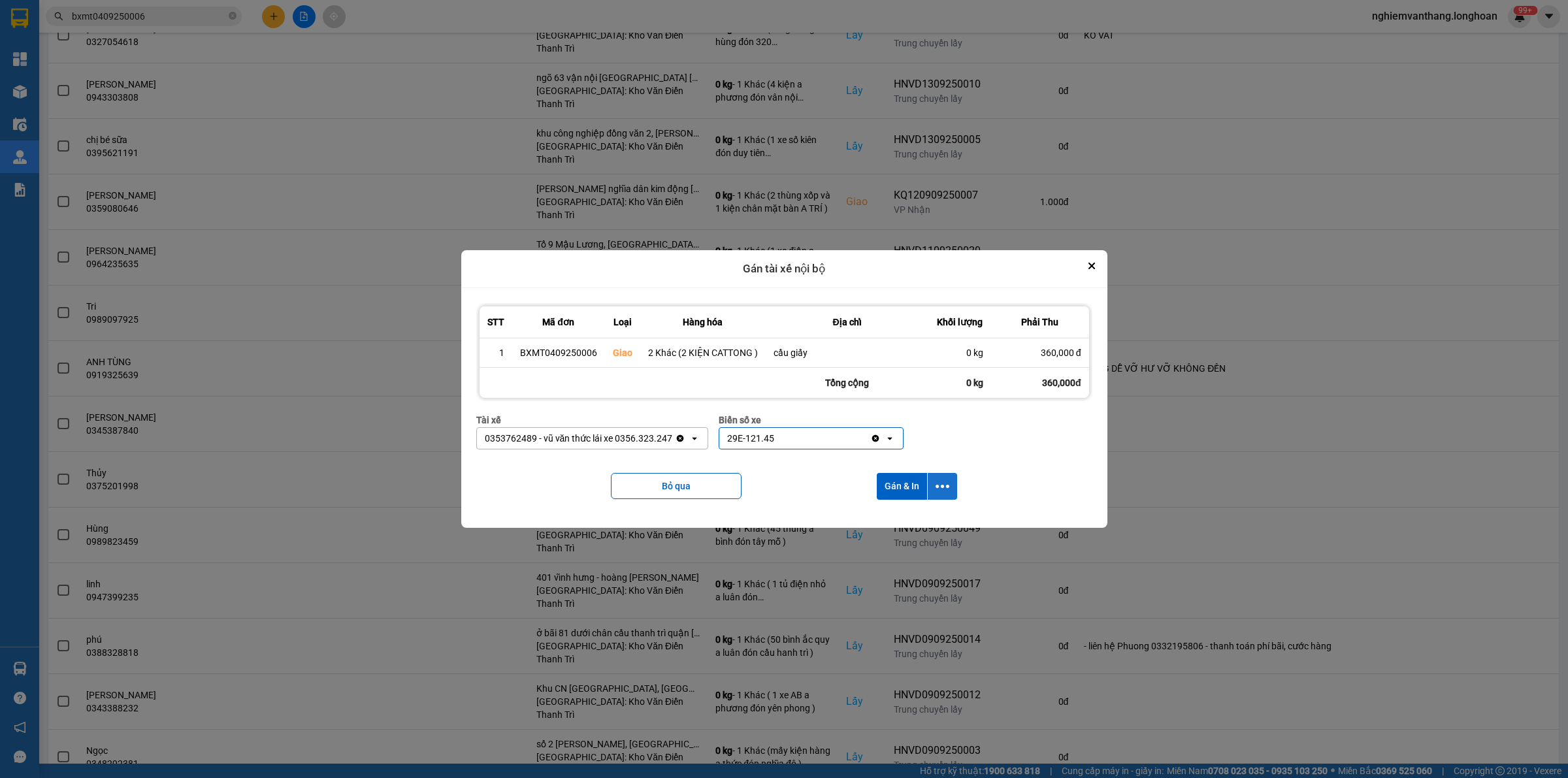
click at [941, 481] on icon "dialog" at bounding box center [943, 486] width 14 height 14
drag, startPoint x: 906, startPoint y: 516, endPoint x: 905, endPoint y: 523, distance: 7.1
click at [905, 519] on span "Chỉ gán tài" at bounding box center [890, 522] width 43 height 13
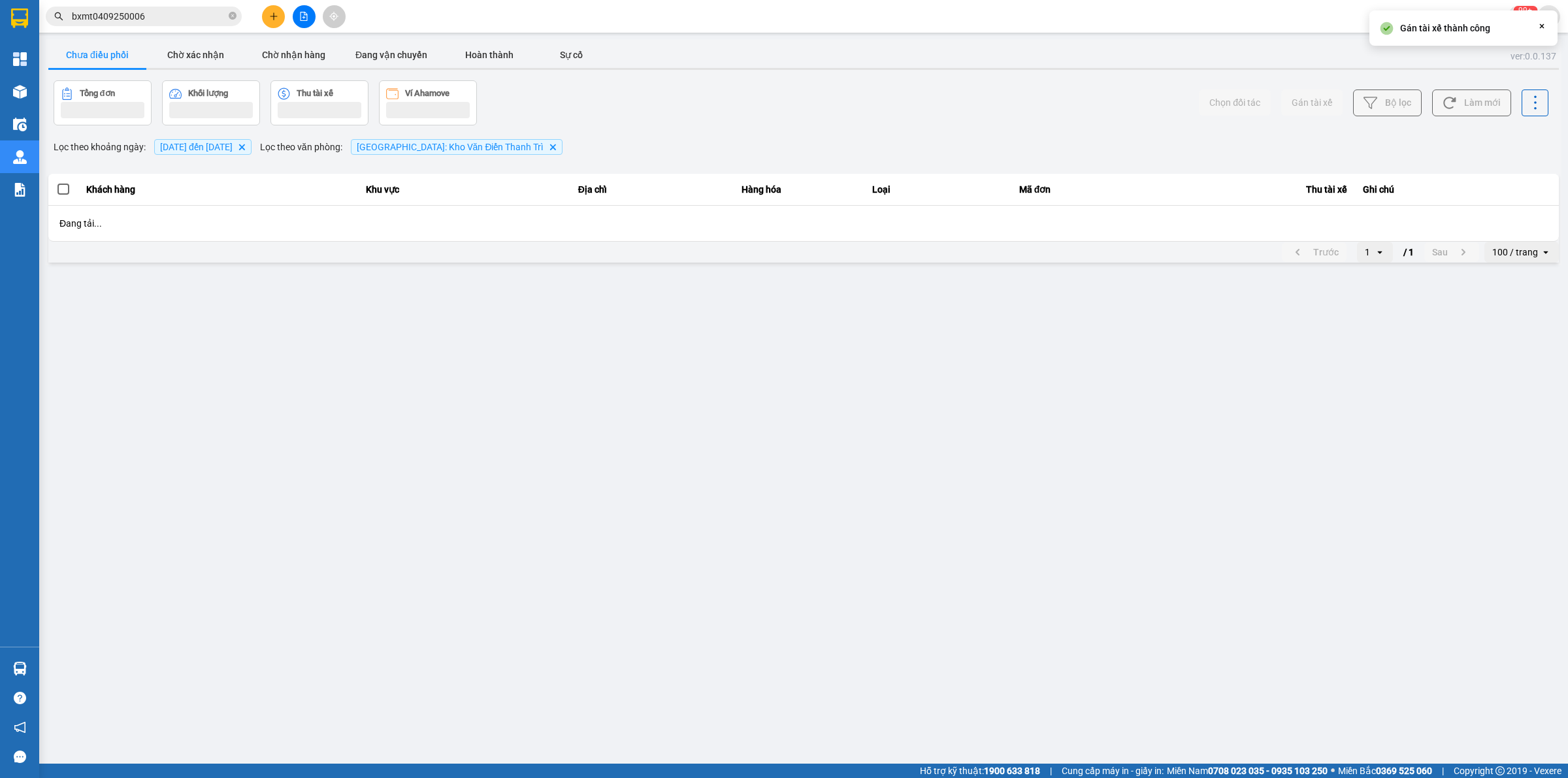
scroll to position [0, 0]
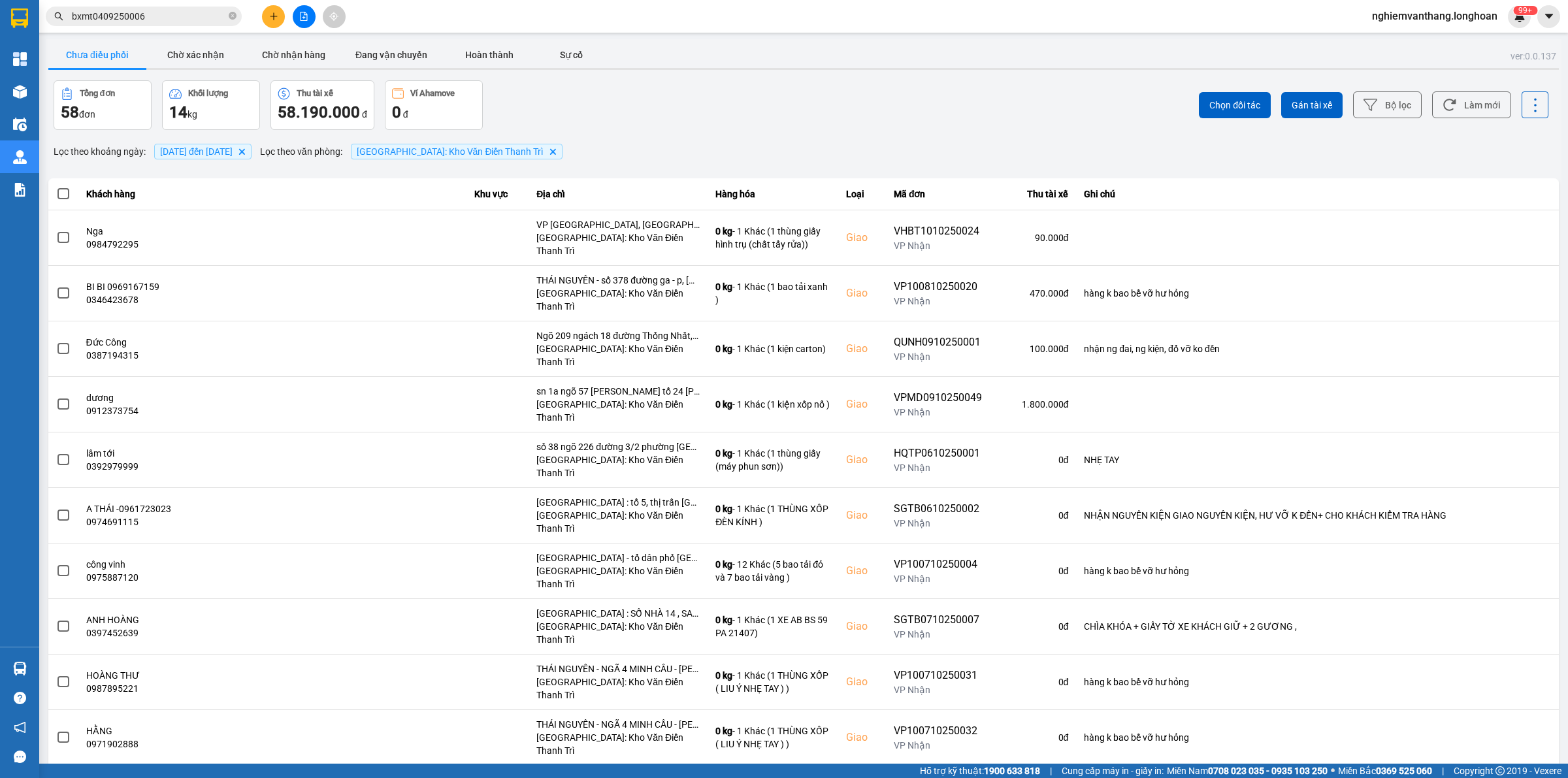
click at [157, 19] on input "bxmt0409250006" at bounding box center [149, 16] width 154 height 14
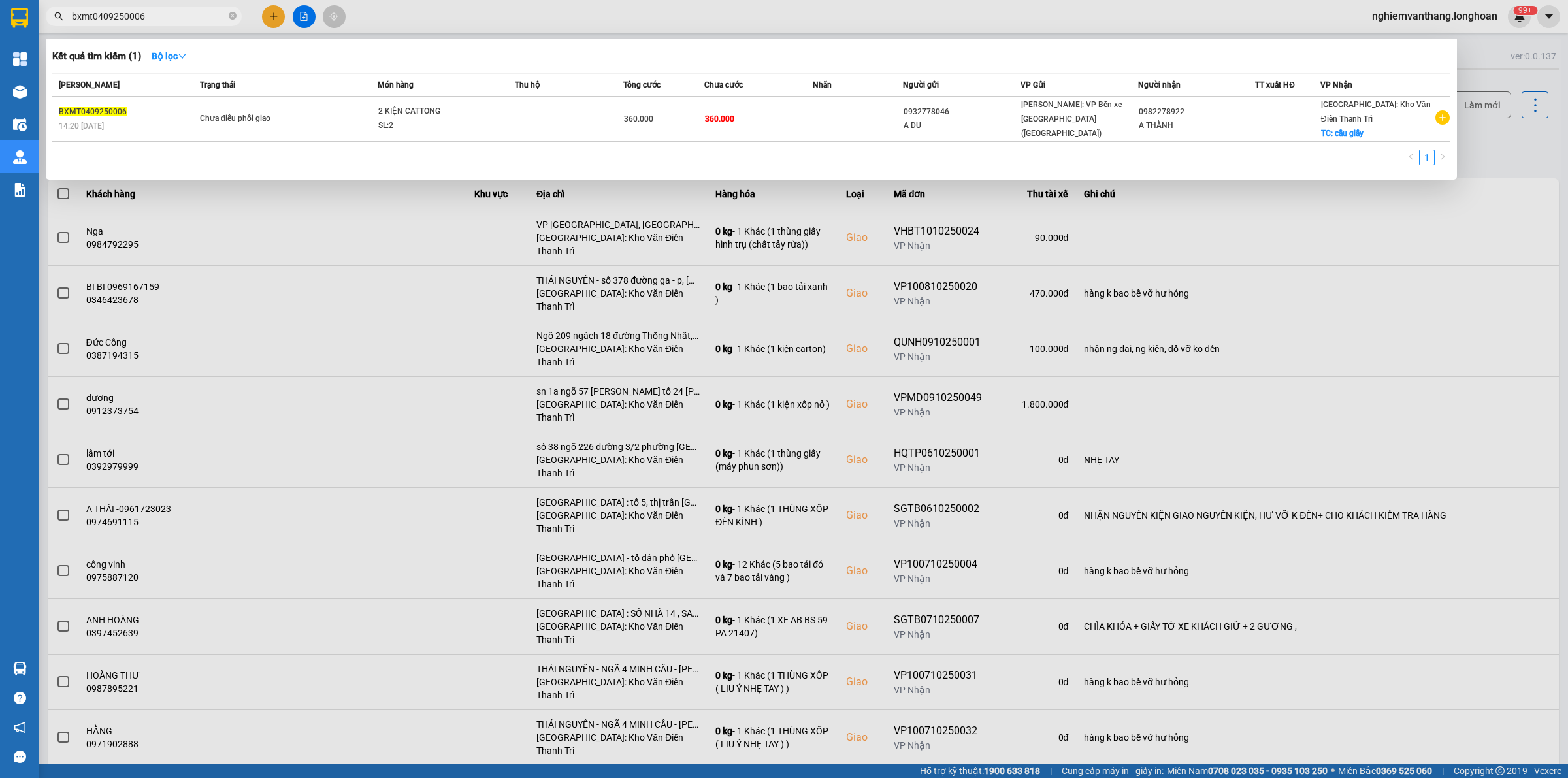
click at [187, 16] on input "bxmt0409250006" at bounding box center [149, 16] width 154 height 14
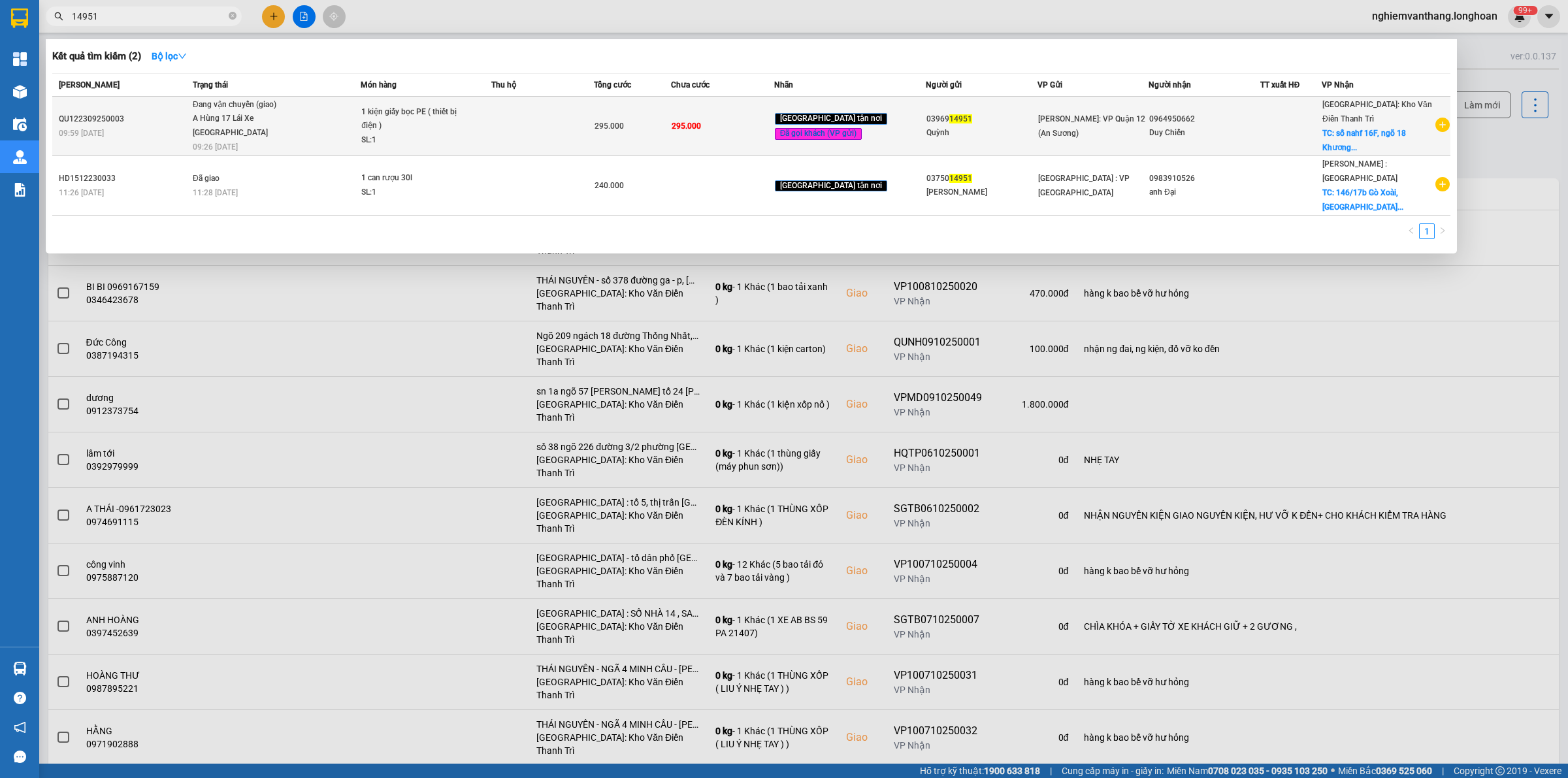
type input "14951"
click at [339, 131] on span "Đang vận chuyển (giao) A Hùng 17 [GEOGRAPHIC_DATA] 0325666247 09:26 [DATE]" at bounding box center [276, 125] width 167 height 54
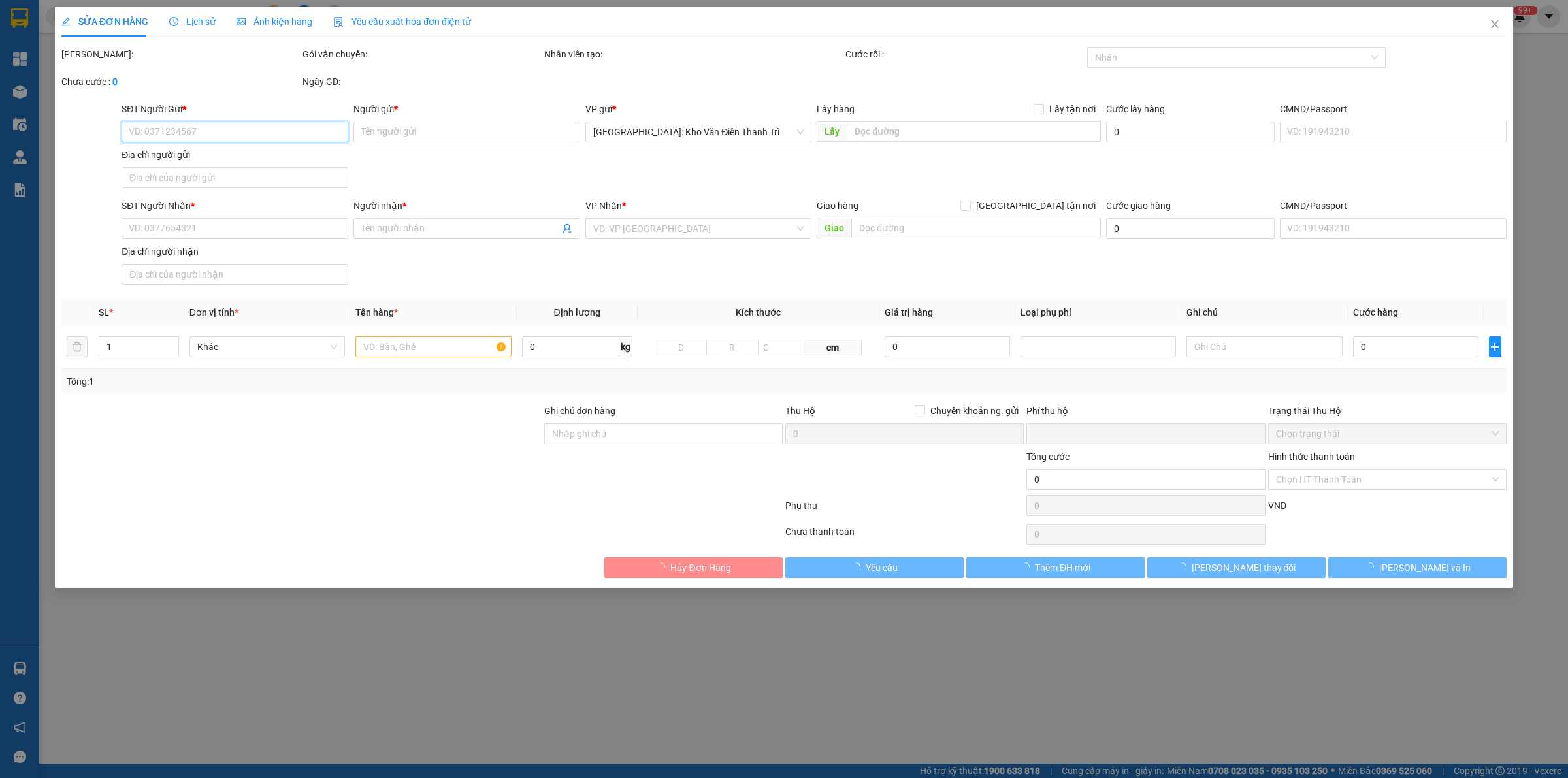
type input "0396914951"
type input "Quỳnh"
type input "0964950662"
type input "Duy Chiến"
checkbox input "true"
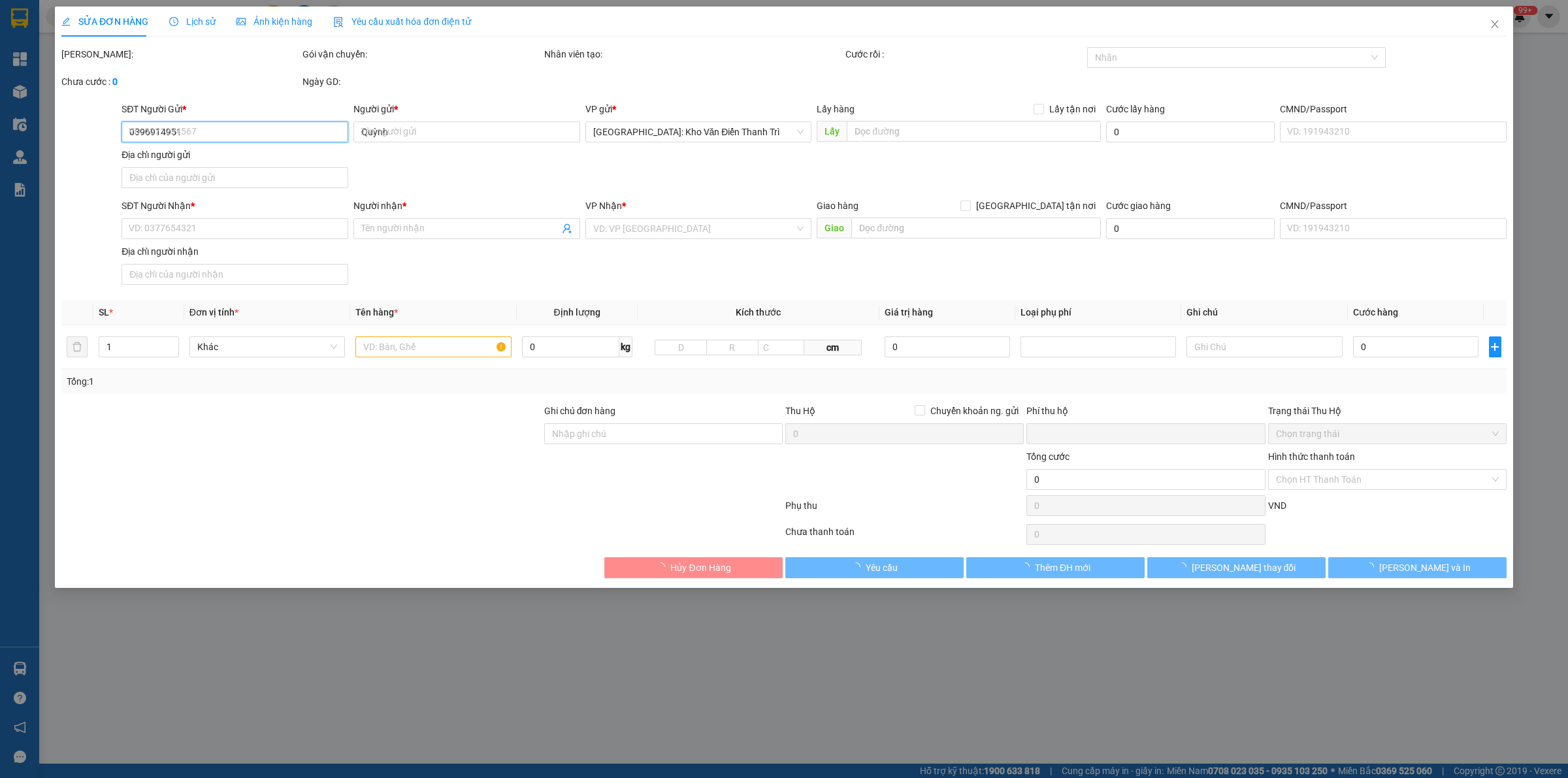
type input "số nahf 16F, ngõ 18 Khương Hạ, Khương Đình, [GEOGRAPHIC_DATA], [GEOGRAPHIC_DATA]"
type input "nhận theo kiện - hư hỏng ko chịu trách nhiệm"
type input "0"
type input "295.000"
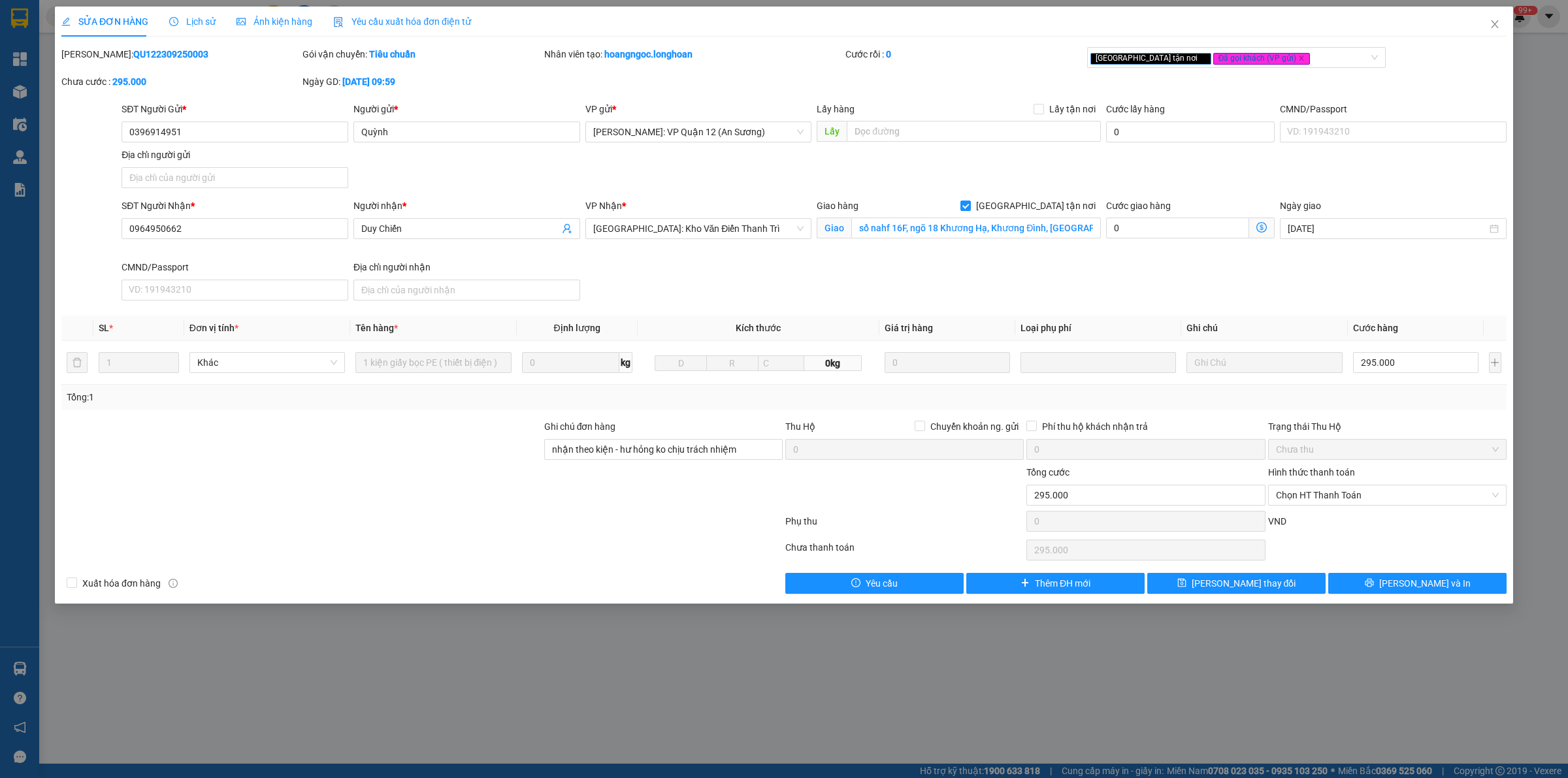
click at [210, 17] on span "Lịch sử" at bounding box center [192, 21] width 46 height 11
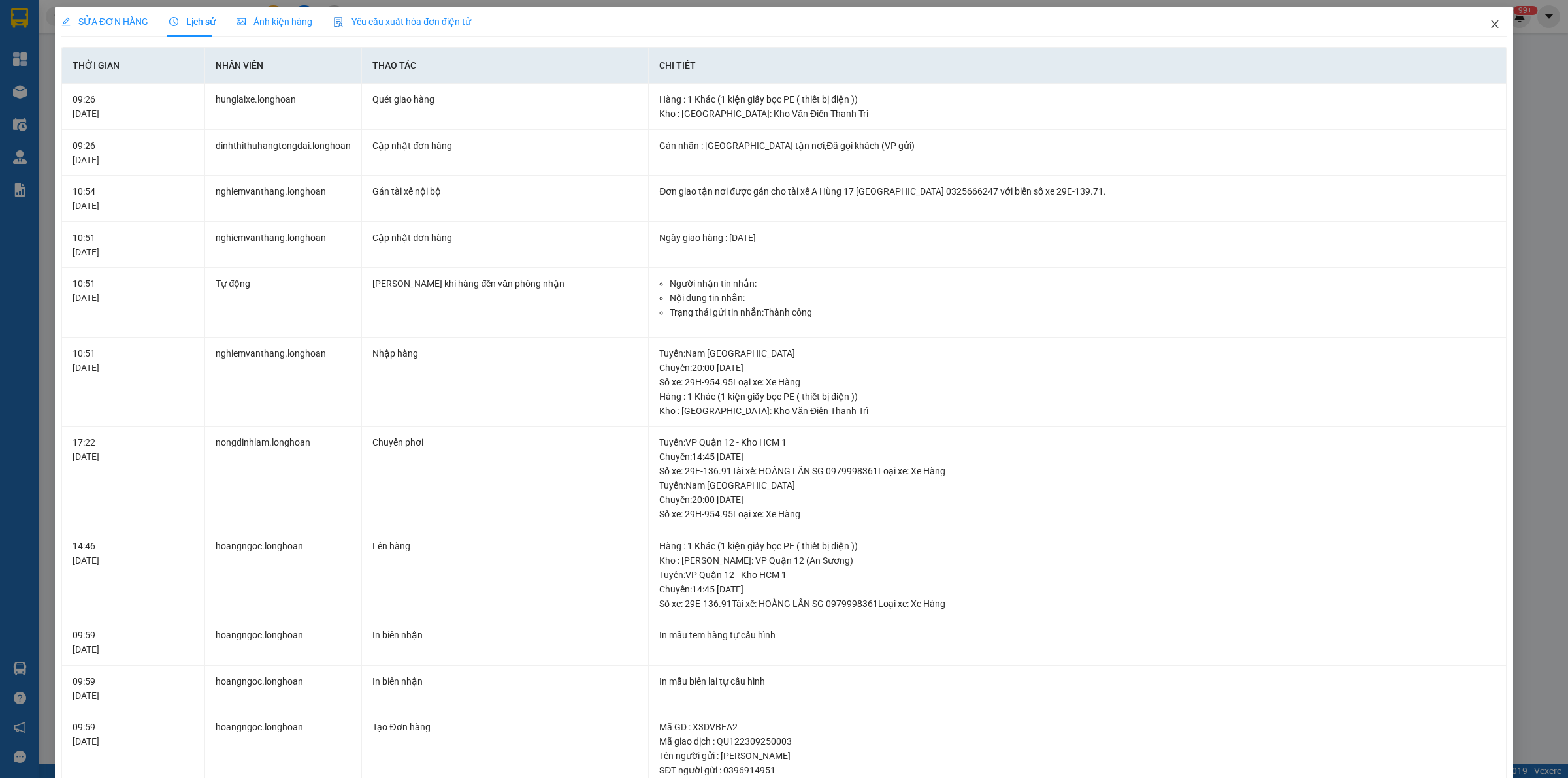
click at [1487, 30] on span "Close" at bounding box center [1494, 24] width 36 height 36
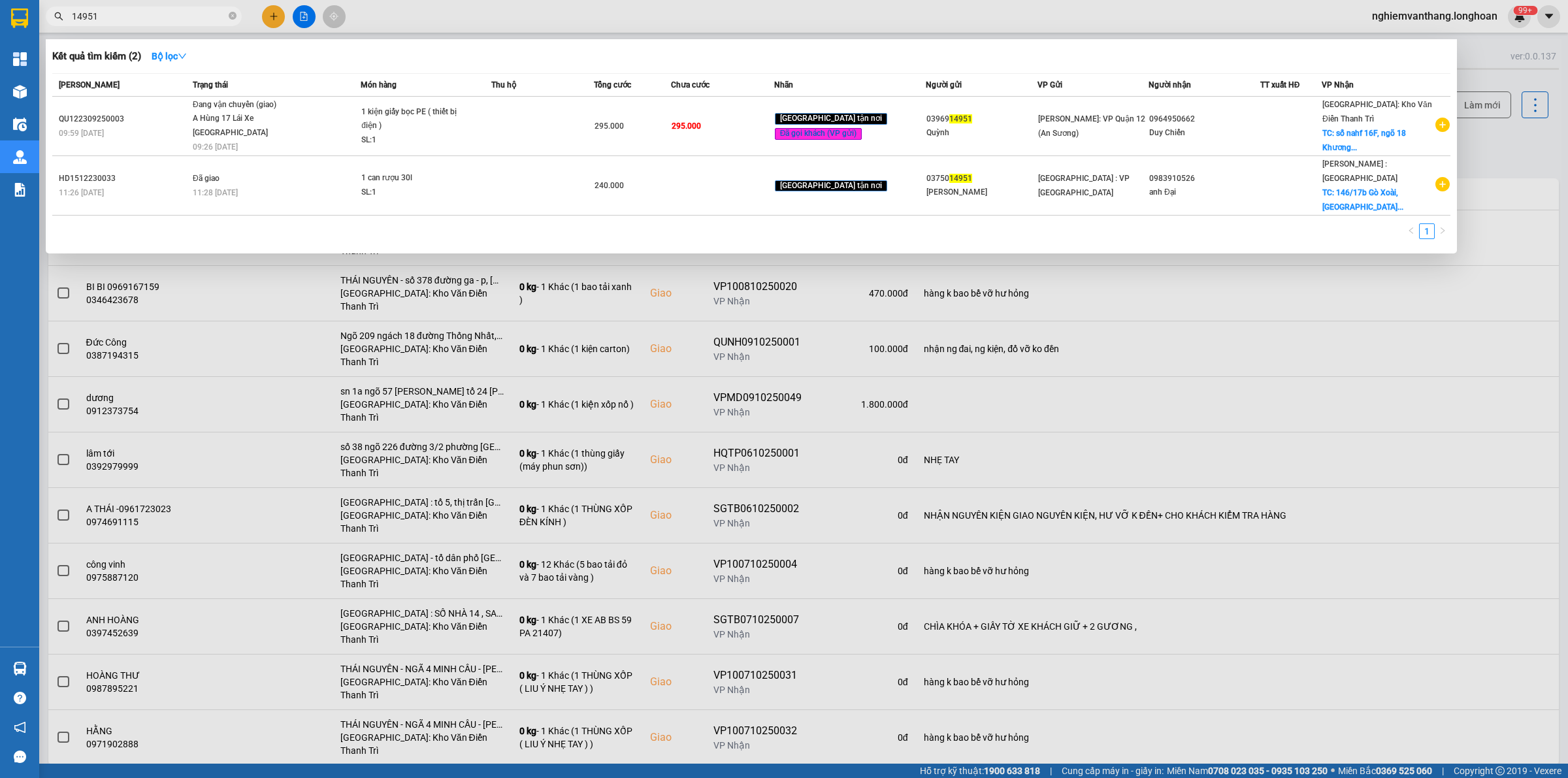
click at [135, 14] on input "14951" at bounding box center [149, 16] width 154 height 14
click at [161, 11] on input "14951" at bounding box center [149, 16] width 154 height 14
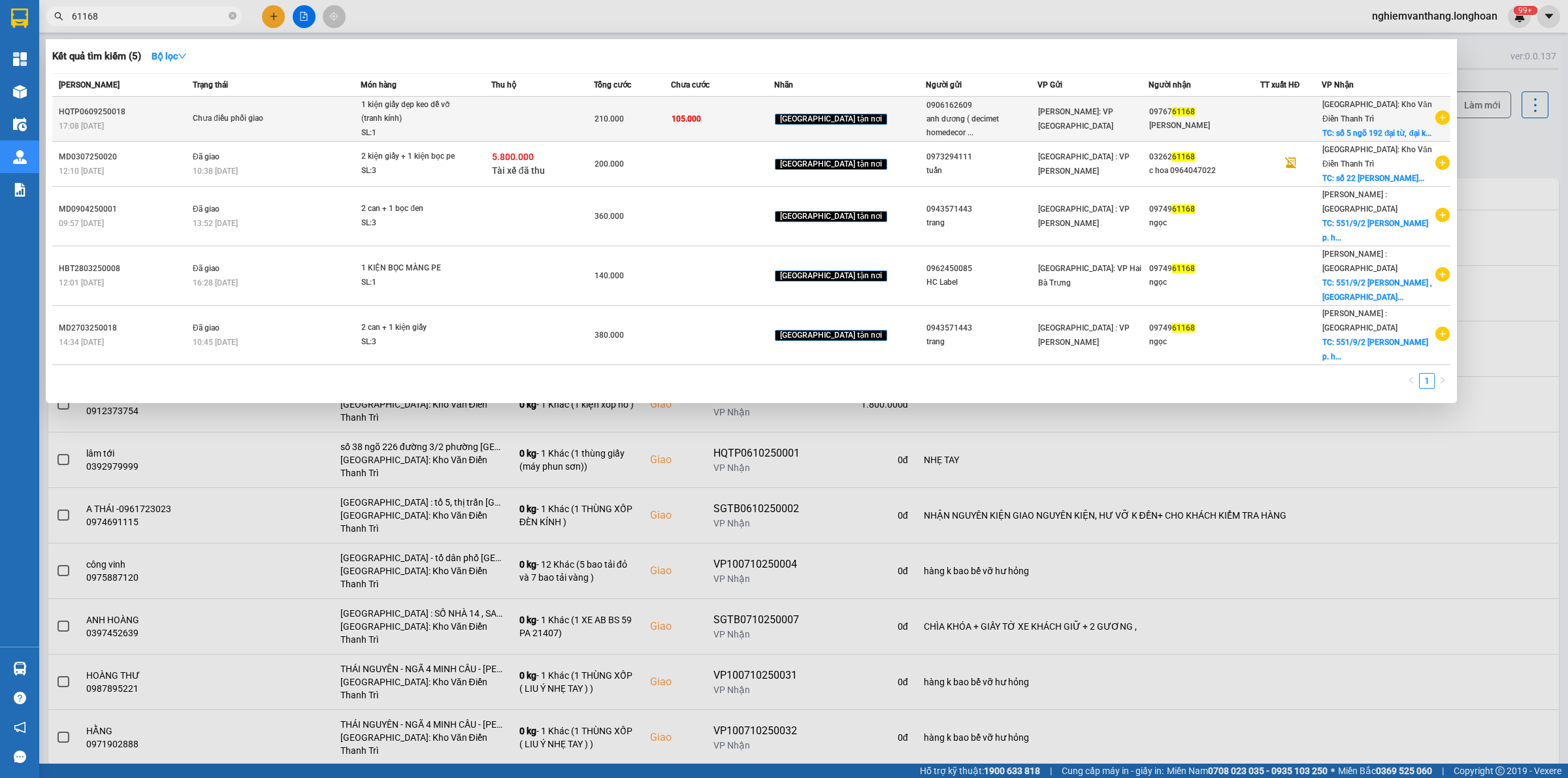
type input "61168"
click at [521, 129] on td at bounding box center [542, 118] width 103 height 45
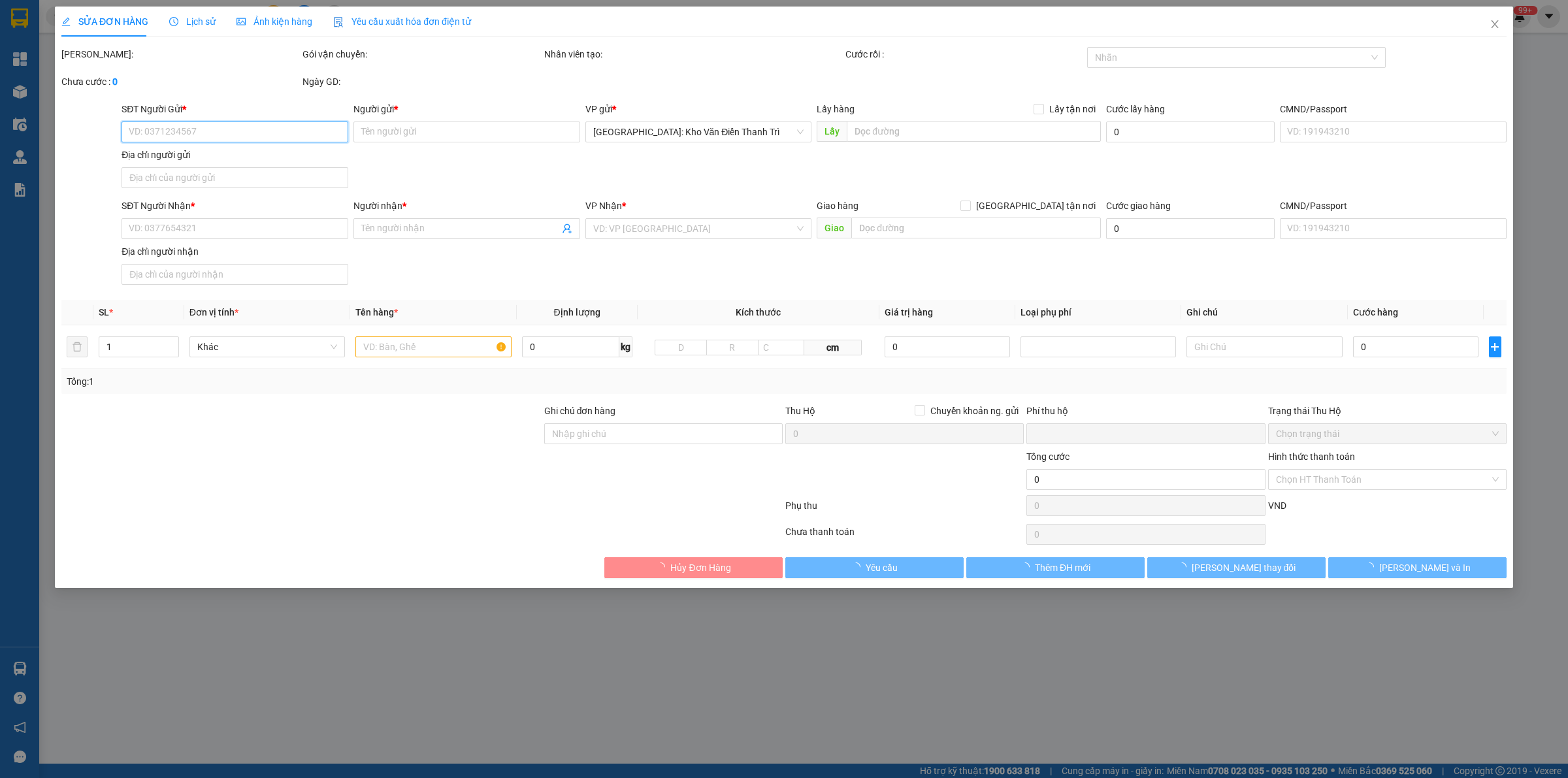
type input "0906162609"
type input "anh dương ( decimet homedecor )"
type input "0976761168"
type input "[PERSON_NAME]"
checkbox input "true"
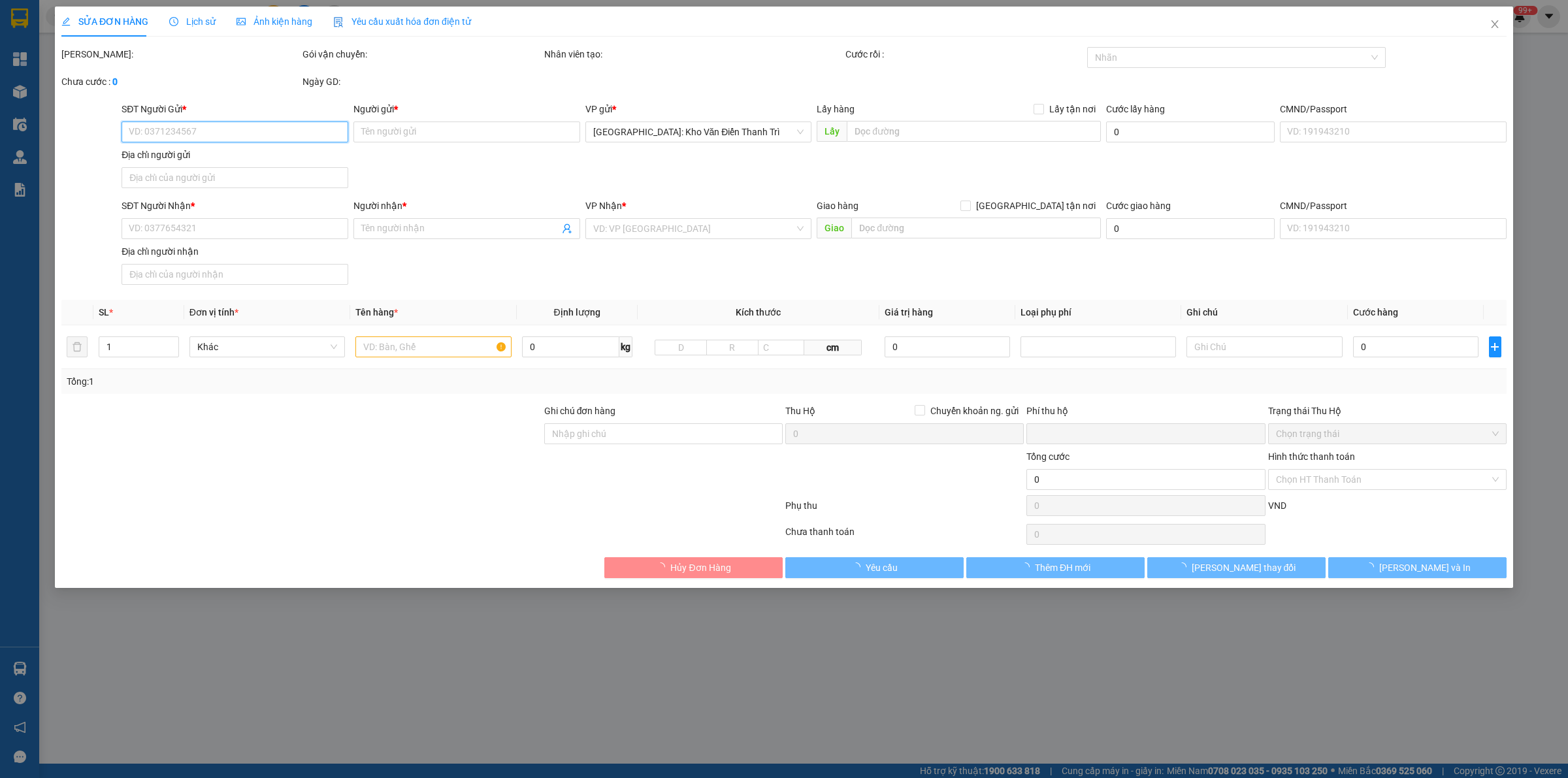
type input "số 5 ngõ 192 đại từ, đại kim, hoàng mai, [GEOGRAPHIC_DATA]"
type input "hàng tranh kính bể vỡ không đền- đã báo khách gửi"
type input "0"
type input "210.000"
type input "105.000"
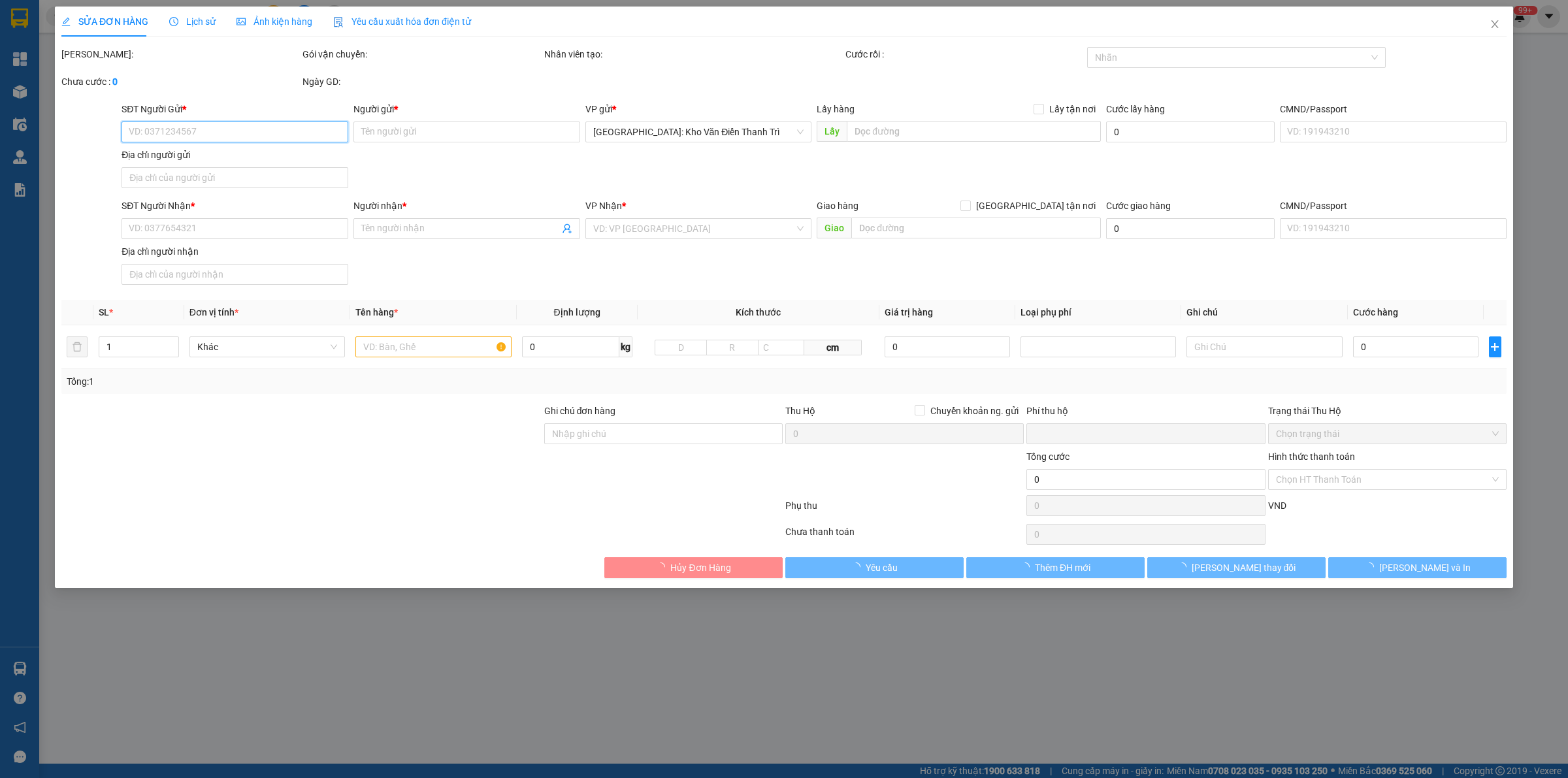
type input "105.000"
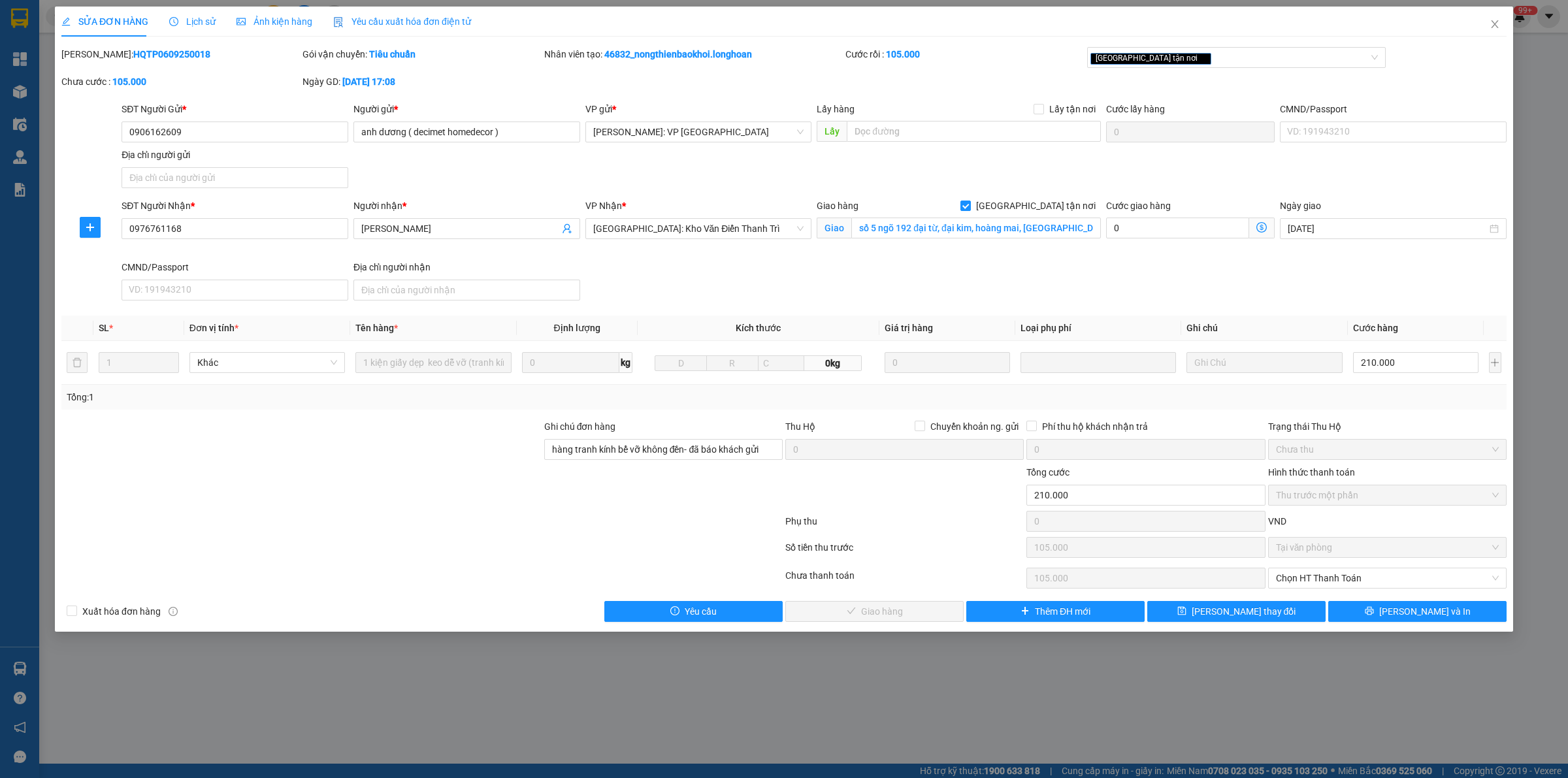
click at [177, 16] on span "Lịch sử" at bounding box center [192, 21] width 46 height 11
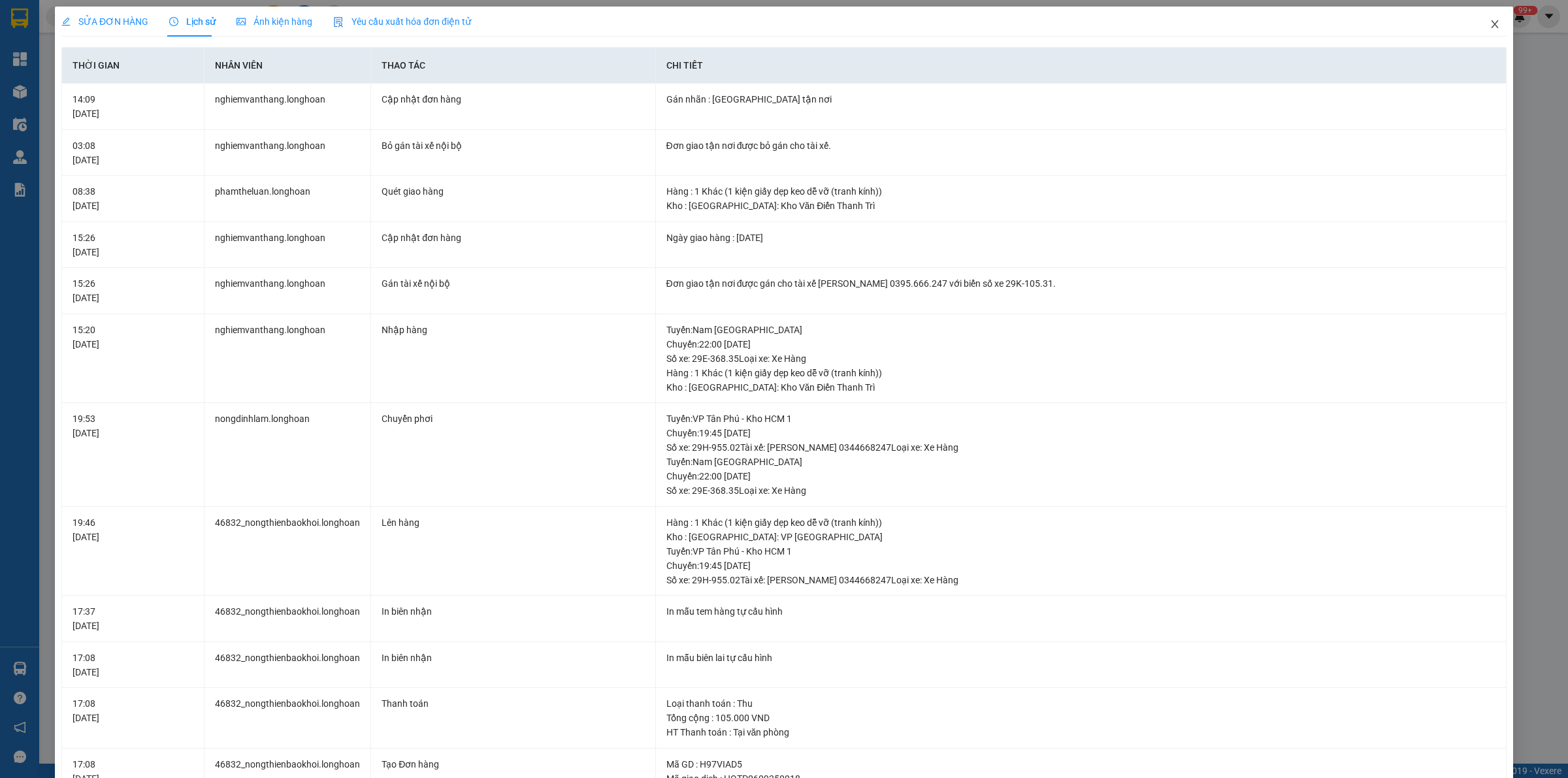
click at [1480, 17] on span "Close" at bounding box center [1494, 24] width 36 height 36
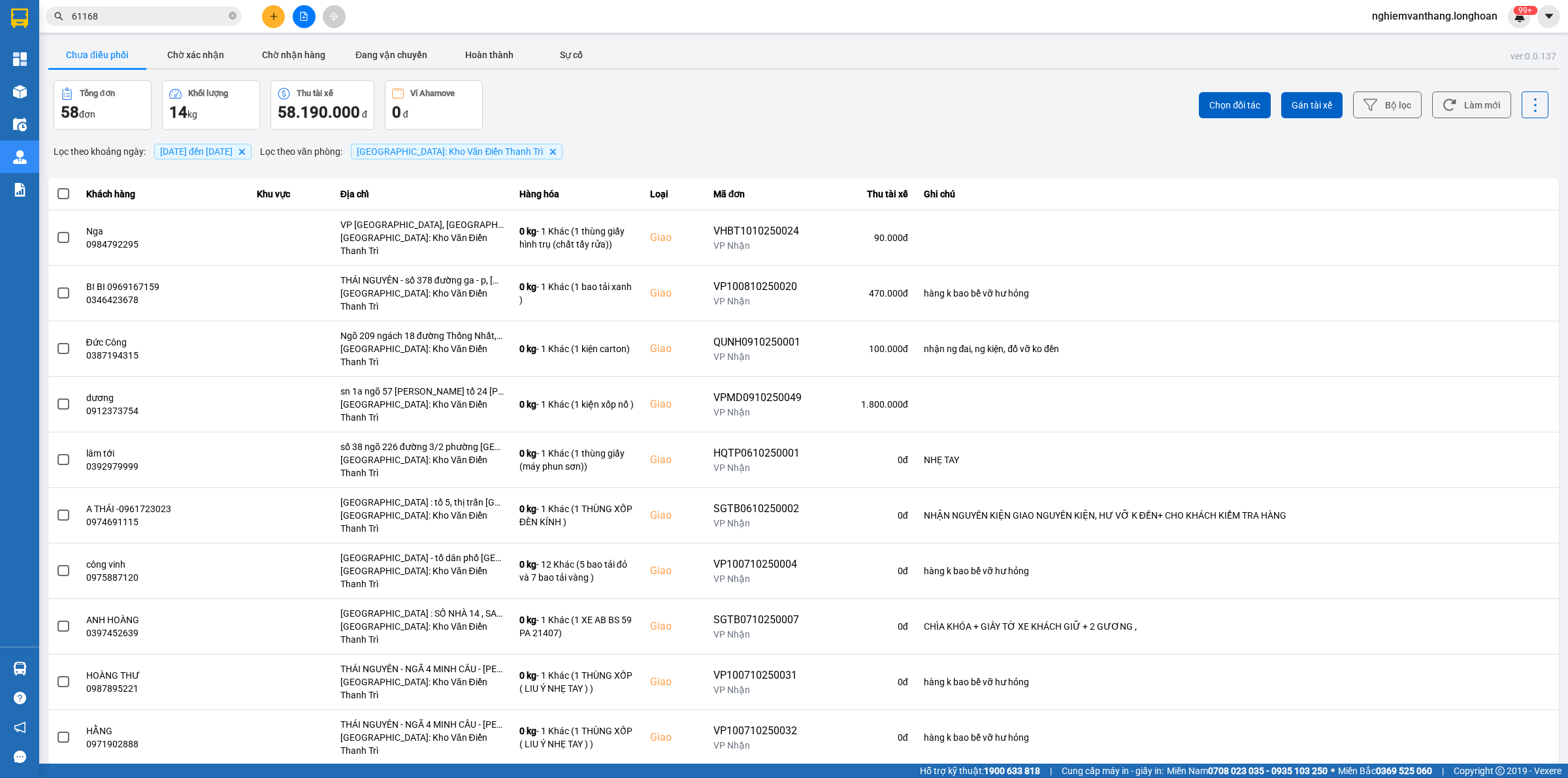
click at [301, 1] on div "Kết quả tìm kiếm ( 5 ) Bộ lọc Mã ĐH Trạng thái Món hàng Thu hộ Tổng cước Chưa c…" at bounding box center [784, 16] width 1568 height 33
click at [299, 6] on button at bounding box center [304, 17] width 23 height 23
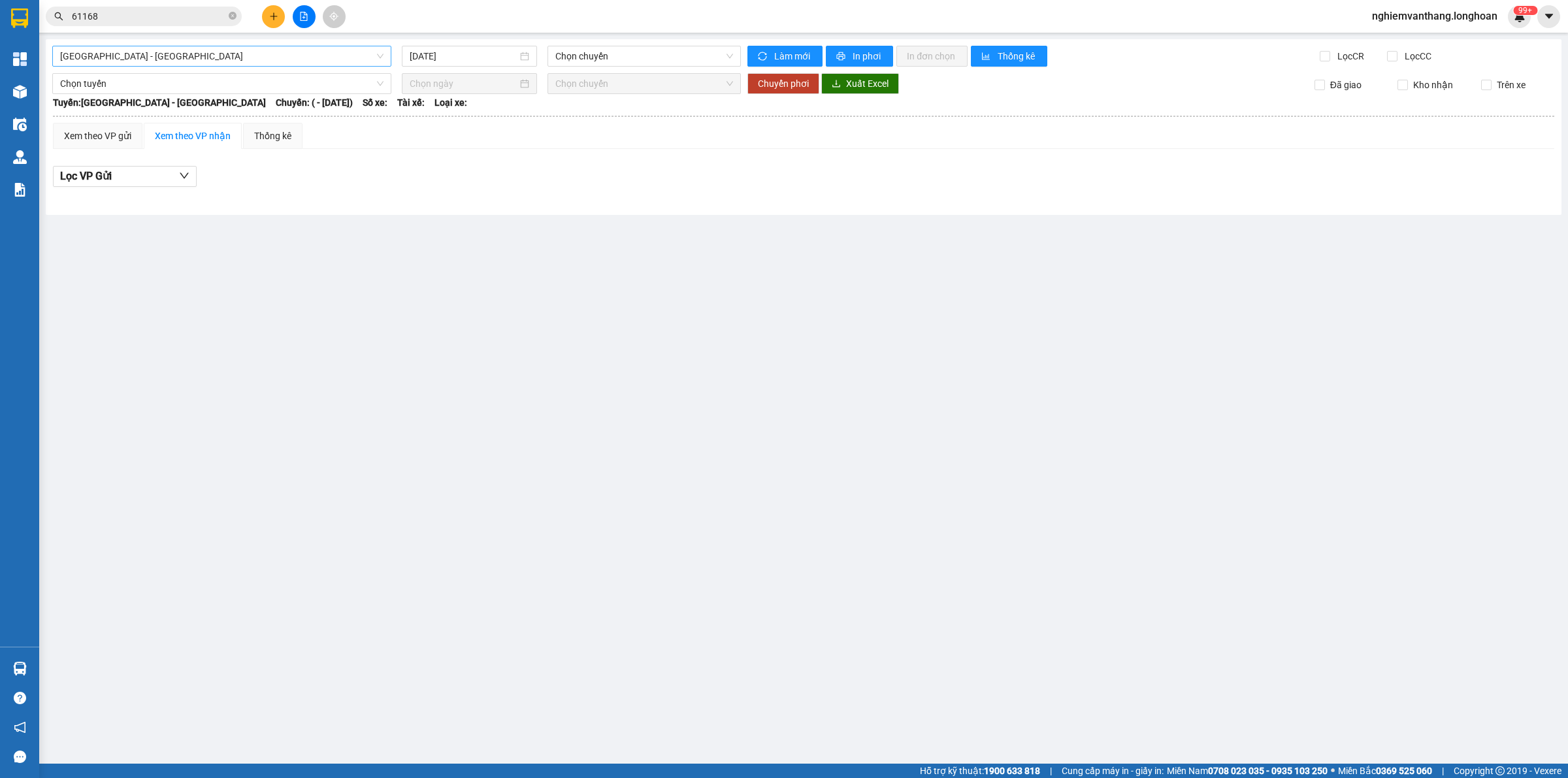
click at [164, 61] on span "[GEOGRAPHIC_DATA] - [GEOGRAPHIC_DATA]" at bounding box center [222, 56] width 324 height 19
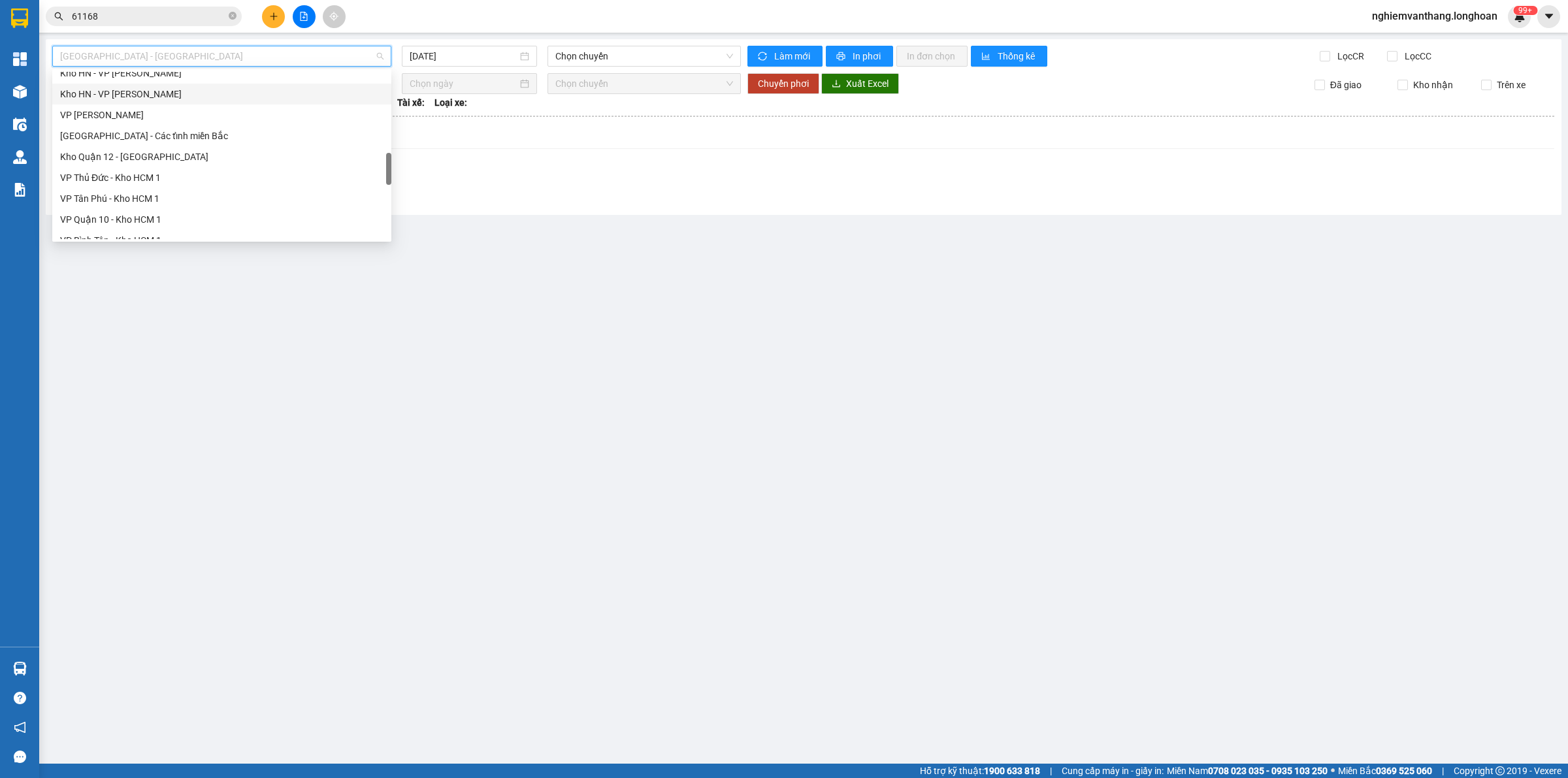
scroll to position [919, 0]
click at [151, 124] on div "Nam [GEOGRAPHIC_DATA]" at bounding box center [222, 125] width 324 height 14
type input "[DATE]"
